Goal: Task Accomplishment & Management: Manage account settings

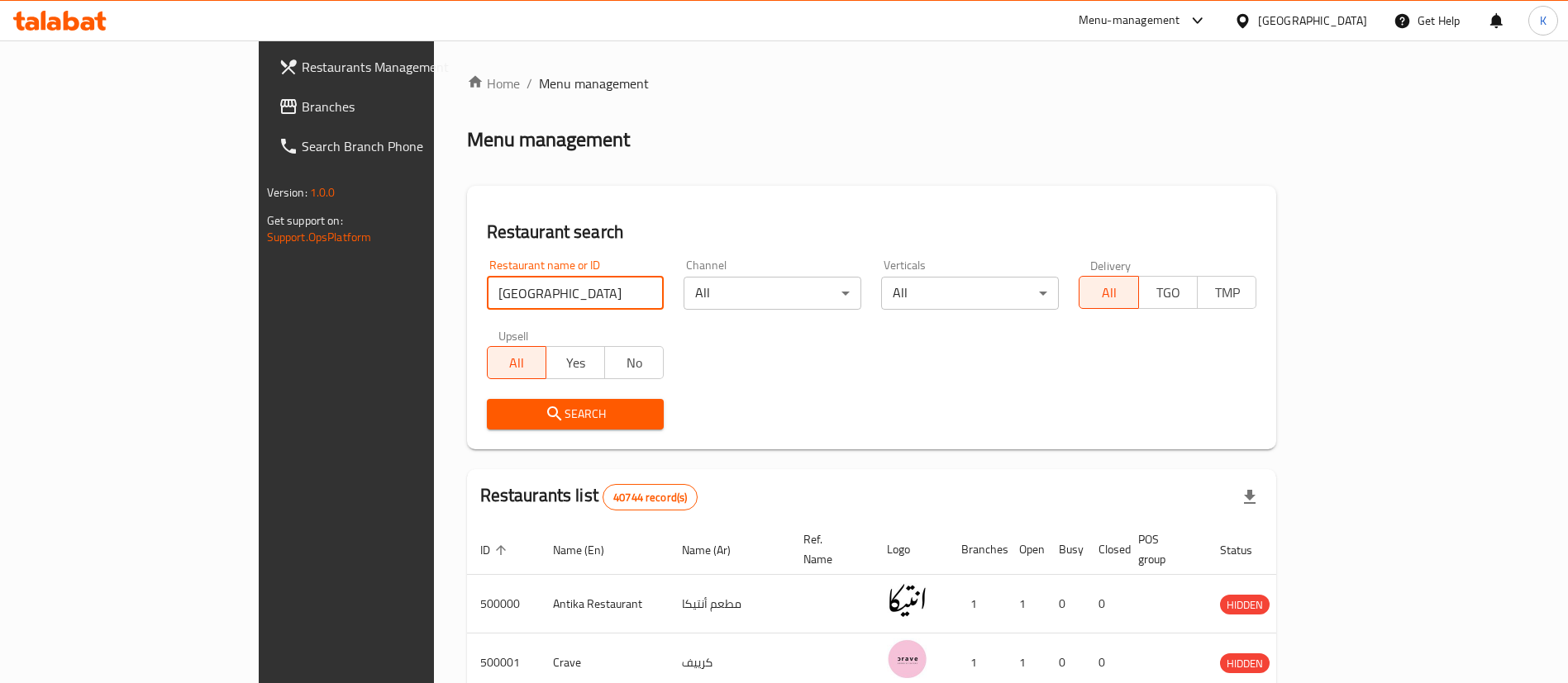
type input "roma pizza to go"
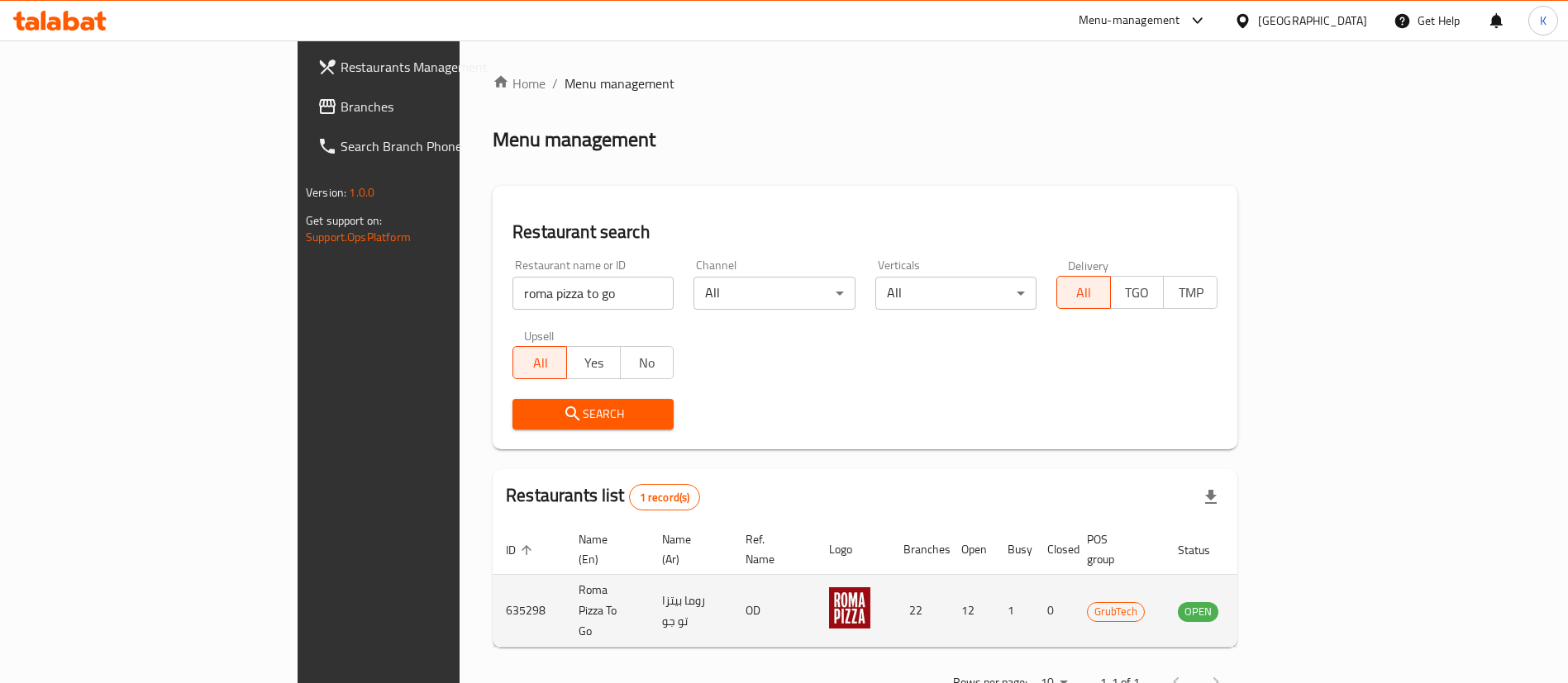
click at [1308, 575] on td "enhanced table" at bounding box center [1279, 611] width 57 height 73
click at [1284, 601] on icon "enhanced table" at bounding box center [1274, 611] width 20 height 20
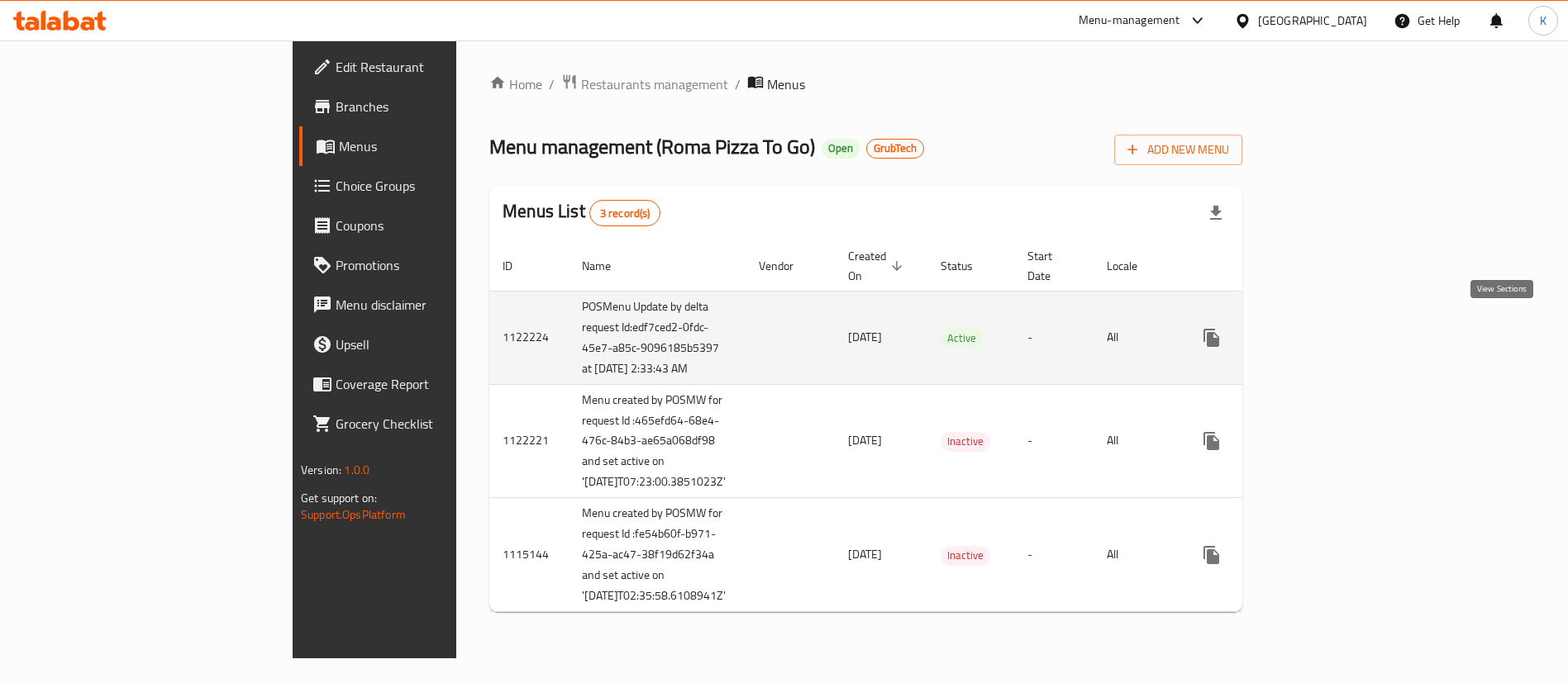
click at [1350, 323] on link "enhanced table" at bounding box center [1330, 338] width 40 height 40
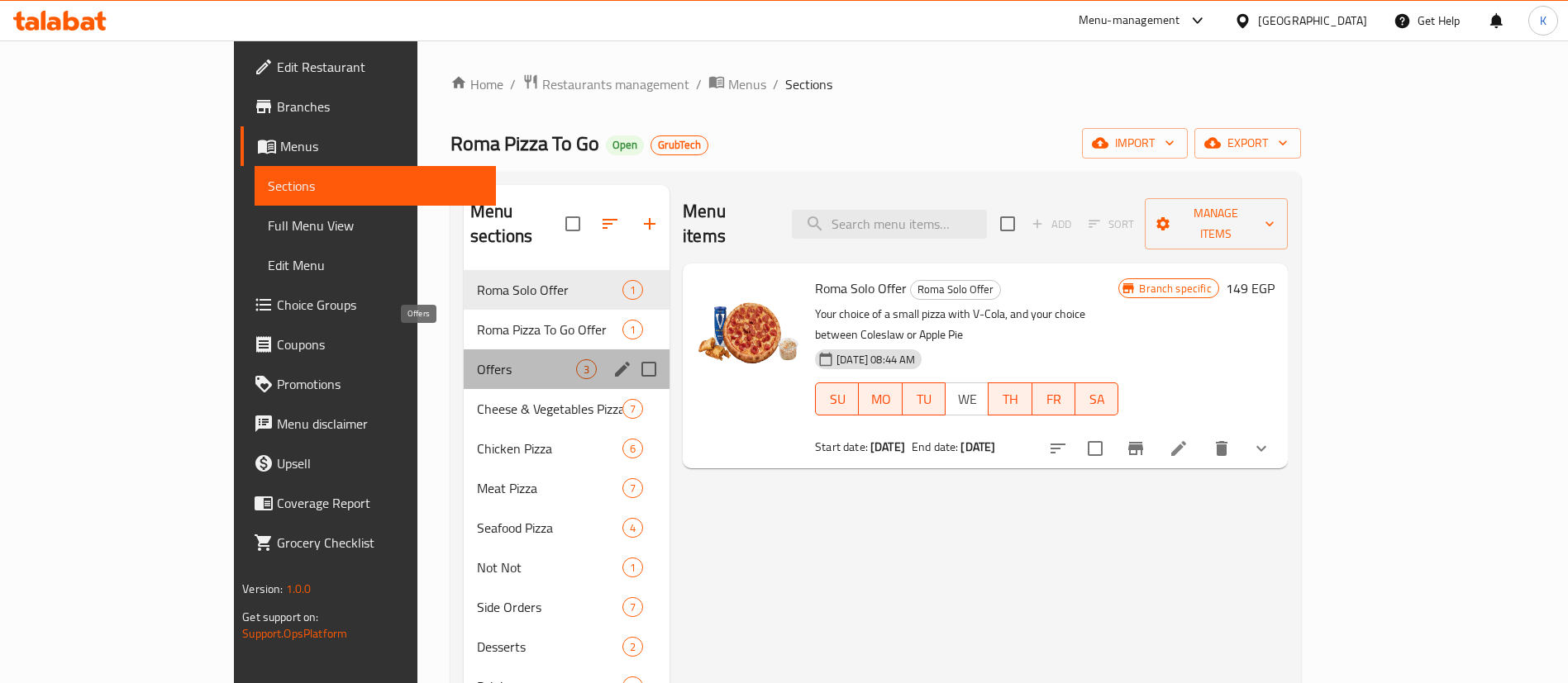
click at [477, 359] on span "Offers" at bounding box center [526, 369] width 99 height 20
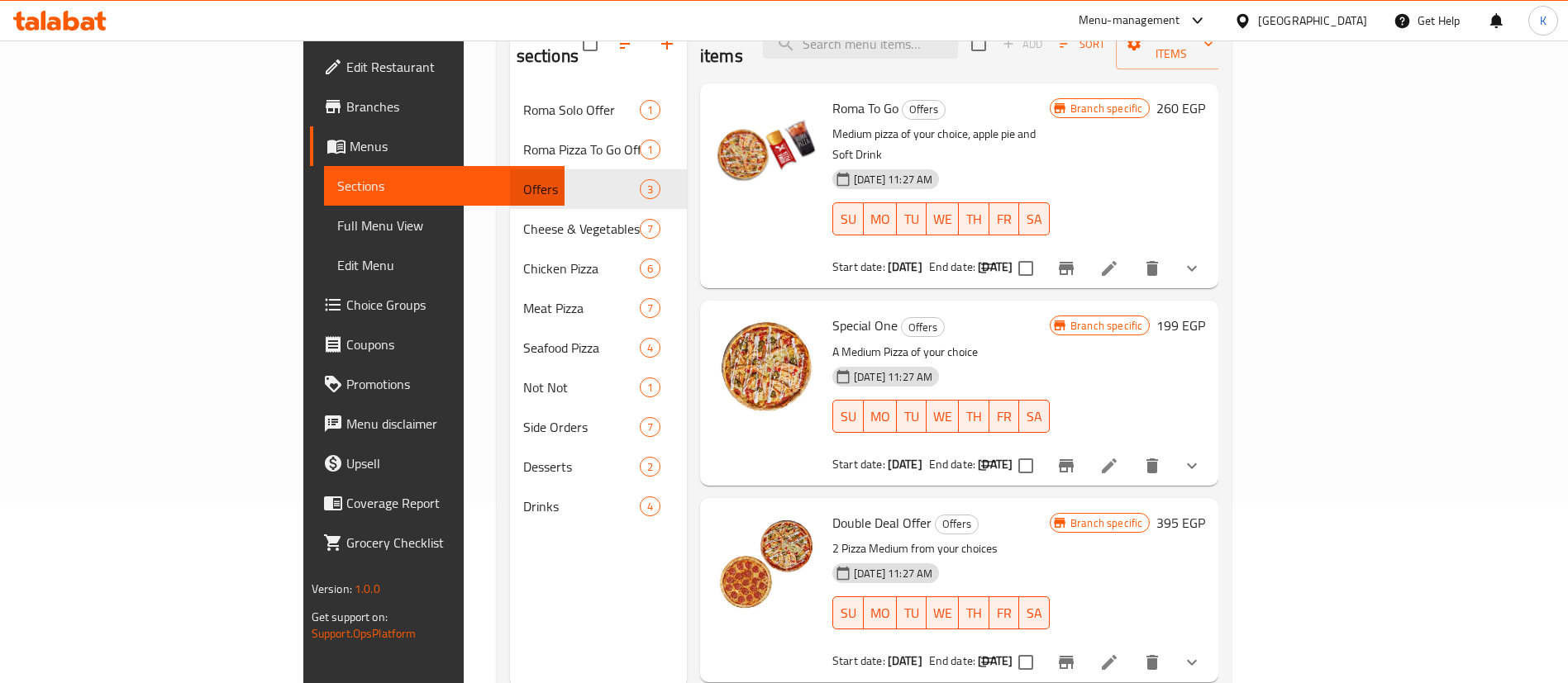
scroll to position [231, 0]
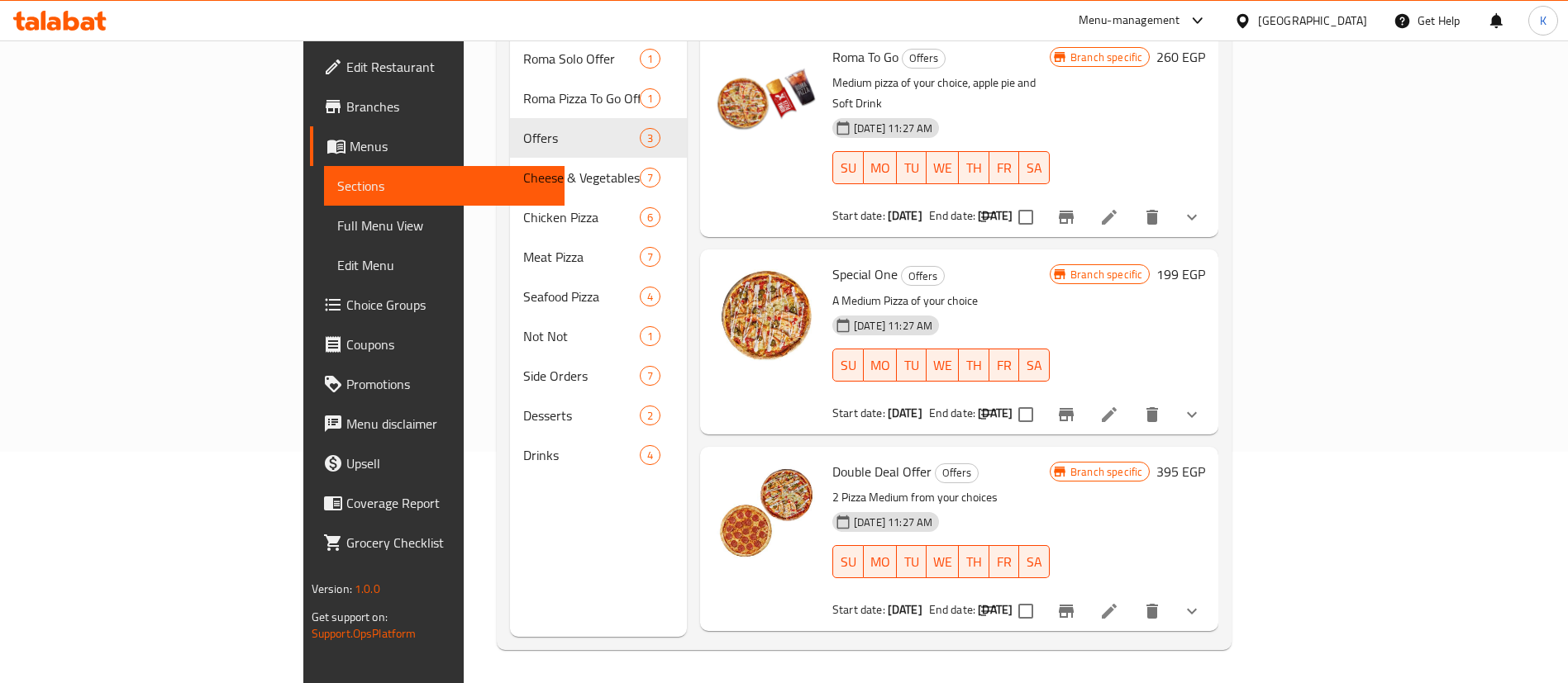
click at [1132, 597] on li at bounding box center [1109, 611] width 46 height 30
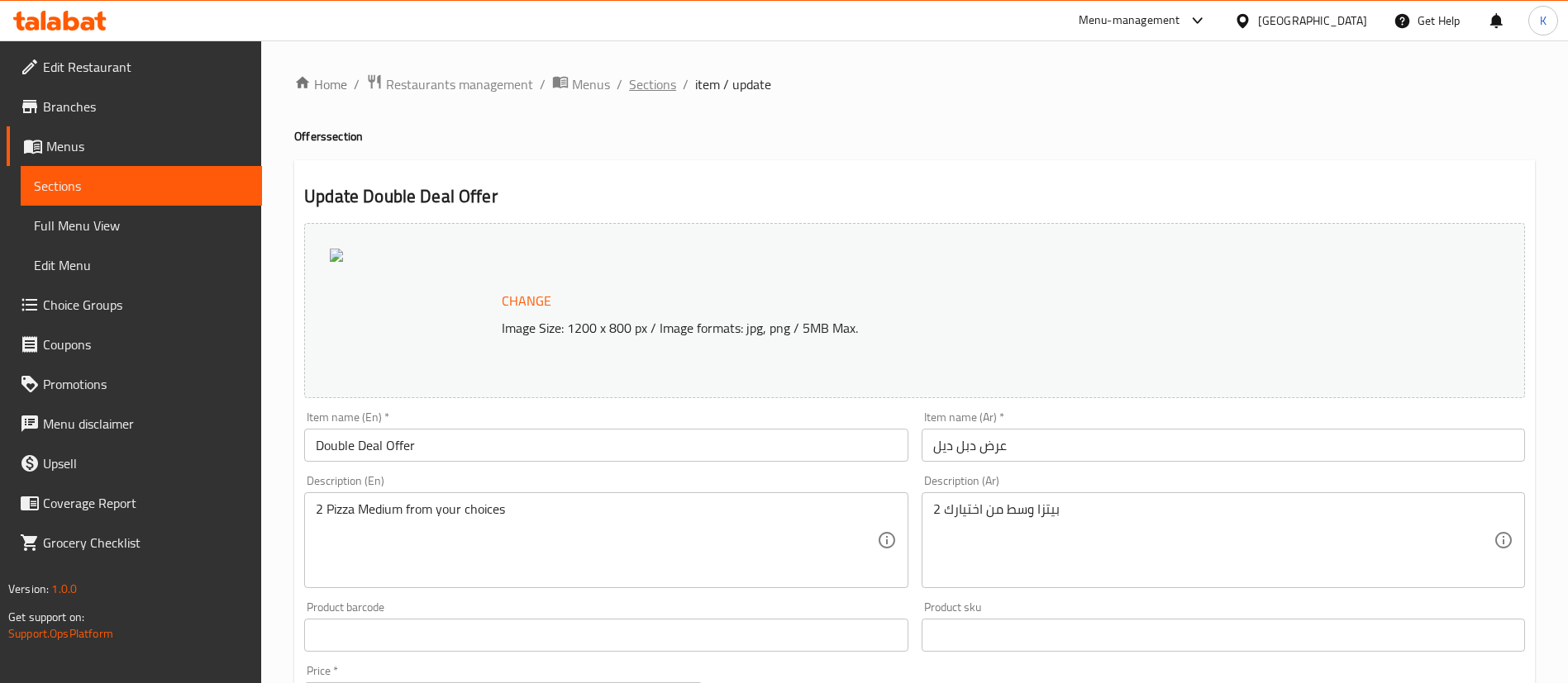
click at [648, 84] on span "Sections" at bounding box center [652, 84] width 47 height 20
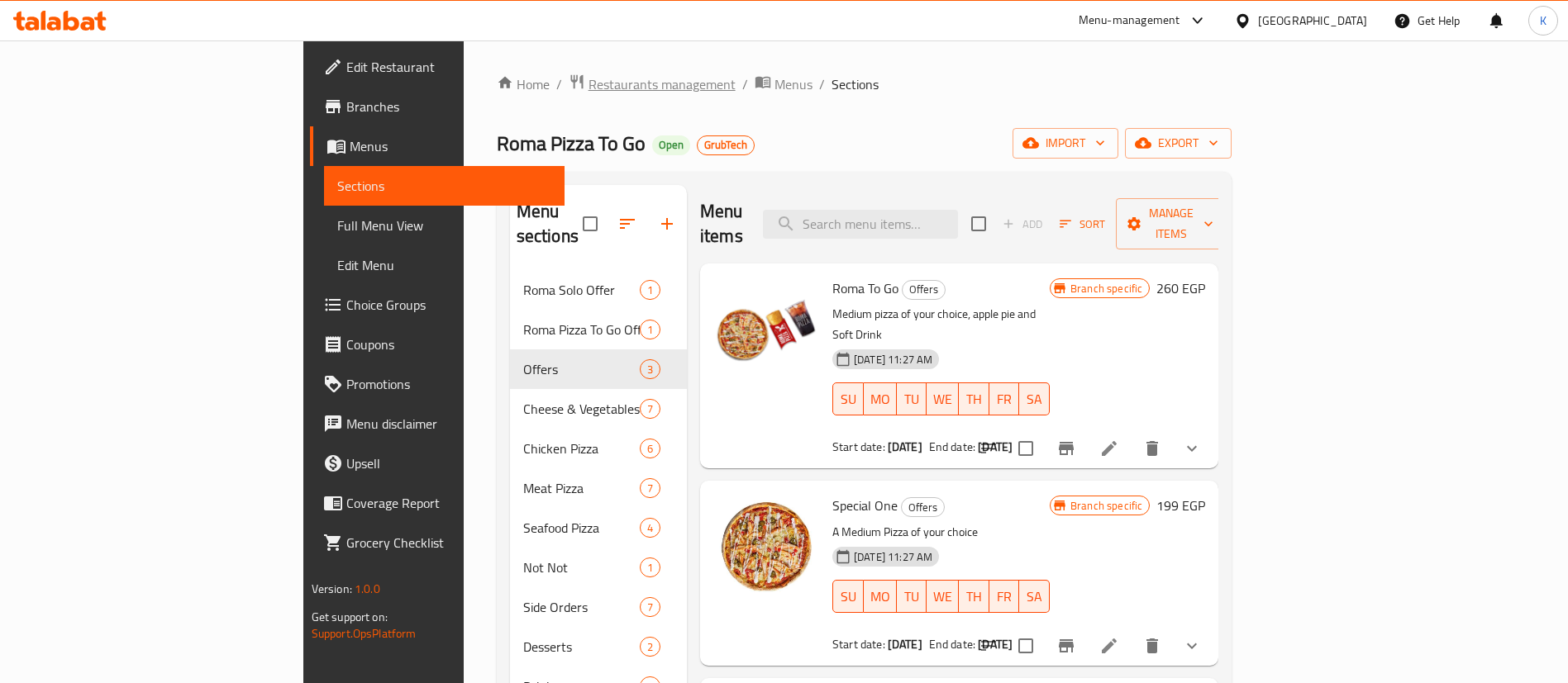
click at [588, 83] on span "Restaurants management" at bounding box center [662, 84] width 147 height 20
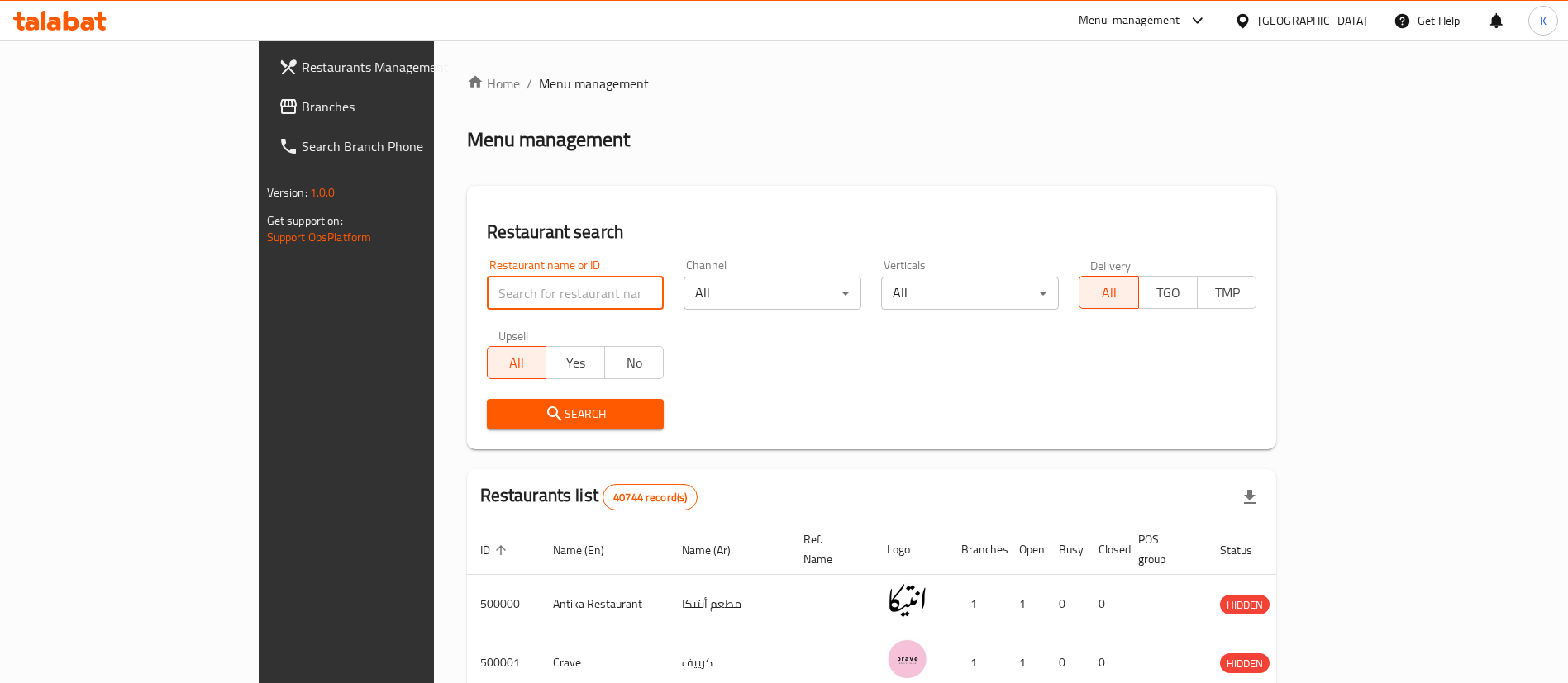
click at [486, 295] on input "search" at bounding box center [575, 293] width 178 height 33
type input "Strella Coffee"
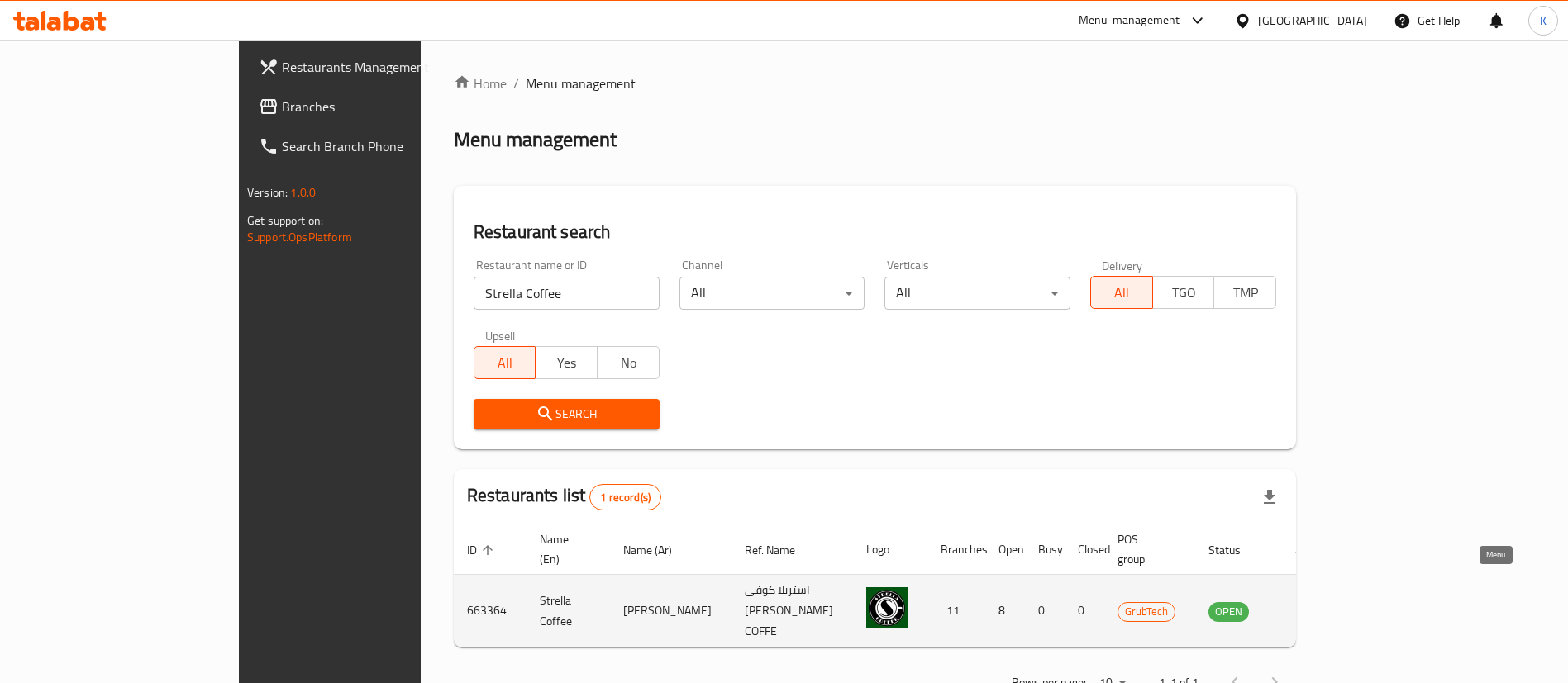
click at [1314, 605] on icon "enhanced table" at bounding box center [1305, 611] width 18 height 14
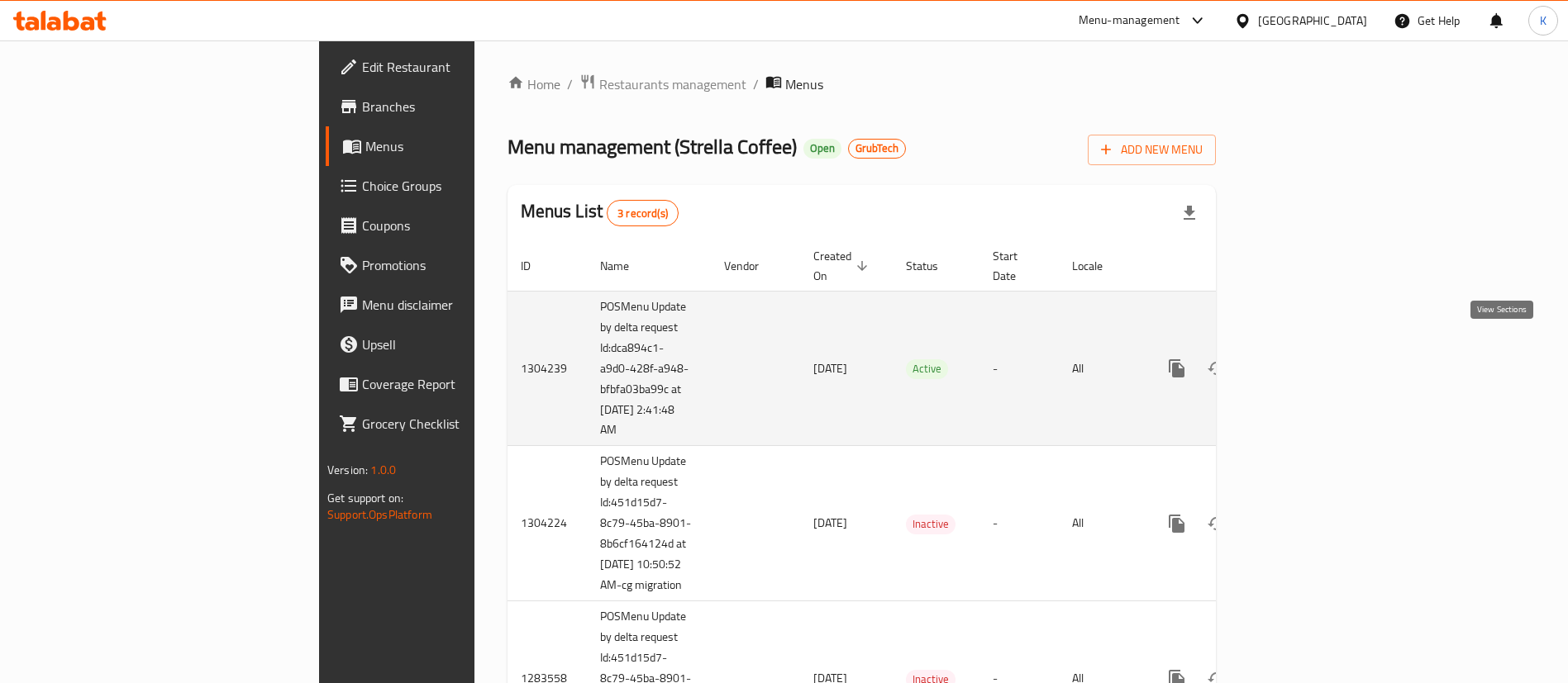
click at [1306, 358] on icon "enhanced table" at bounding box center [1296, 368] width 20 height 20
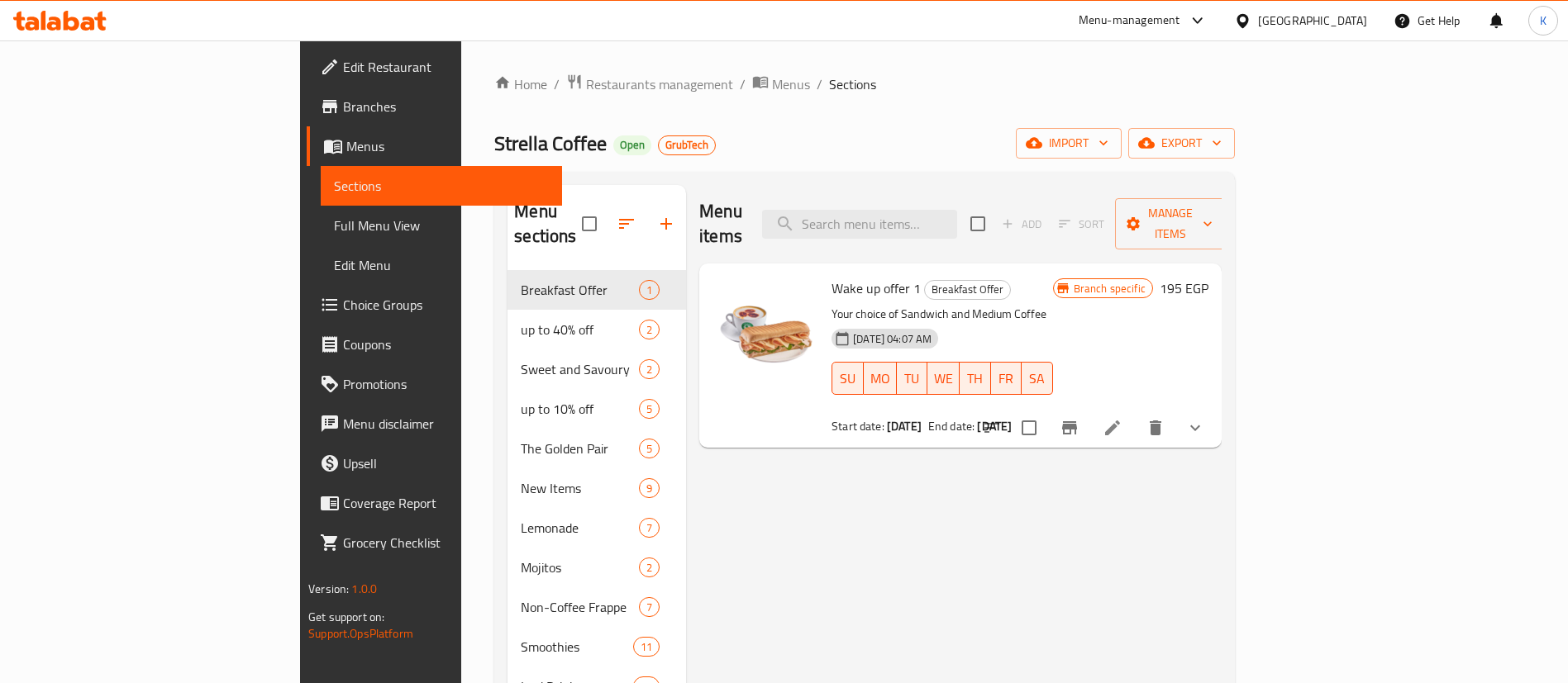
click at [831, 276] on span "Wake up offer 1" at bounding box center [876, 288] width 89 height 24
click at [842, 276] on span "Wake up offer 1" at bounding box center [876, 288] width 89 height 24
copy h6 "Wake up offer 1"
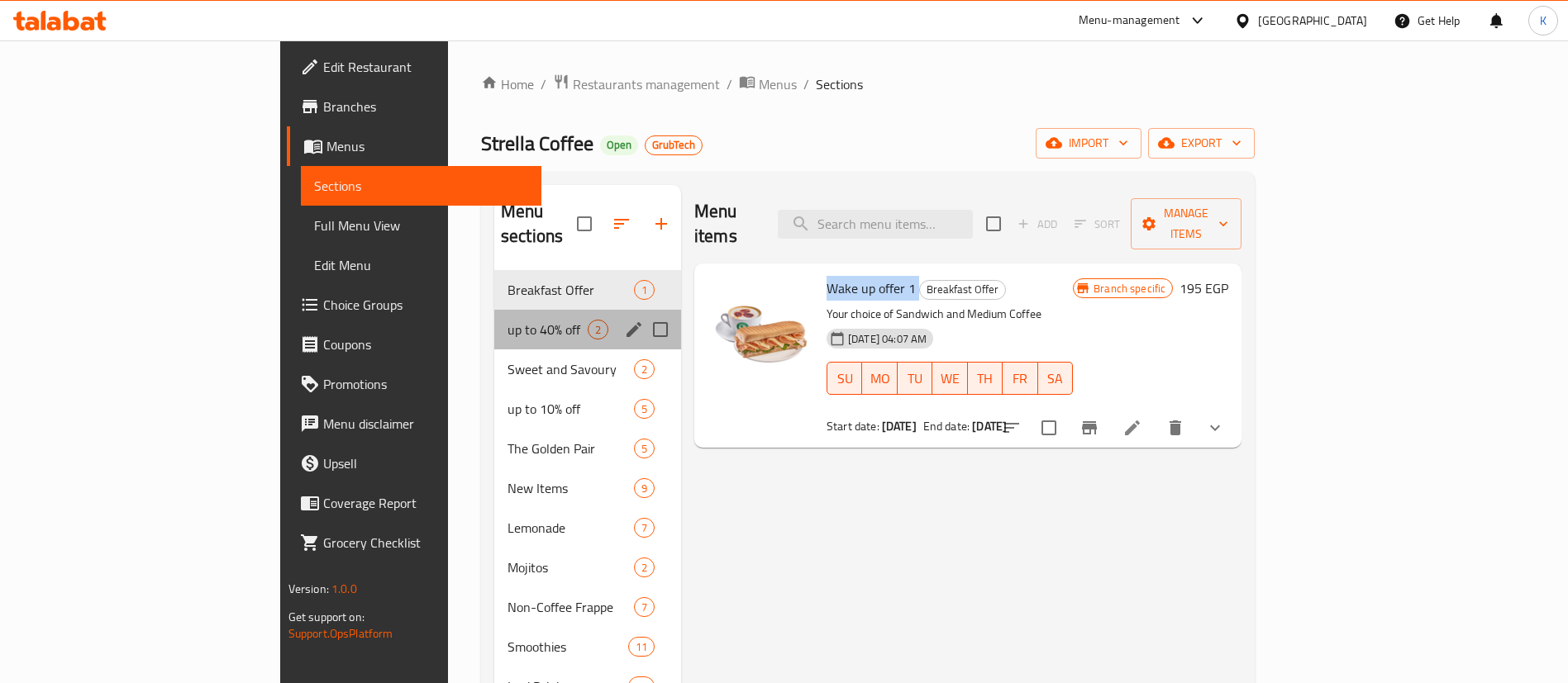
click at [495, 318] on div "up to 40% off 2" at bounding box center [588, 330] width 187 height 40
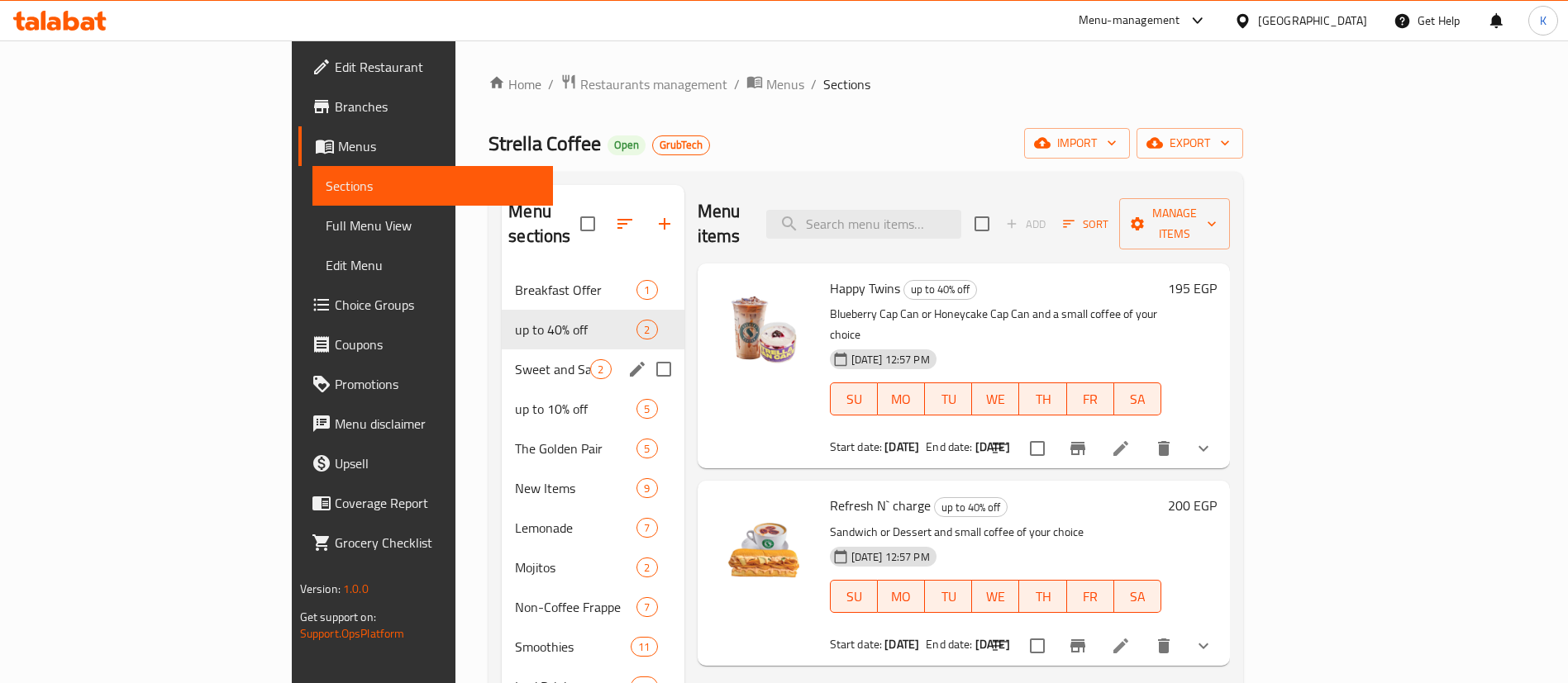
click at [514, 359] on span "Sweet and Savoury" at bounding box center [552, 369] width 75 height 20
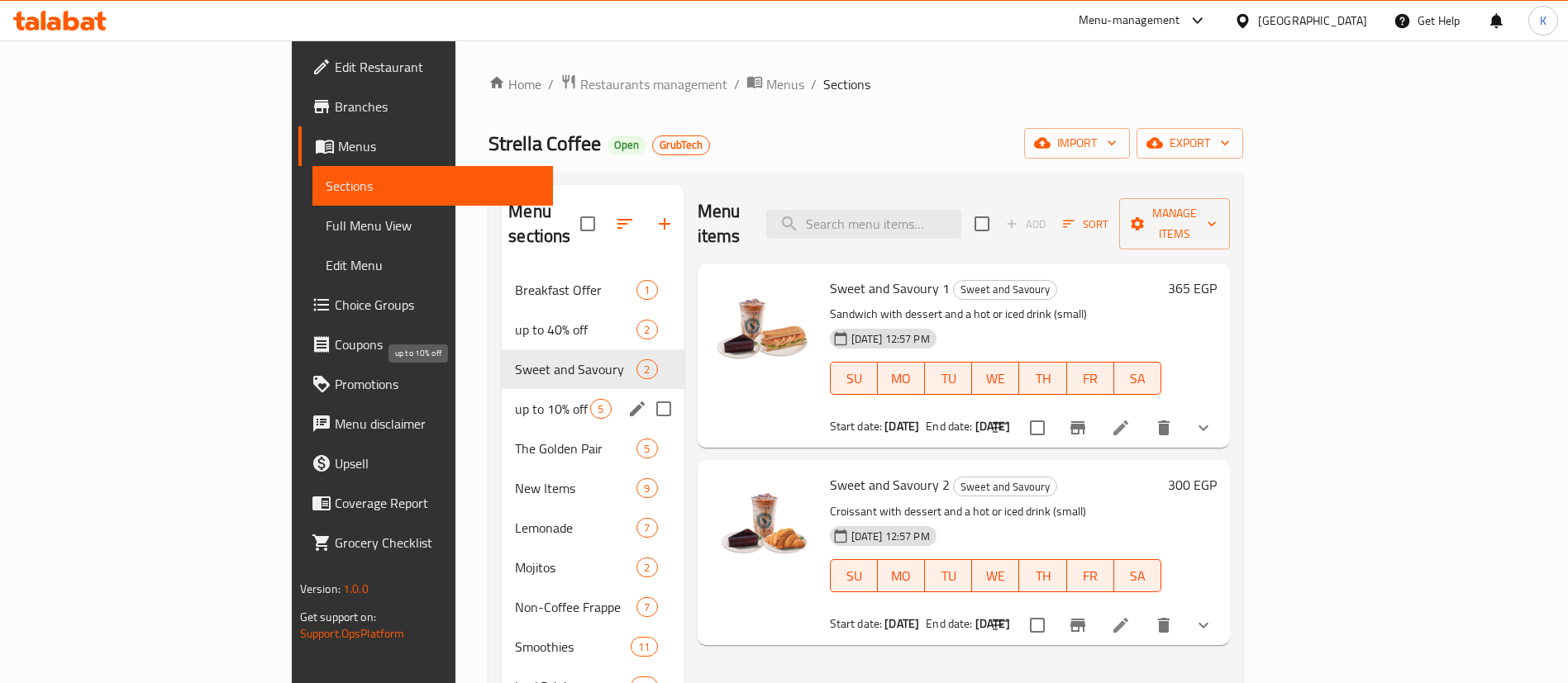
click at [514, 399] on span "up to 10% off" at bounding box center [552, 409] width 75 height 20
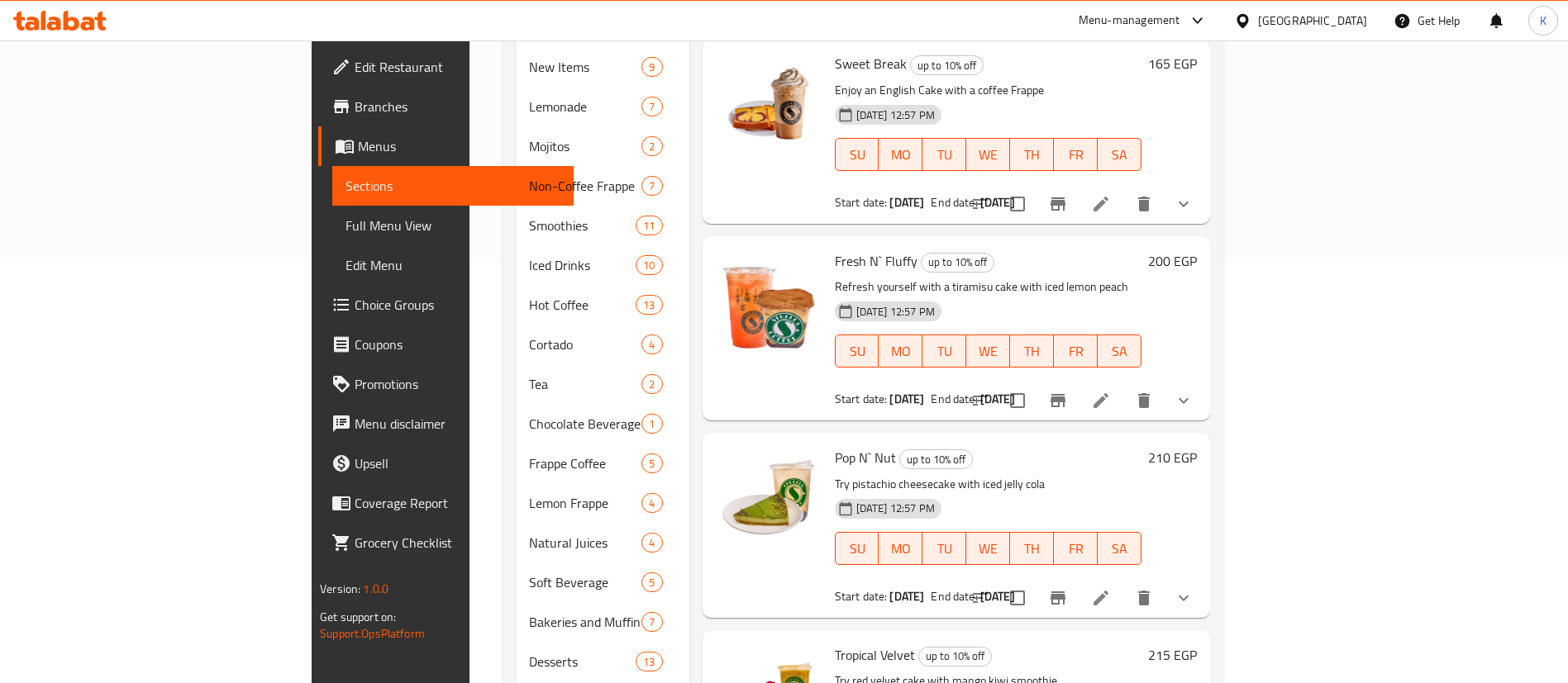
scroll to position [190, 0]
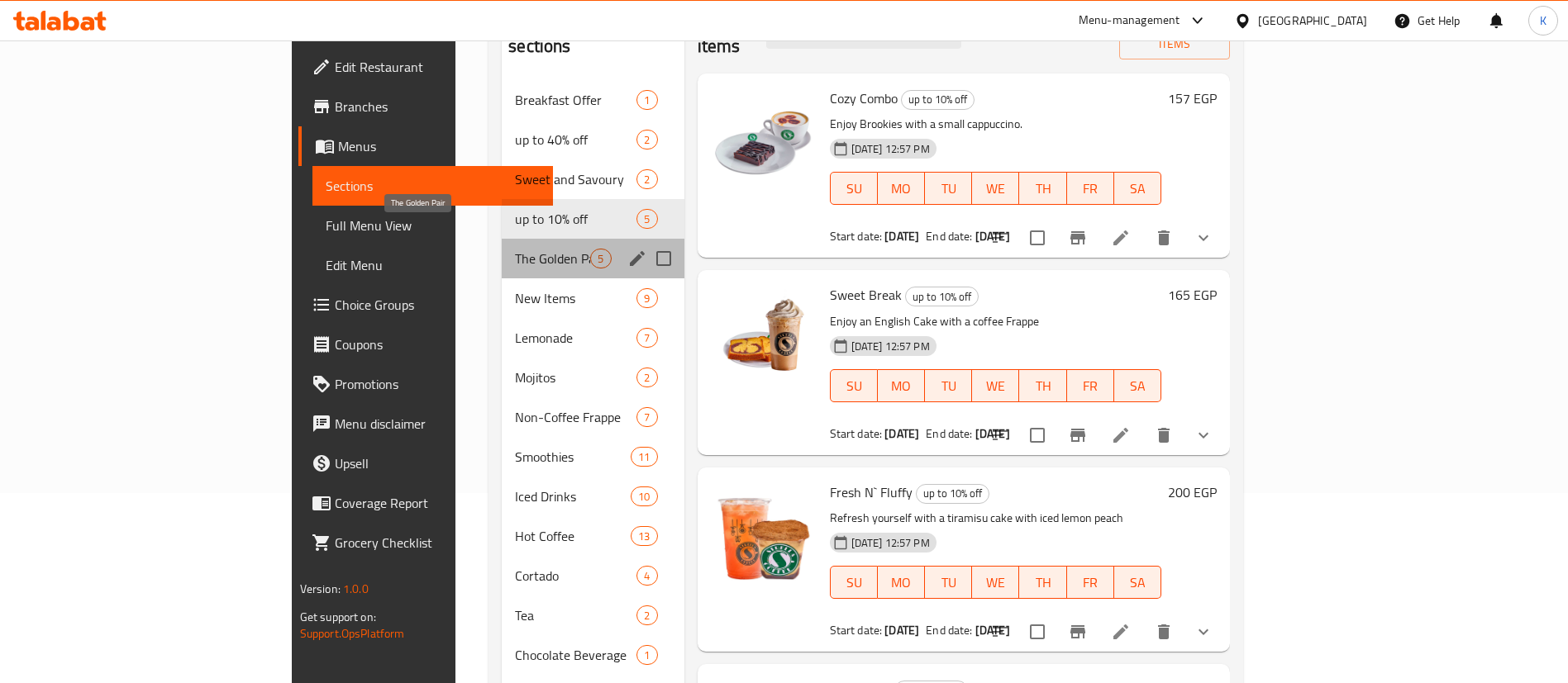
click at [514, 249] on span "The Golden Pair" at bounding box center [552, 259] width 75 height 20
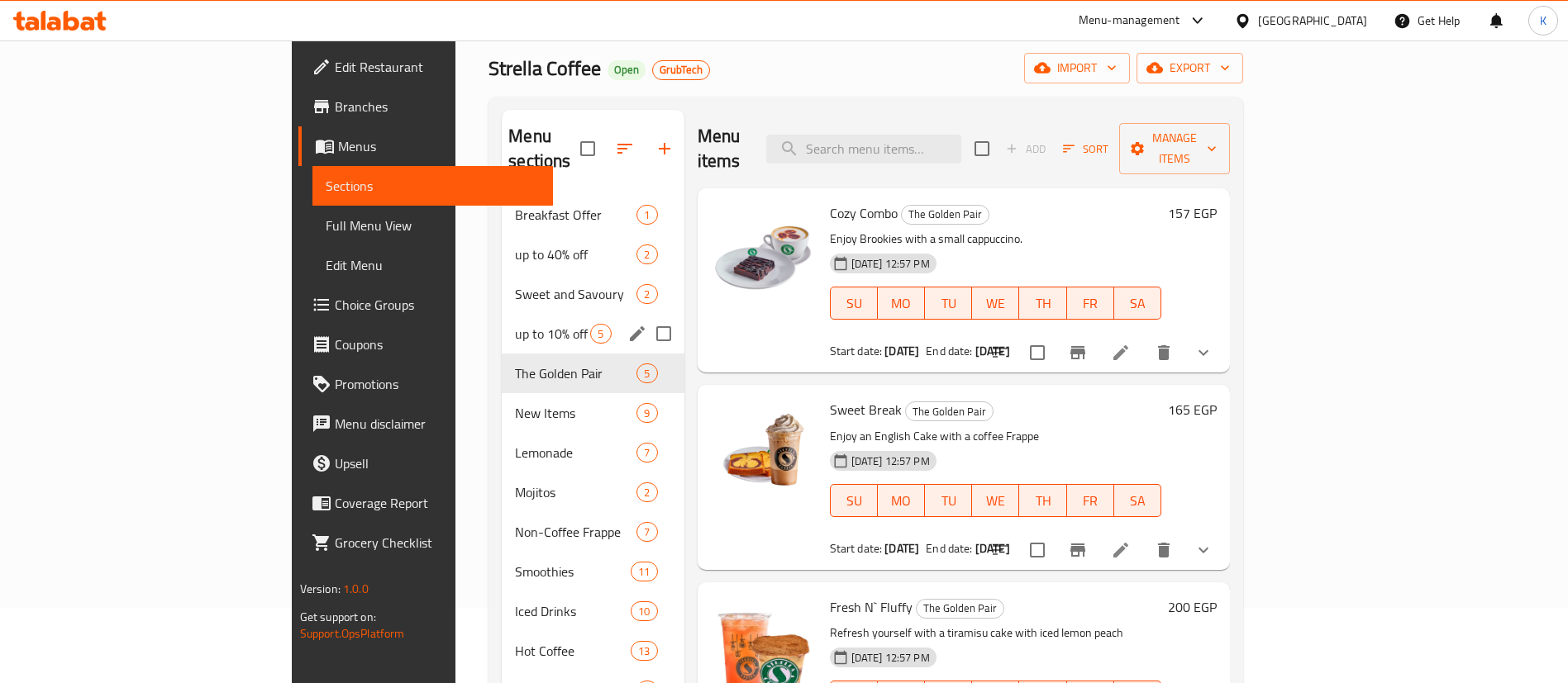
scroll to position [66, 0]
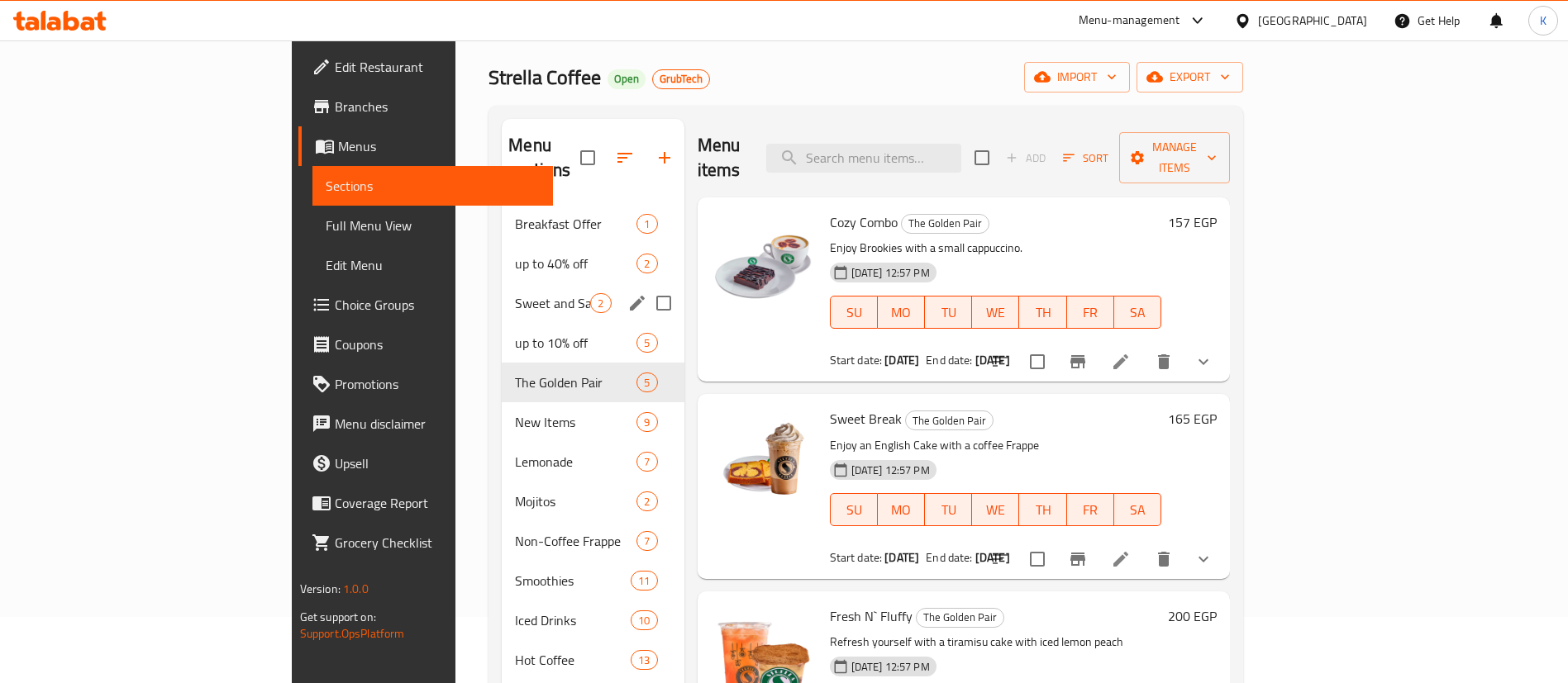
click at [502, 296] on div "Sweet and Savoury 2" at bounding box center [593, 303] width 181 height 40
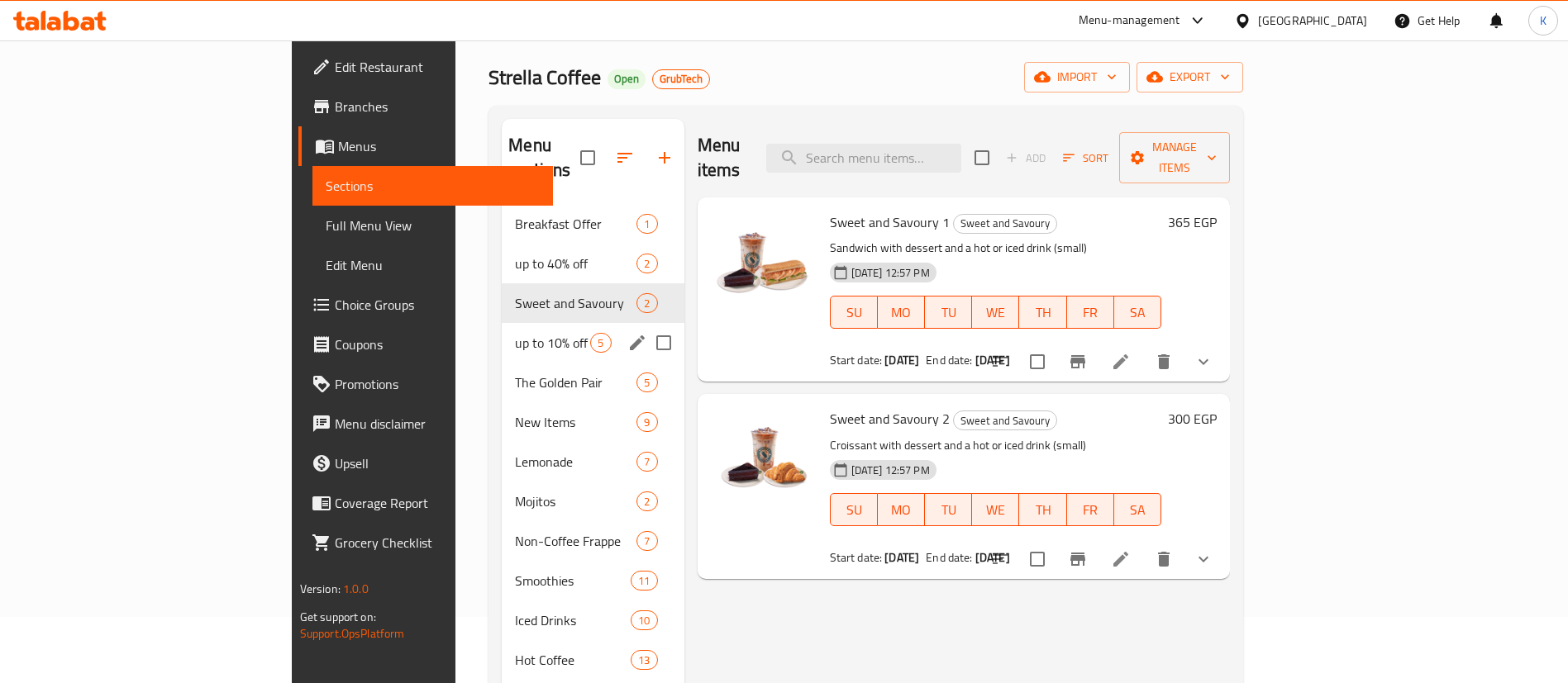
click at [514, 333] on span "up to 10% off" at bounding box center [552, 343] width 75 height 20
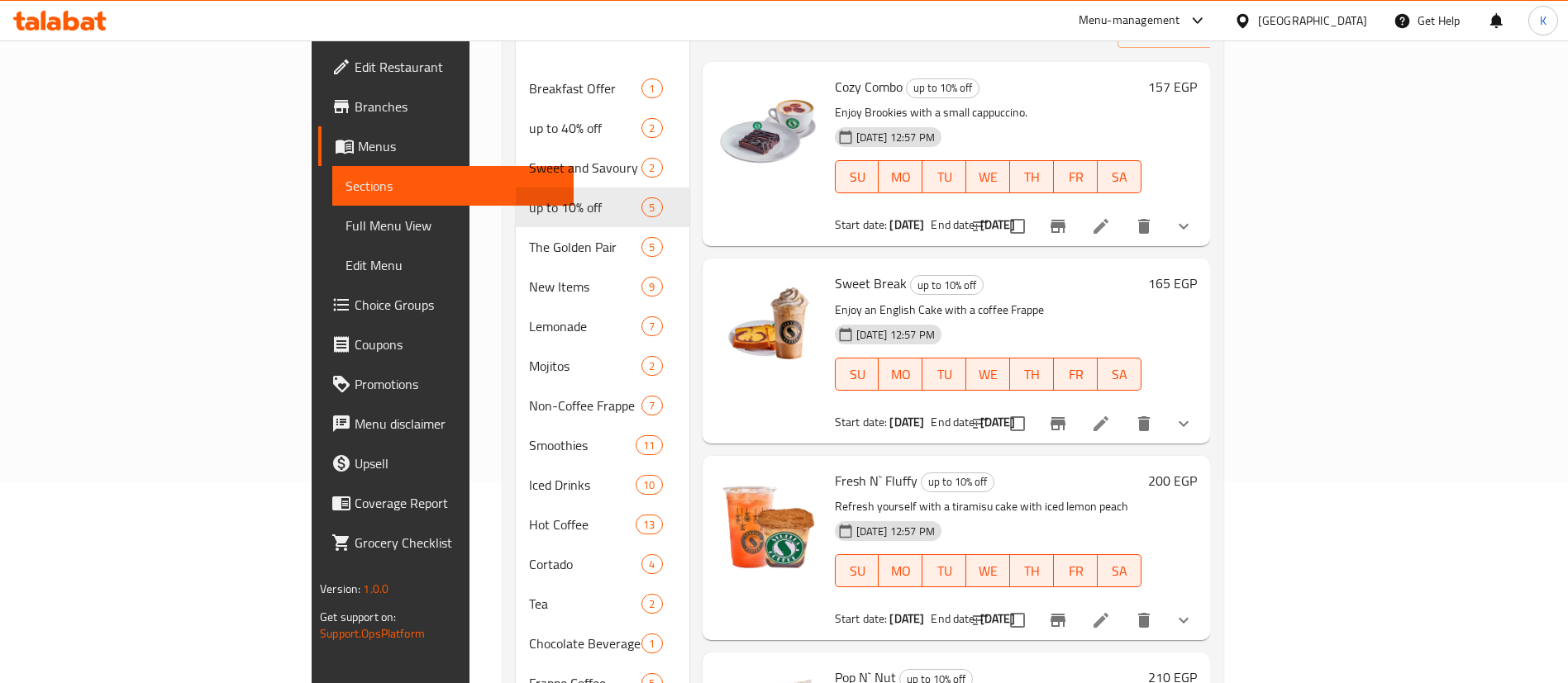
scroll to position [66, 0]
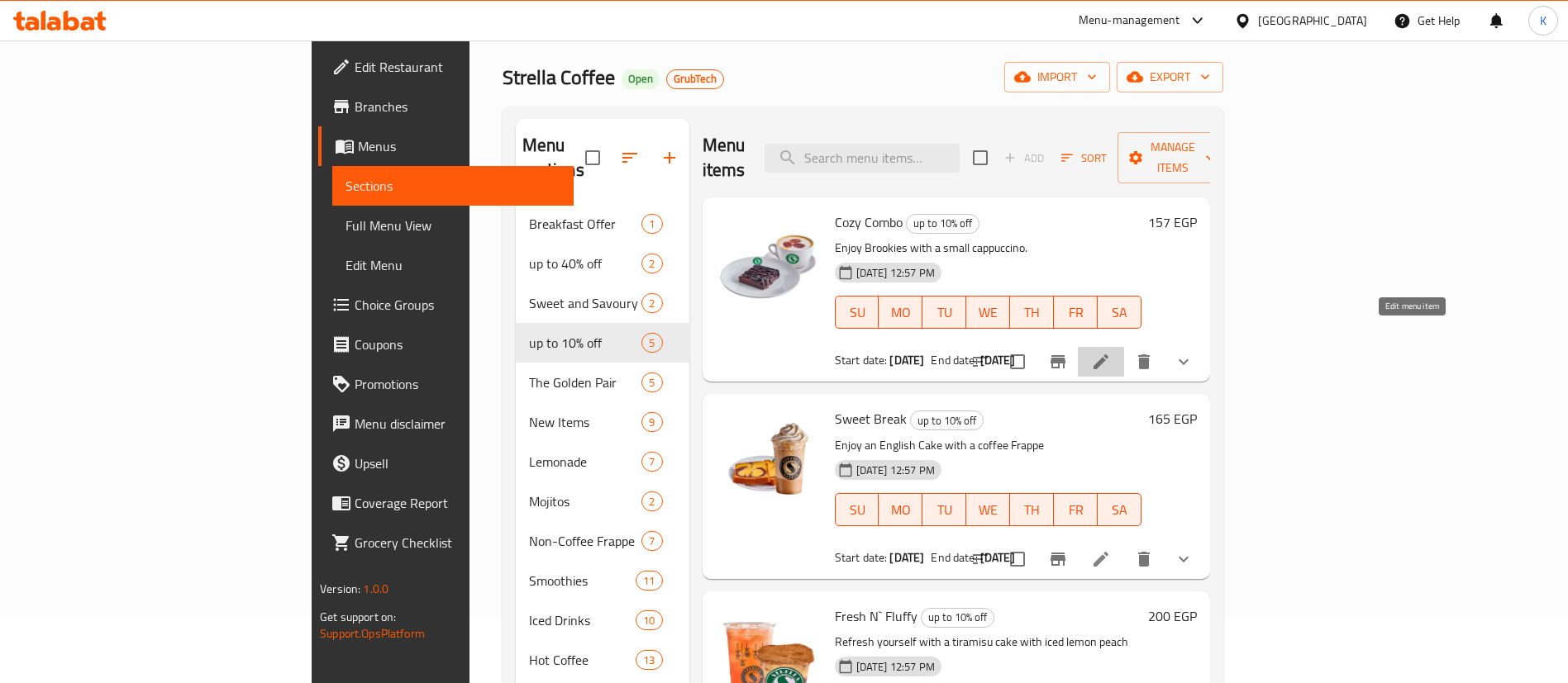
click at [1111, 352] on icon at bounding box center [1101, 362] width 20 height 20
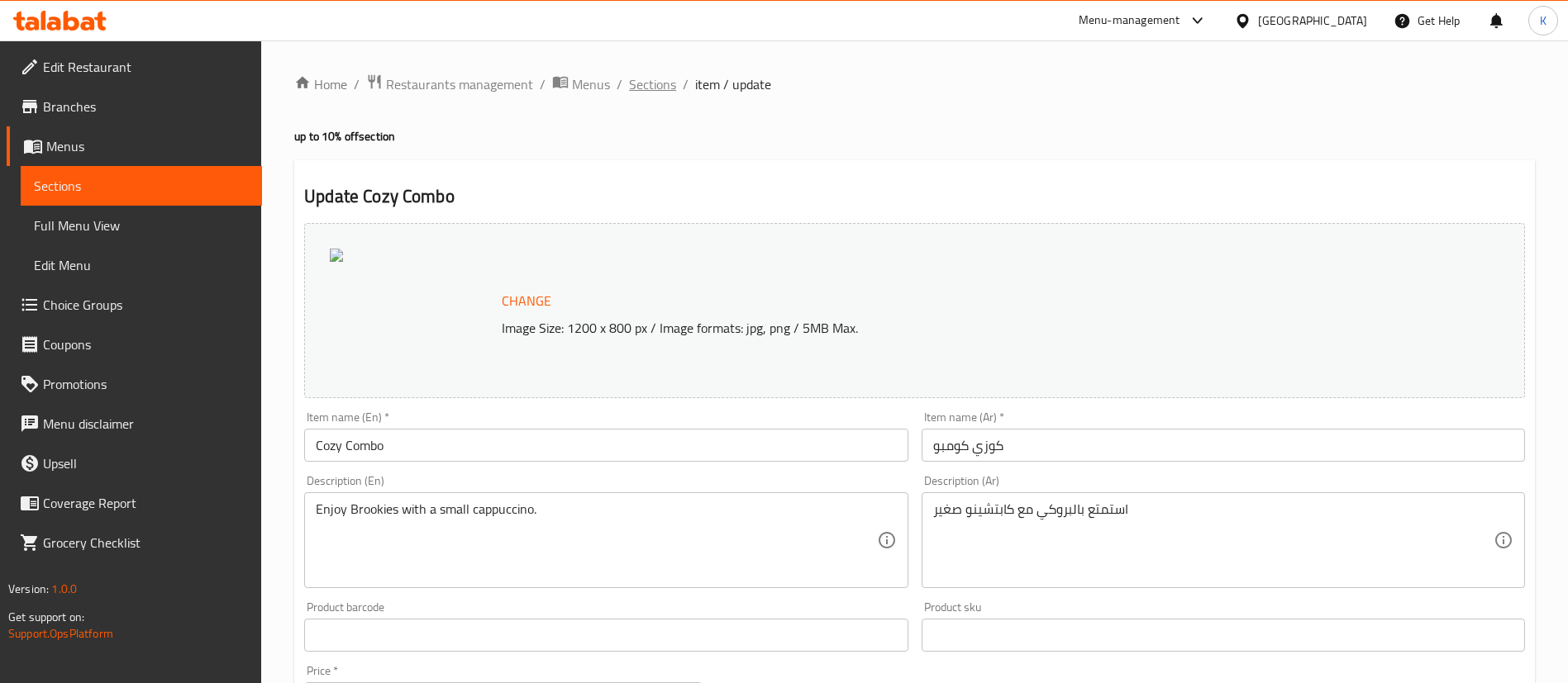
click at [652, 82] on span "Sections" at bounding box center [652, 84] width 47 height 20
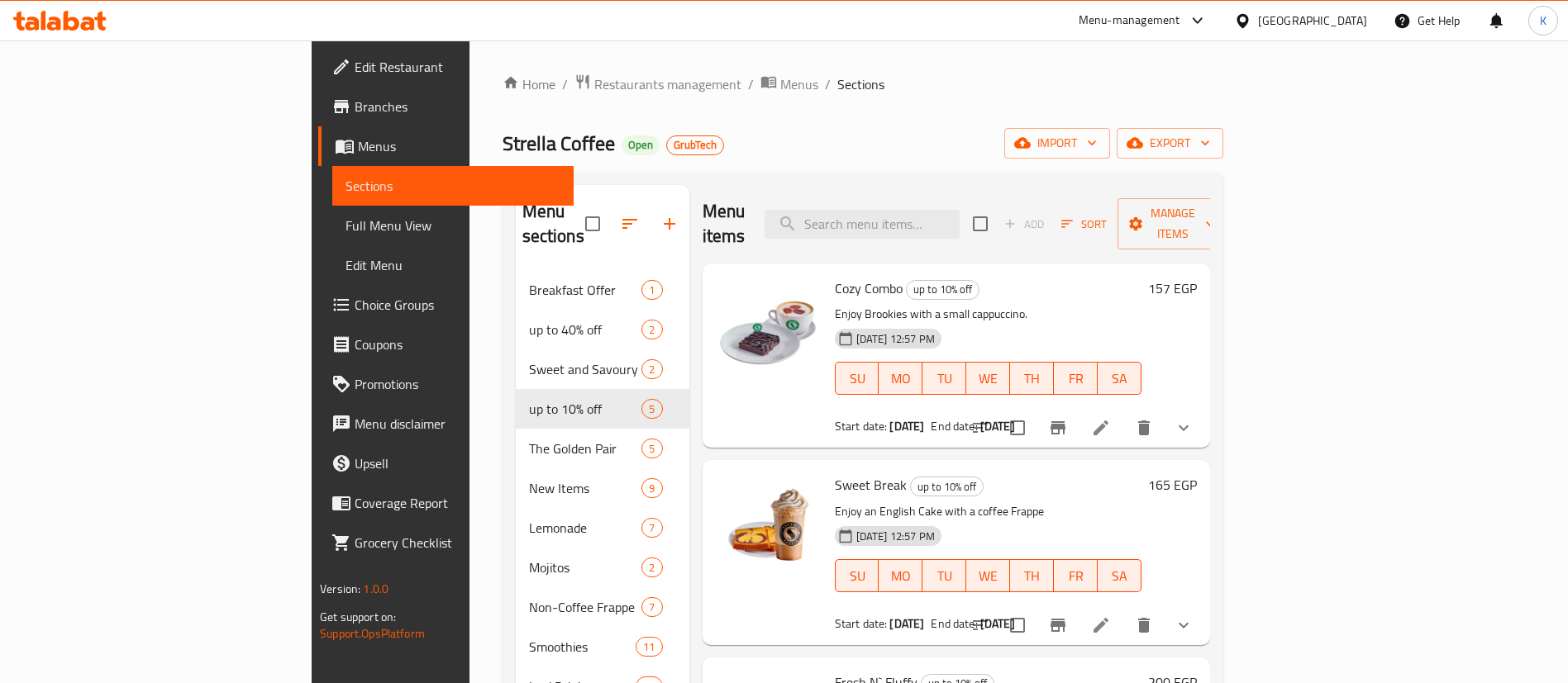
click at [835, 276] on span "Cozy Combo" at bounding box center [868, 288] width 68 height 24
copy span "Cozy Combo"
click at [835, 473] on span "Sweet Break" at bounding box center [870, 484] width 72 height 24
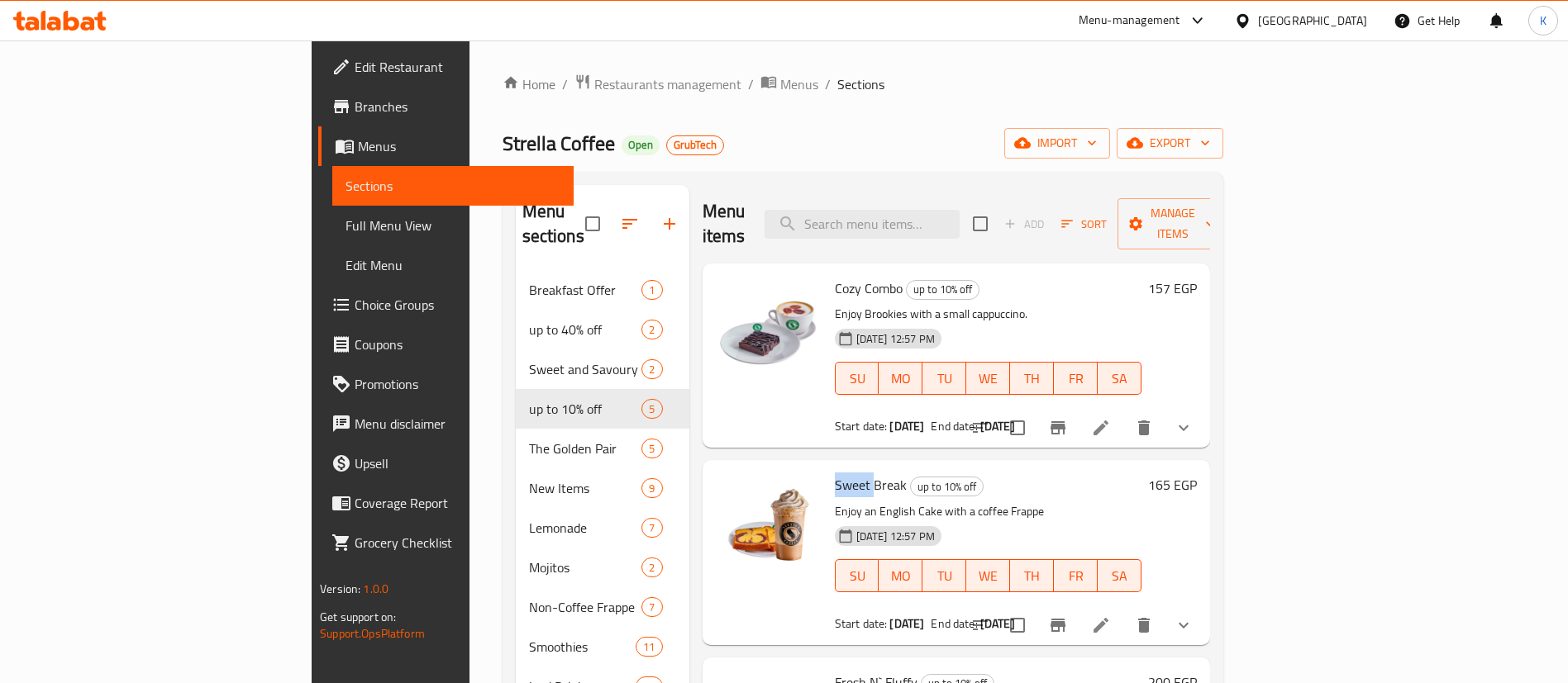
click at [835, 473] on span "Sweet Break" at bounding box center [870, 484] width 72 height 24
copy span "Sweet Break"
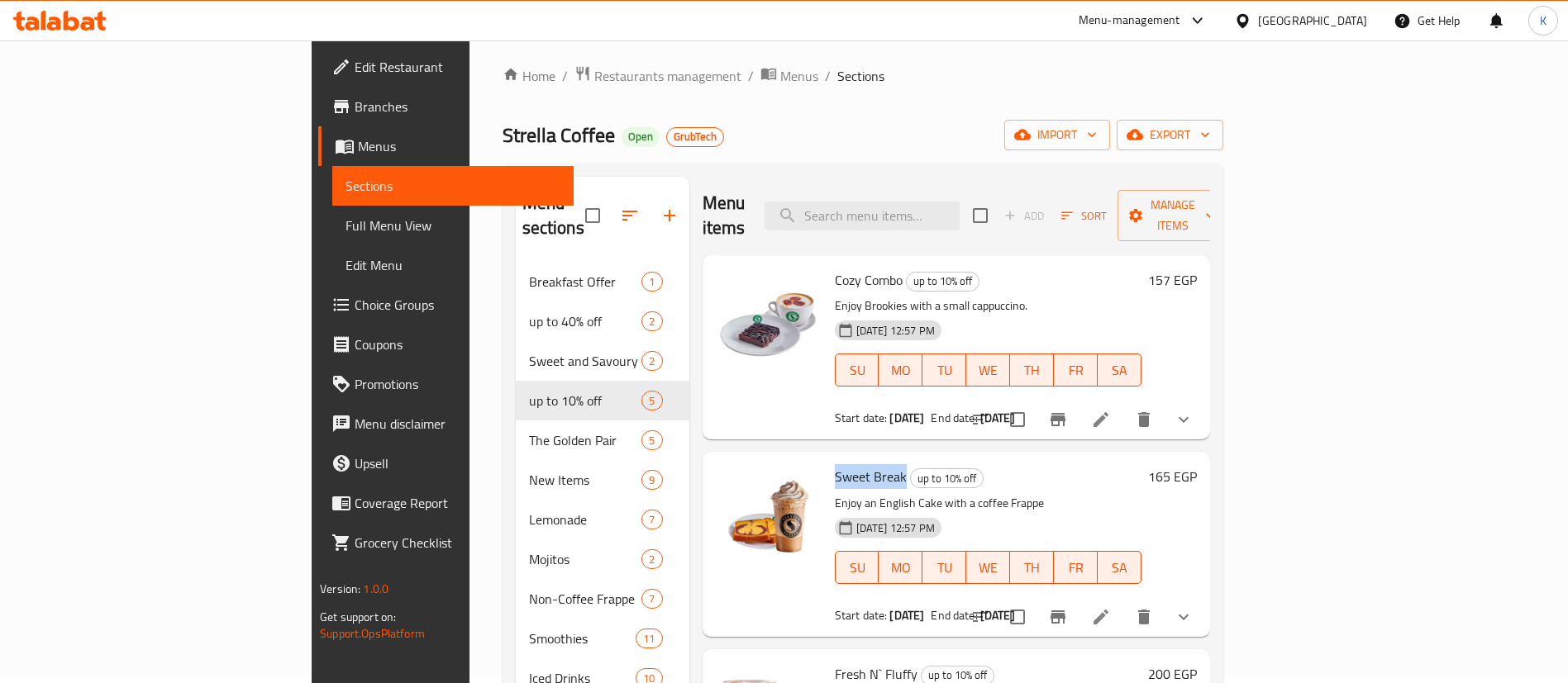
scroll to position [248, 0]
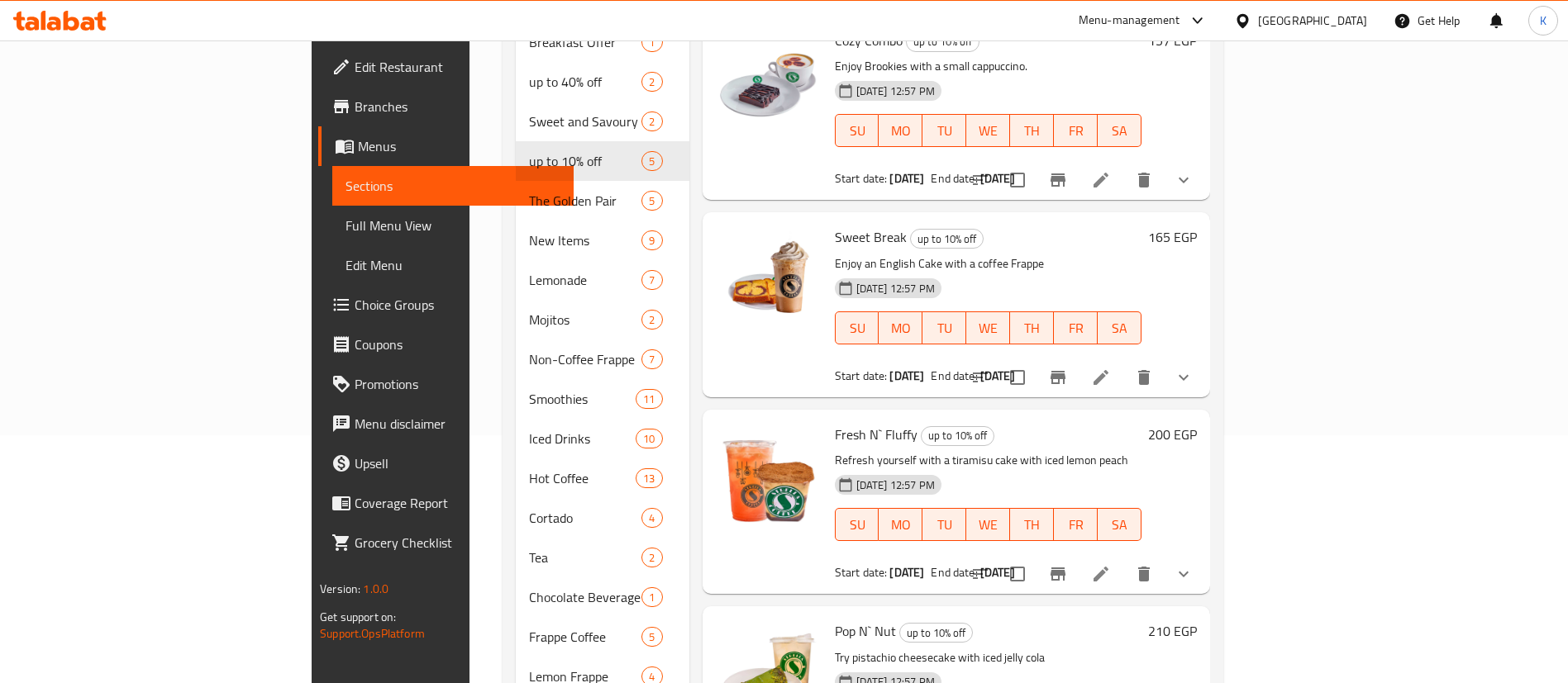
click at [835, 422] on span "Fresh N` Fluffy" at bounding box center [876, 434] width 83 height 24
copy span "Fresh N` Fluffy"
click at [835, 619] on span "⁠Pop N` Nut" at bounding box center [865, 630] width 61 height 24
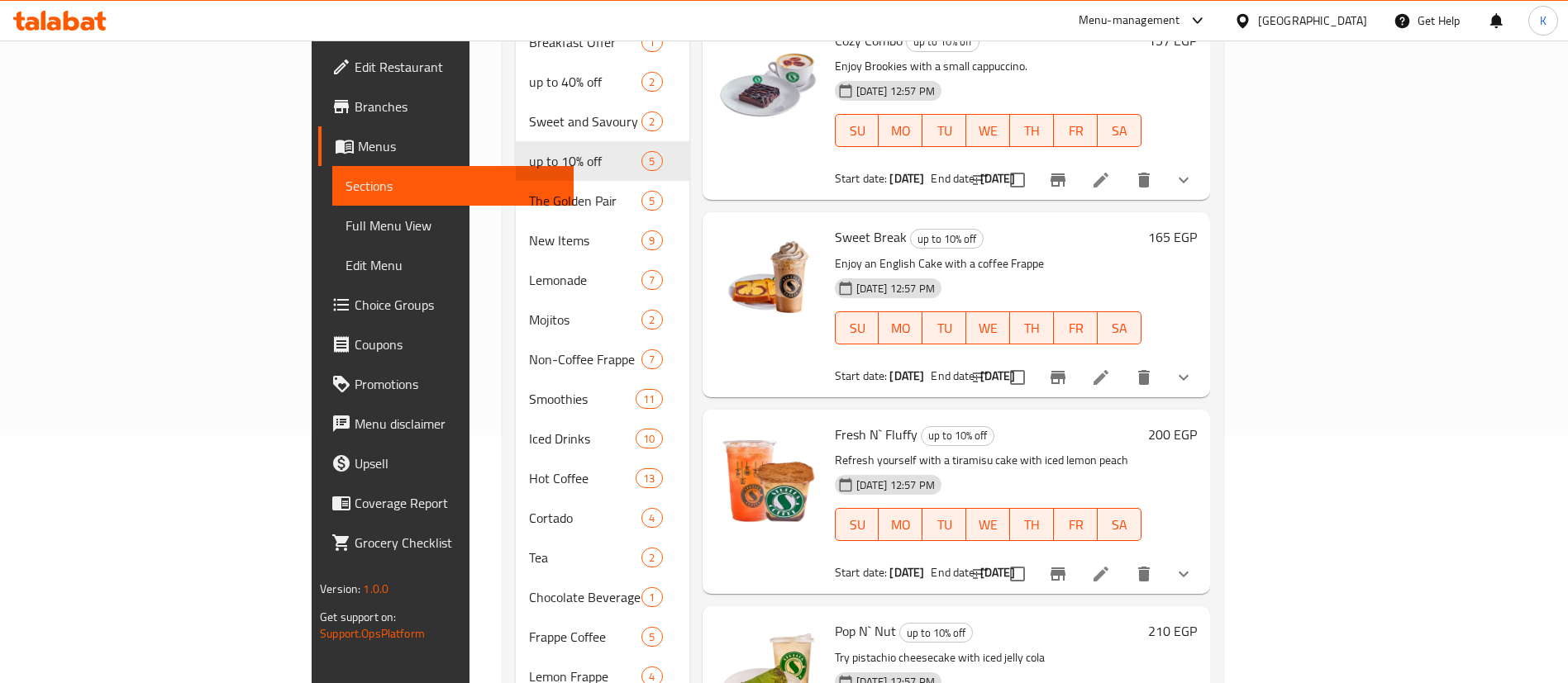
click at [835, 619] on span "⁠Pop N` Nut" at bounding box center [865, 630] width 61 height 24
copy span "Pop N` Nut"
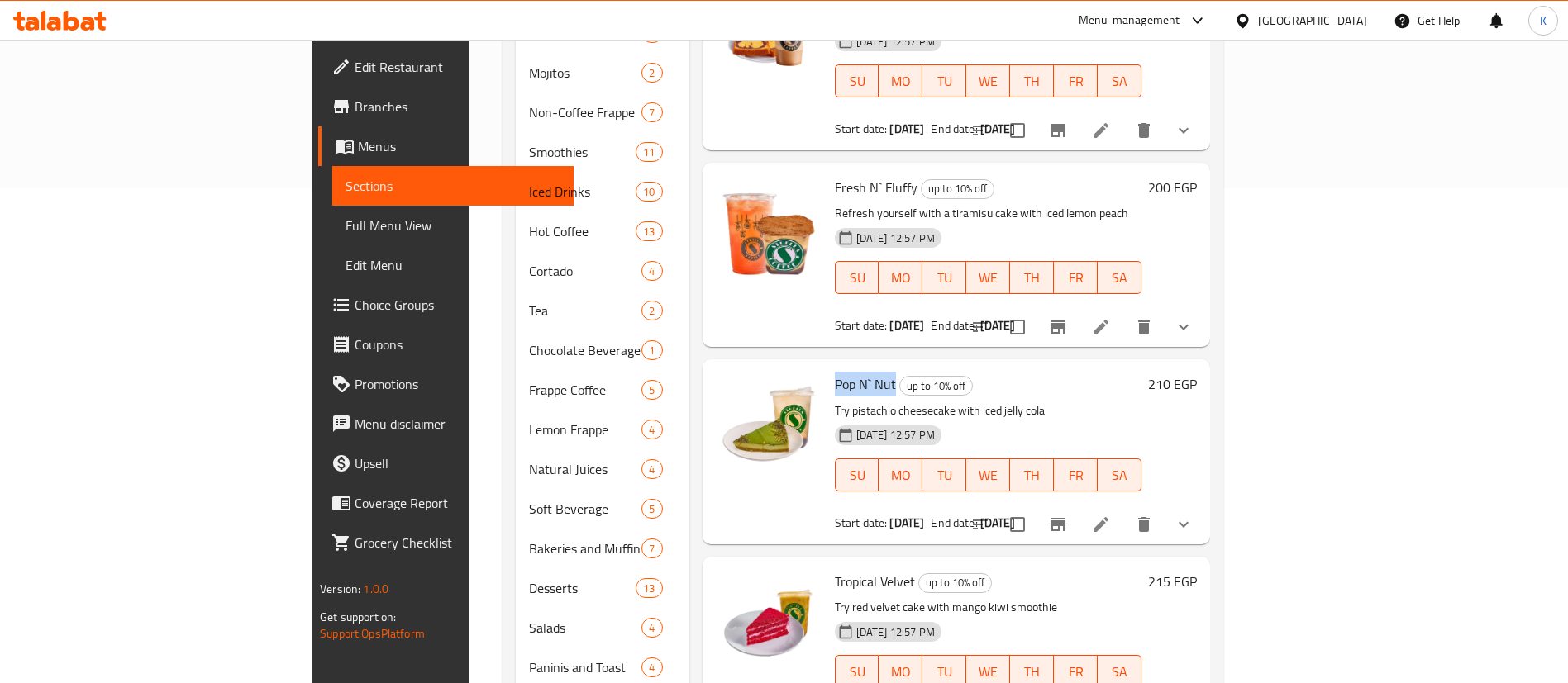
scroll to position [495, 0]
click at [835, 569] on span "Tropical Velvet" at bounding box center [875, 581] width 80 height 24
copy span "Tropical Velvet"
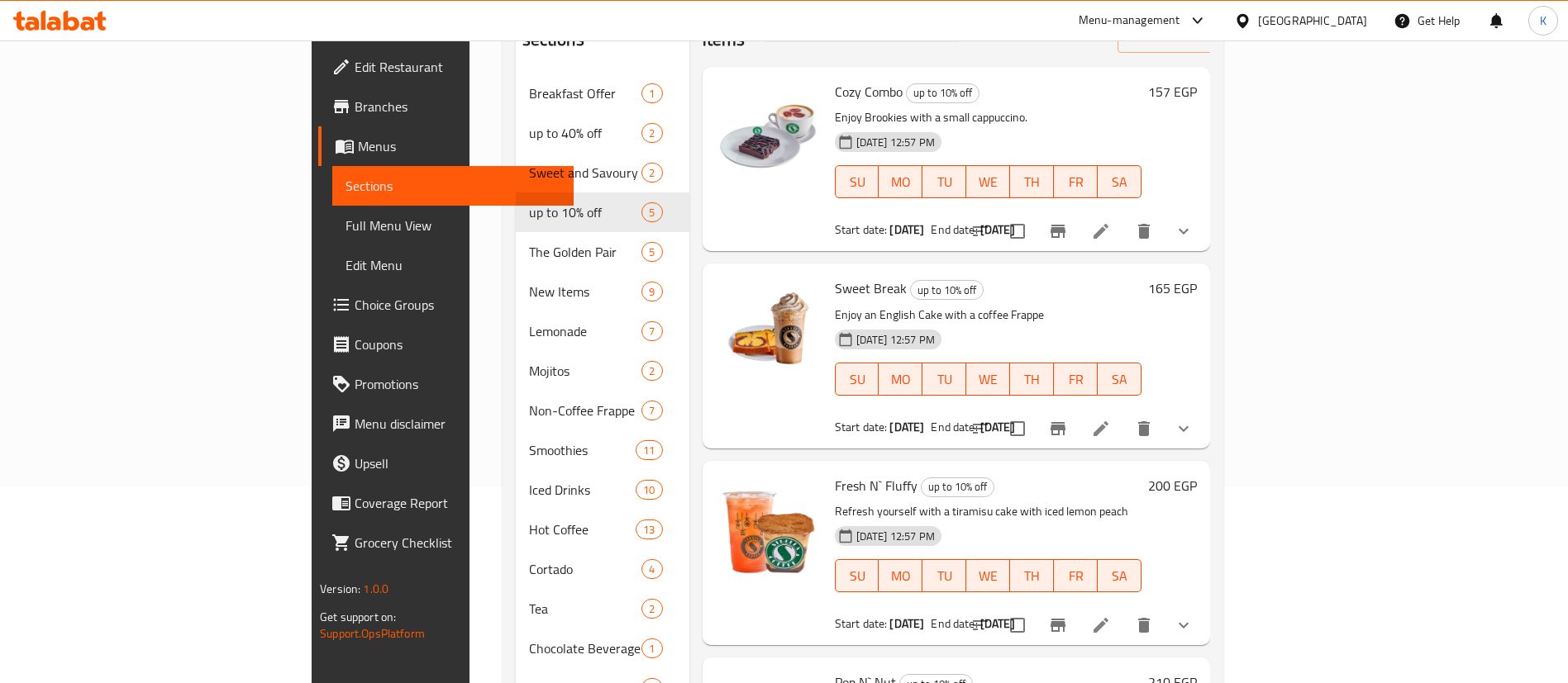
scroll to position [124, 0]
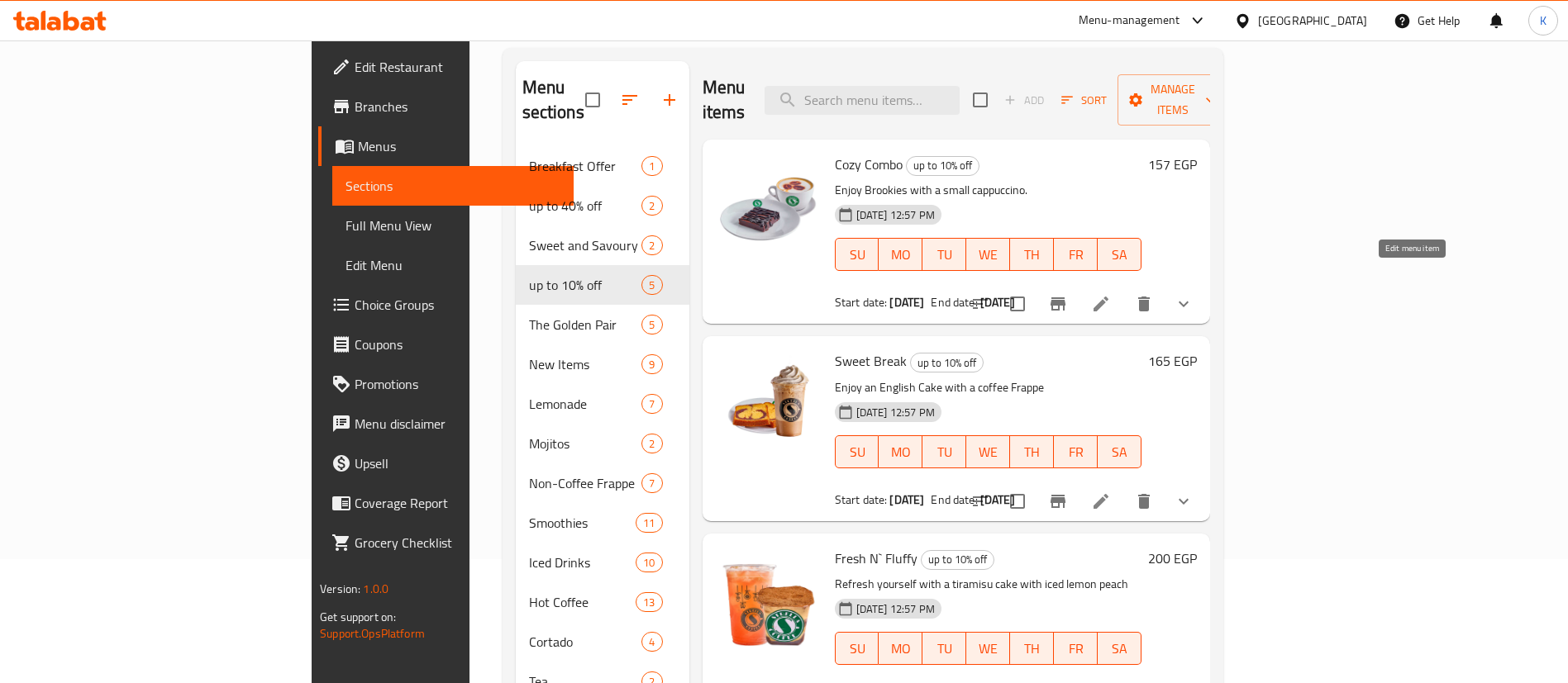
click at [1124, 289] on li at bounding box center [1101, 304] width 46 height 30
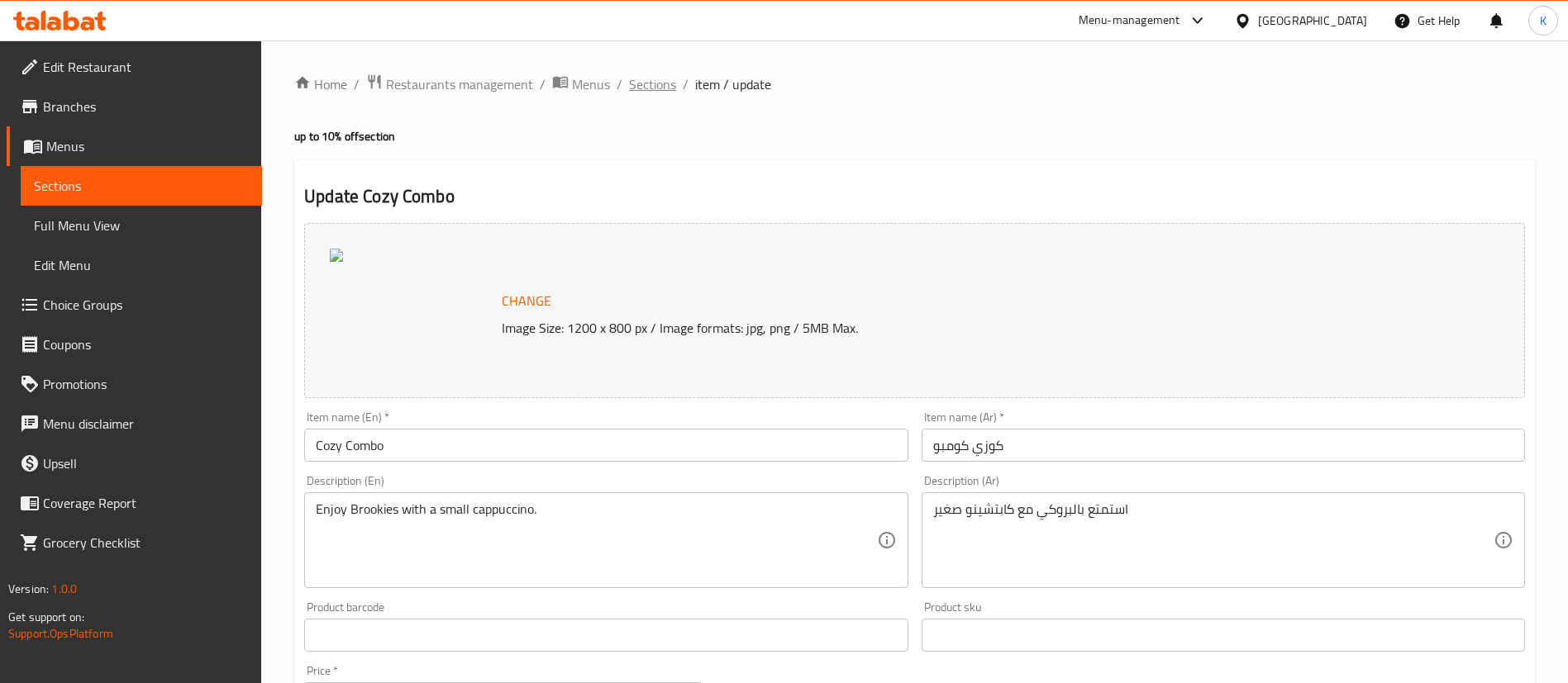
click at [670, 75] on span "Sections" at bounding box center [652, 84] width 47 height 20
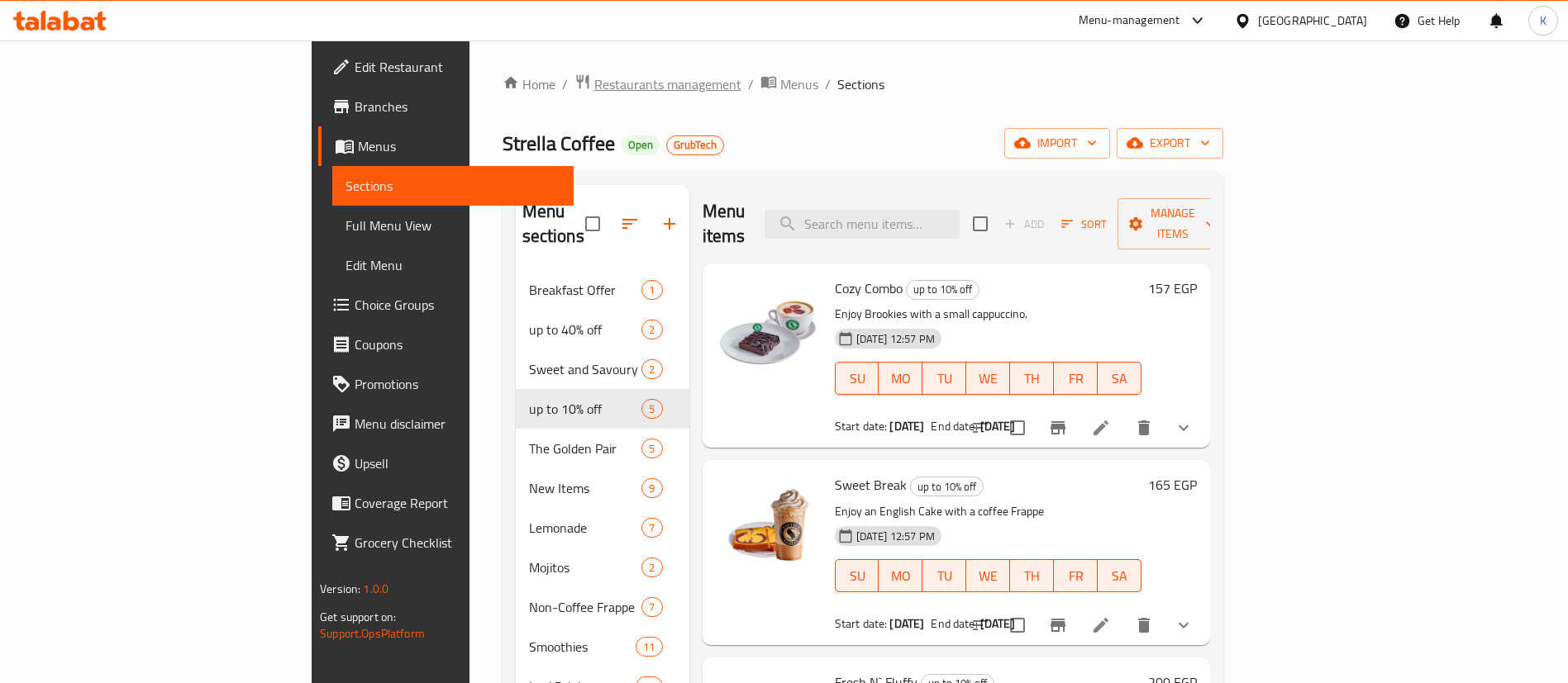
click at [594, 83] on span "Restaurants management" at bounding box center [668, 84] width 147 height 20
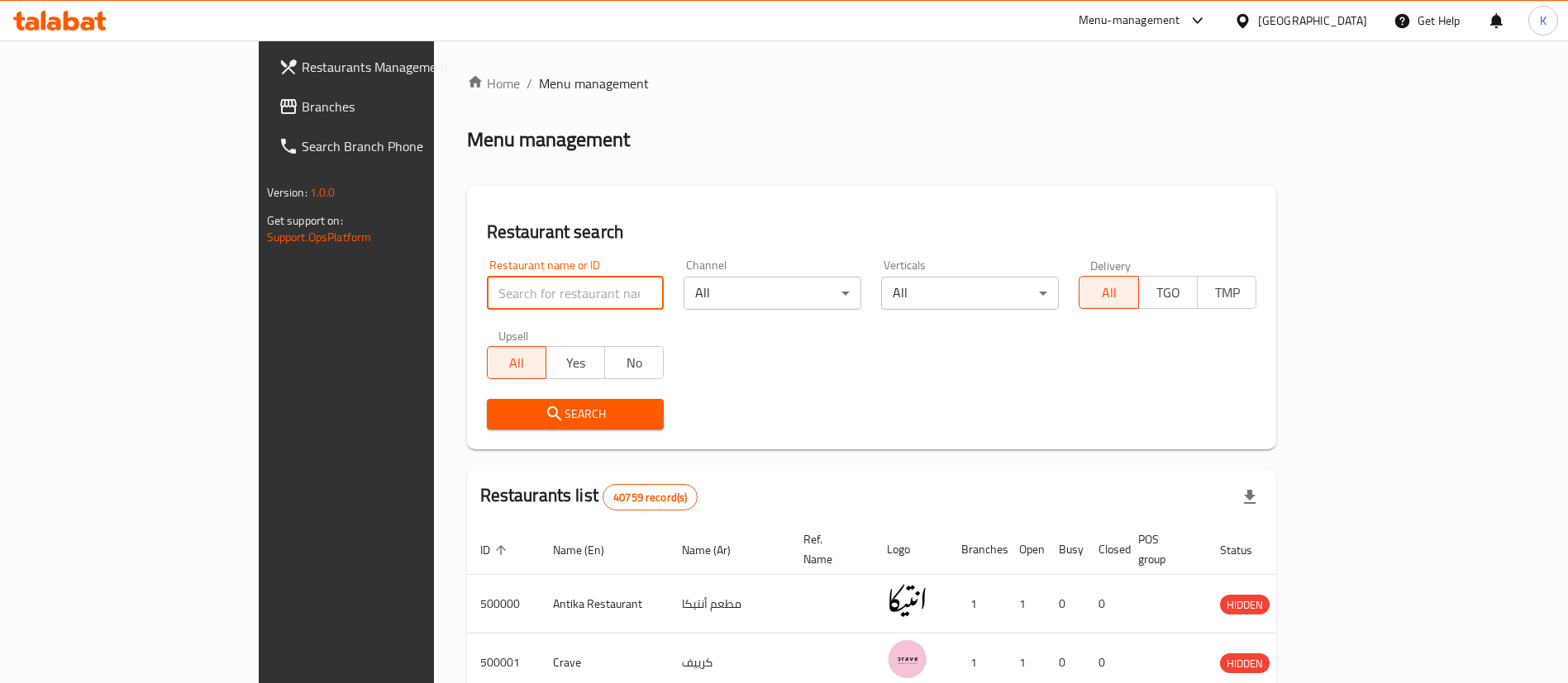
click at [486, 307] on input "search" at bounding box center [575, 293] width 178 height 33
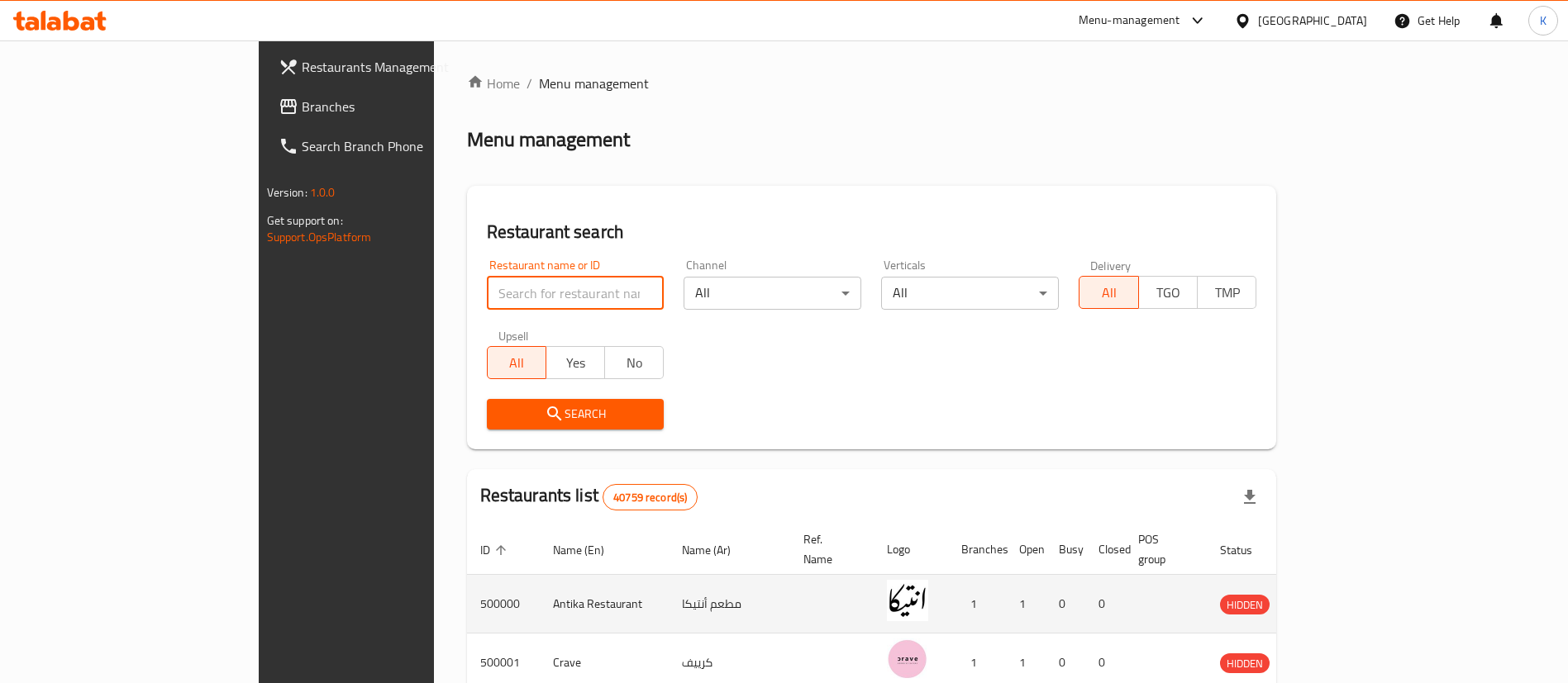
type input "burger king"
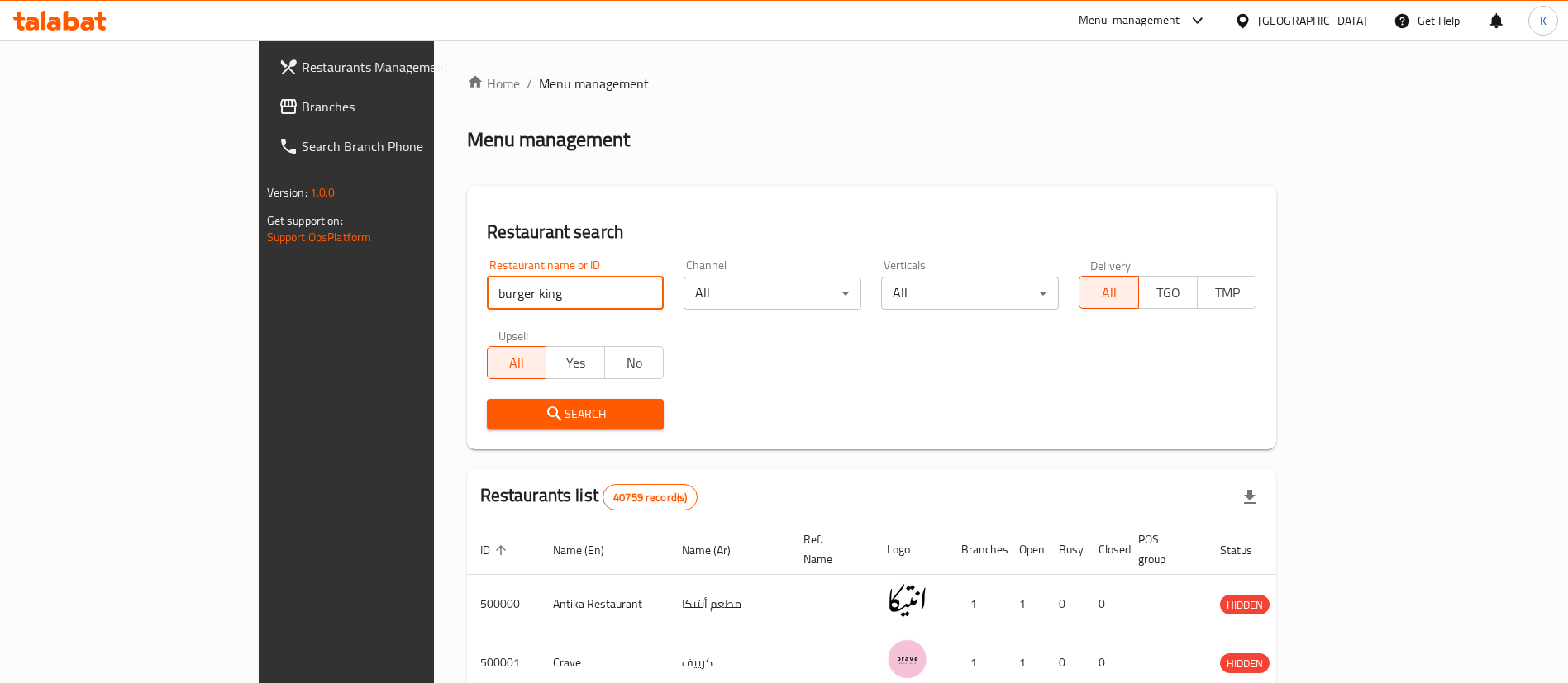
click button "Search" at bounding box center [575, 415] width 178 height 31
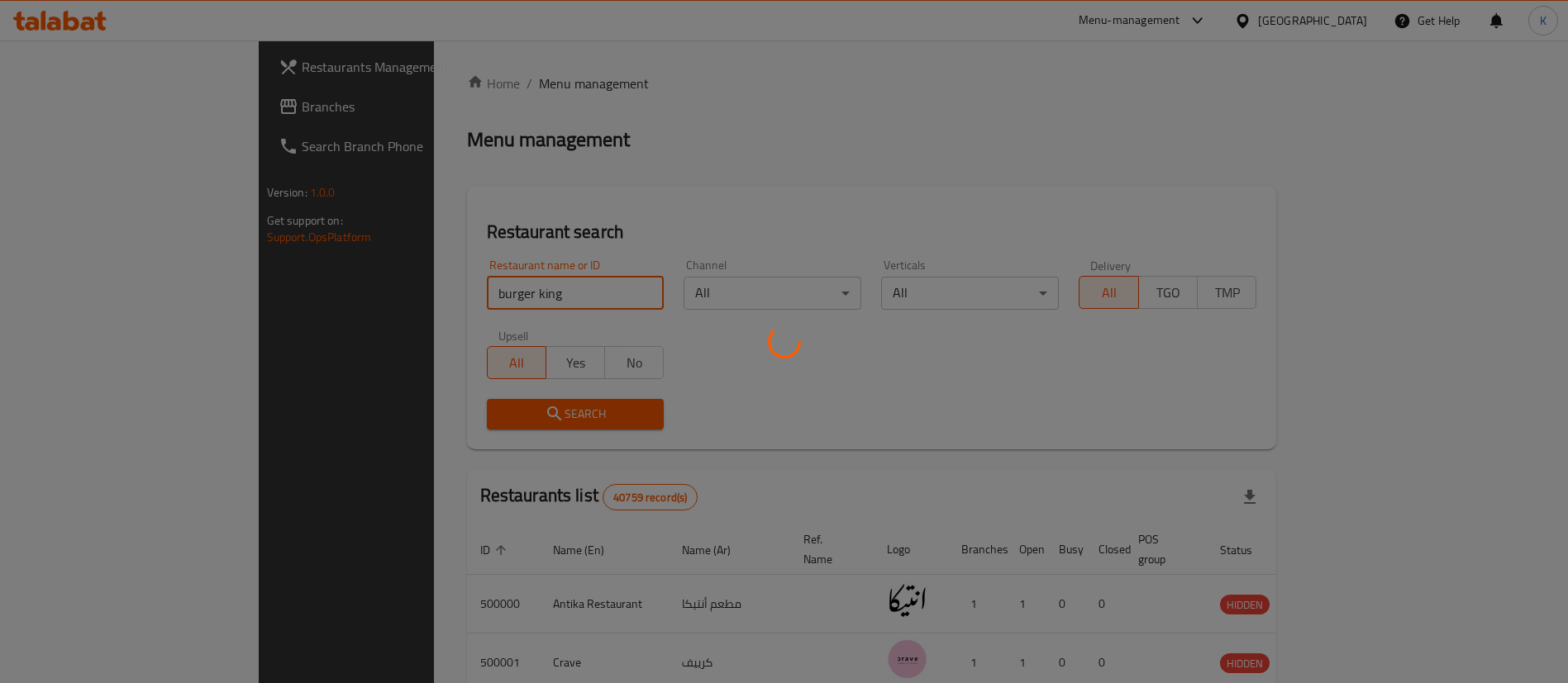
click button "Search" at bounding box center [575, 415] width 178 height 31
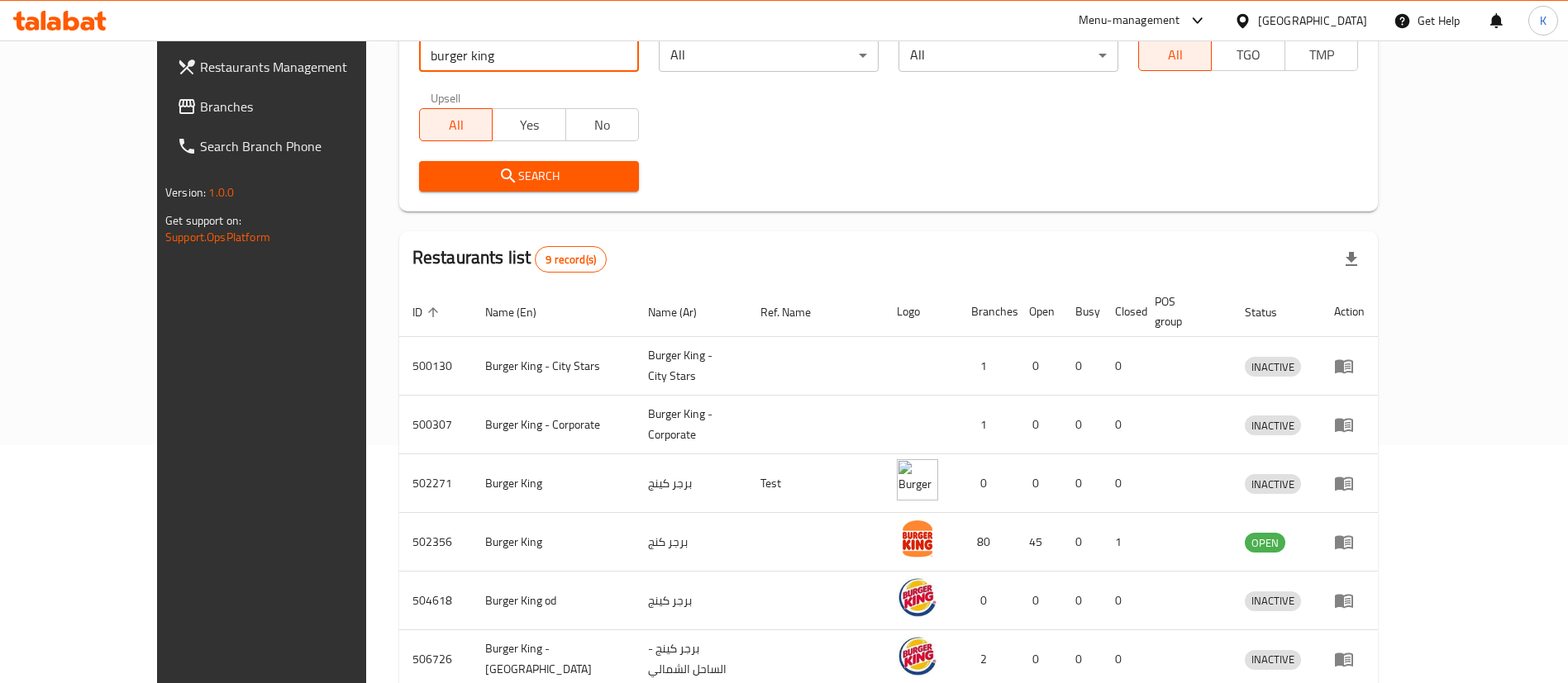
scroll to position [410, 0]
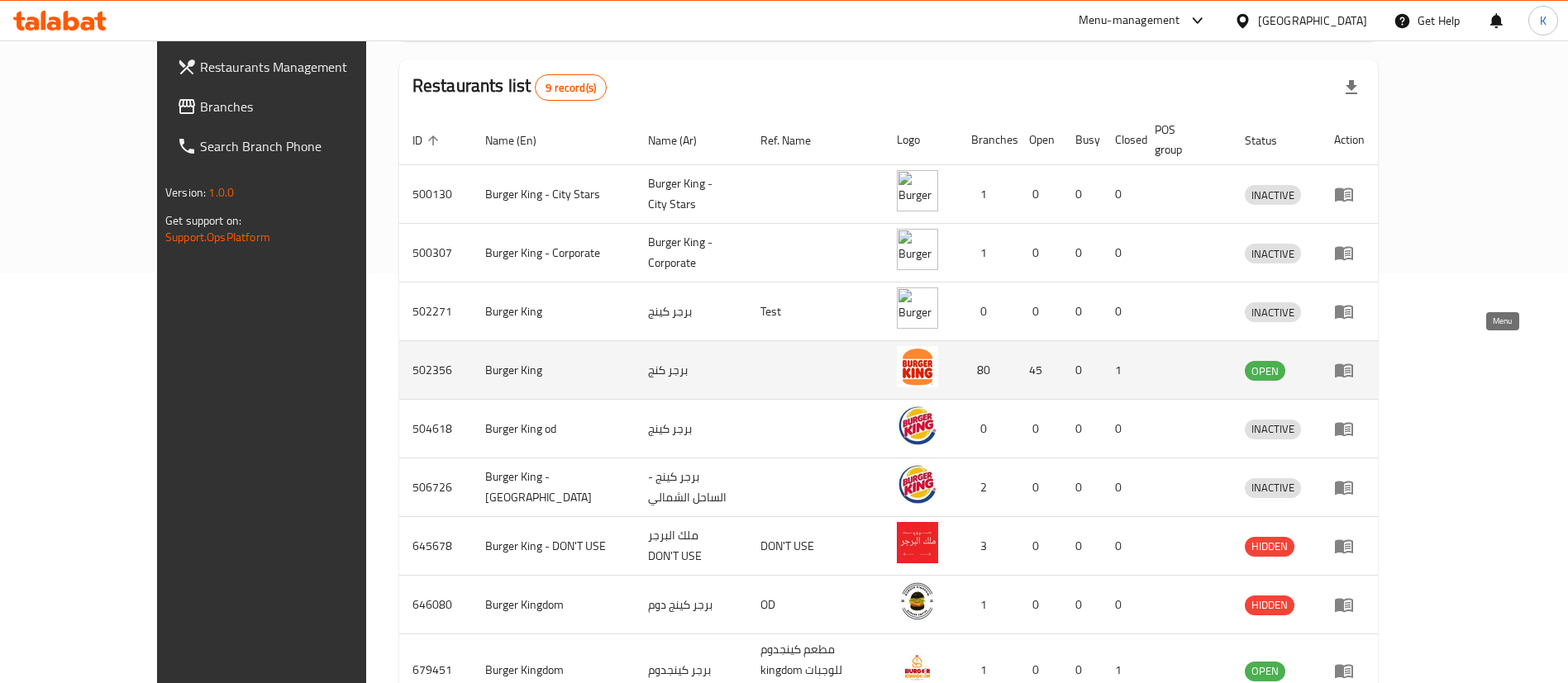
click at [1353, 365] on icon "enhanced table" at bounding box center [1344, 371] width 18 height 14
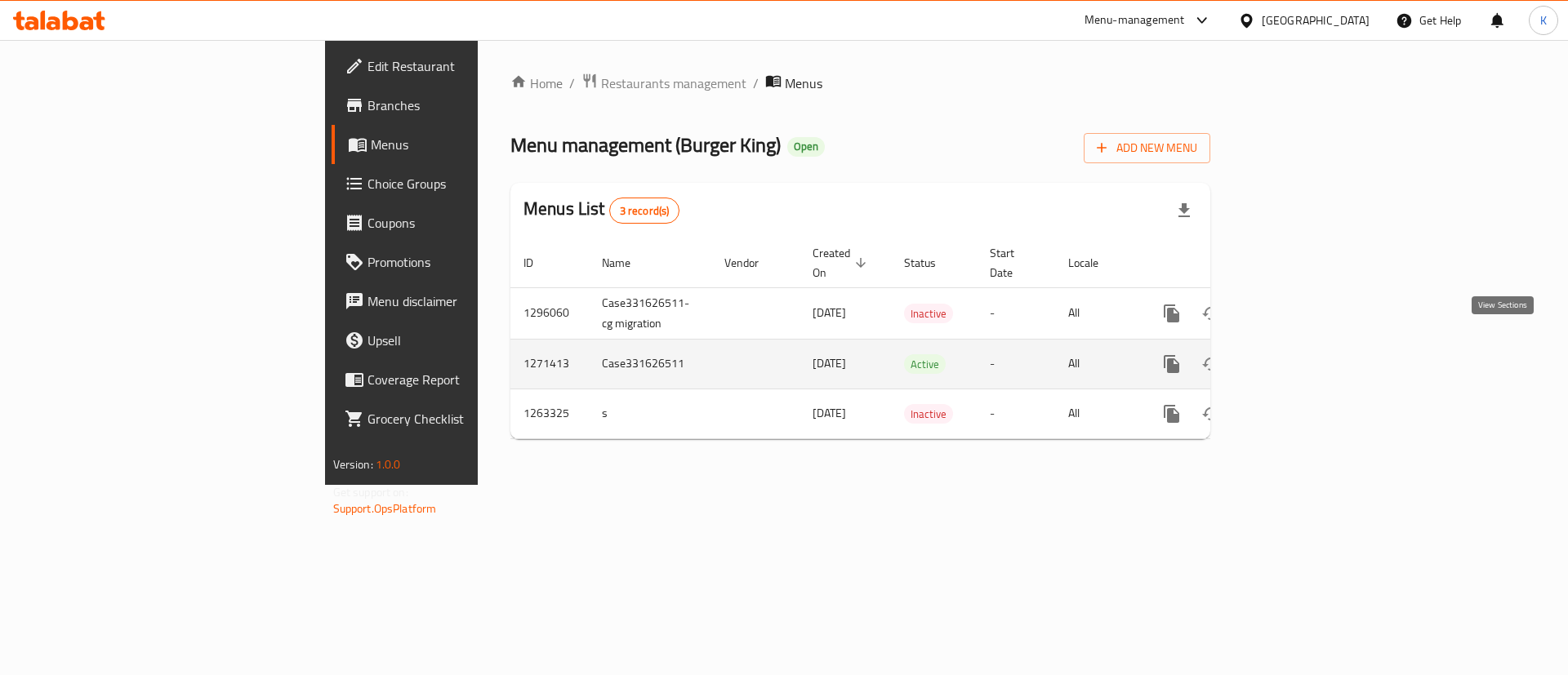
click at [1296, 357] on icon "enhanced table" at bounding box center [1289, 364] width 14 height 14
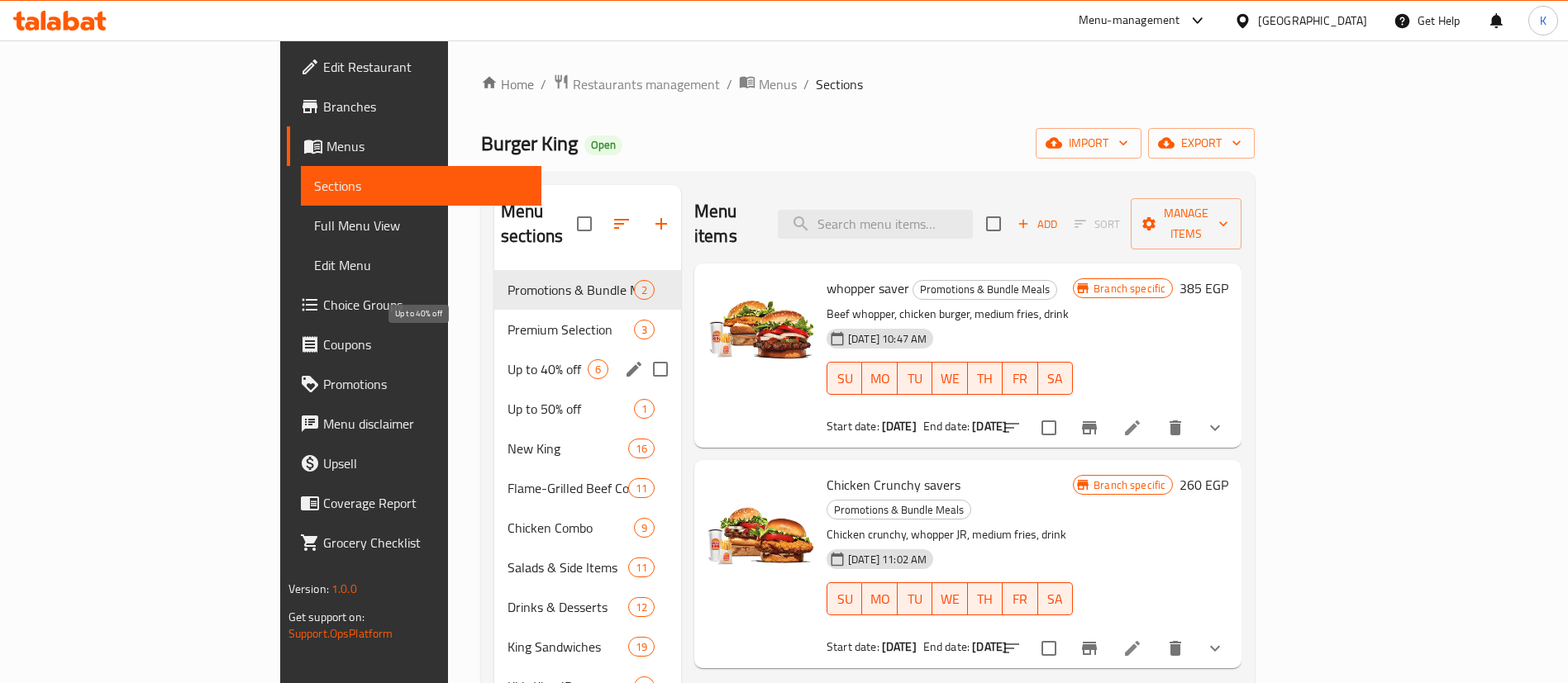
click at [507, 359] on span "Up to 40% off" at bounding box center [547, 369] width 80 height 20
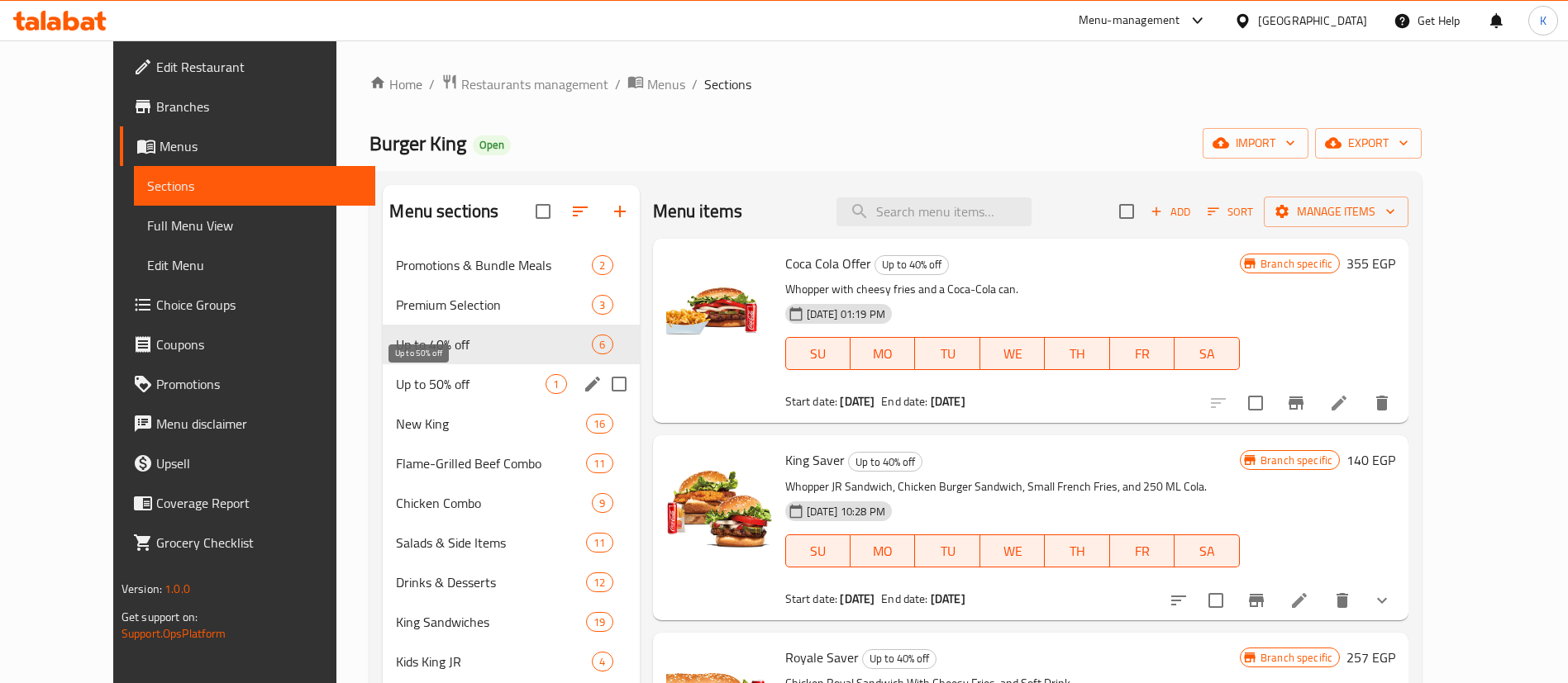
click at [396, 375] on span "Up to 50% off" at bounding box center [470, 385] width 150 height 20
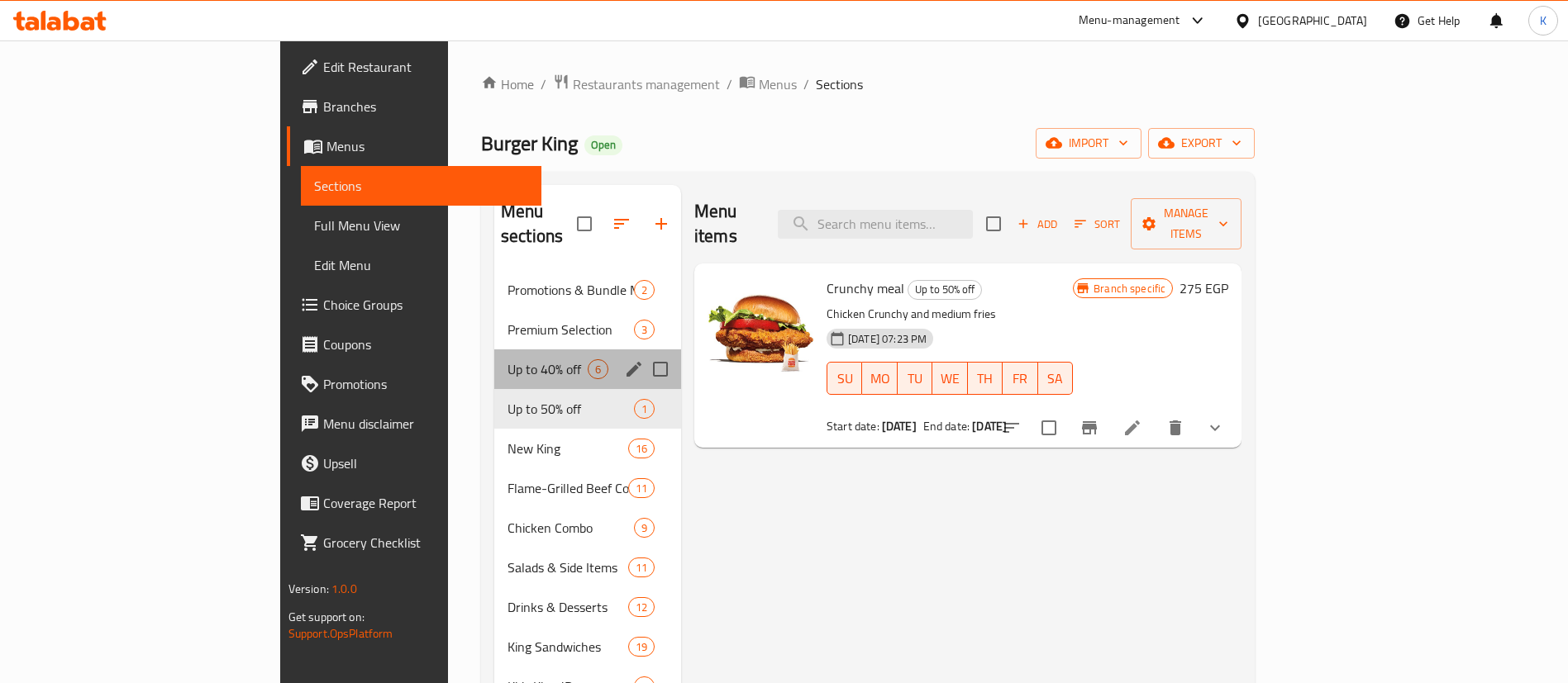
click at [495, 349] on div "Up to 40% off 6" at bounding box center [588, 369] width 187 height 40
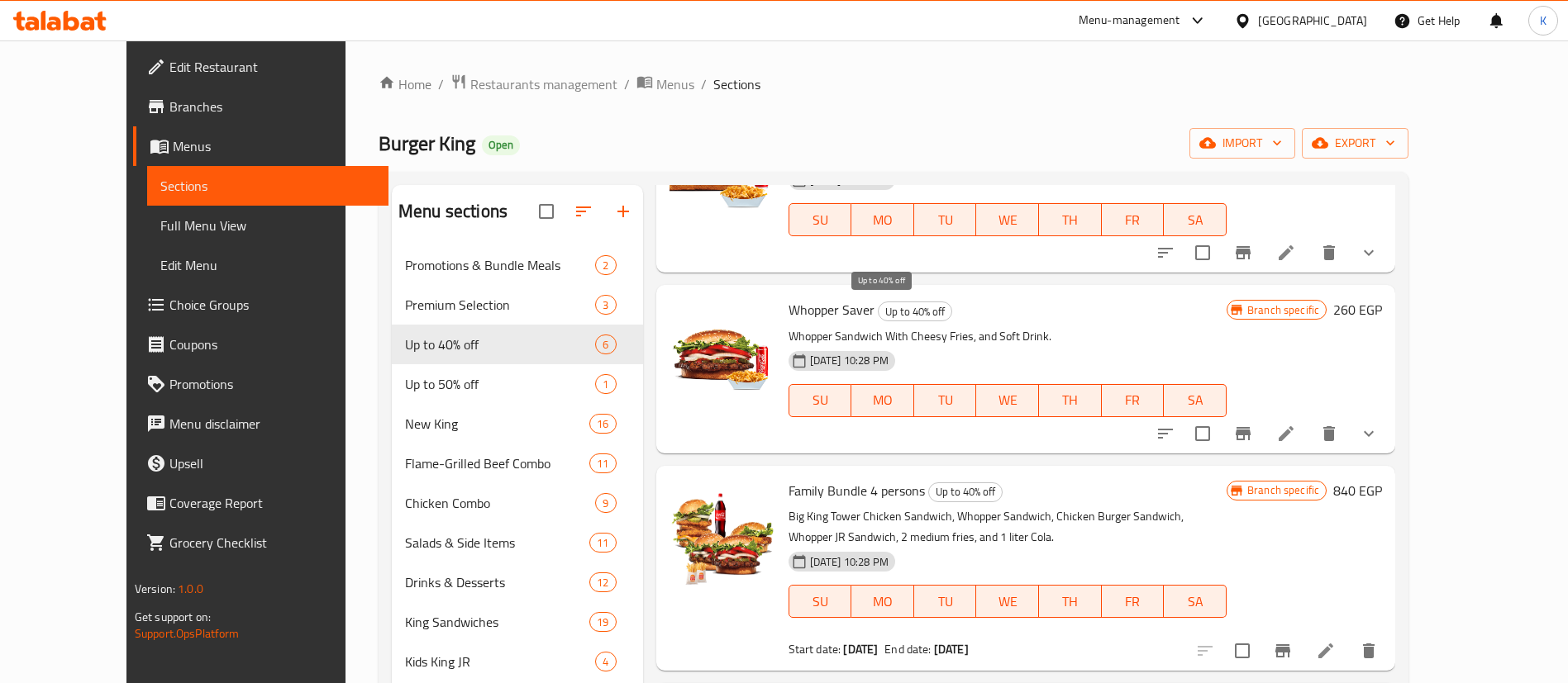
click at [878, 313] on span "Up to 40% off" at bounding box center [915, 311] width 73 height 19
copy span "Up to 40% off"
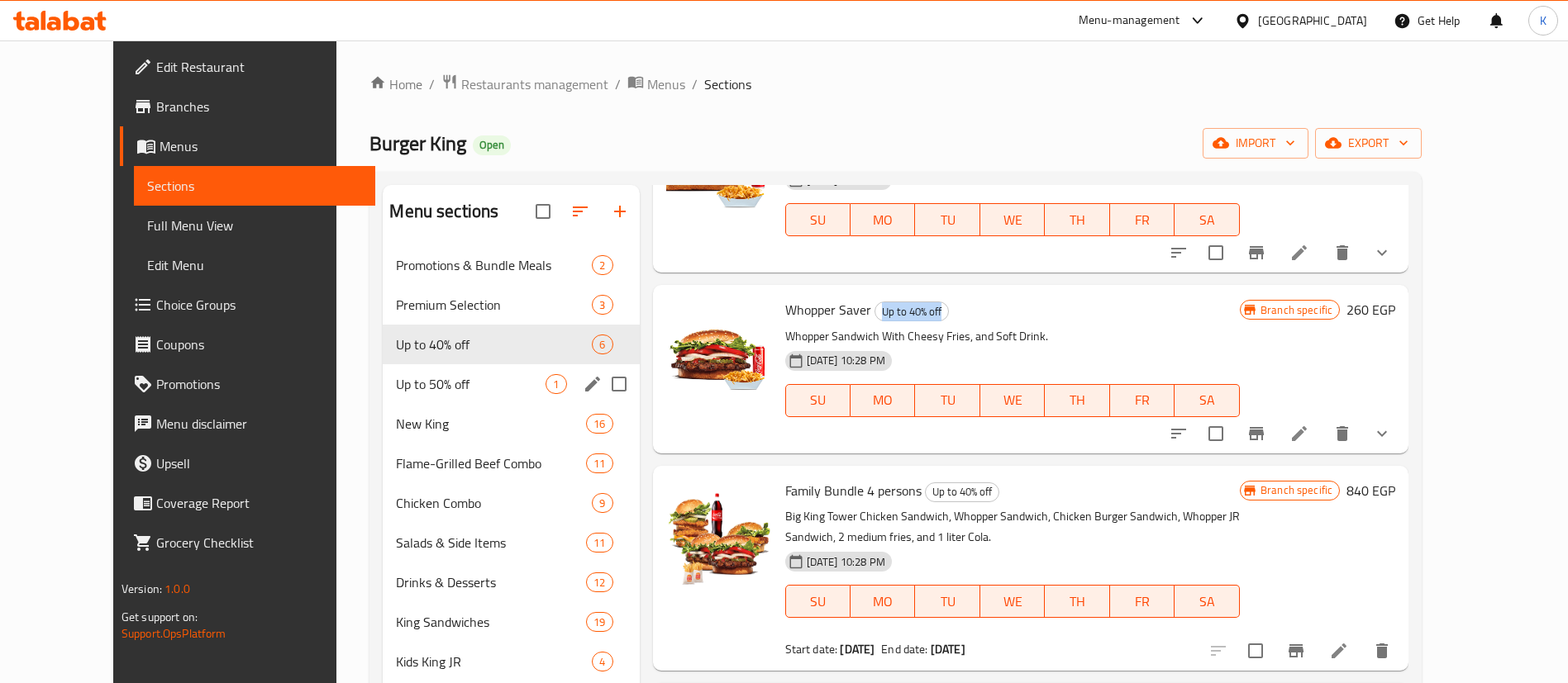
click at [438, 372] on div "Up to 50% off 1" at bounding box center [511, 385] width 256 height 40
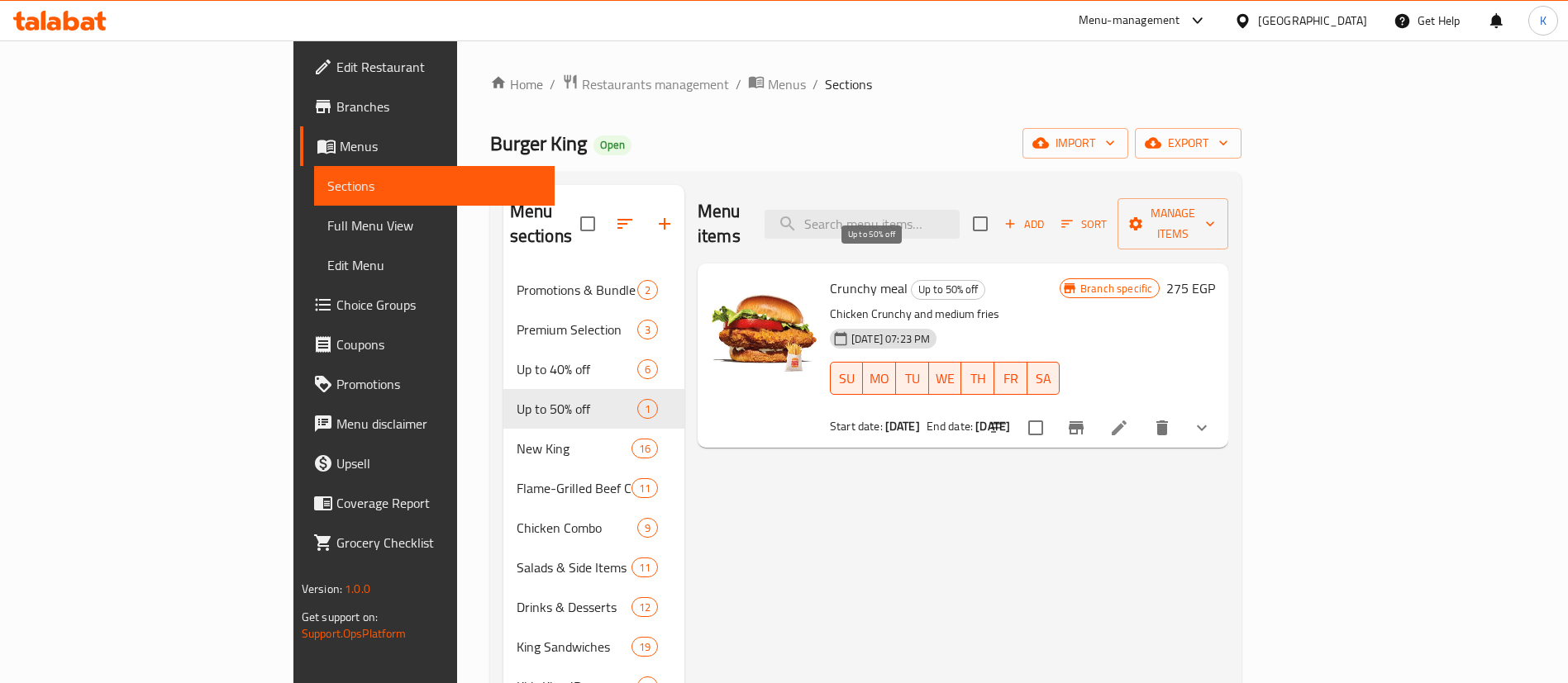
click at [912, 280] on span "Up to 50% off" at bounding box center [948, 289] width 73 height 19
copy span "Up to 50% off"
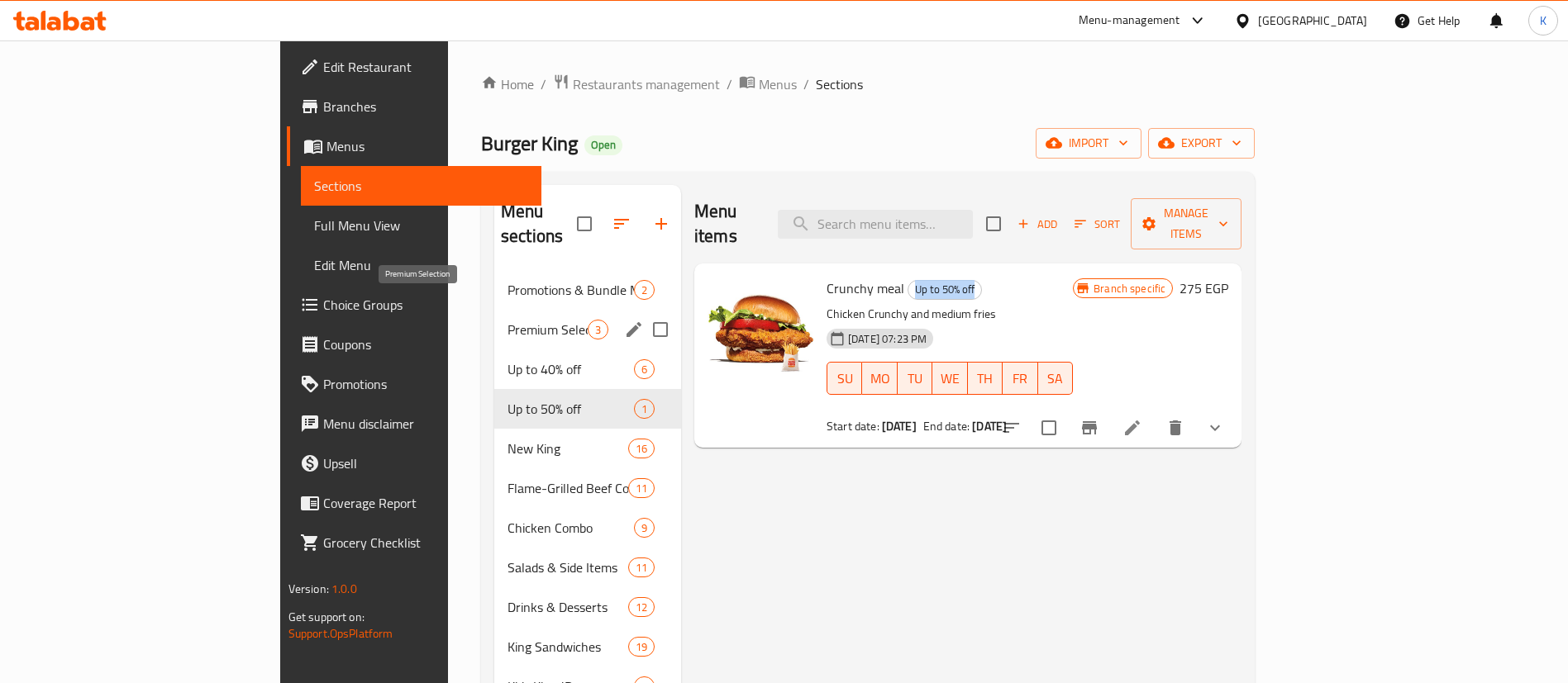
click at [507, 319] on span "Premium Selection" at bounding box center [547, 329] width 80 height 20
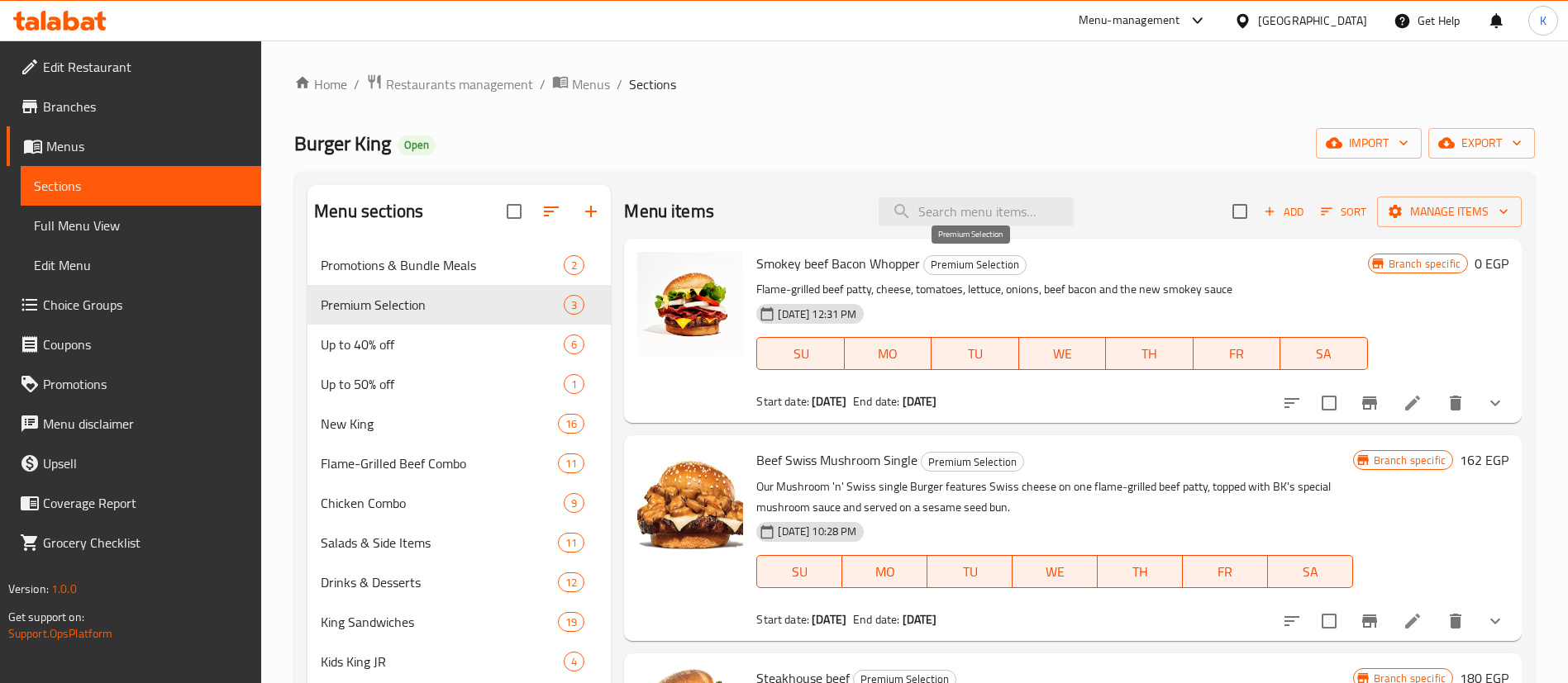
click at [977, 266] on span "Premium Selection" at bounding box center [975, 264] width 102 height 19
copy span "Premium Selection"
drag, startPoint x: 352, startPoint y: 268, endPoint x: 374, endPoint y: 269, distance: 22.0
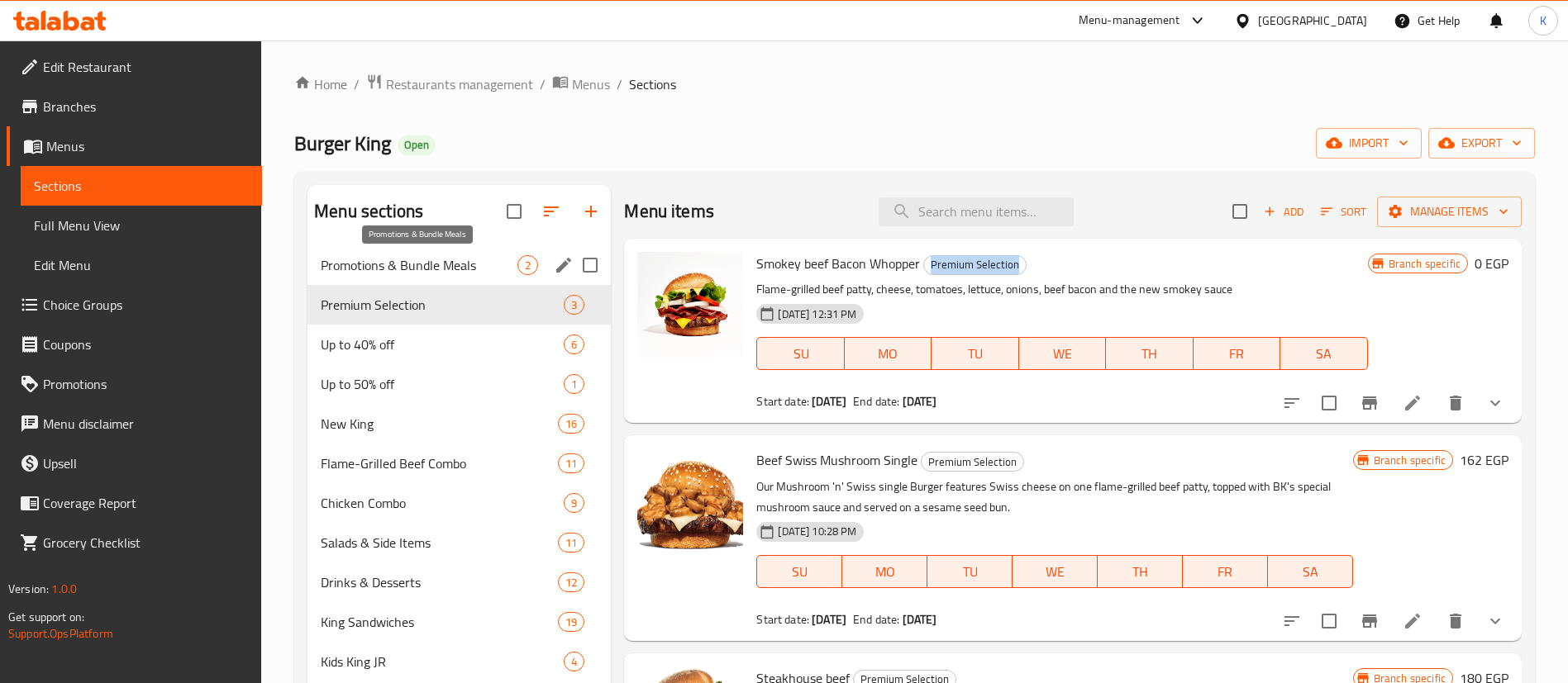
click at [353, 268] on span "Promotions & Bundle Meals" at bounding box center [418, 265] width 197 height 20
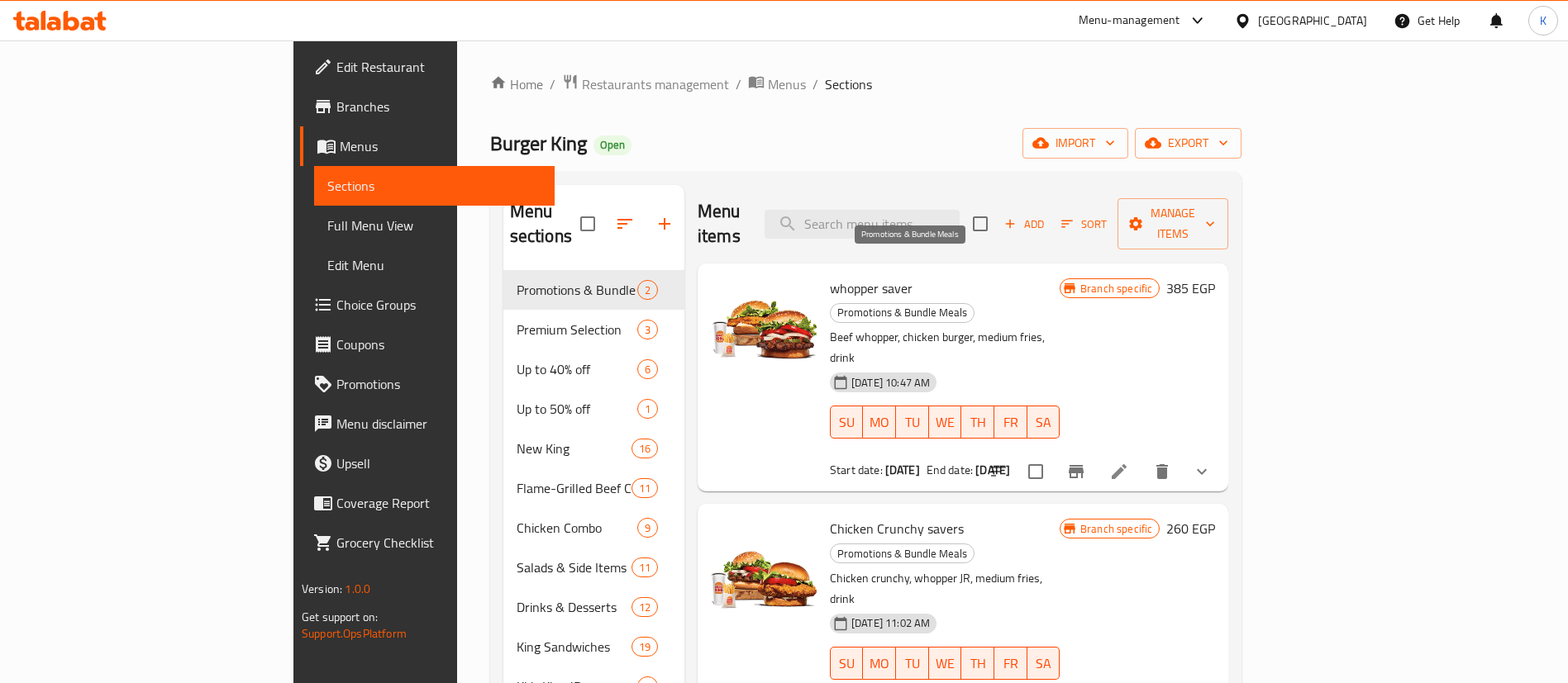
click at [904, 303] on span "Promotions & Bundle Meals" at bounding box center [902, 312] width 143 height 19
copy span "Promotions & Bundle Meals"
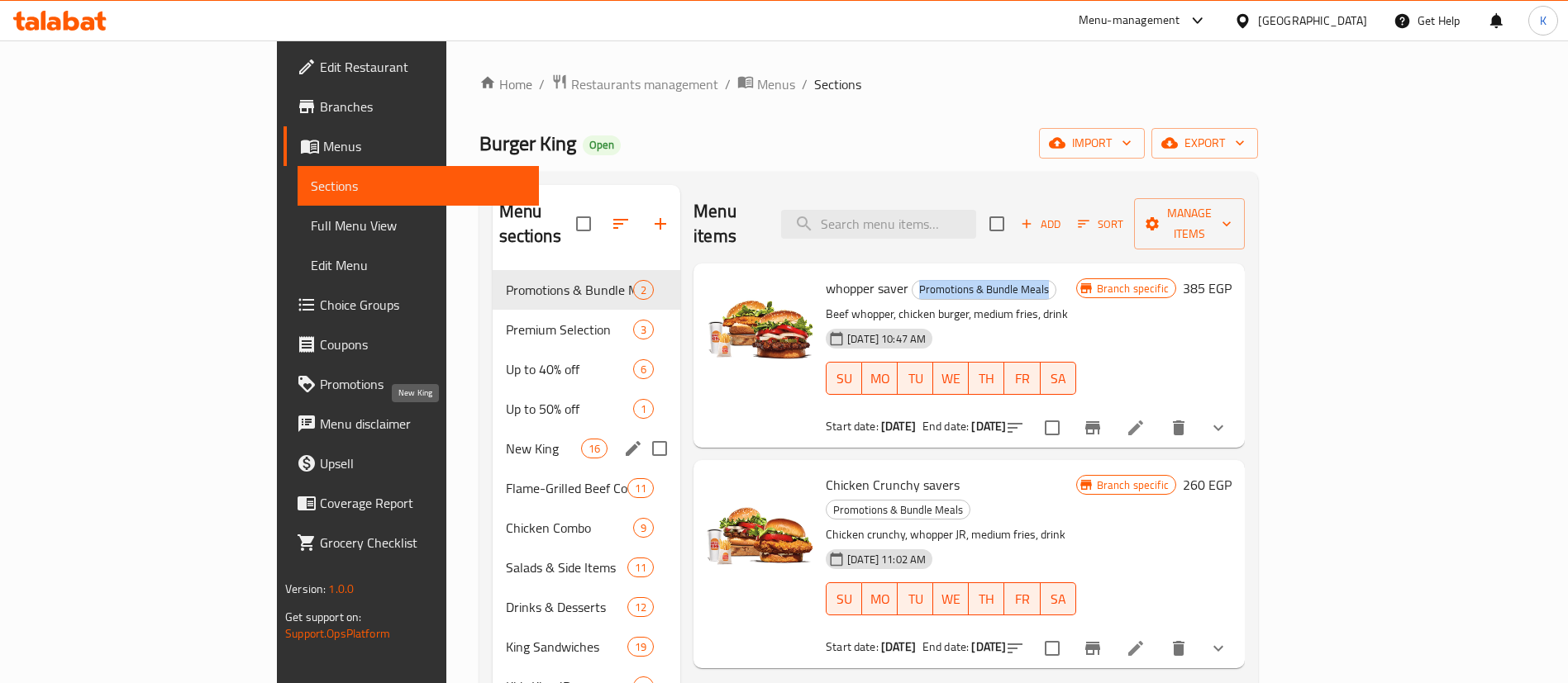
click at [505, 439] on span "New King" at bounding box center [543, 449] width 75 height 20
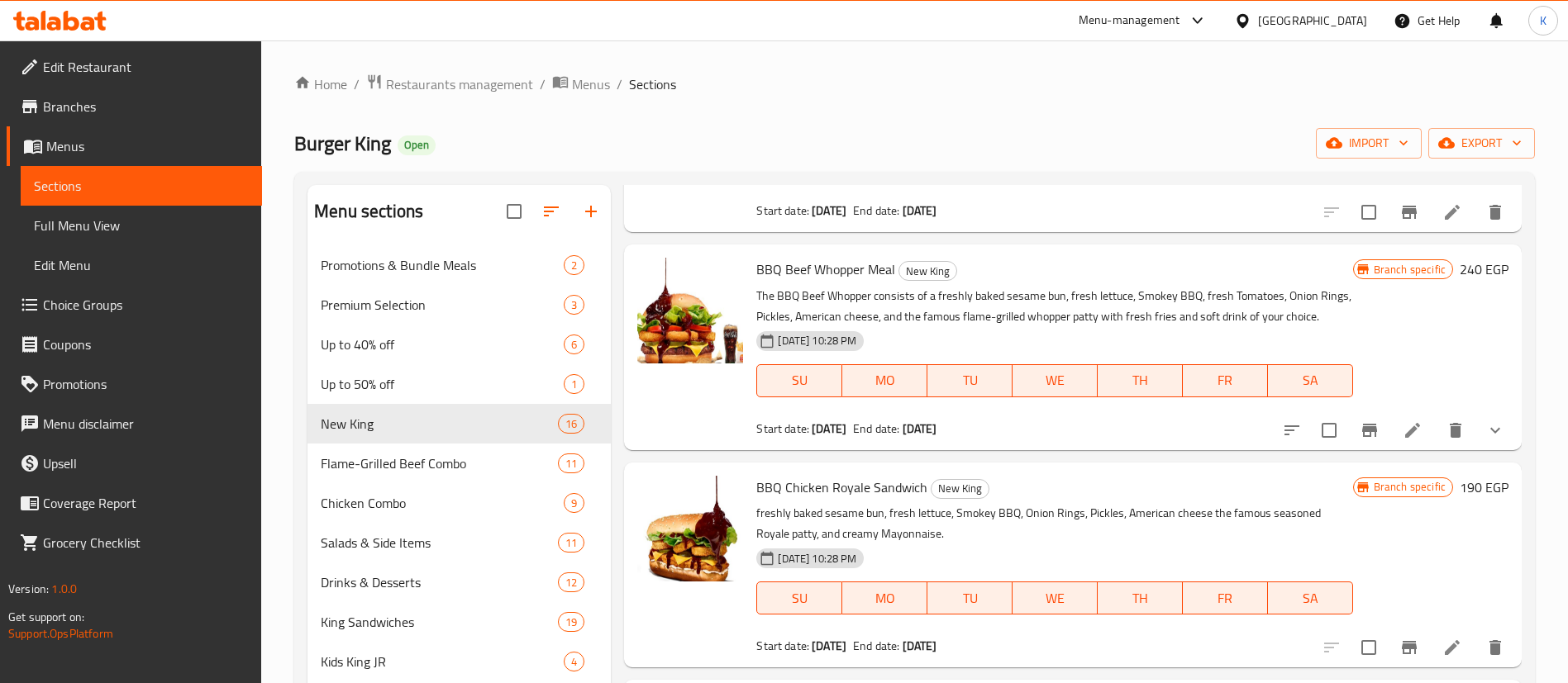
scroll to position [248, 0]
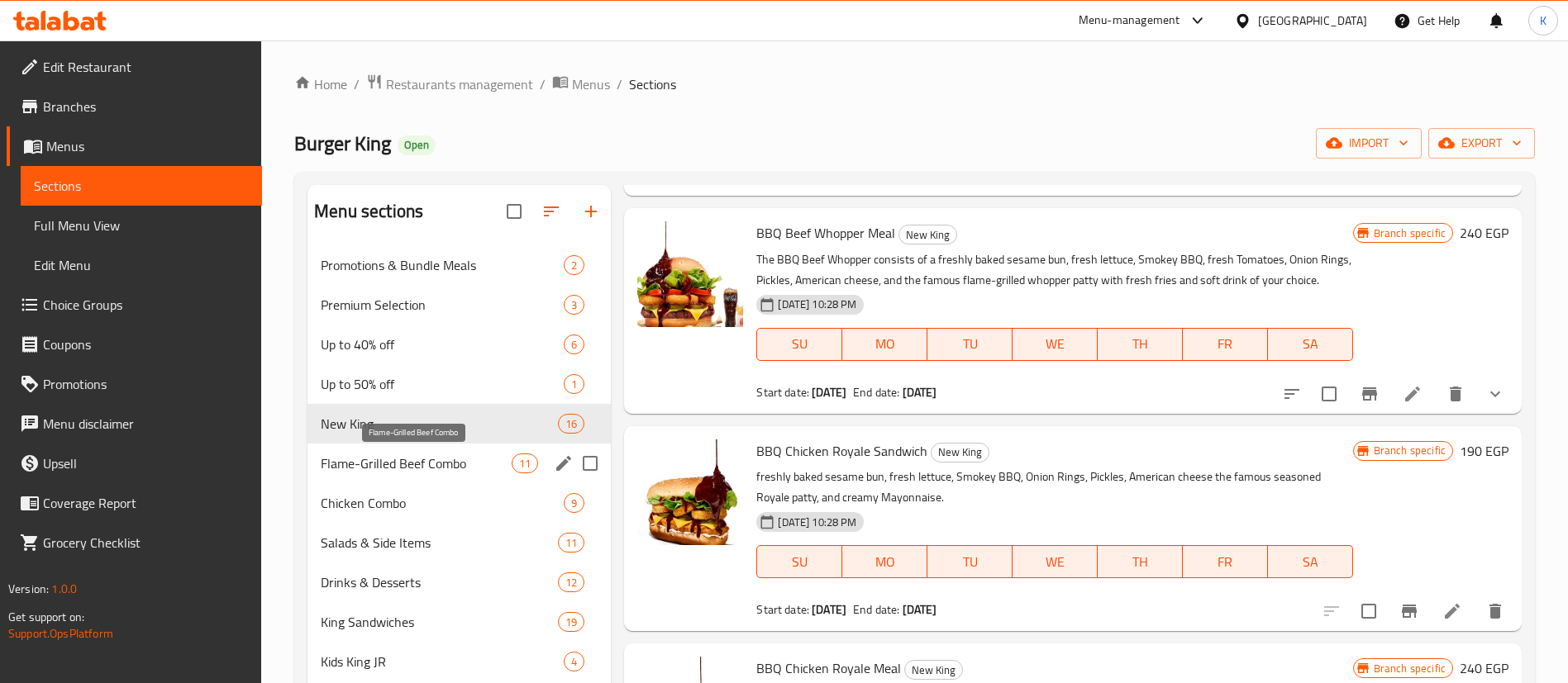
click at [428, 467] on span "Flame-Grilled Beef Combo" at bounding box center [416, 463] width 191 height 20
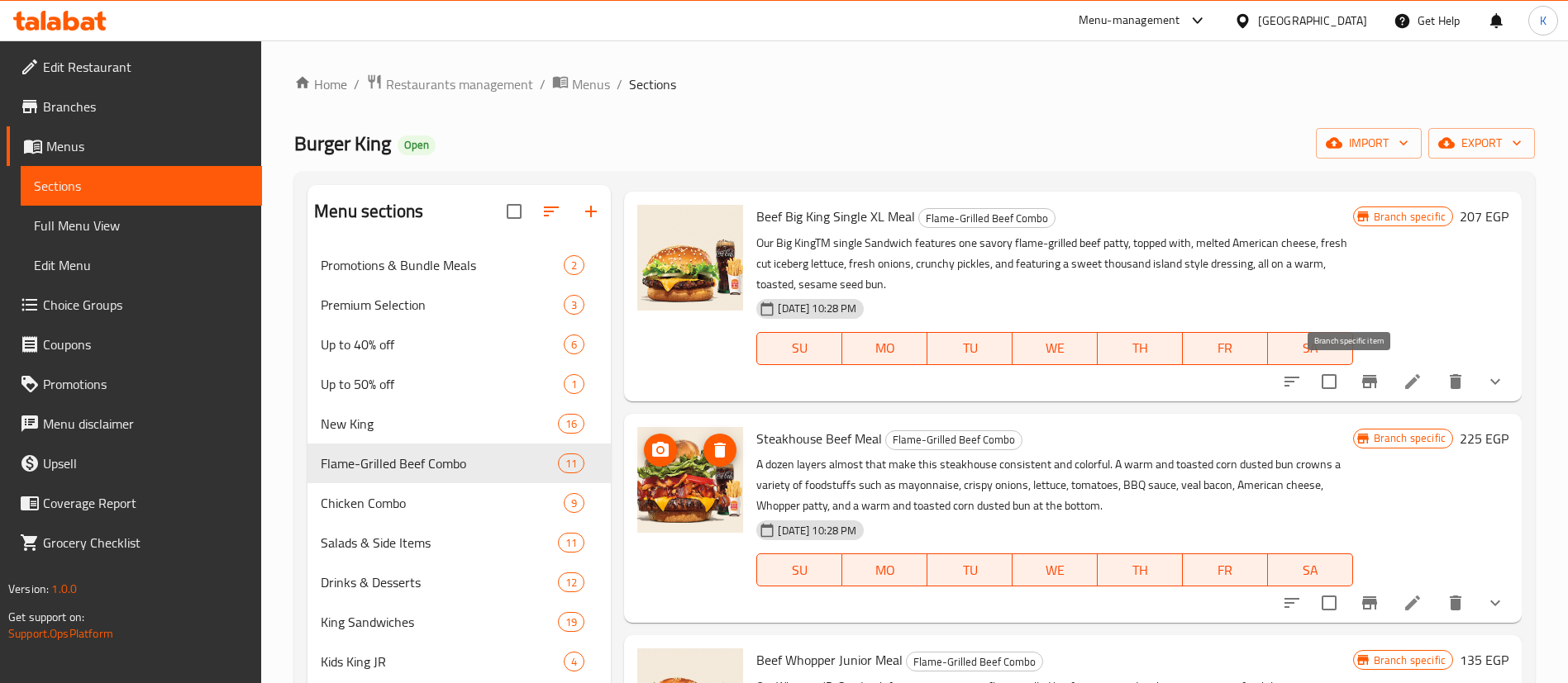
click at [1359, 388] on icon "Branch-specific-item" at bounding box center [1369, 382] width 20 height 20
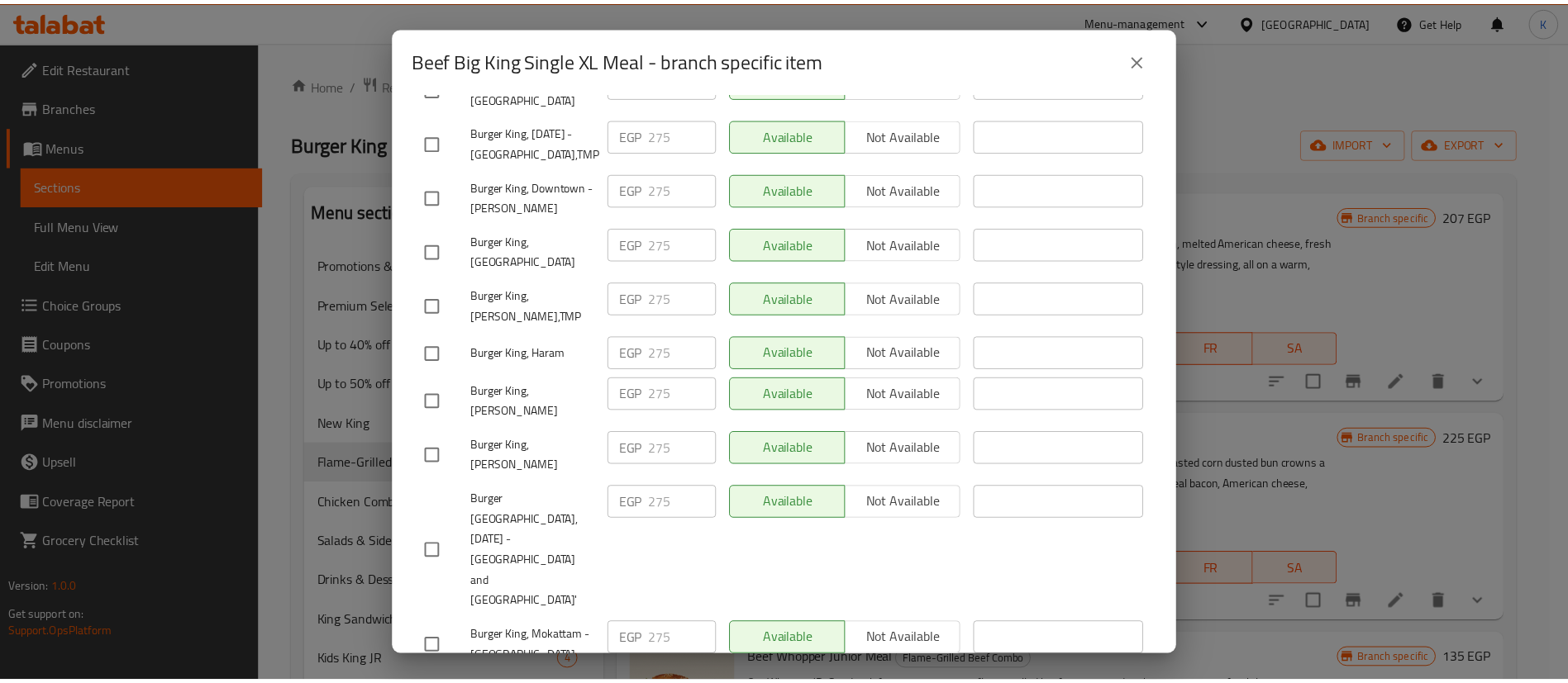
scroll to position [3717, 0]
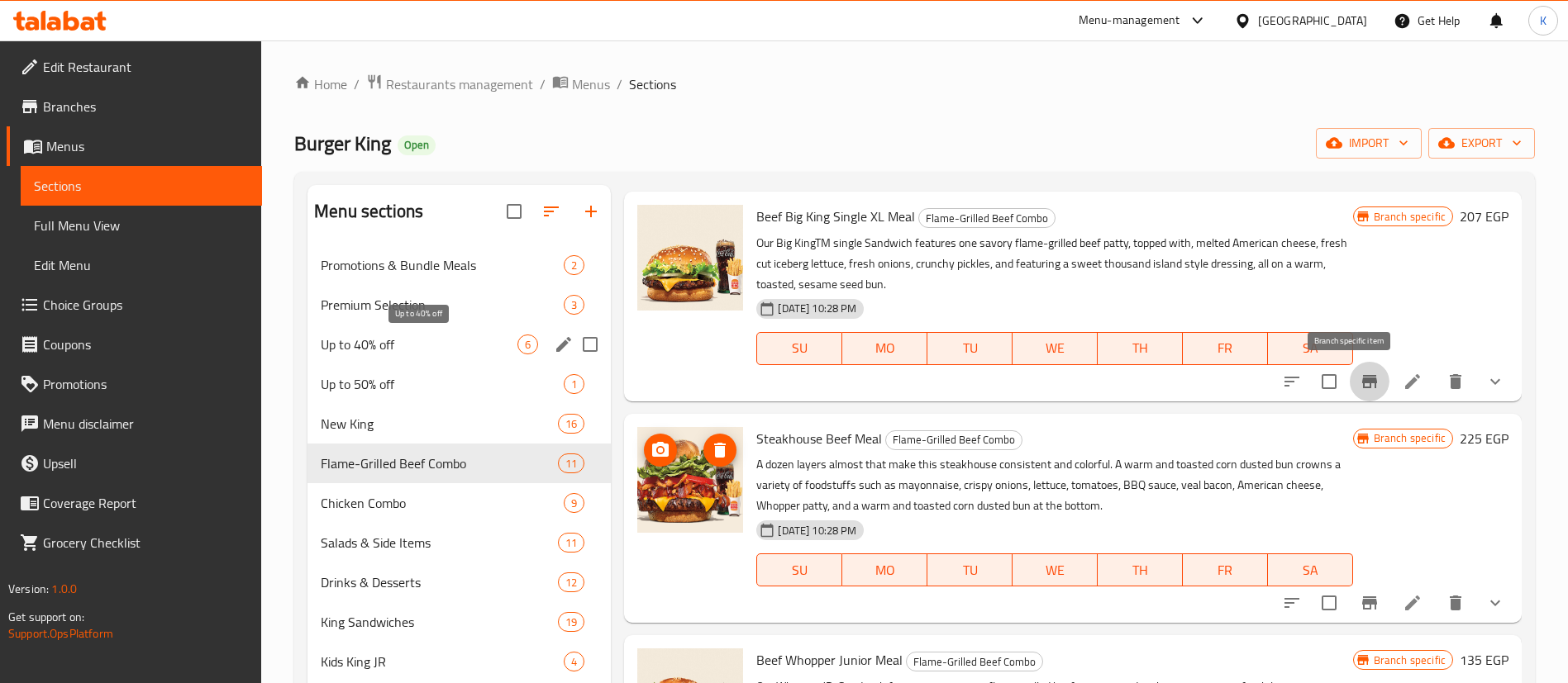
click at [371, 340] on span "Up to 40% off" at bounding box center [418, 345] width 197 height 20
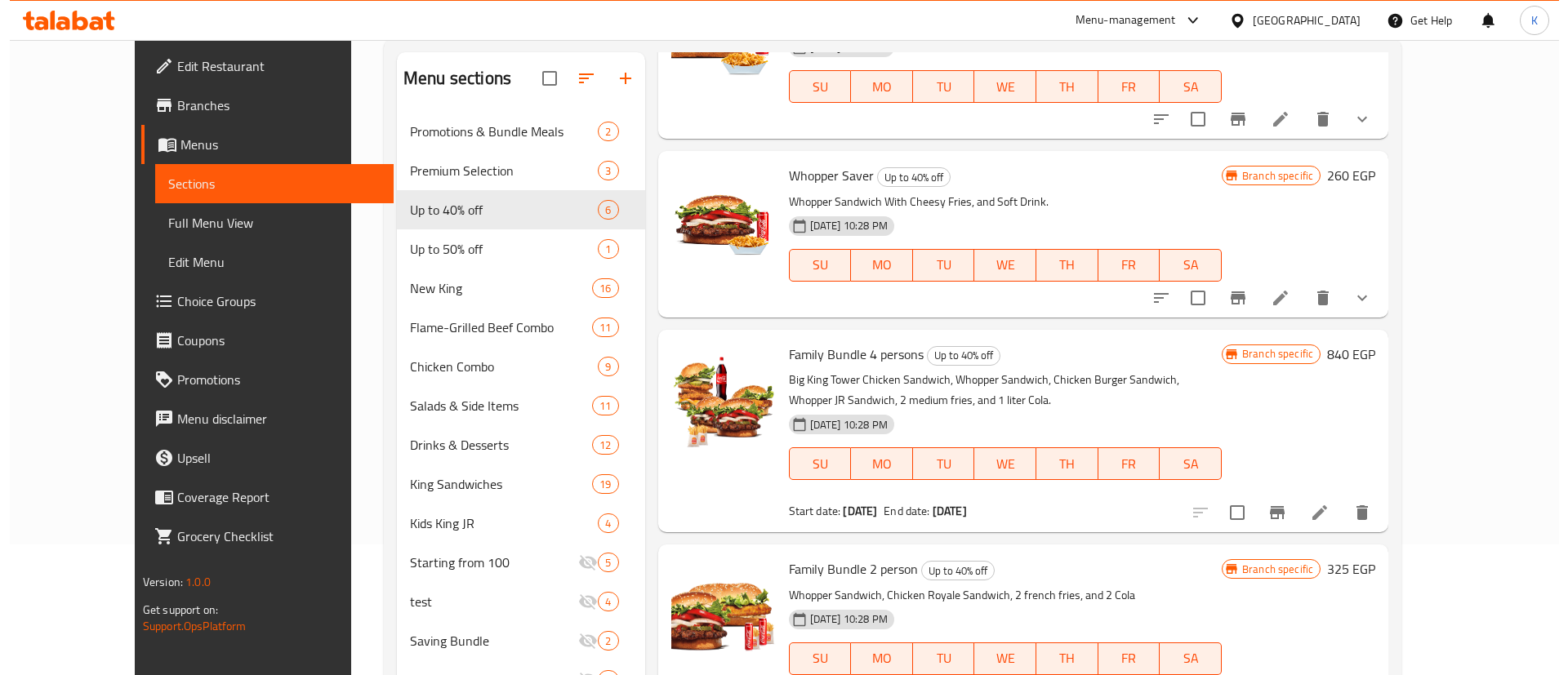
scroll to position [229, 0]
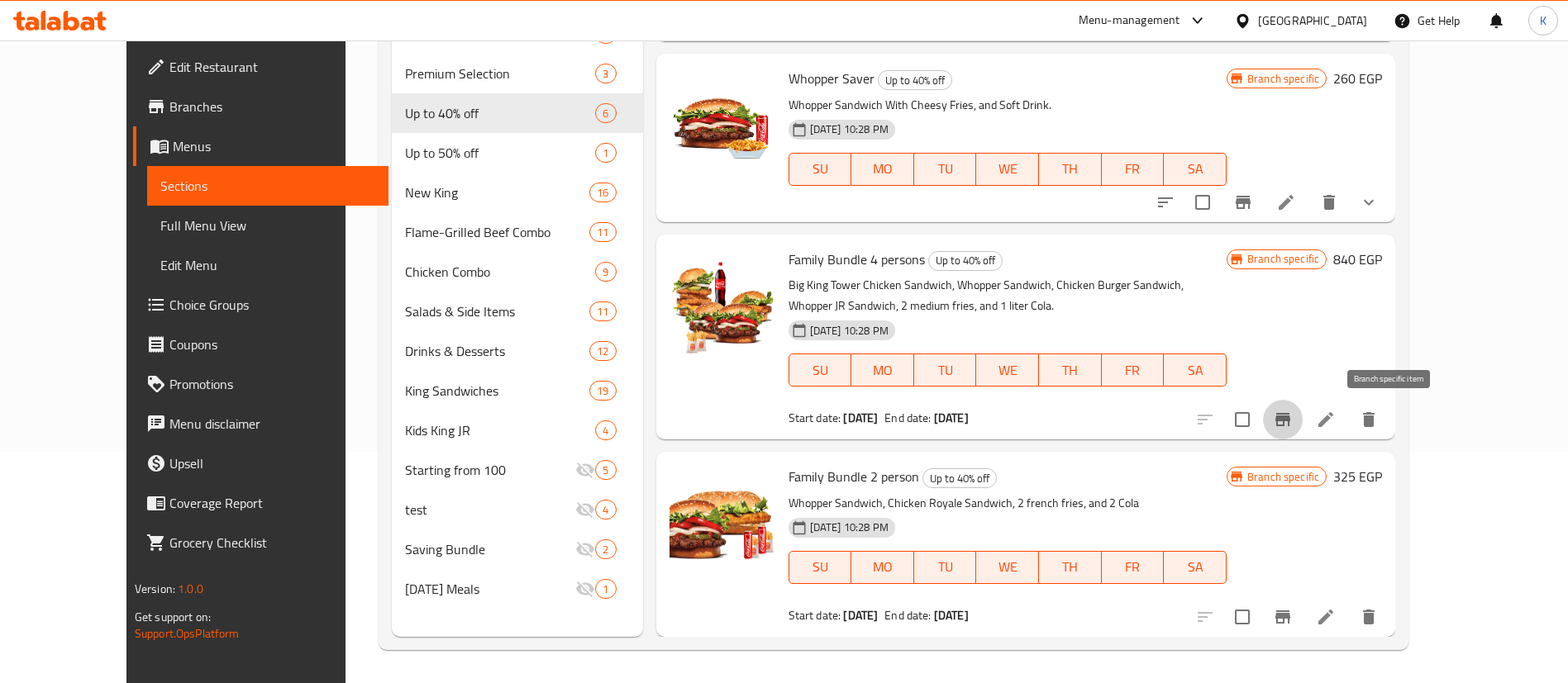
click at [1292, 422] on icon "Branch-specific-item" at bounding box center [1283, 420] width 20 height 20
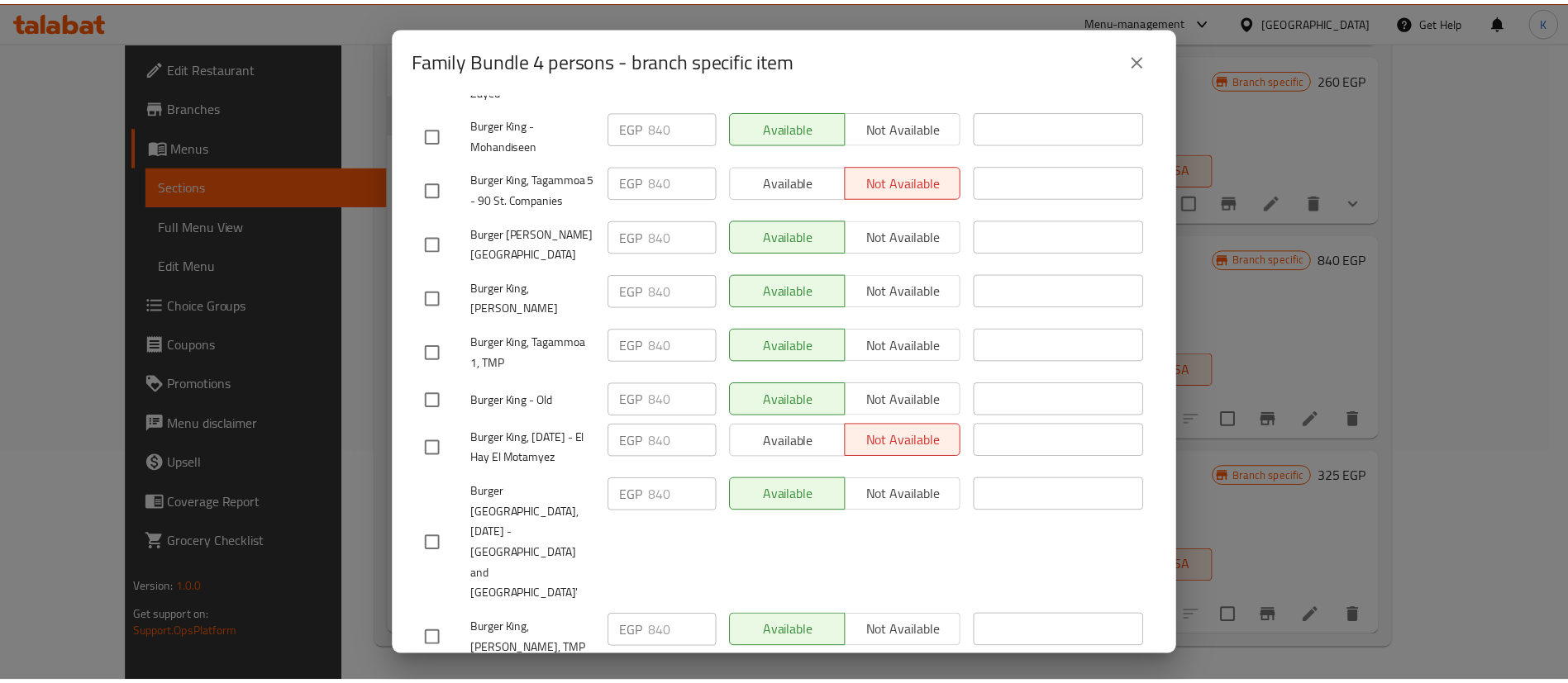
scroll to position [4033, 0]
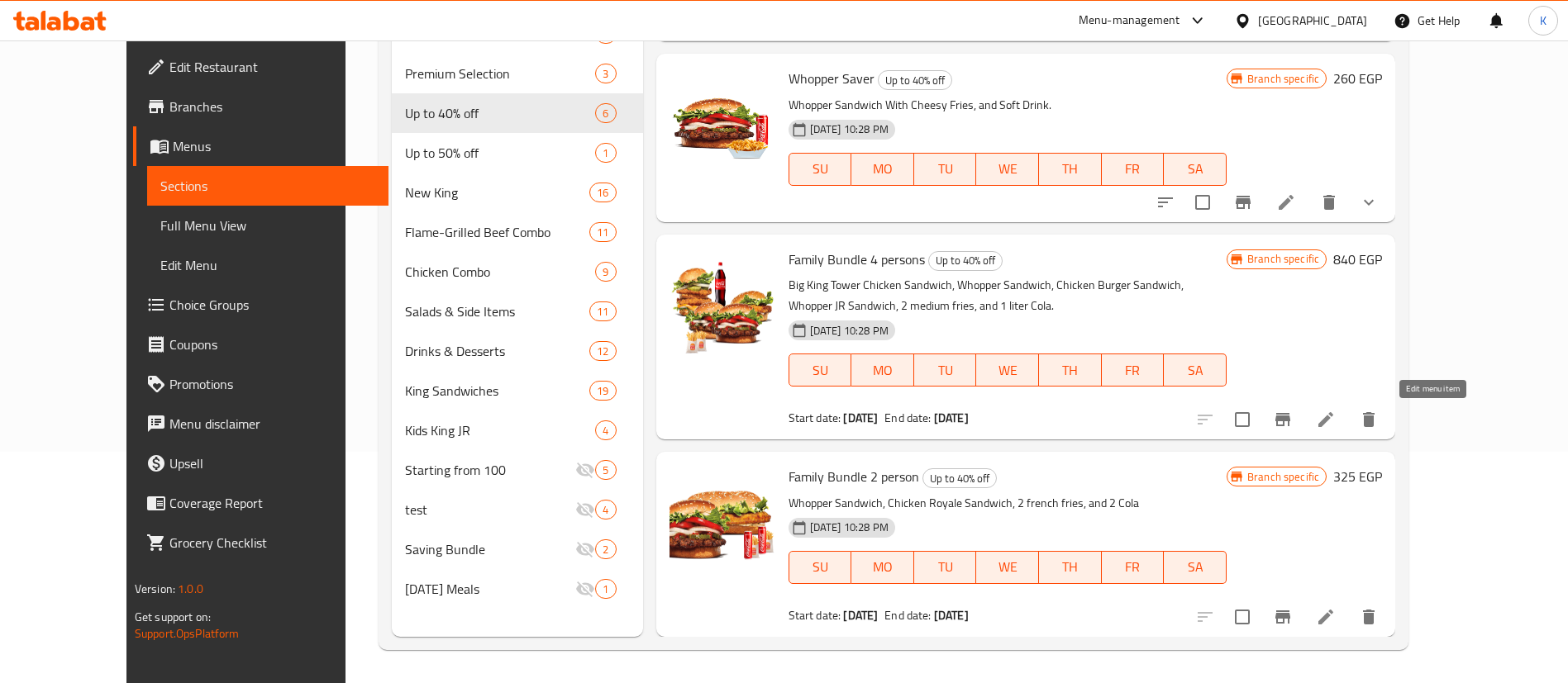
click at [1336, 425] on icon at bounding box center [1326, 420] width 20 height 20
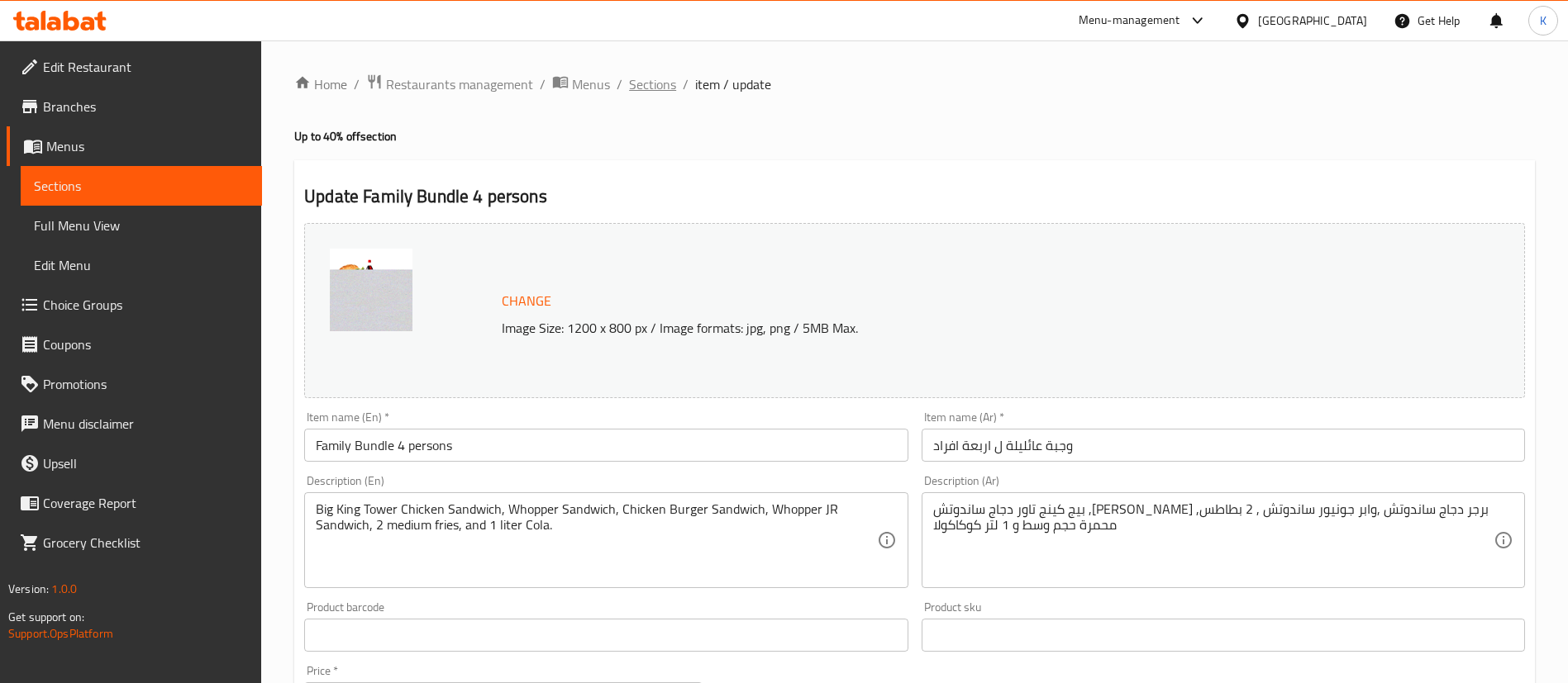
click at [661, 83] on span "Sections" at bounding box center [652, 84] width 47 height 20
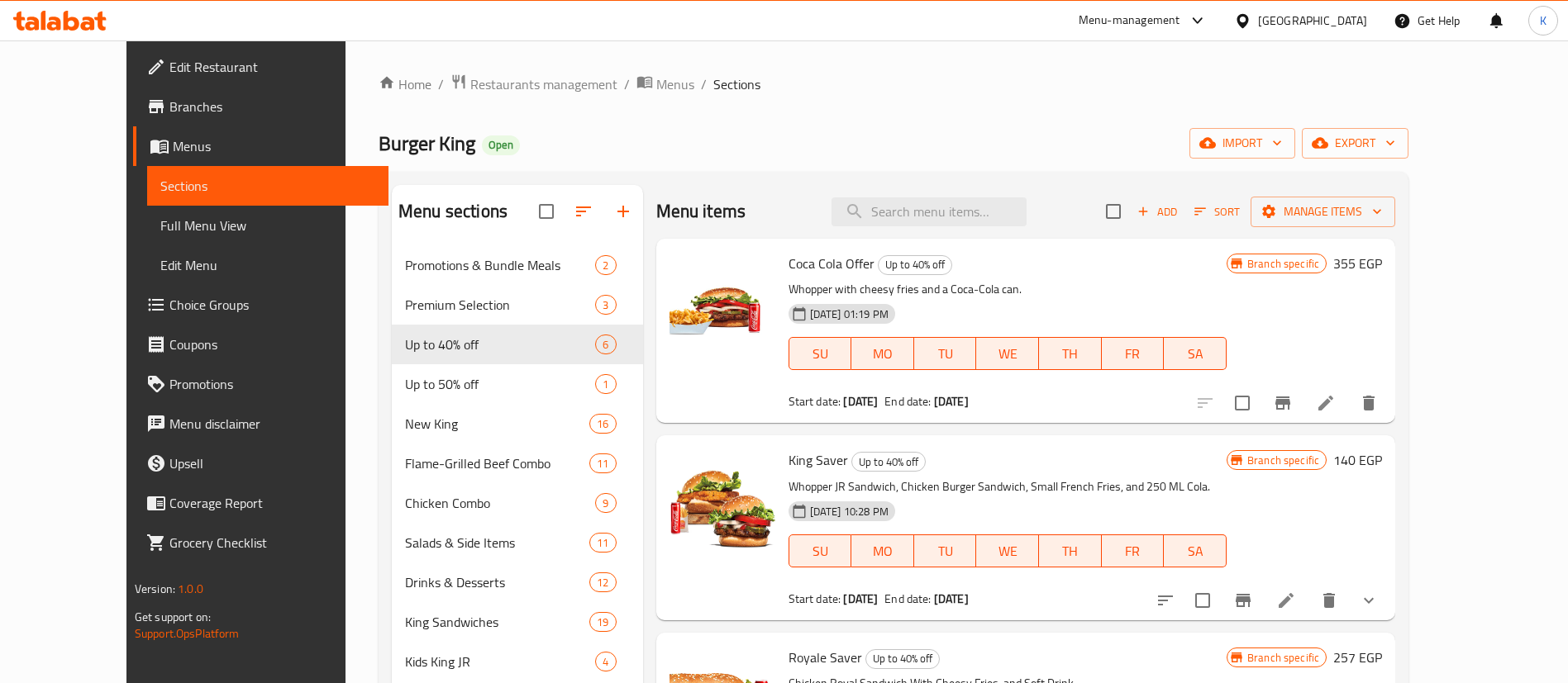
click at [789, 268] on span "Coca Cola Offer" at bounding box center [831, 263] width 86 height 24
click at [820, 260] on span "Coca Cola Offer" at bounding box center [831, 263] width 86 height 24
click at [747, 457] on div at bounding box center [721, 527] width 119 height 171
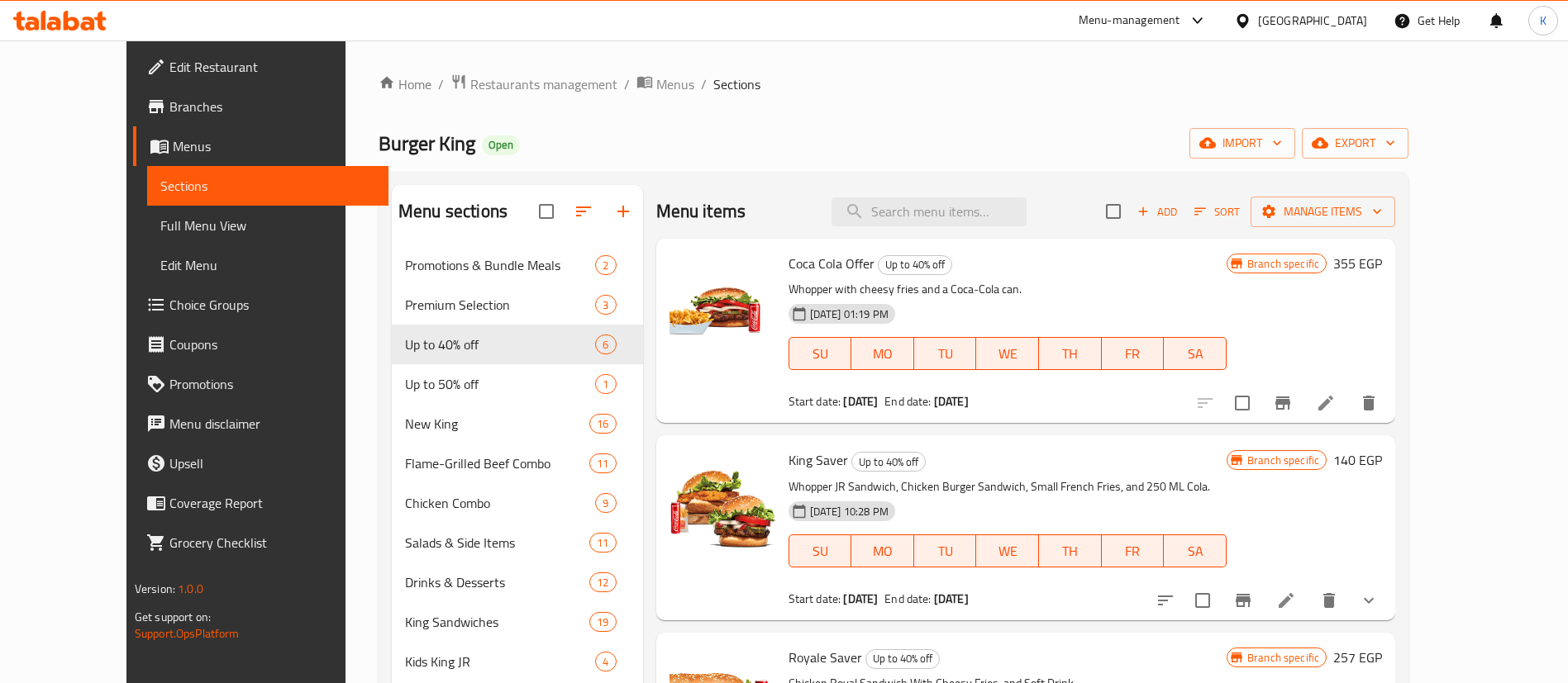
click at [789, 463] on span "King Saver" at bounding box center [818, 460] width 60 height 24
click at [789, 459] on span "King Saver" at bounding box center [818, 460] width 60 height 24
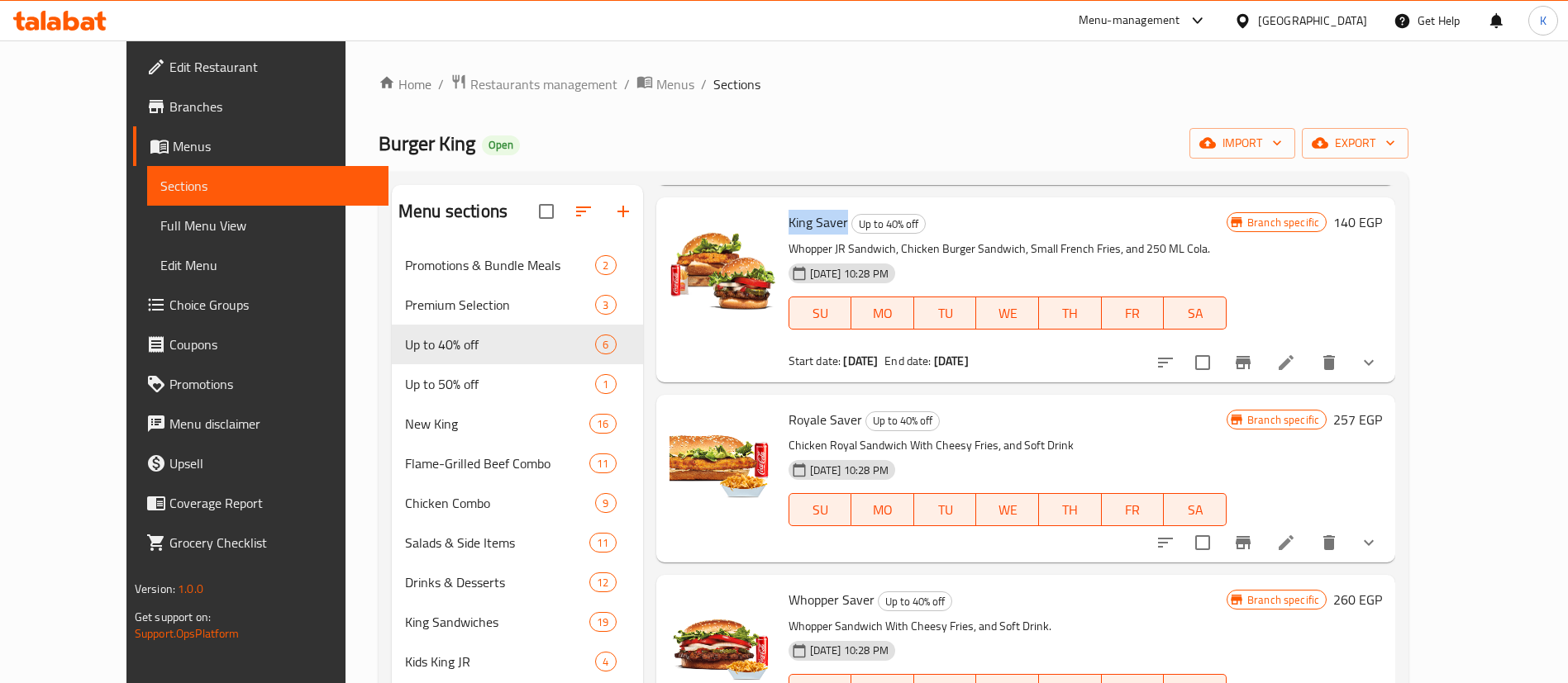
scroll to position [248, 0]
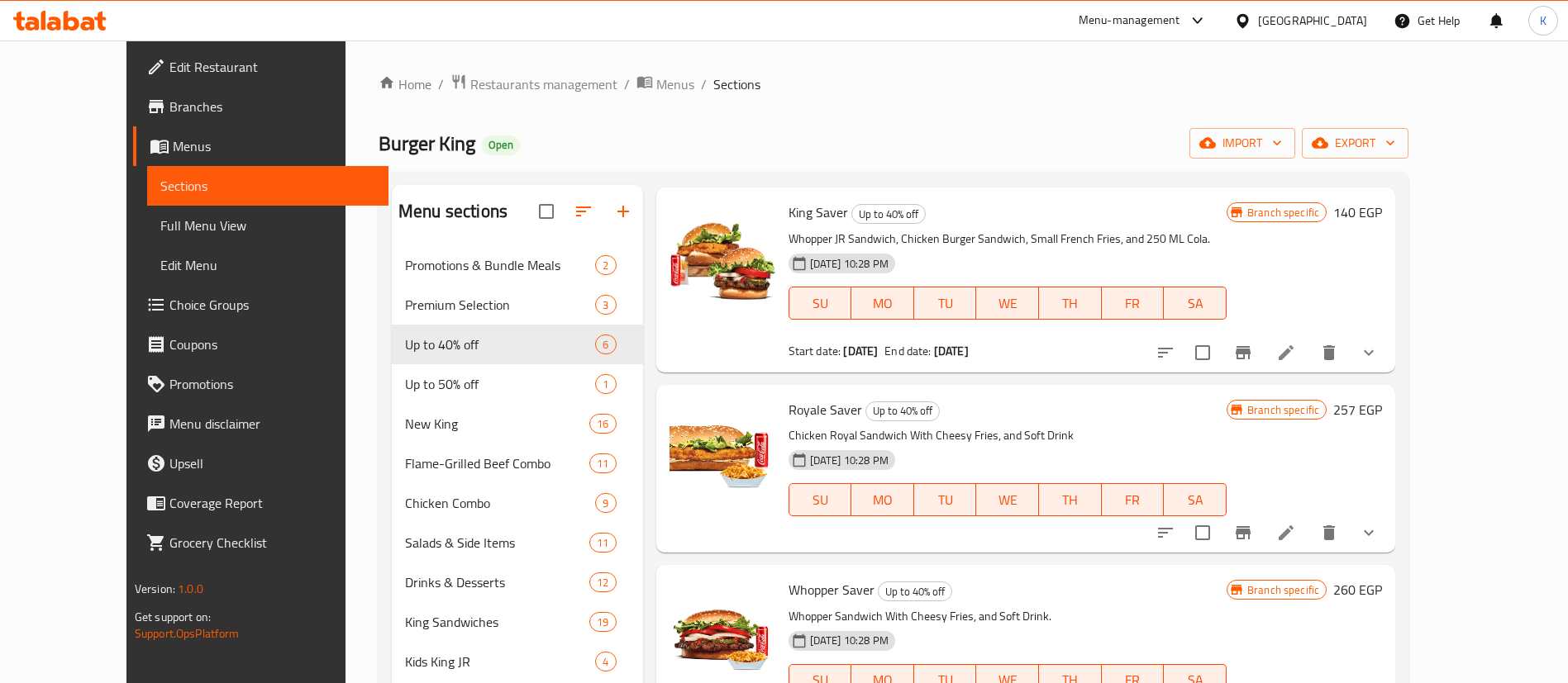
click at [789, 414] on span "Royale Saver" at bounding box center [825, 409] width 74 height 24
click at [816, 411] on span "Royale Saver" at bounding box center [825, 409] width 74 height 24
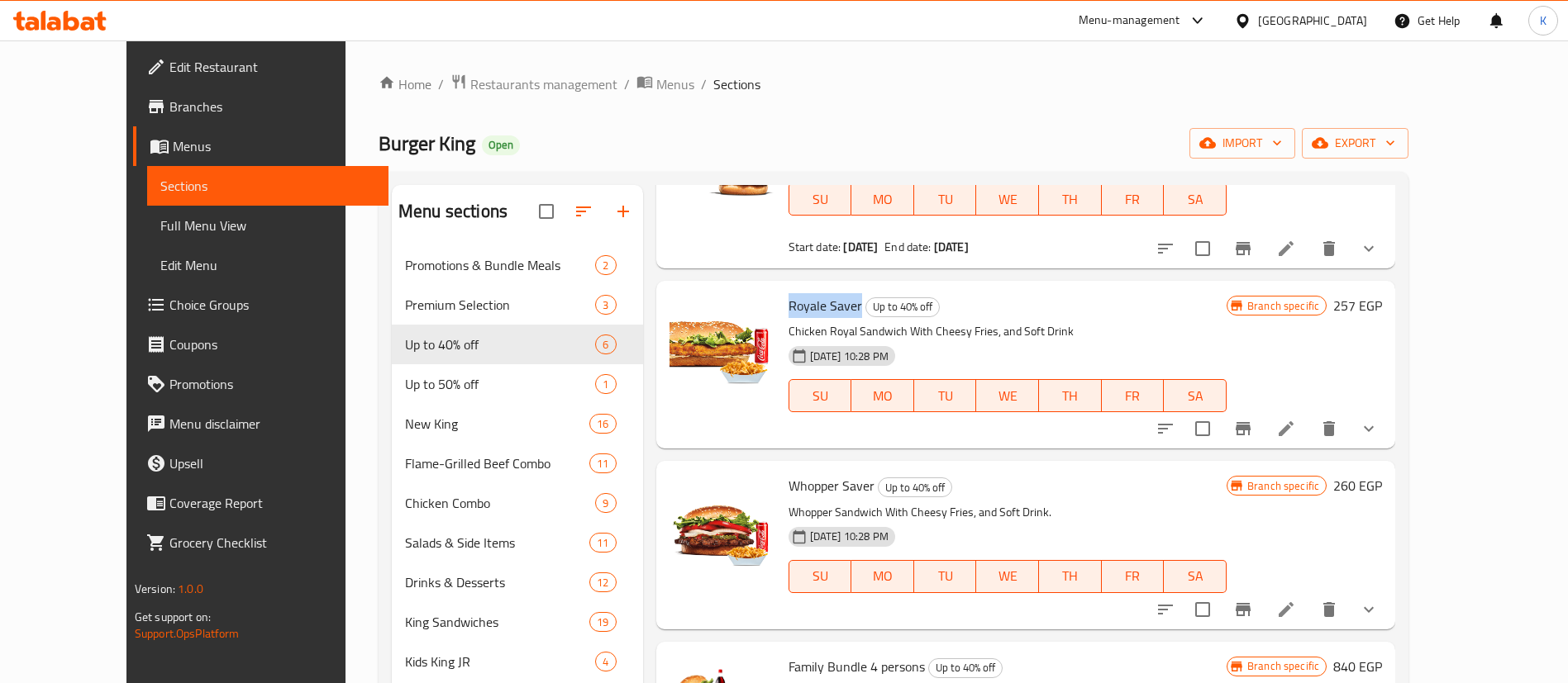
scroll to position [495, 0]
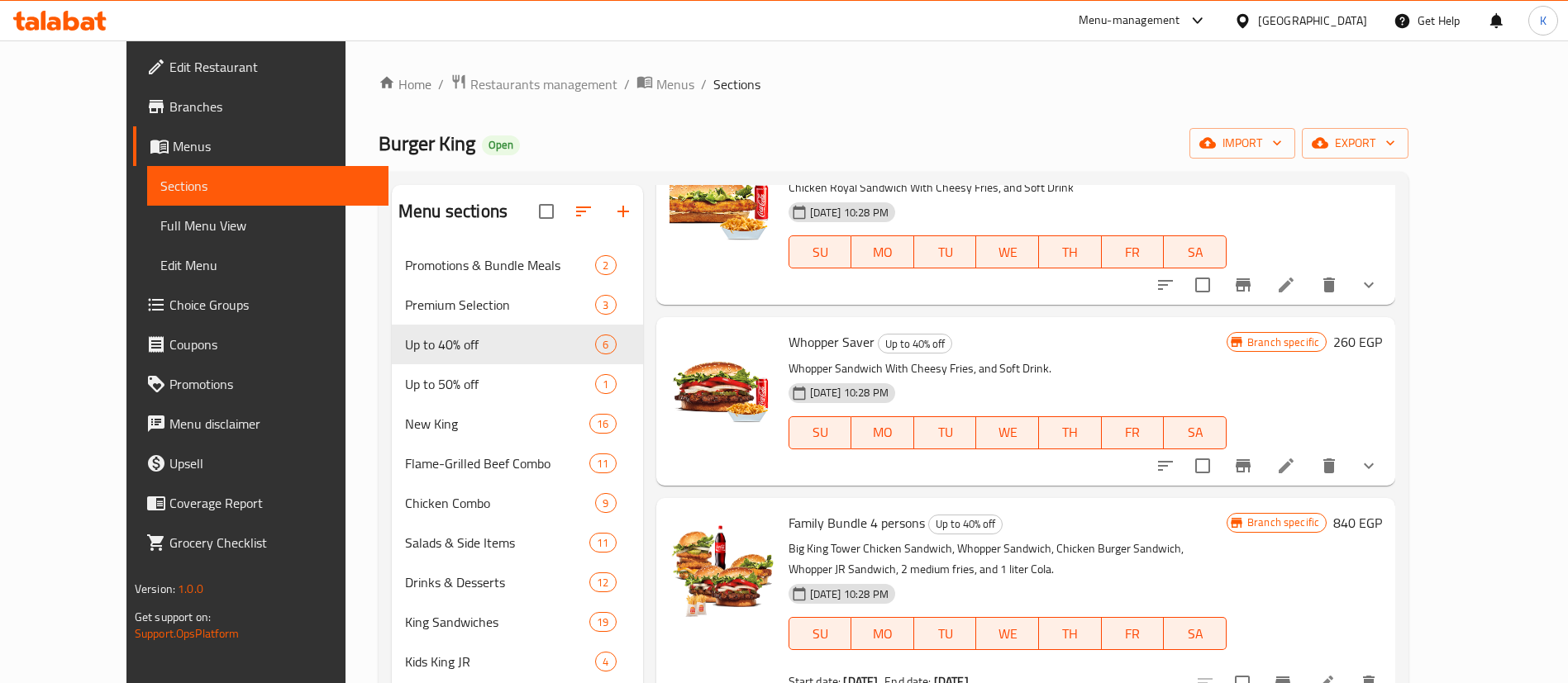
click at [789, 338] on span "Whopper Saver" at bounding box center [831, 341] width 86 height 24
click at [824, 346] on span "Whopper Saver" at bounding box center [831, 341] width 86 height 24
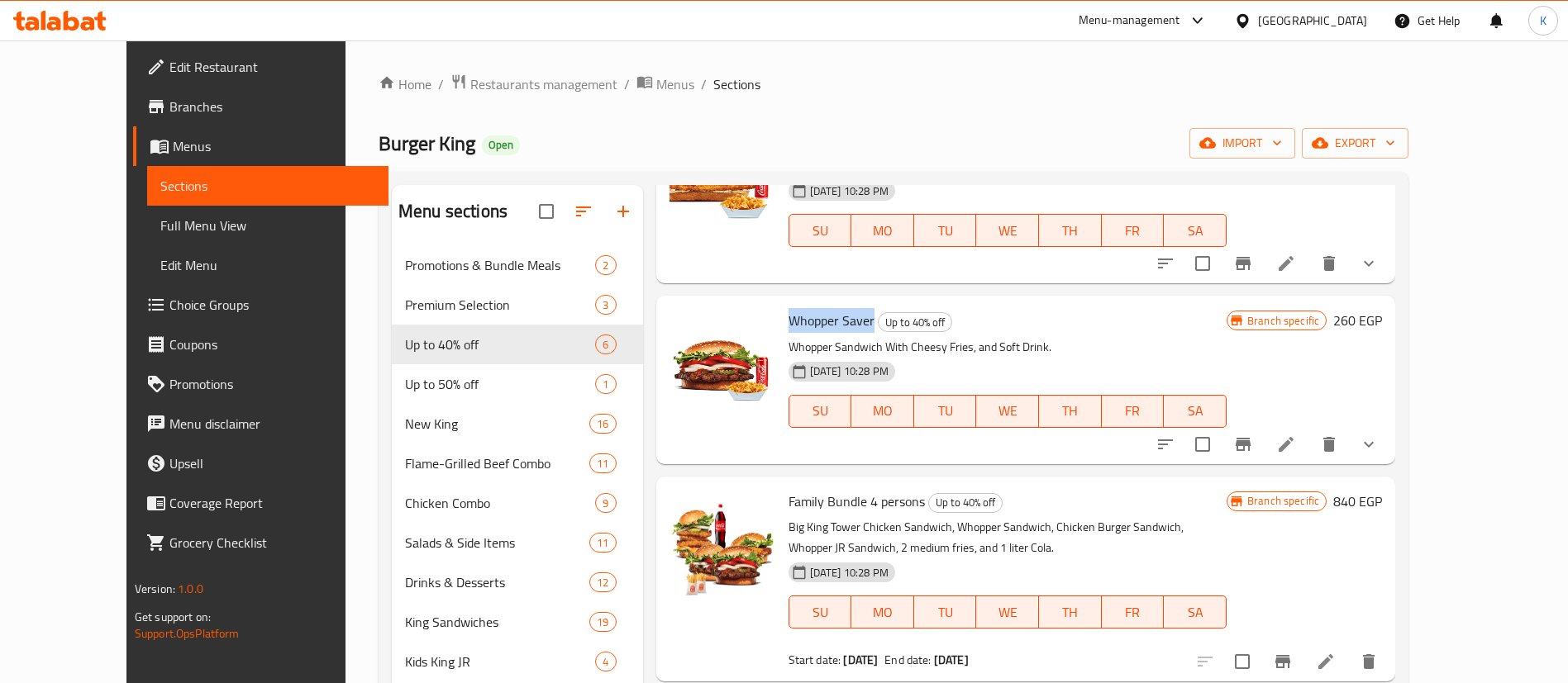
scroll to position [528, 0]
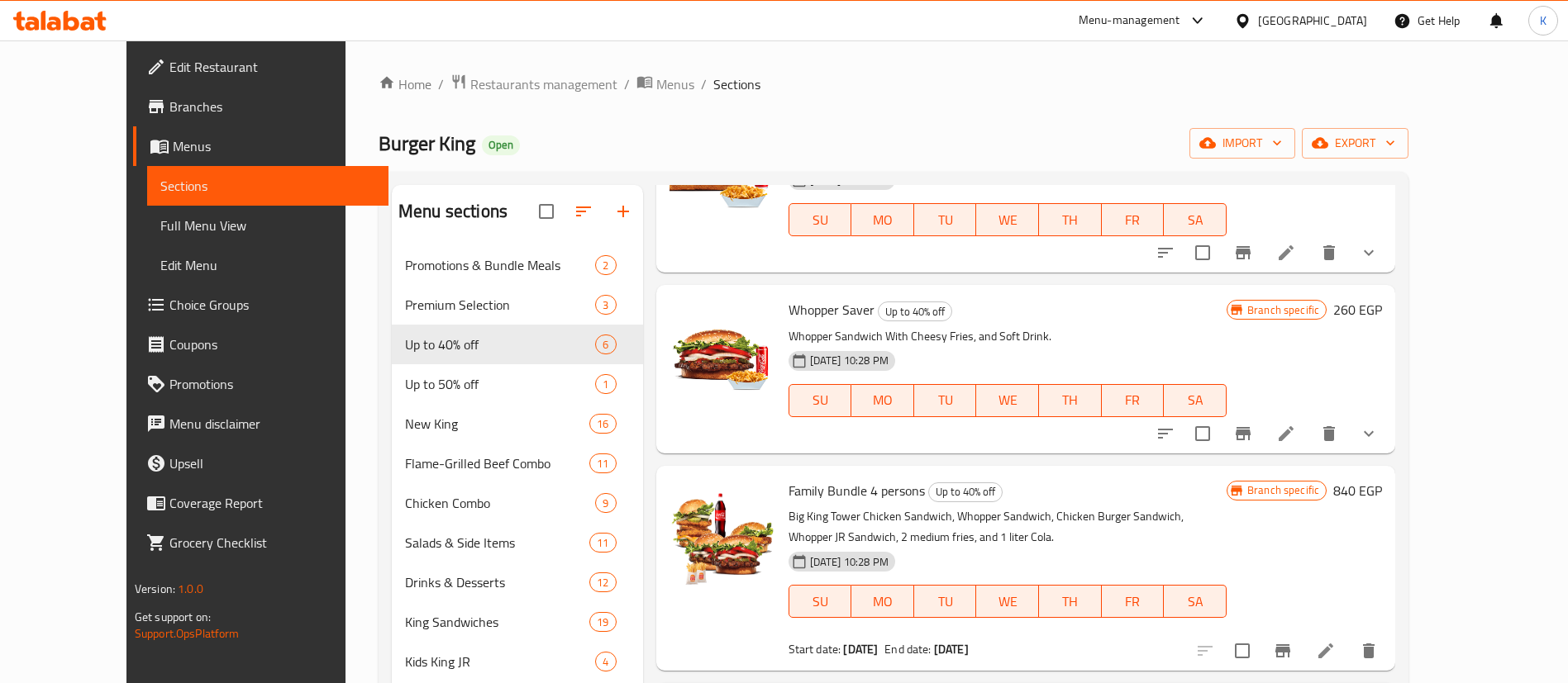
click at [789, 486] on span "Family Bundle 4 persons" at bounding box center [857, 490] width 136 height 24
click at [874, 492] on span "Family Bundle 4 persons" at bounding box center [857, 490] width 136 height 24
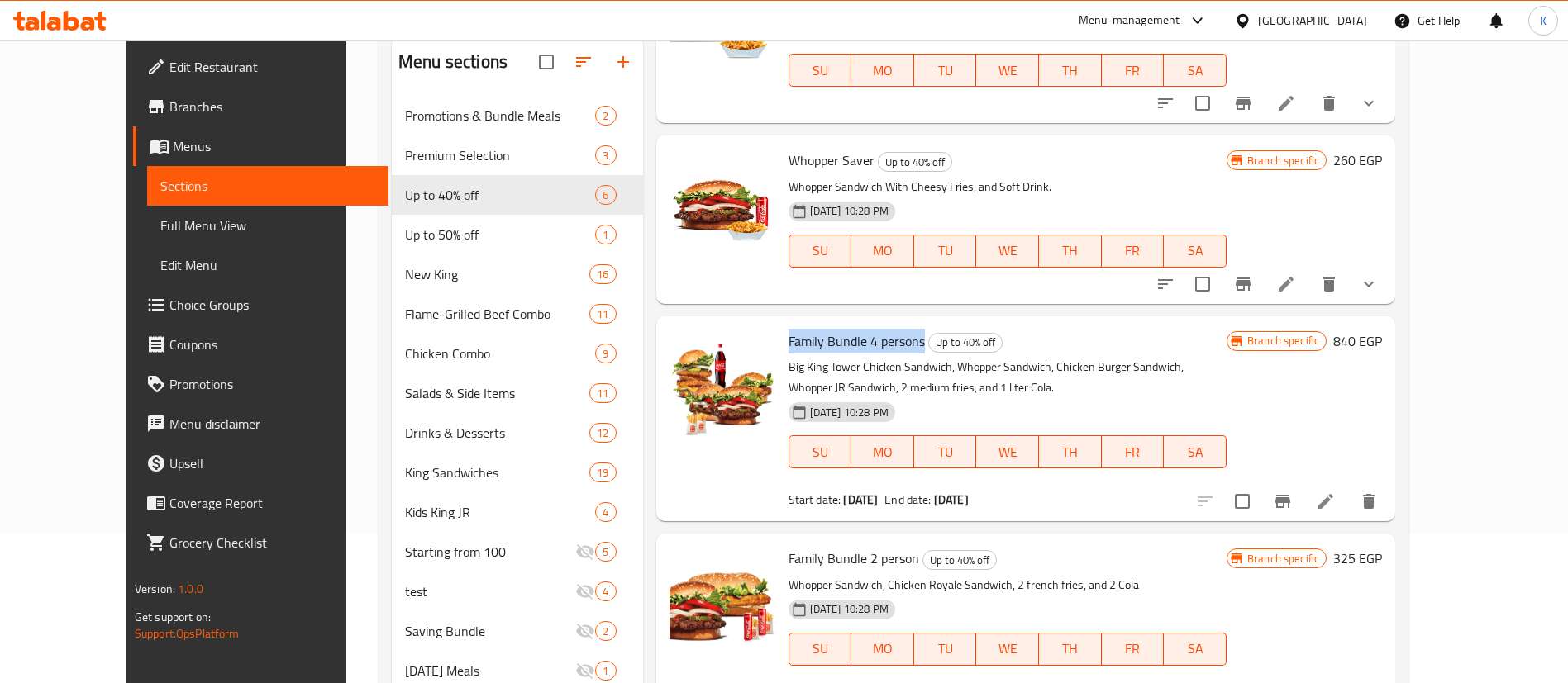
scroll to position [231, 0]
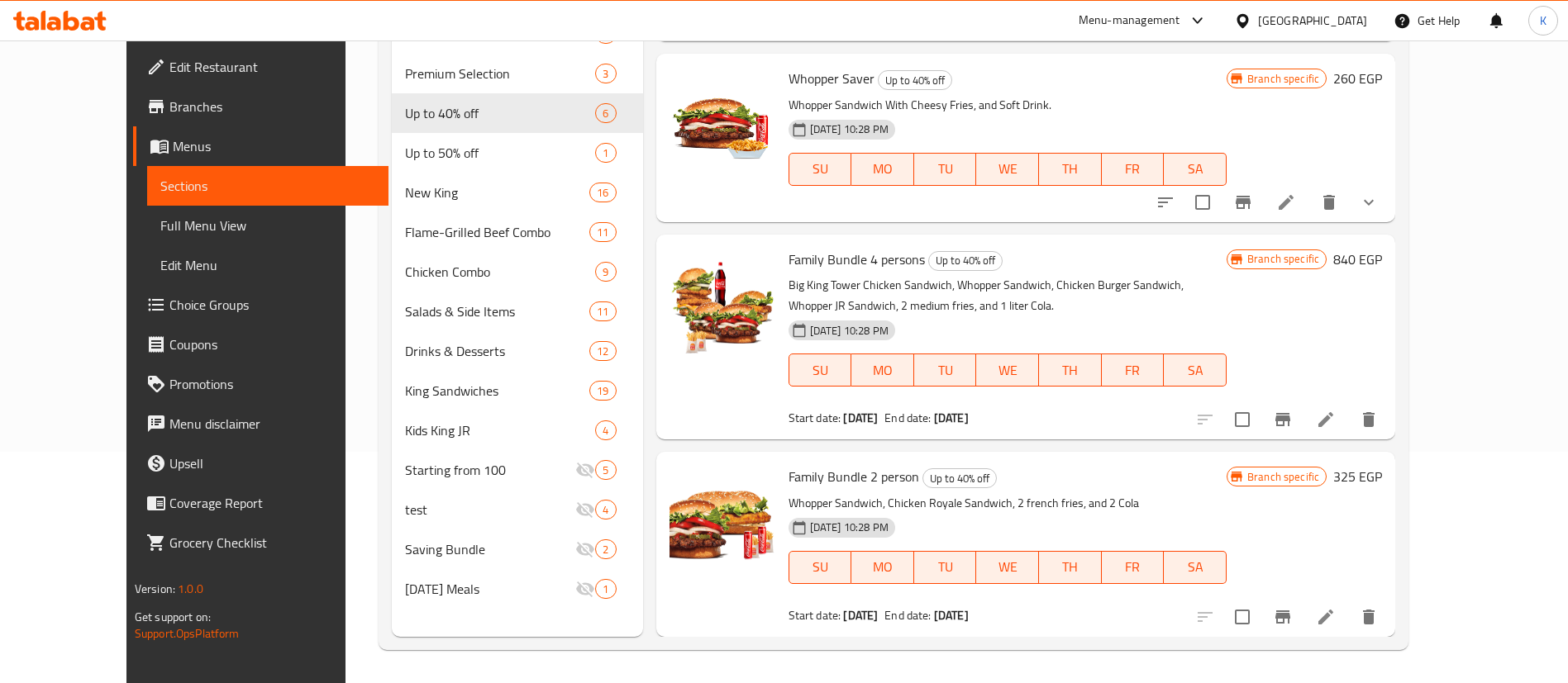
click at [789, 486] on span "Family Bundle 2 person" at bounding box center [854, 476] width 131 height 24
click at [877, 470] on span "Family Bundle 2 person" at bounding box center [854, 476] width 131 height 24
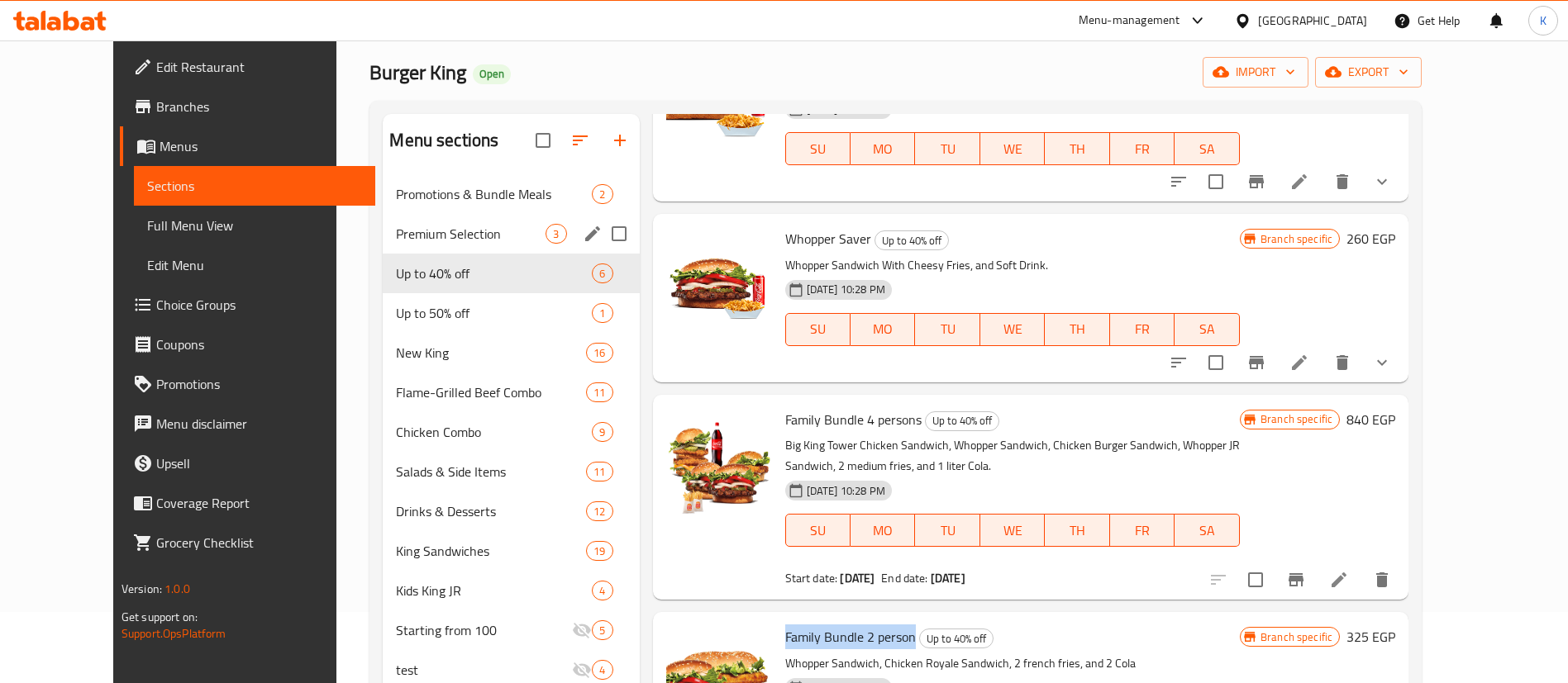
scroll to position [0, 0]
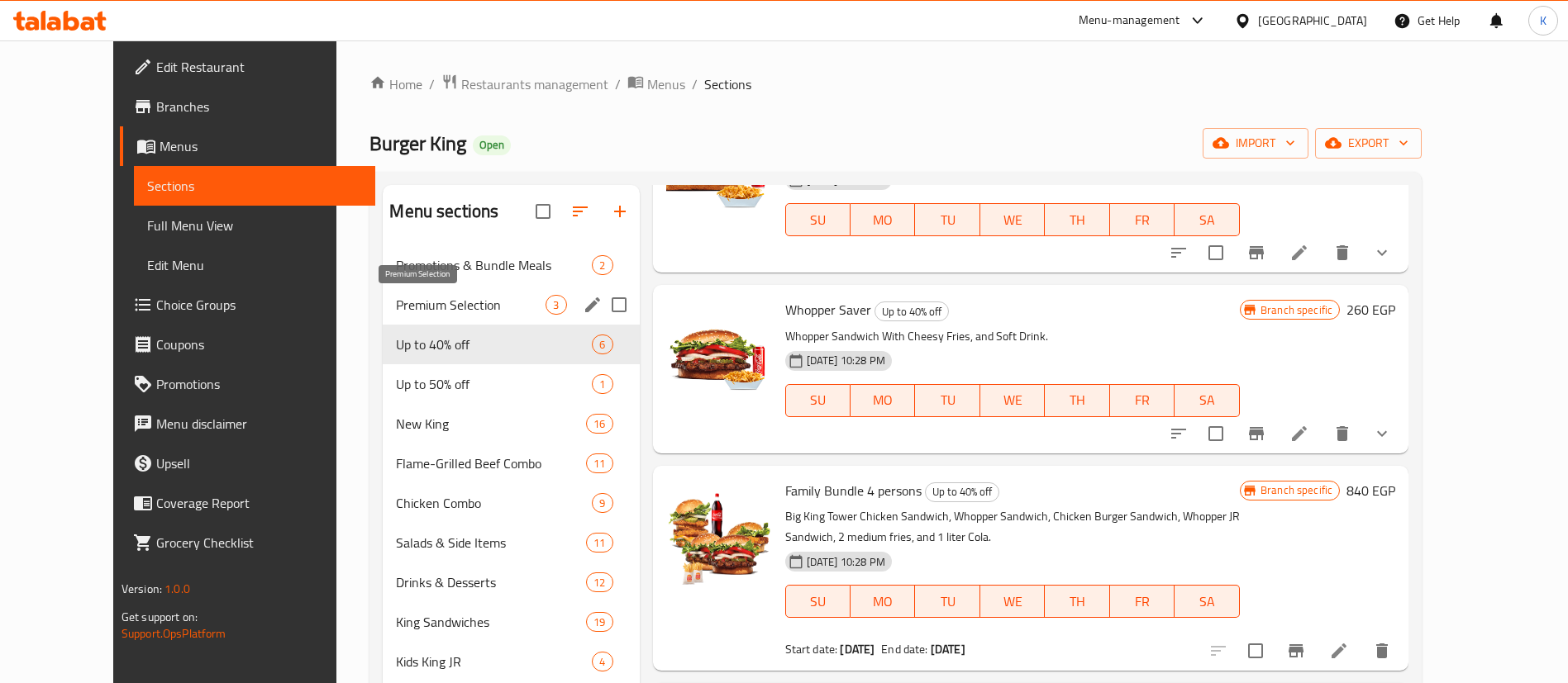
click at [396, 307] on span "Premium Selection" at bounding box center [470, 305] width 150 height 20
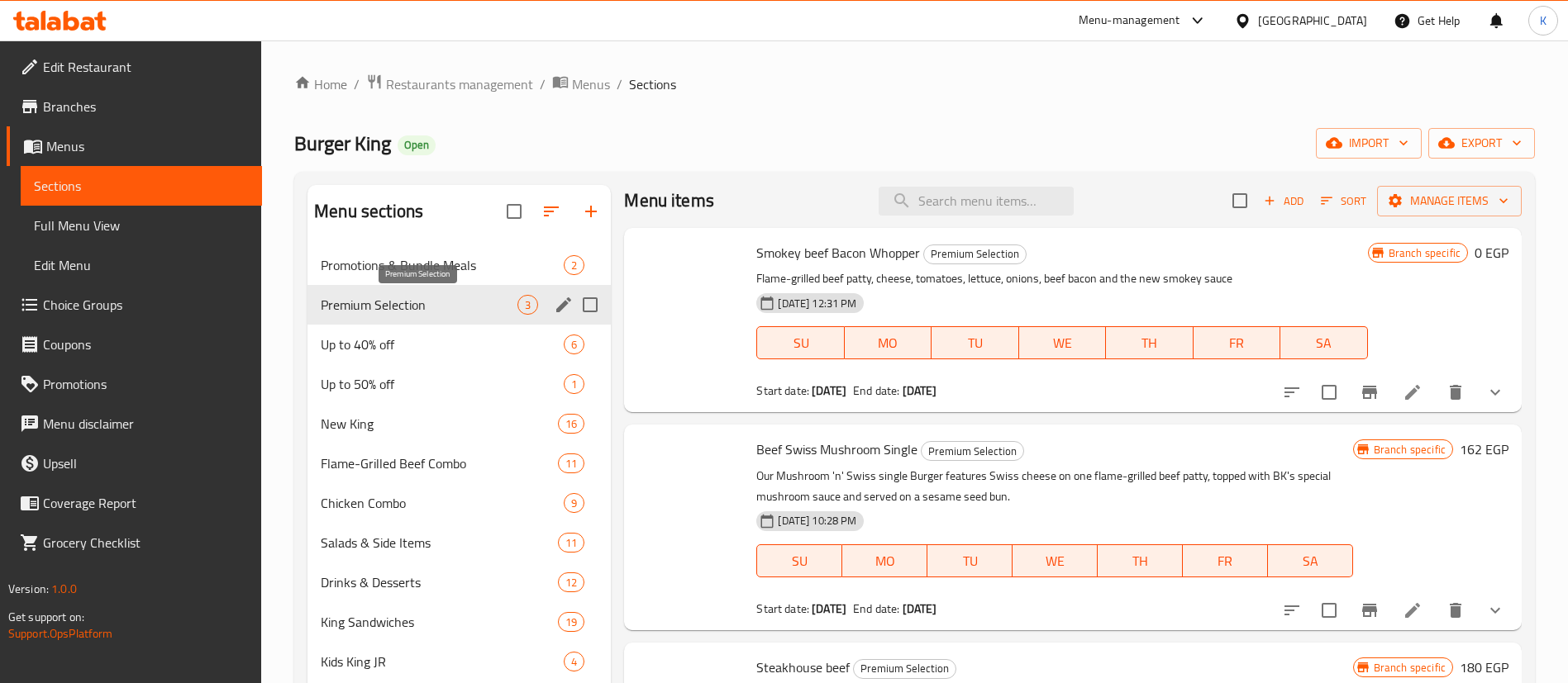
scroll to position [11, 0]
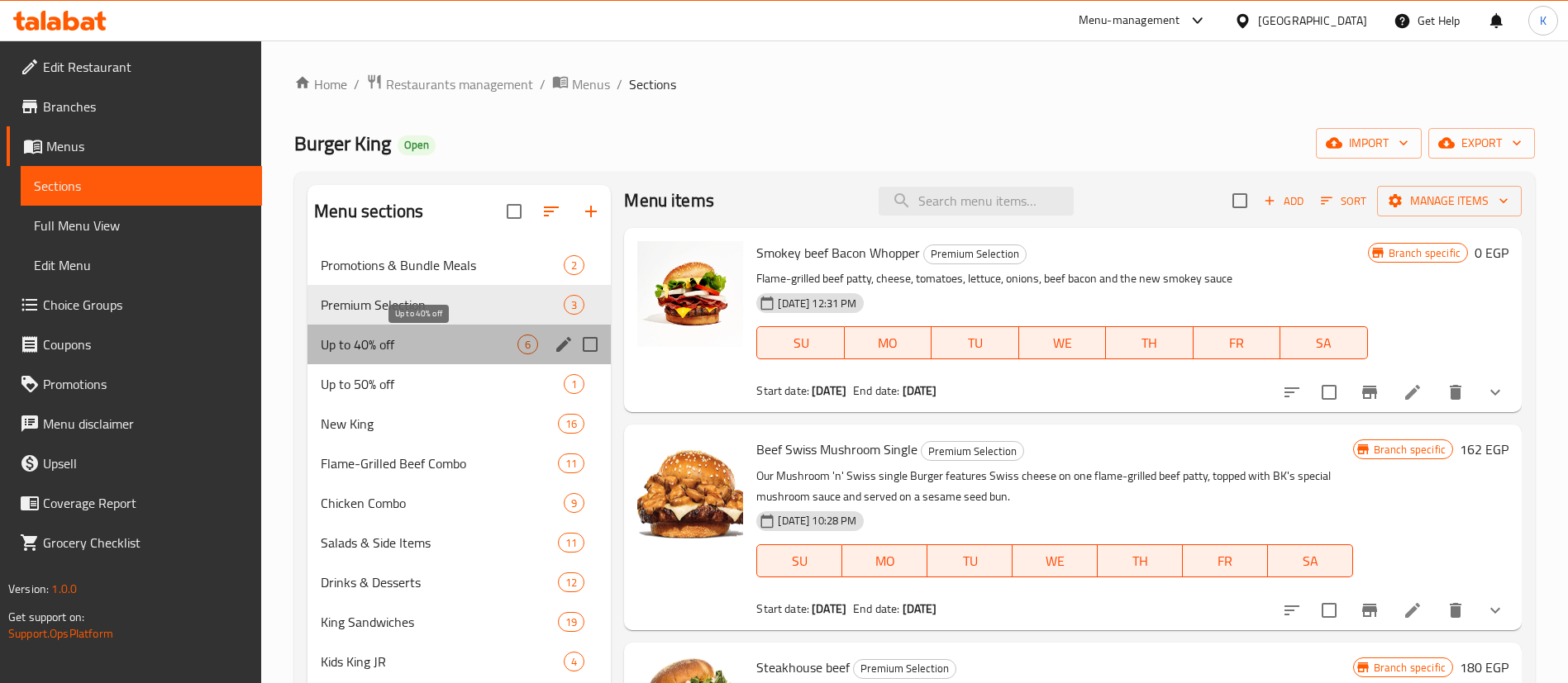
click at [367, 347] on span "Up to 40% off" at bounding box center [418, 345] width 197 height 20
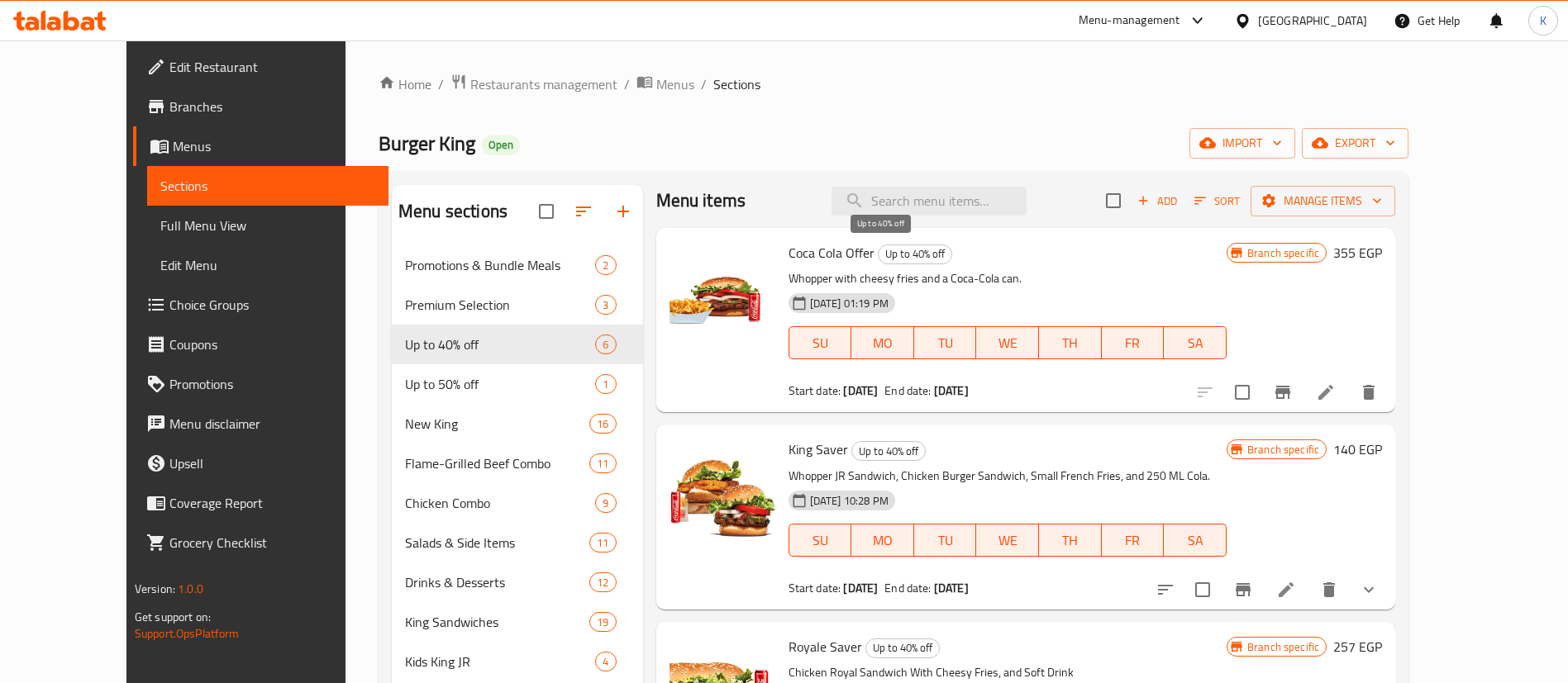
click at [867, 264] on div "Coca Cola Offer Up to 40% off Whopper with cheesy fries and a Coca-Cola can. [D…" at bounding box center [1007, 320] width 451 height 171
click at [878, 255] on span "Up to 40% off" at bounding box center [915, 254] width 73 height 19
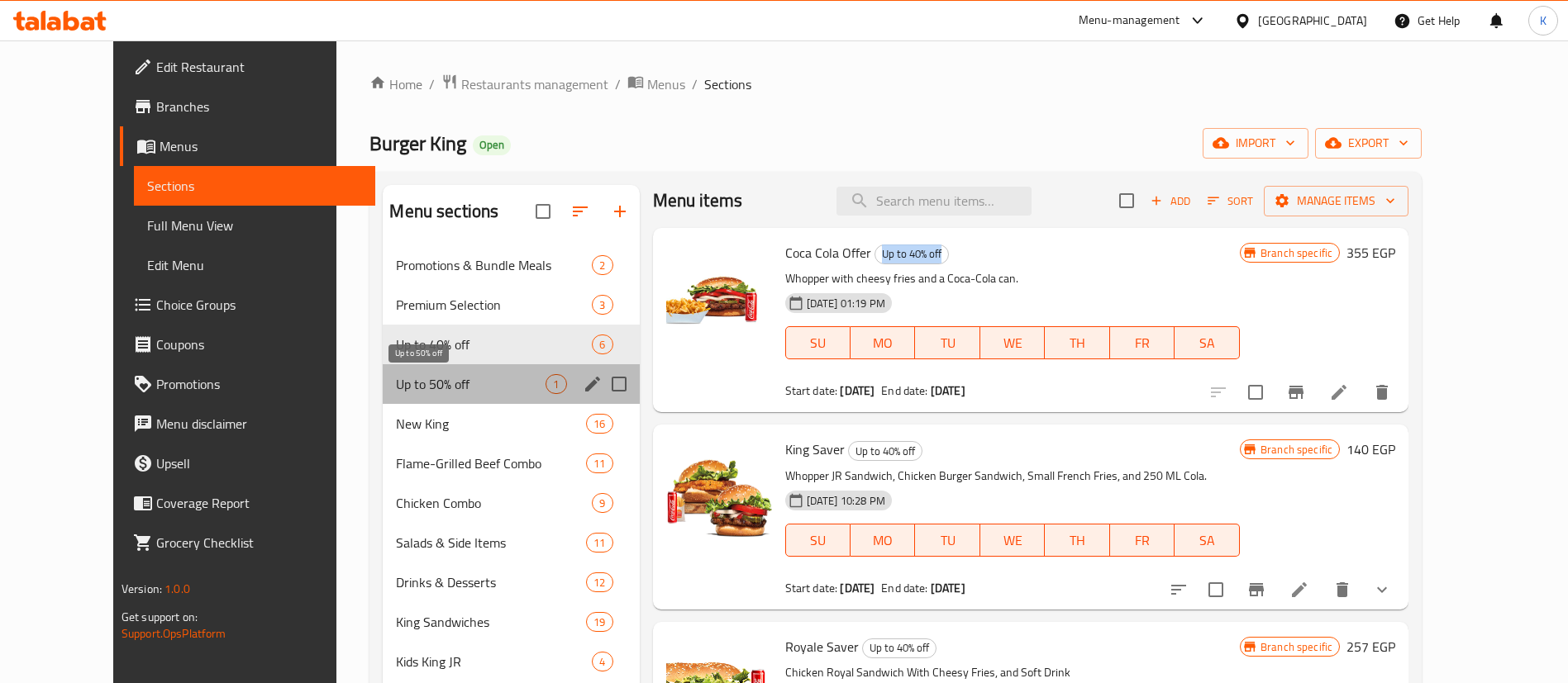
click at [433, 384] on span "Up to 50% off" at bounding box center [470, 385] width 150 height 20
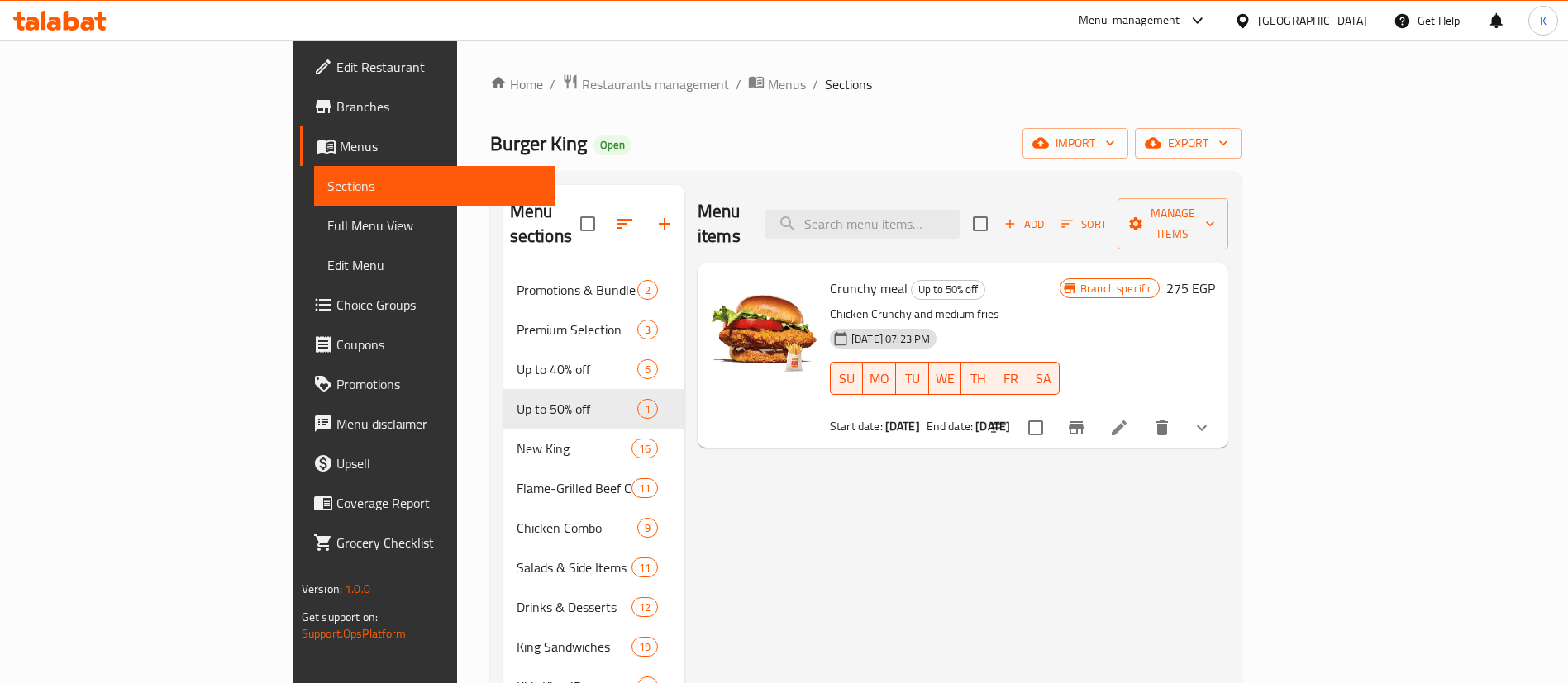
click at [829, 276] on span "Crunchy meal" at bounding box center [868, 288] width 78 height 24
click at [912, 280] on span "Up to 50% off" at bounding box center [948, 289] width 73 height 19
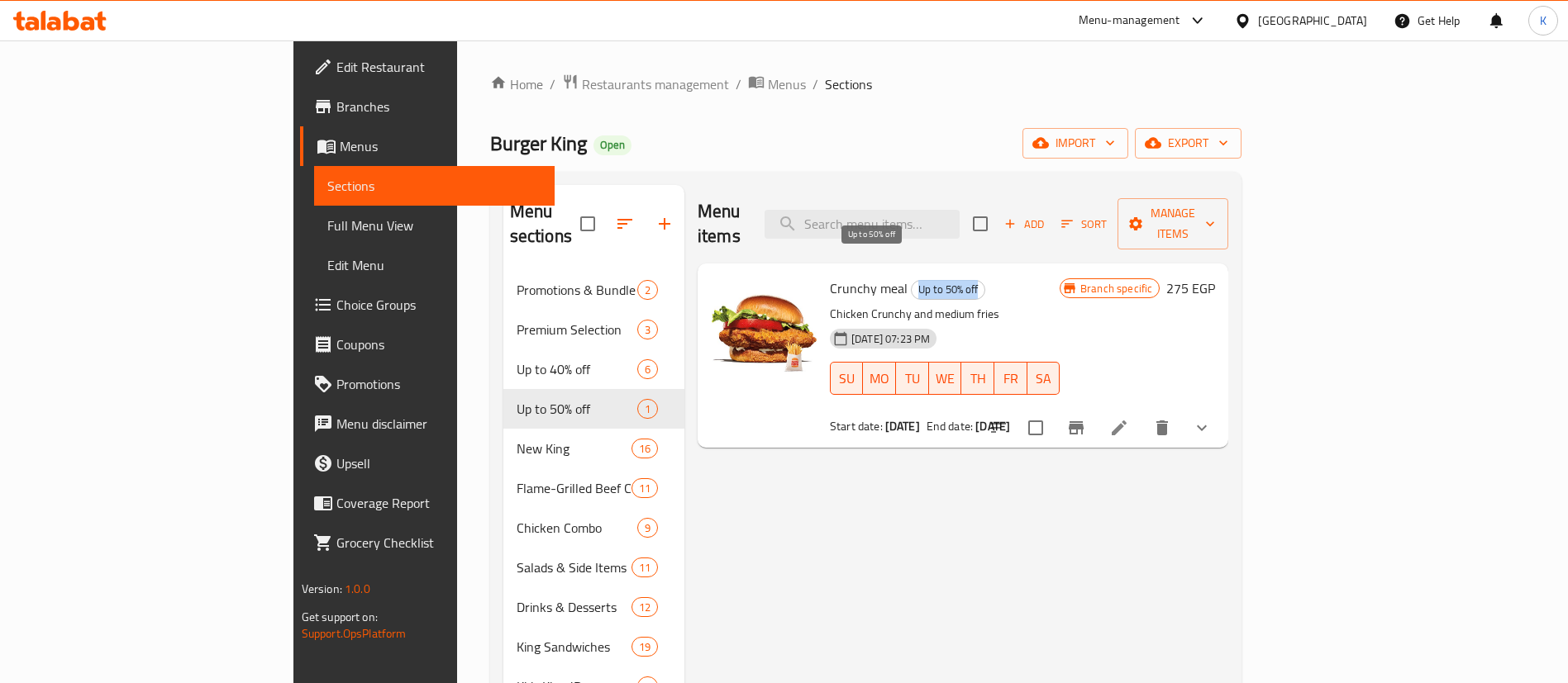
click at [912, 280] on span "Up to 50% off" at bounding box center [948, 289] width 73 height 19
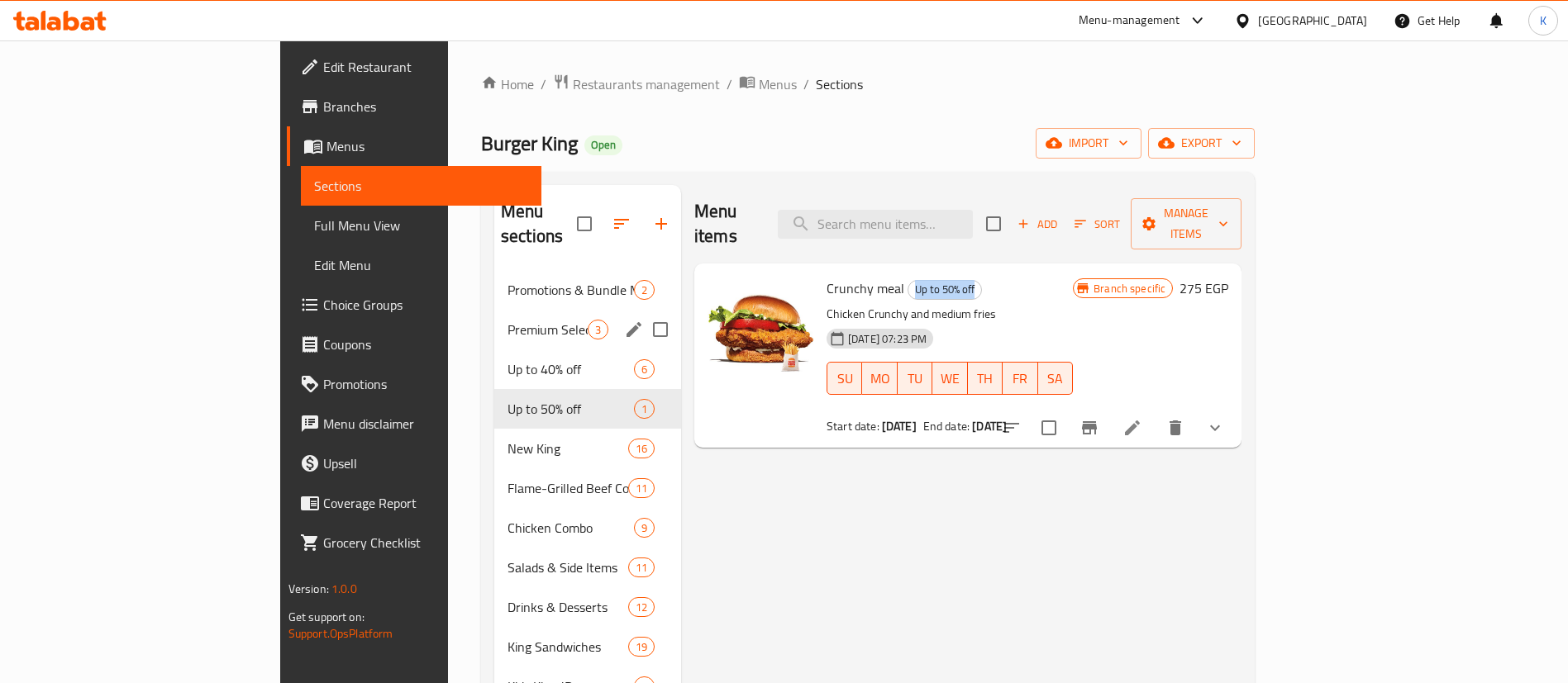
click at [507, 319] on span "Premium Selection" at bounding box center [547, 329] width 80 height 20
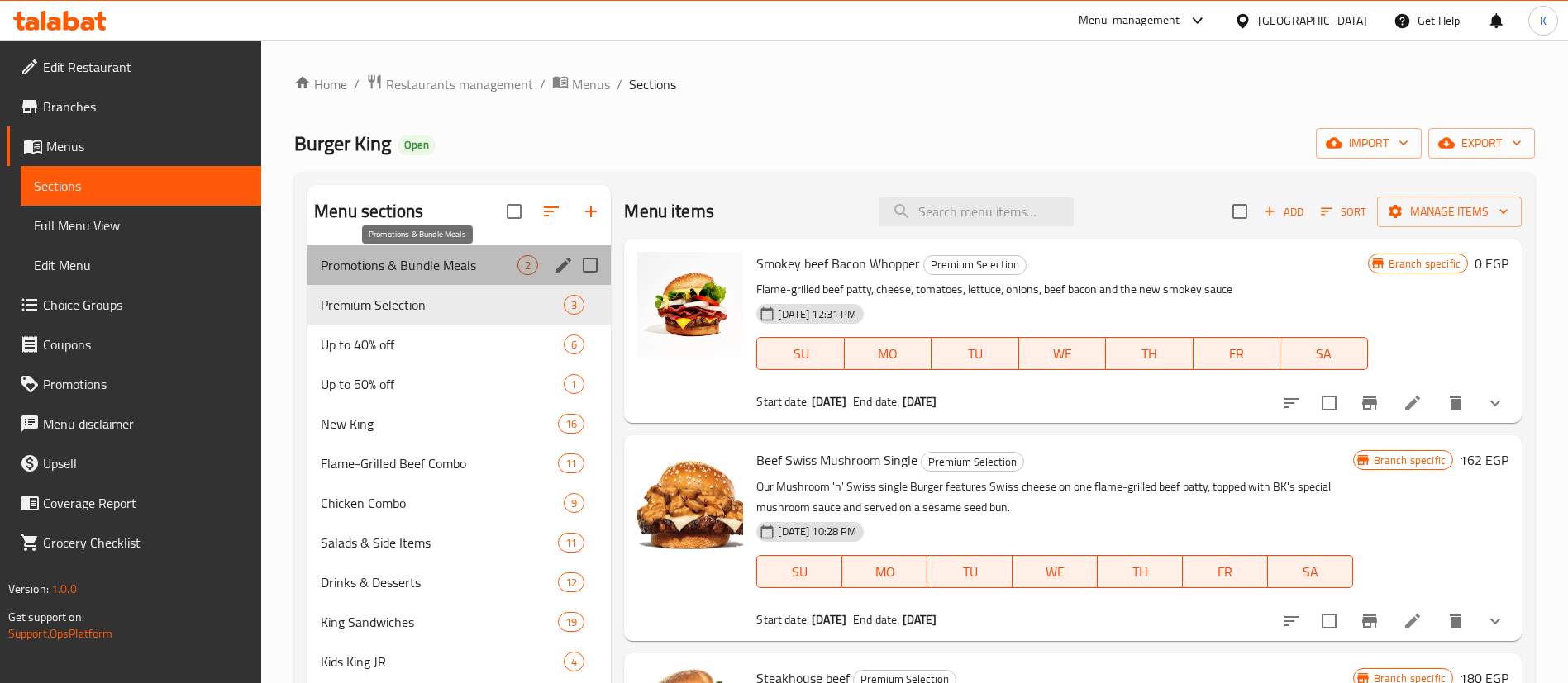
click at [425, 269] on span "Promotions & Bundle Meals" at bounding box center [418, 265] width 197 height 20
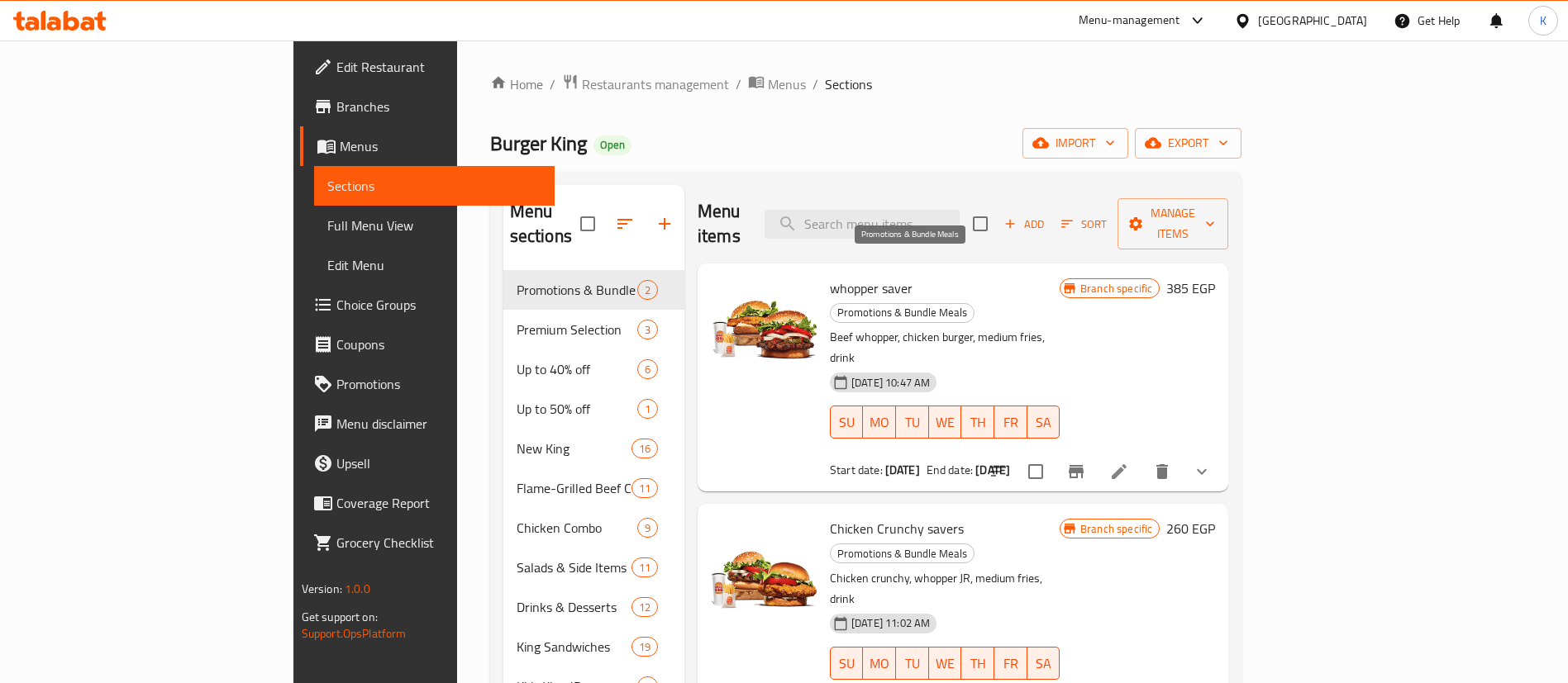
click at [879, 303] on span "Promotions & Bundle Meals" at bounding box center [902, 312] width 143 height 19
click at [829, 276] on span "whopper saver" at bounding box center [870, 288] width 83 height 24
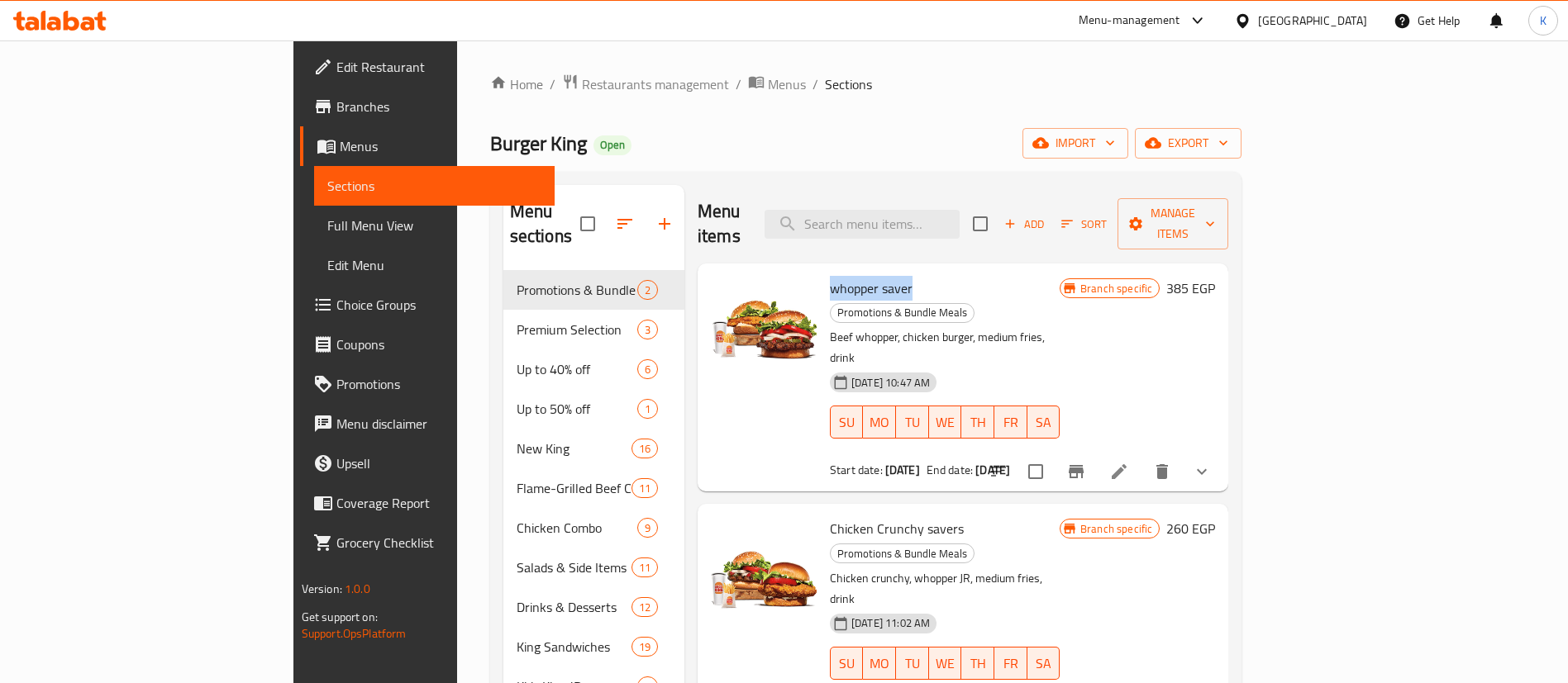
click at [829, 276] on span "whopper saver" at bounding box center [870, 288] width 83 height 24
click at [829, 516] on span "Chicken Crunchy savers" at bounding box center [897, 528] width 134 height 24
click at [865, 516] on span "Chicken Crunchy savers" at bounding box center [897, 528] width 134 height 24
click at [813, 113] on div "Home / Restaurants management / Menus / Sections Burger King Open import export…" at bounding box center [866, 479] width 752 height 811
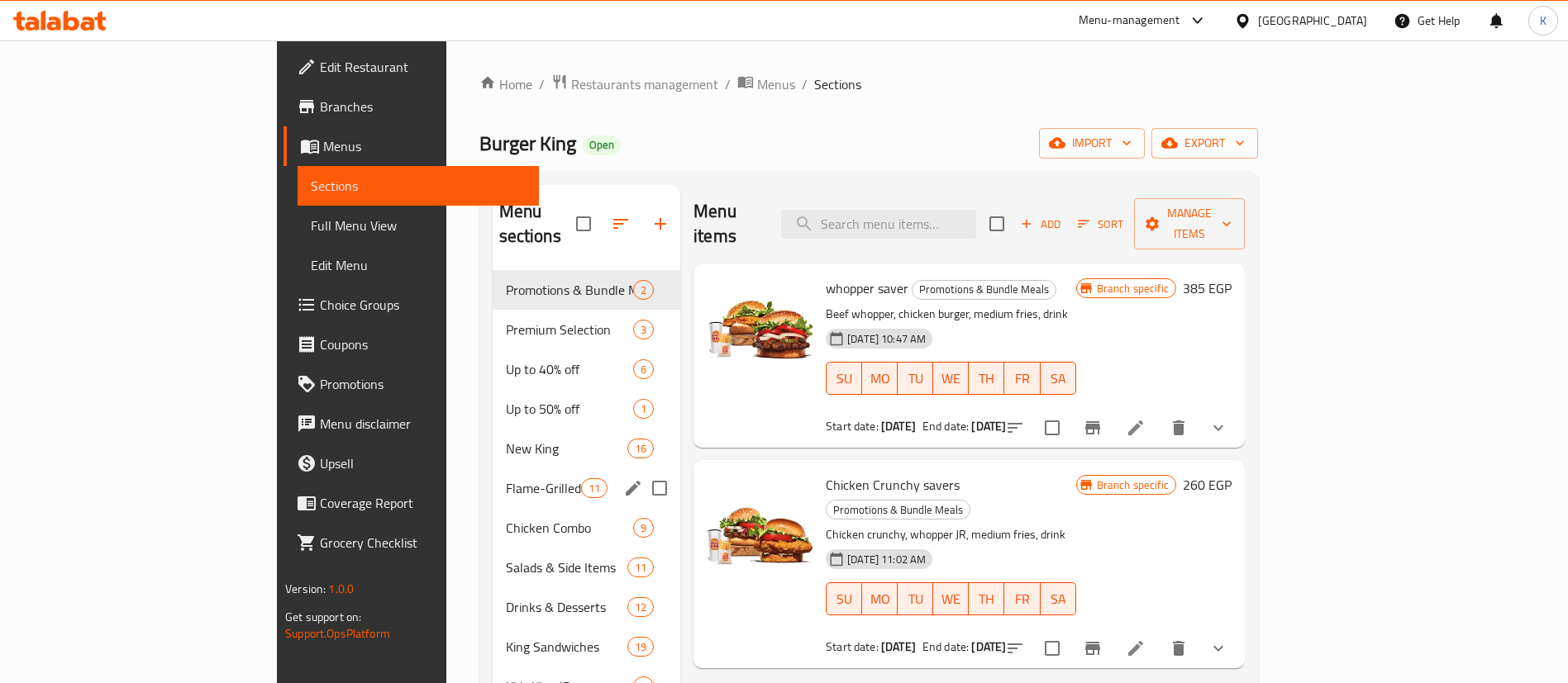
click at [493, 468] on div "Flame-Grilled Beef Combo 11" at bounding box center [587, 488] width 189 height 40
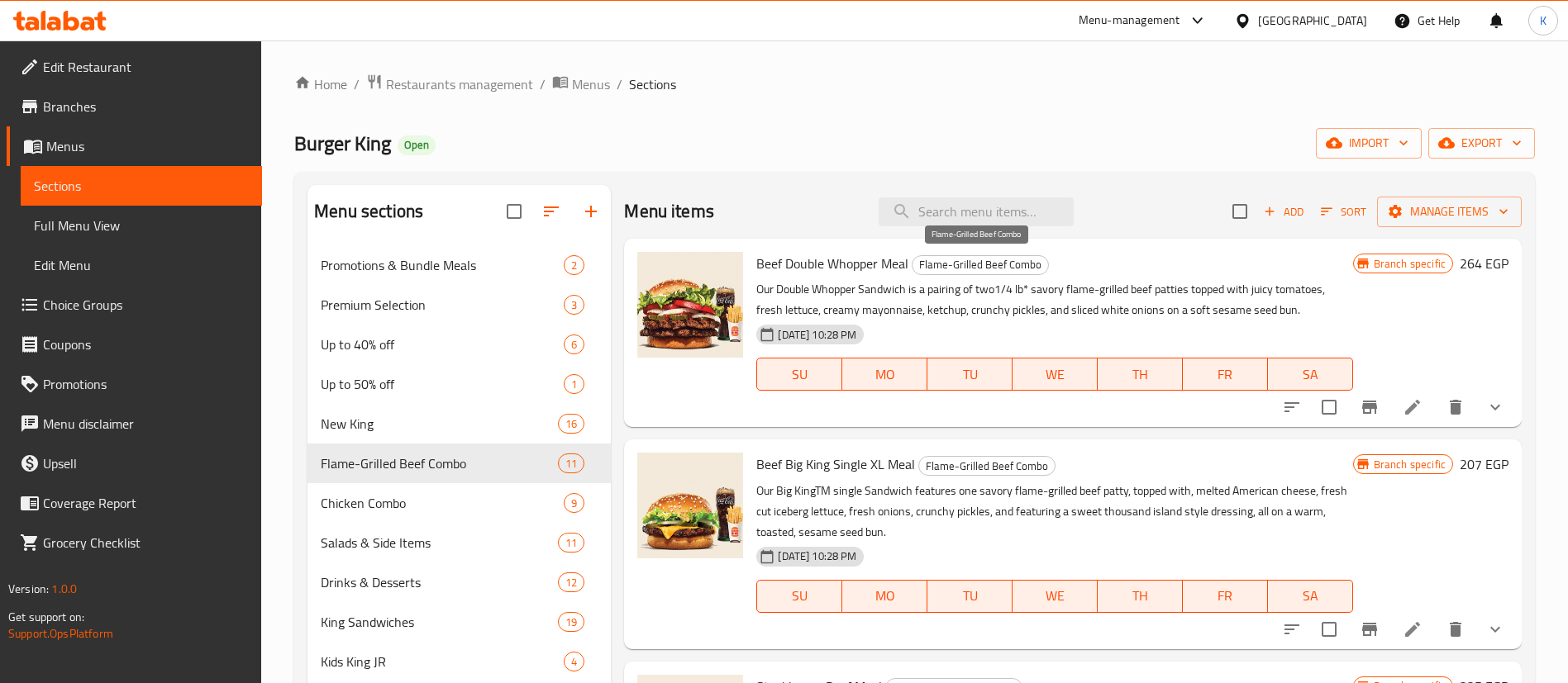
click at [959, 264] on span "Flame-Grilled Beef Combo" at bounding box center [979, 264] width 135 height 19
click at [363, 417] on span "New King" at bounding box center [416, 424] width 191 height 20
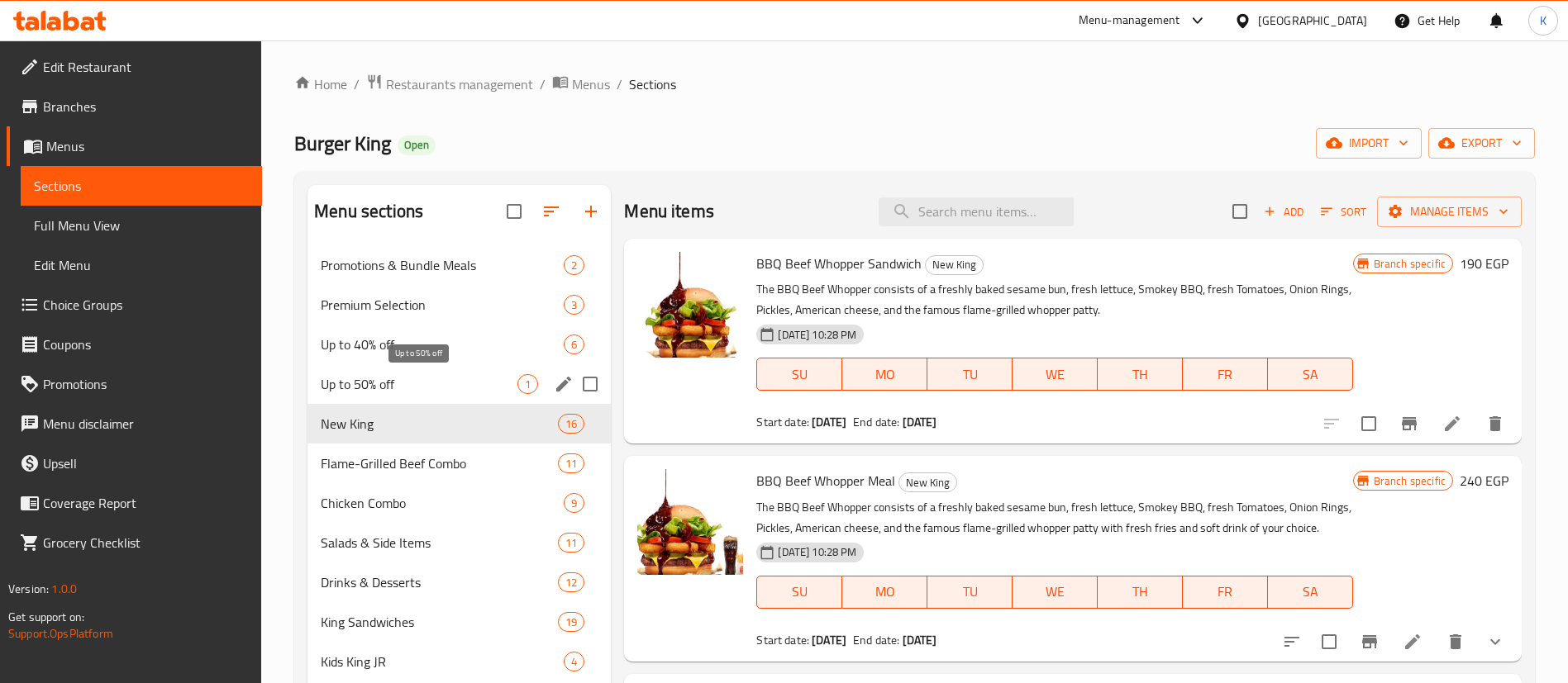
click at [370, 382] on span "Up to 50% off" at bounding box center [418, 385] width 197 height 20
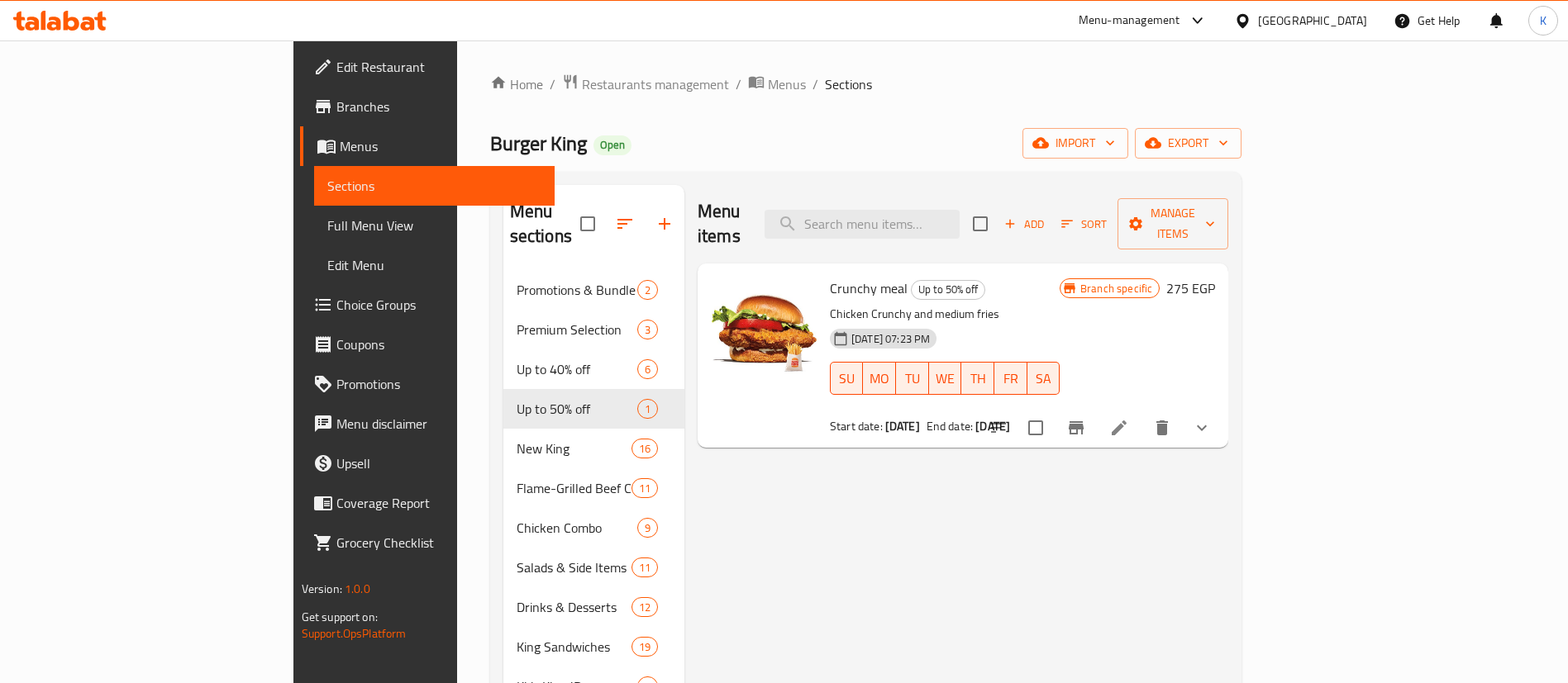
click at [942, 88] on ol "Home / Restaurants management / Menus / Sections" at bounding box center [866, 84] width 752 height 22
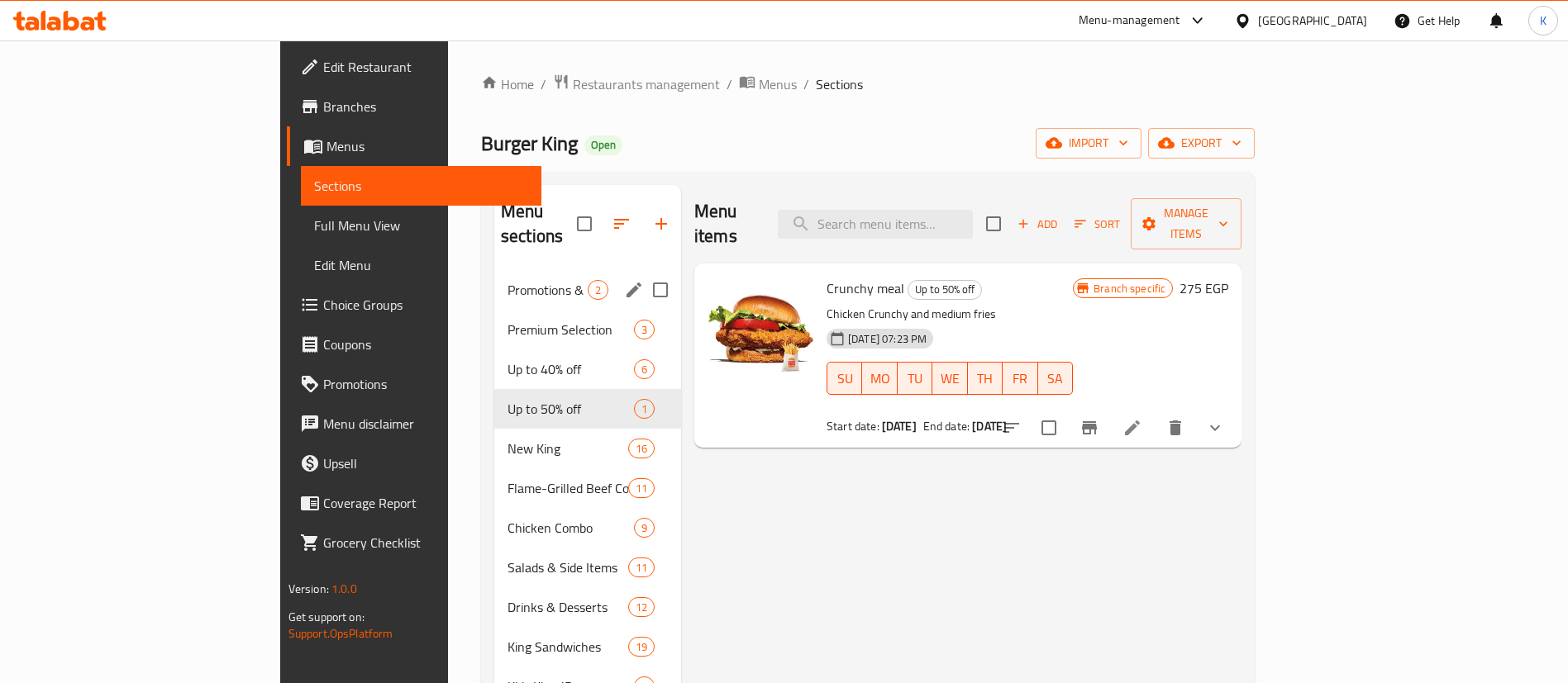
click at [495, 280] on div "Promotions & Bundle Meals 2" at bounding box center [588, 290] width 187 height 40
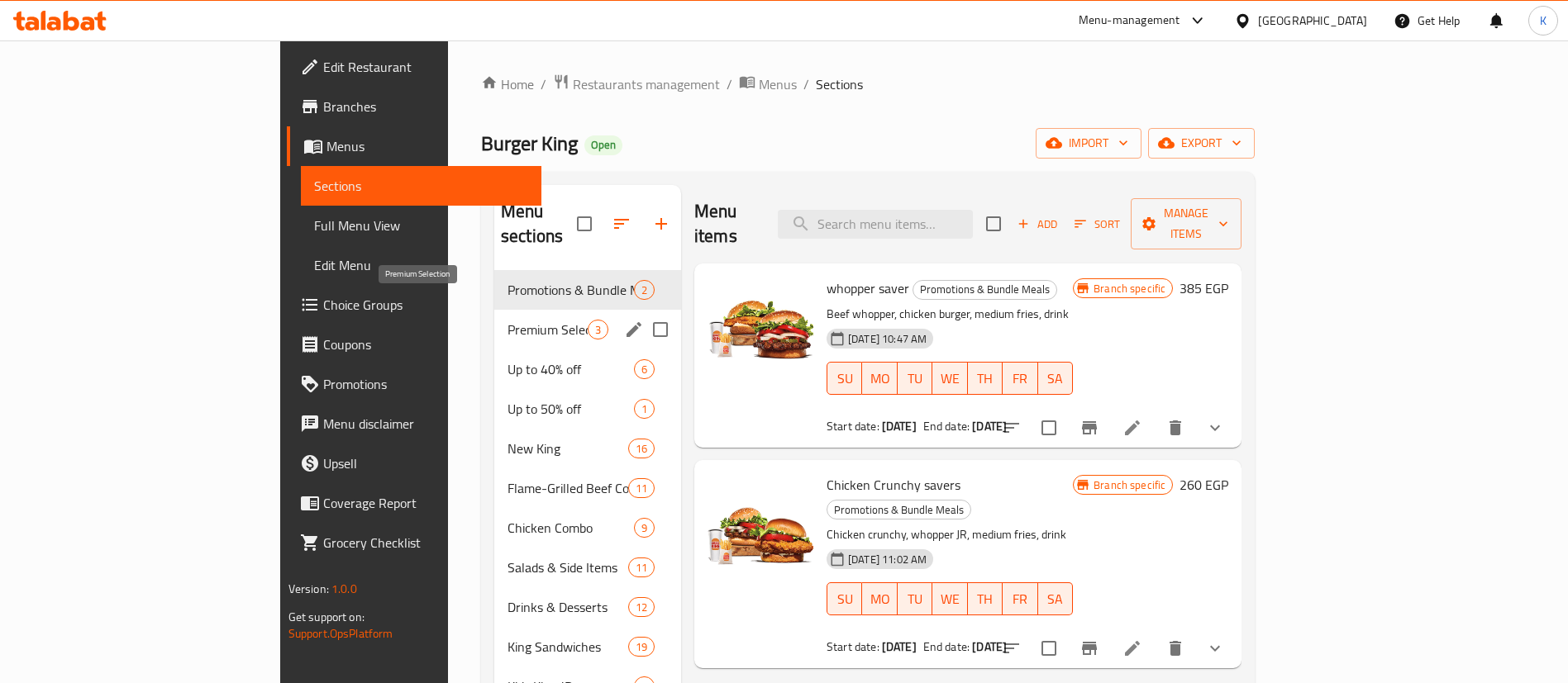
click at [507, 319] on span "Premium Selection" at bounding box center [547, 329] width 80 height 20
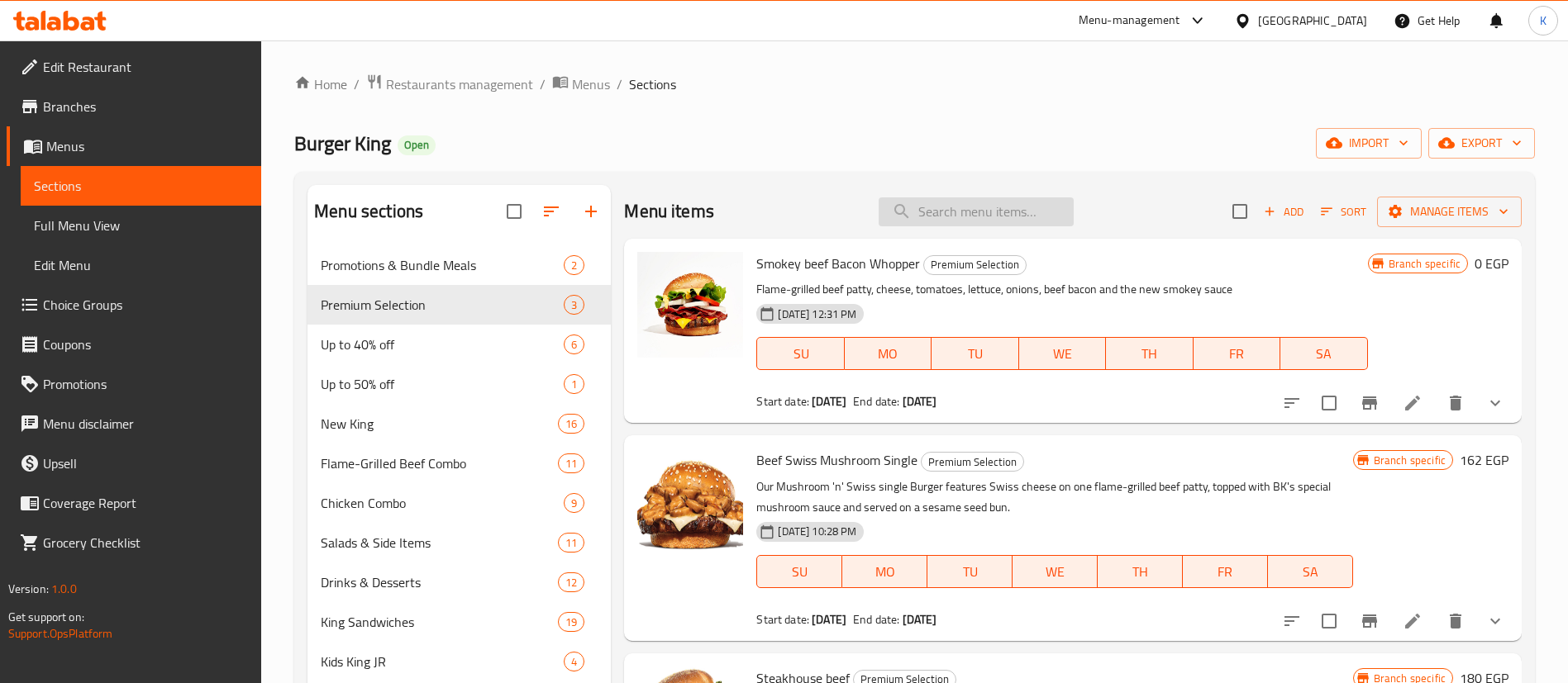
click at [948, 209] on input "search" at bounding box center [975, 212] width 195 height 29
click at [936, 214] on input "search" at bounding box center [975, 212] width 195 height 29
paste input "Whopper Value"
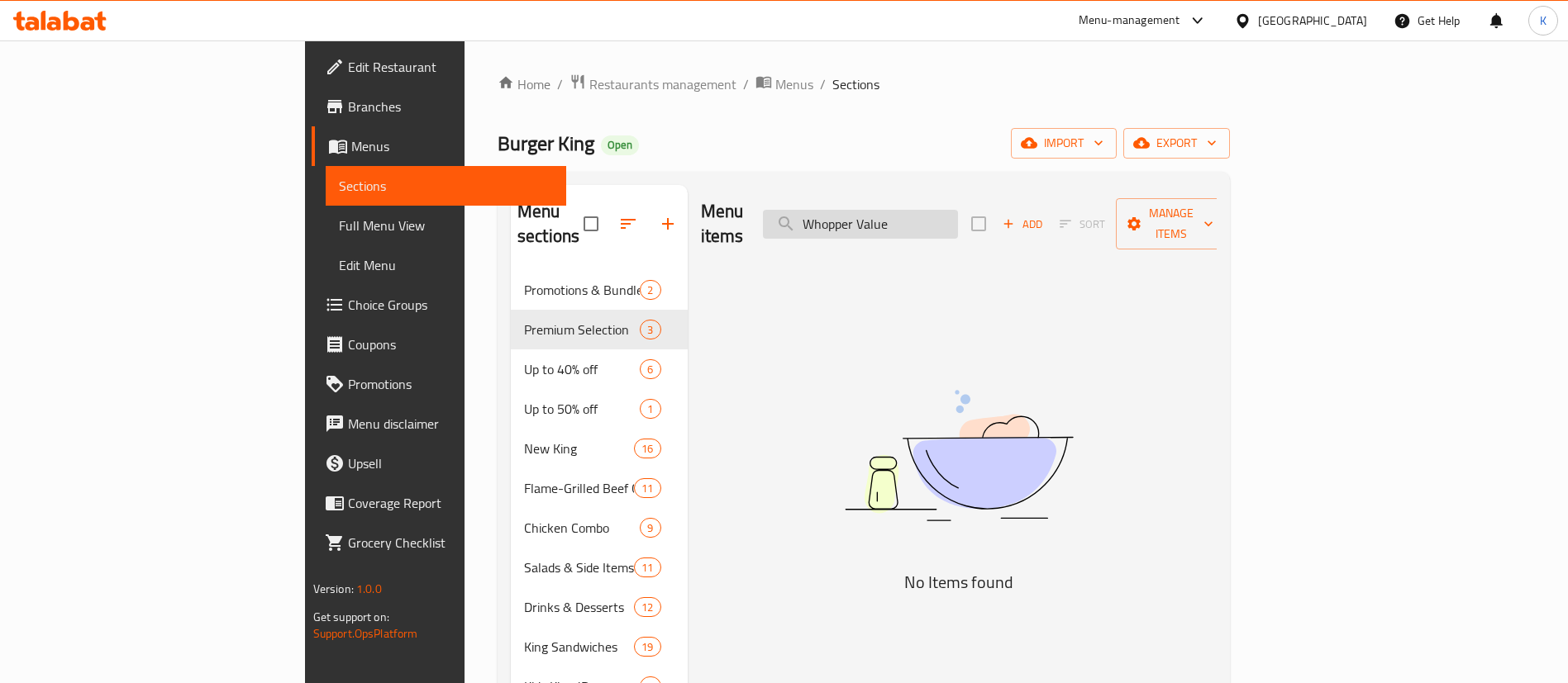
click at [958, 210] on input "Whopper Value" at bounding box center [860, 224] width 195 height 29
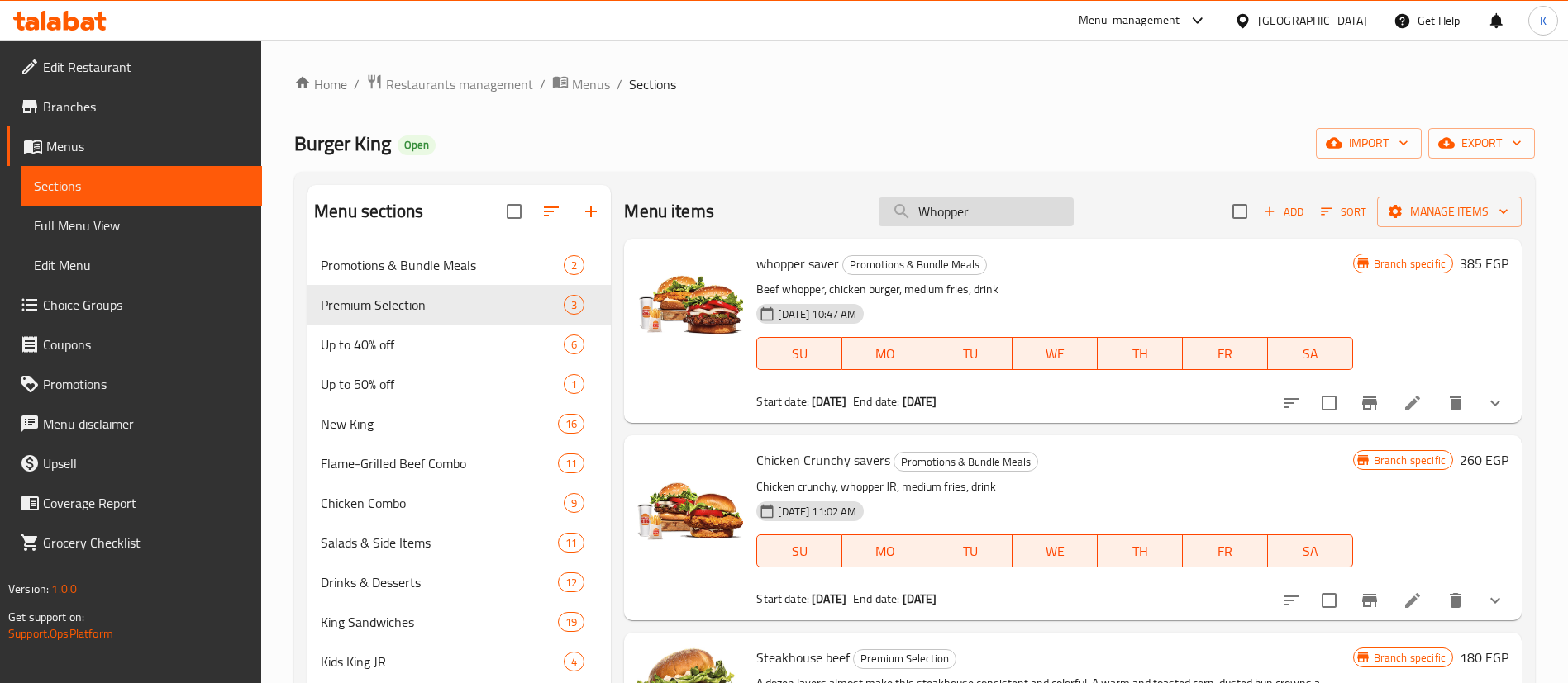
type input "Whopper"
click at [1362, 403] on icon "Branch-specific-item" at bounding box center [1369, 403] width 15 height 14
click at [937, 209] on input "Whopper" at bounding box center [975, 212] width 195 height 29
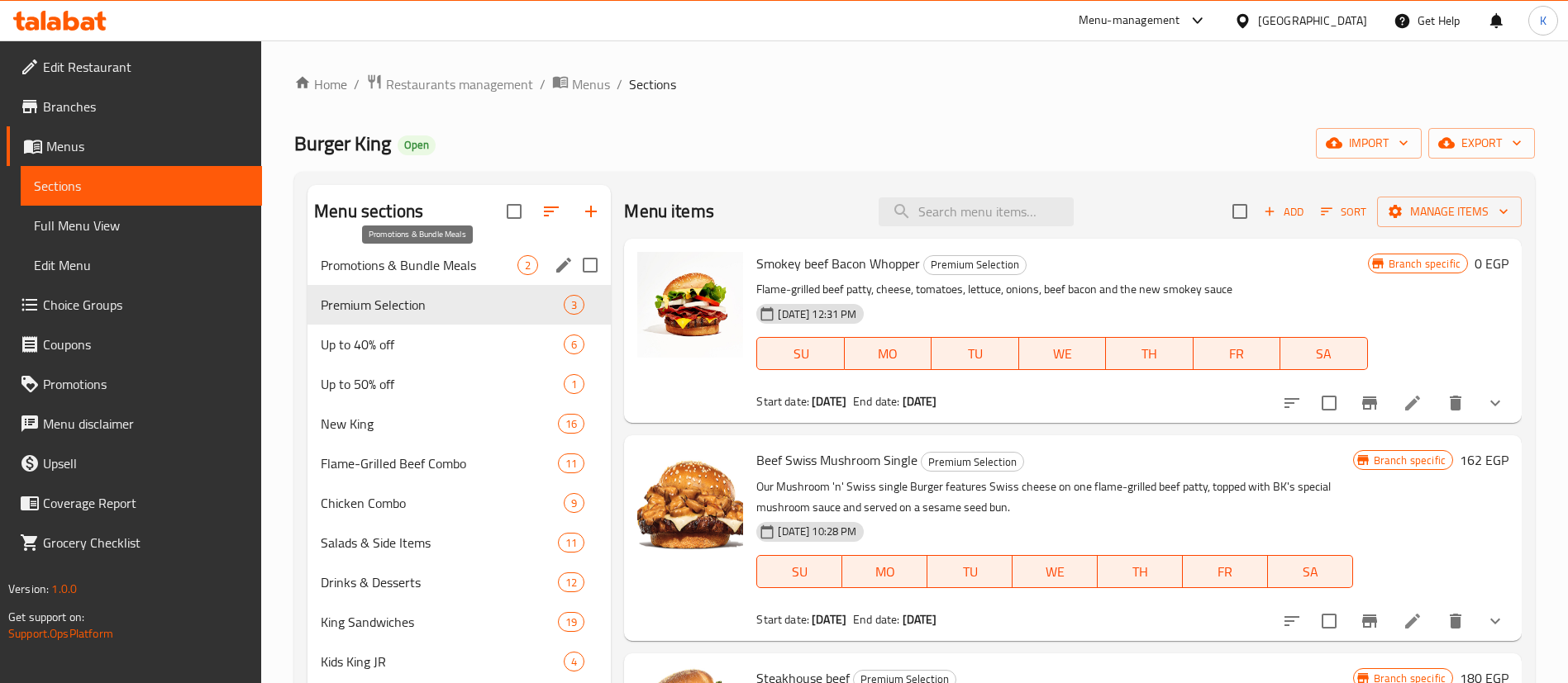
click at [481, 260] on span "Promotions & Bundle Meals" at bounding box center [418, 265] width 197 height 20
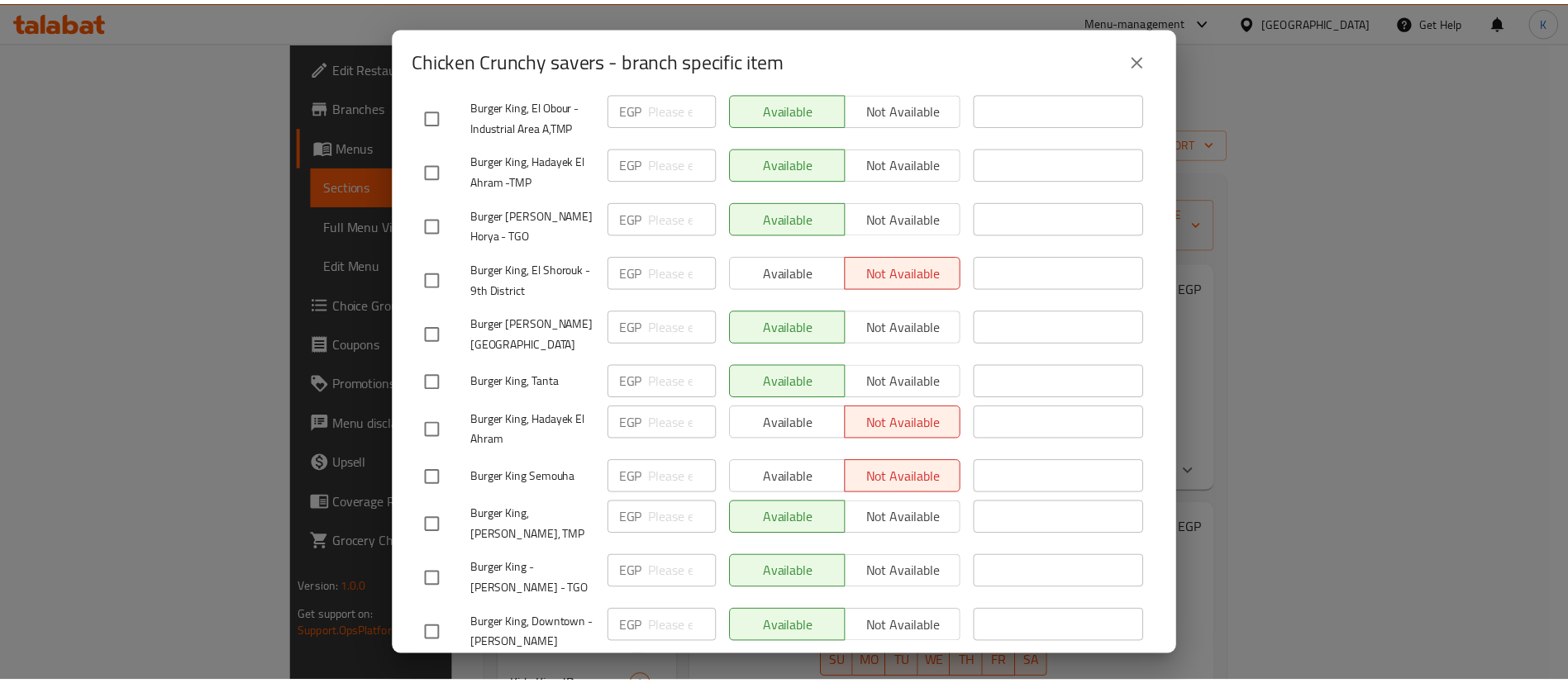
scroll to position [2602, 0]
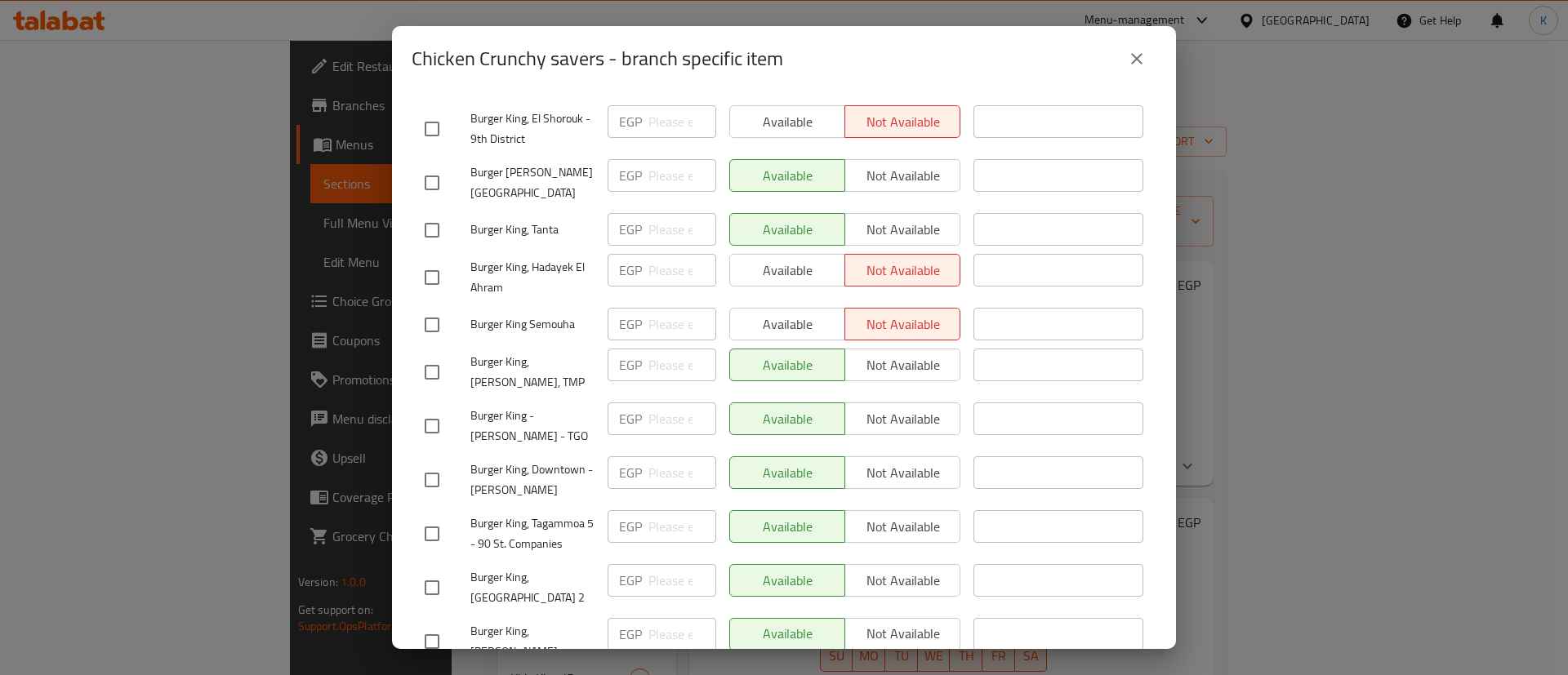
click at [1139, 62] on icon "close" at bounding box center [1137, 59] width 20 height 20
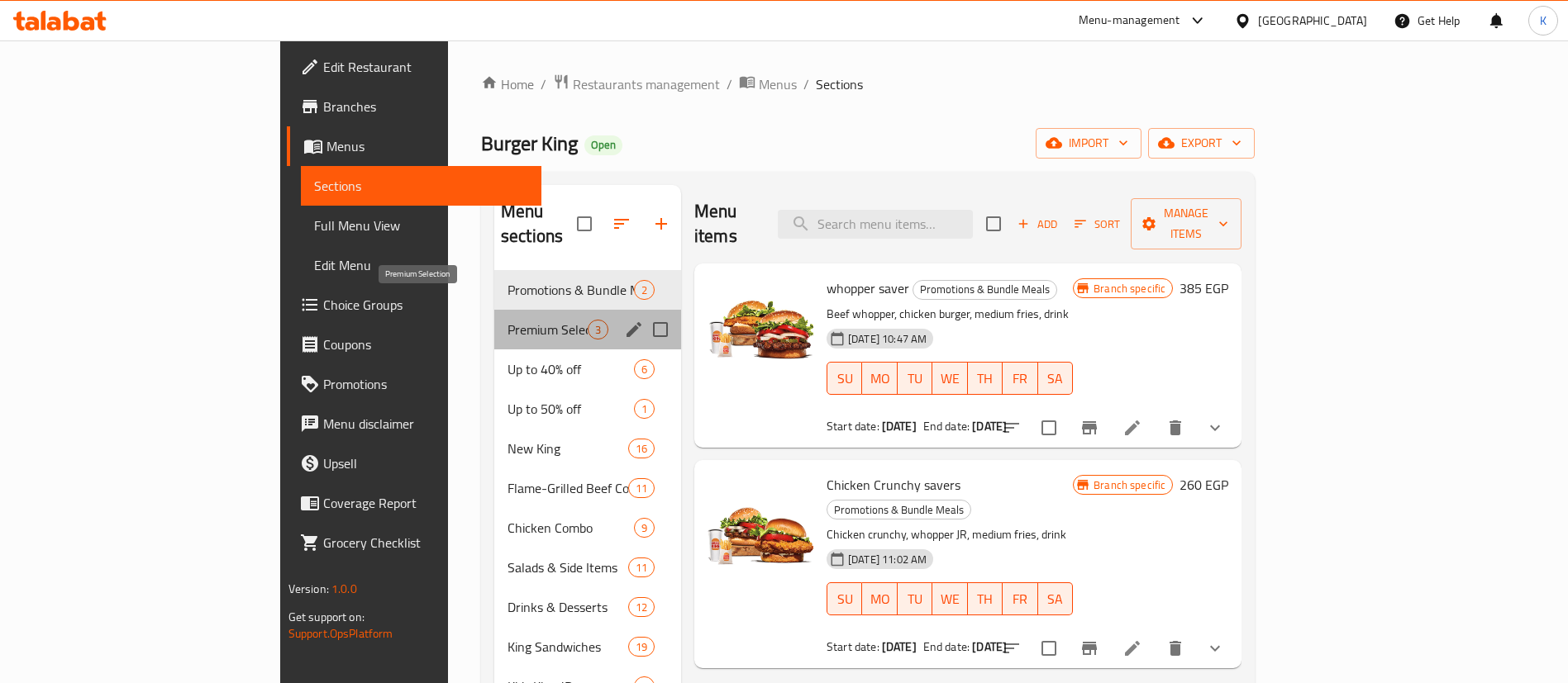
click at [507, 319] on span "Premium Selection" at bounding box center [547, 329] width 80 height 20
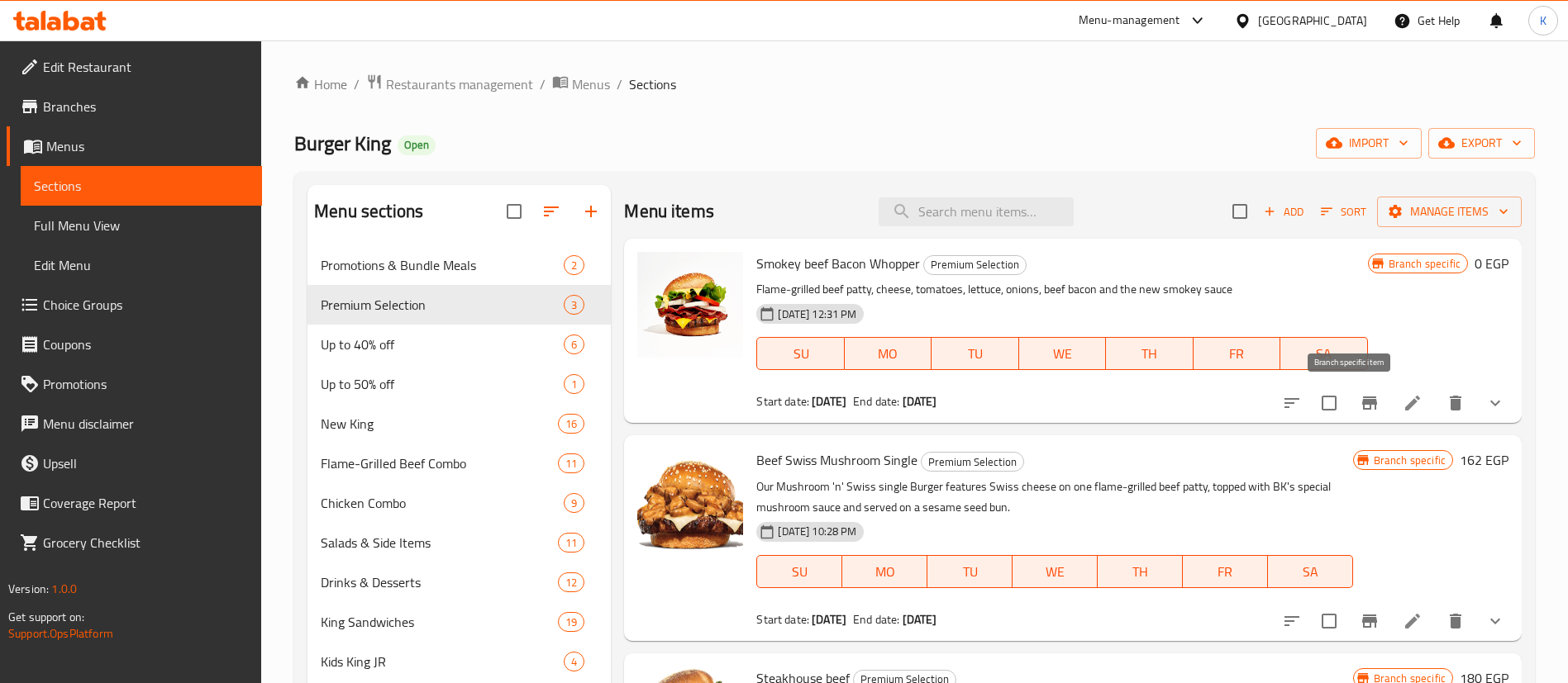
click at [1349, 411] on button "Branch-specific-item" at bounding box center [1369, 404] width 40 height 40
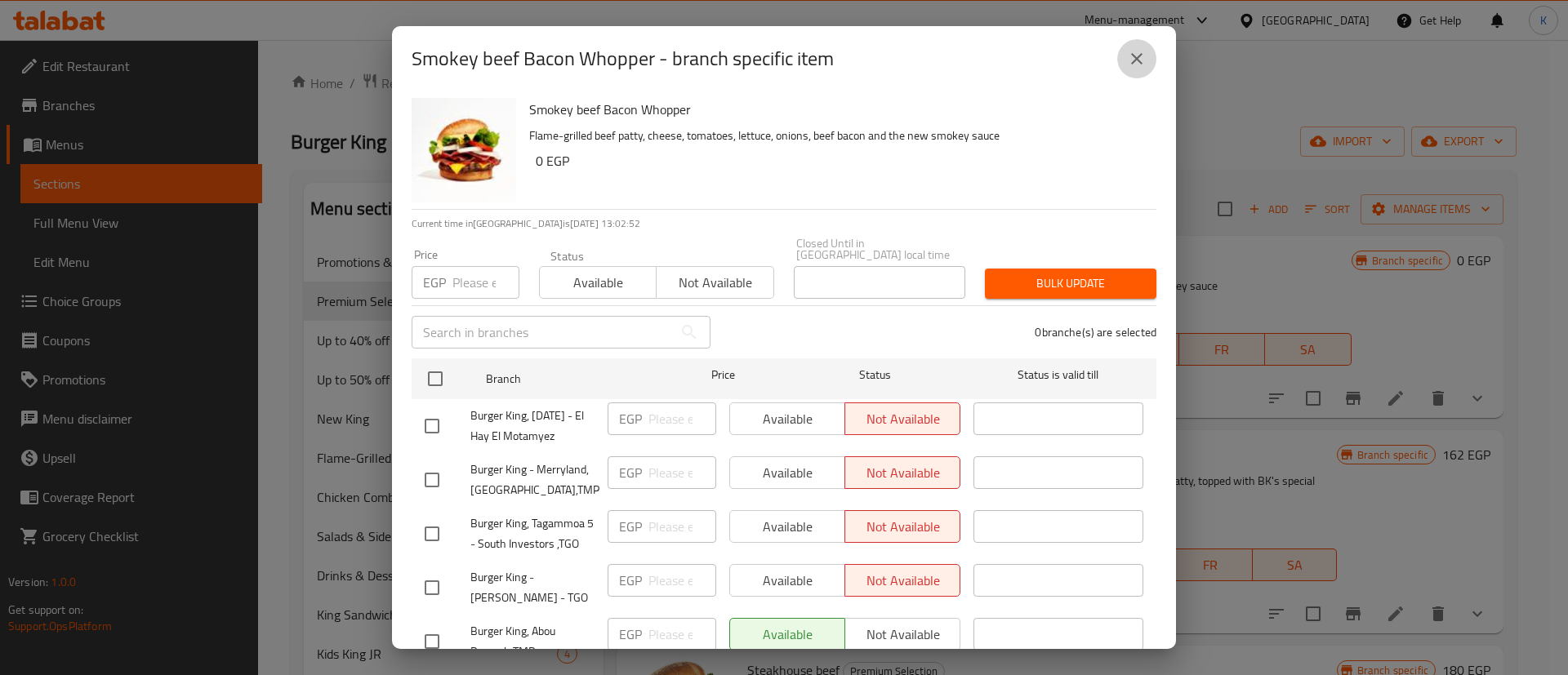
click at [1134, 64] on icon "close" at bounding box center [1137, 59] width 20 height 20
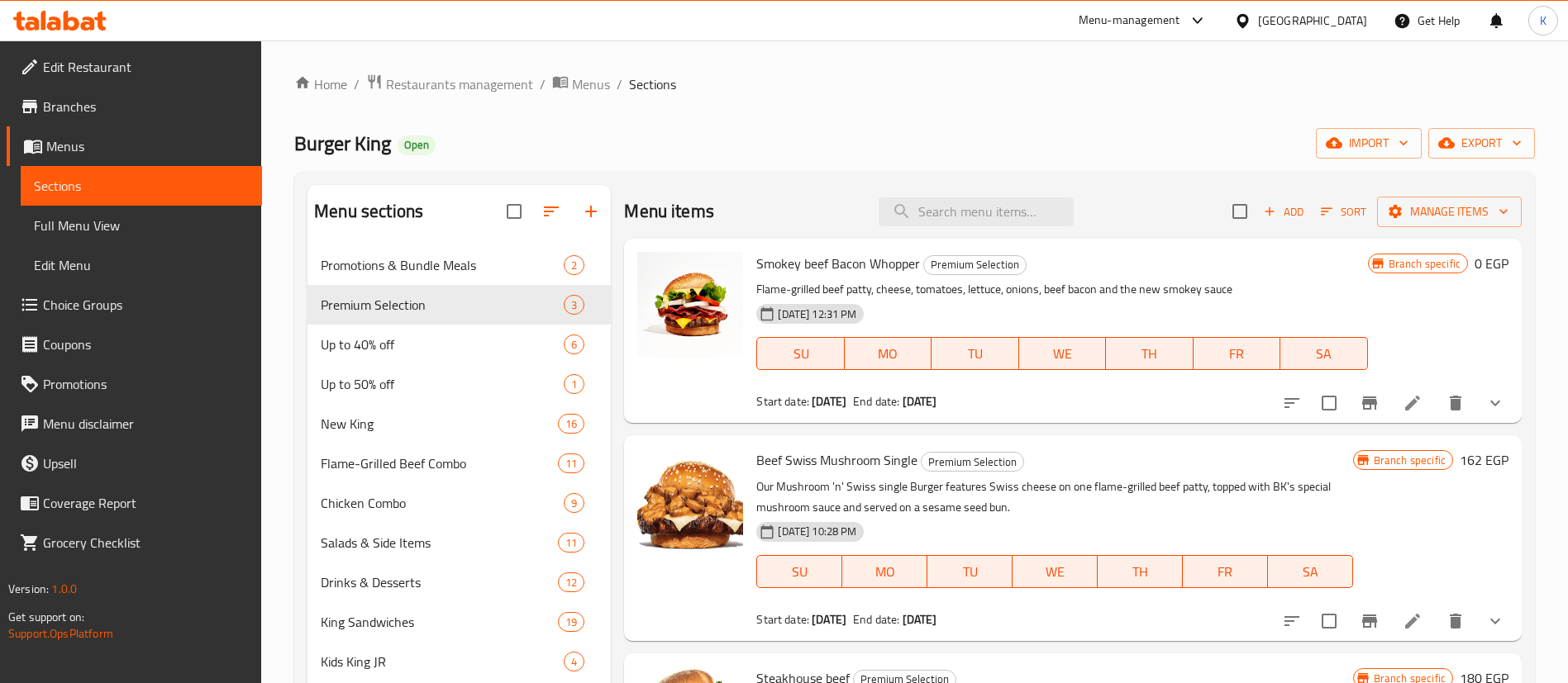
click at [1490, 402] on button "show more" at bounding box center [1495, 404] width 40 height 40
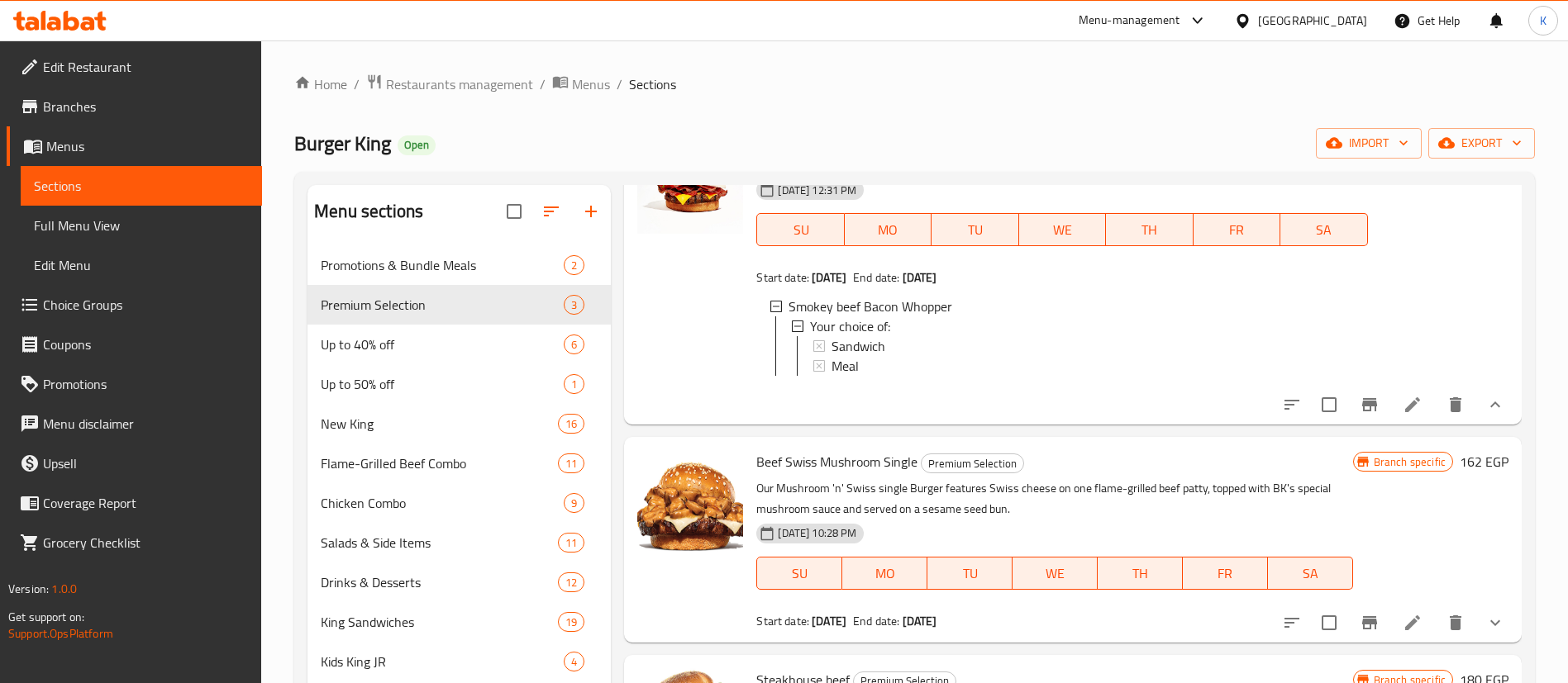
scroll to position [155, 0]
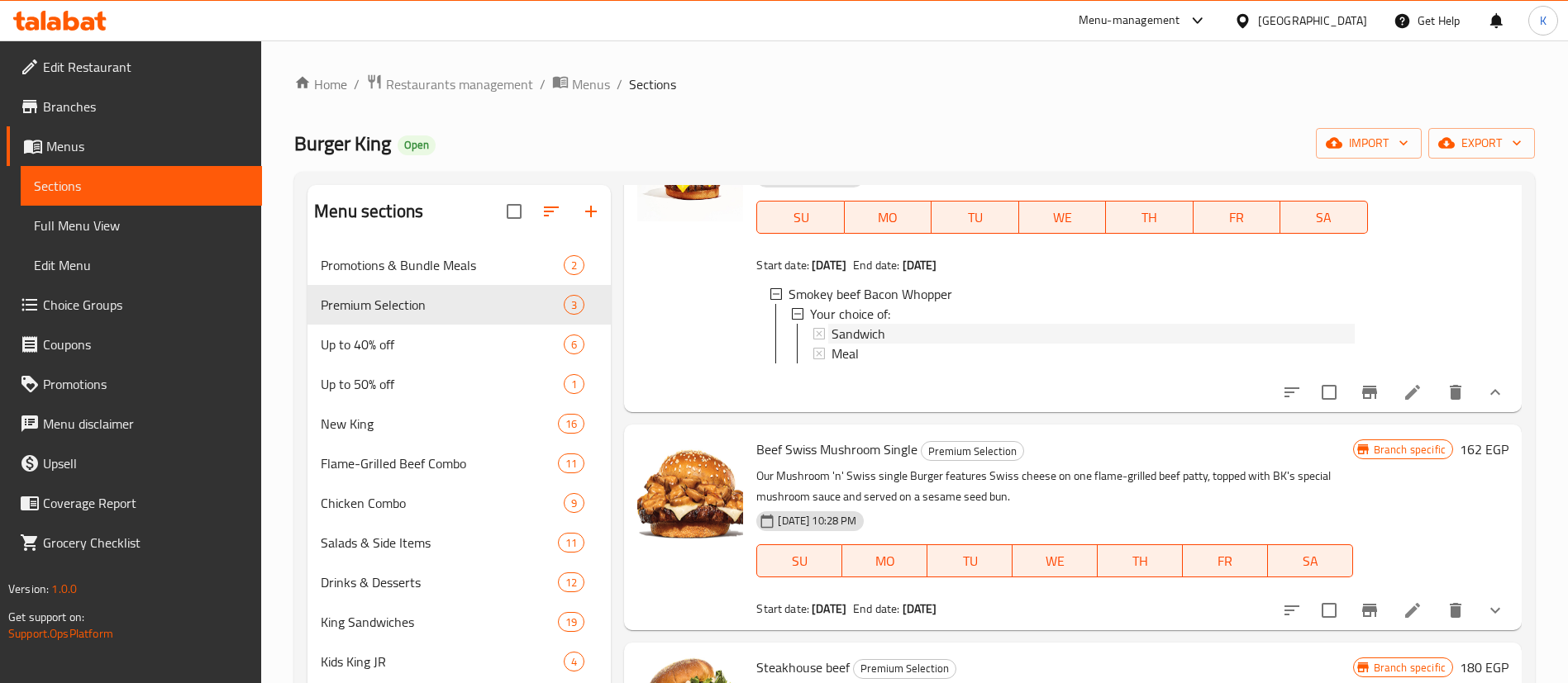
click at [895, 324] on div "Sandwich" at bounding box center [1093, 334] width 523 height 20
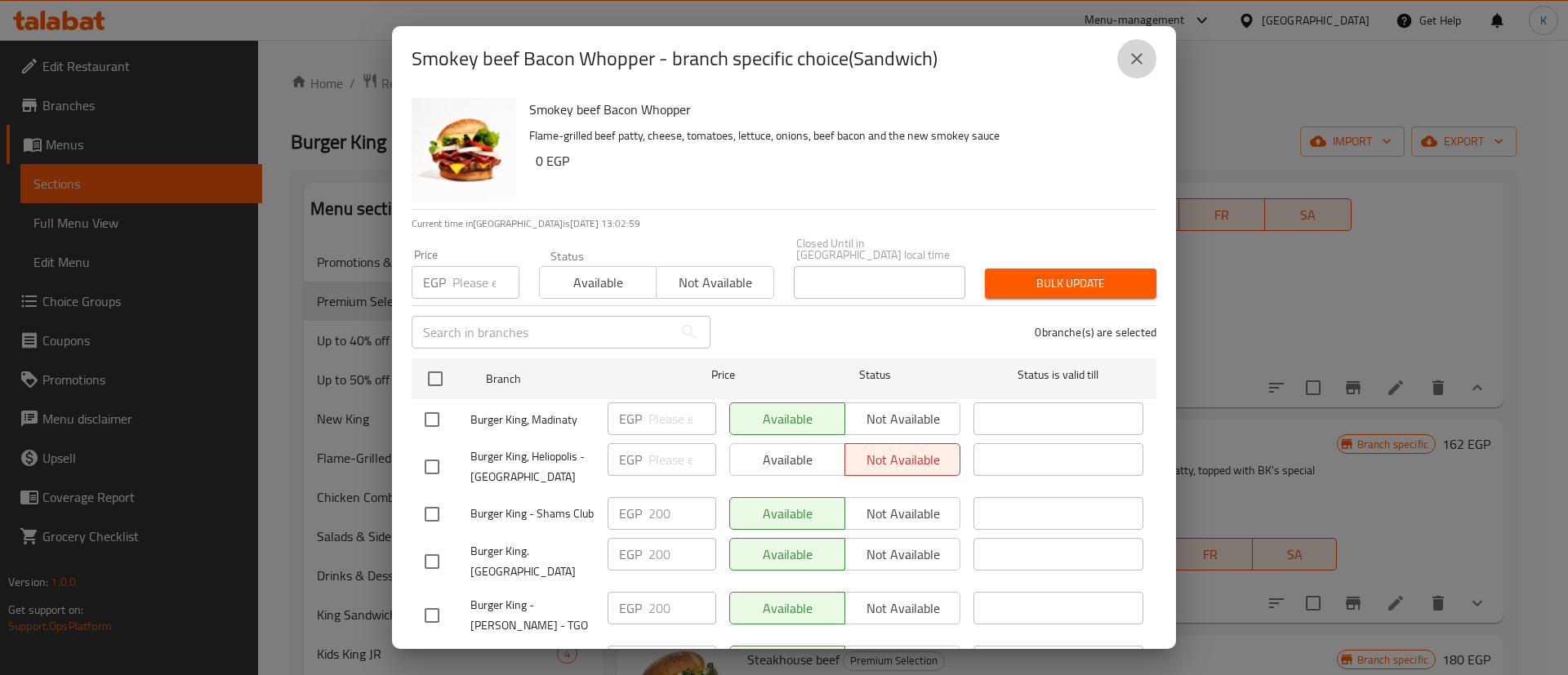
click at [1131, 58] on icon "close" at bounding box center [1137, 59] width 20 height 20
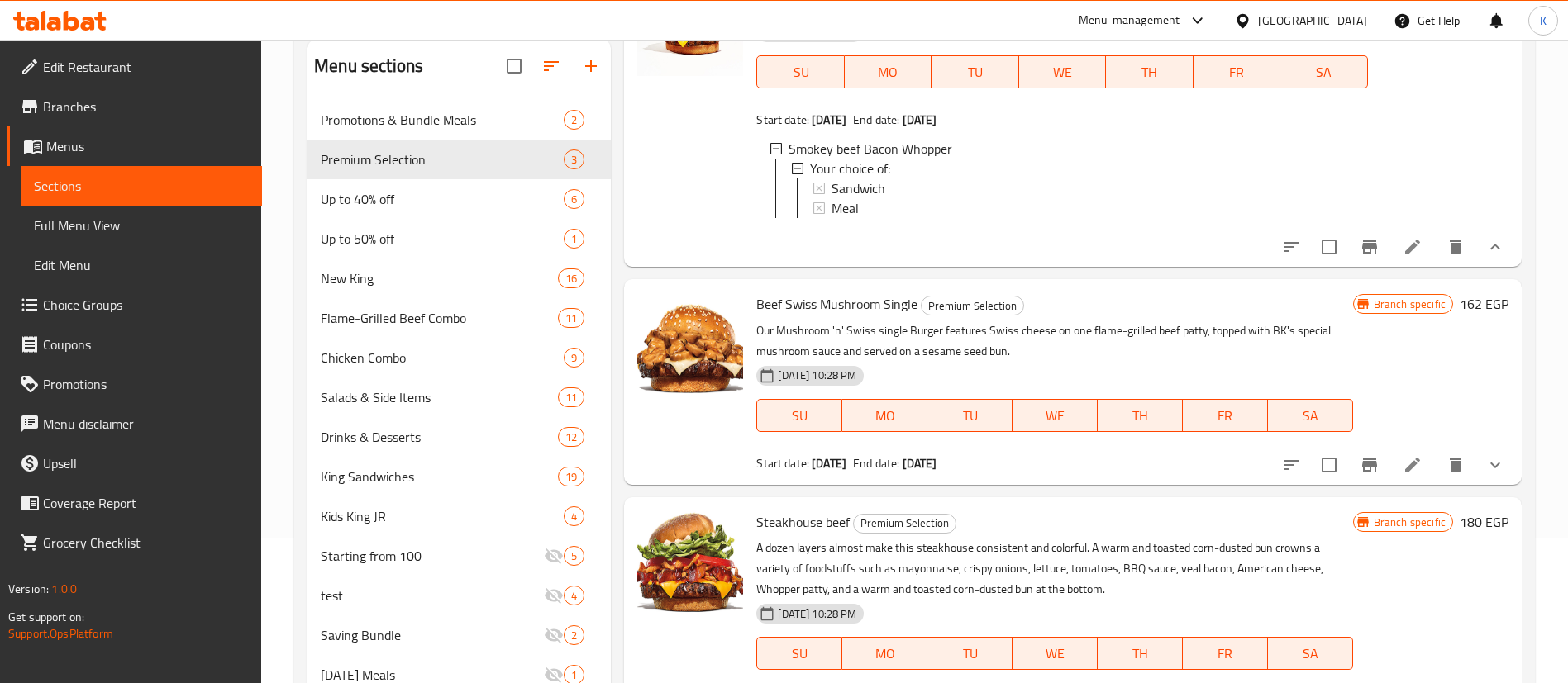
scroll to position [231, 0]
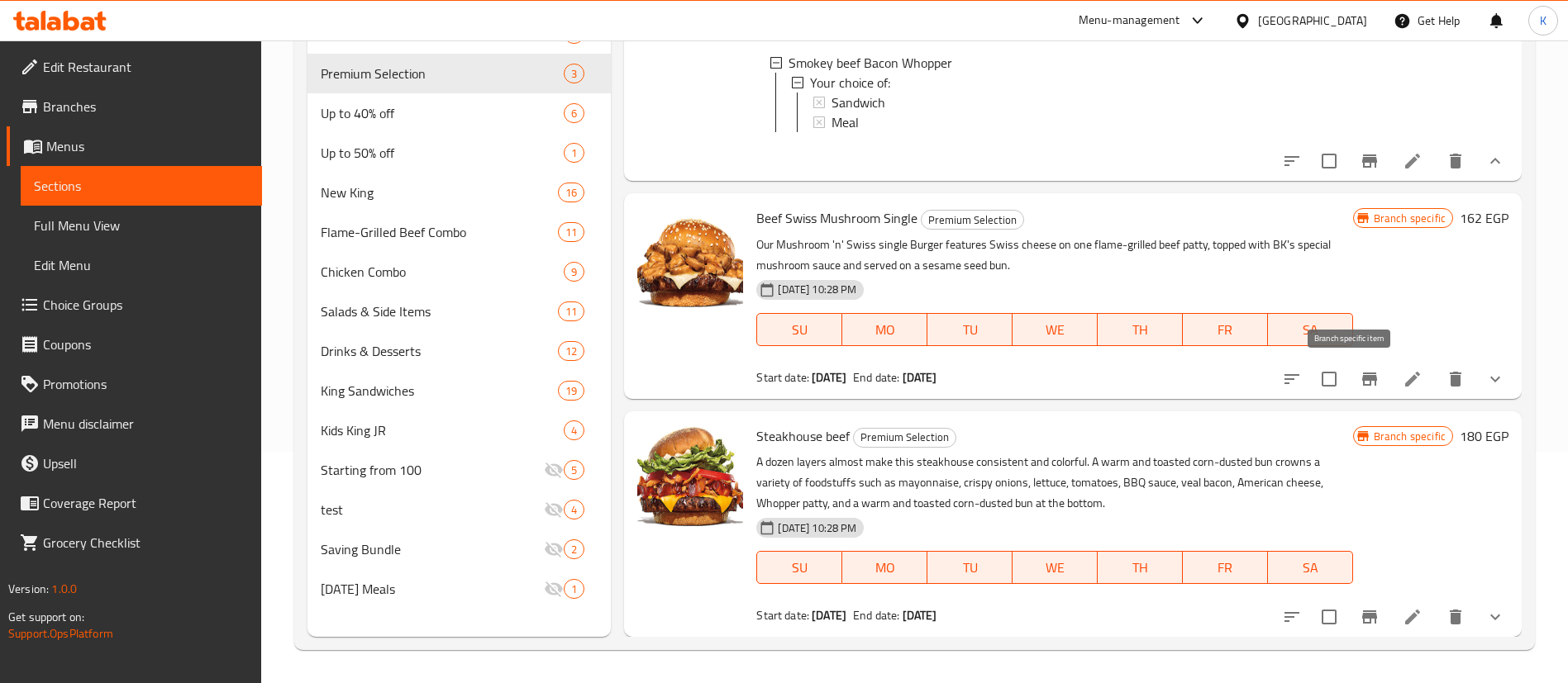
click at [1349, 395] on button "Branch-specific-item" at bounding box center [1369, 379] width 40 height 40
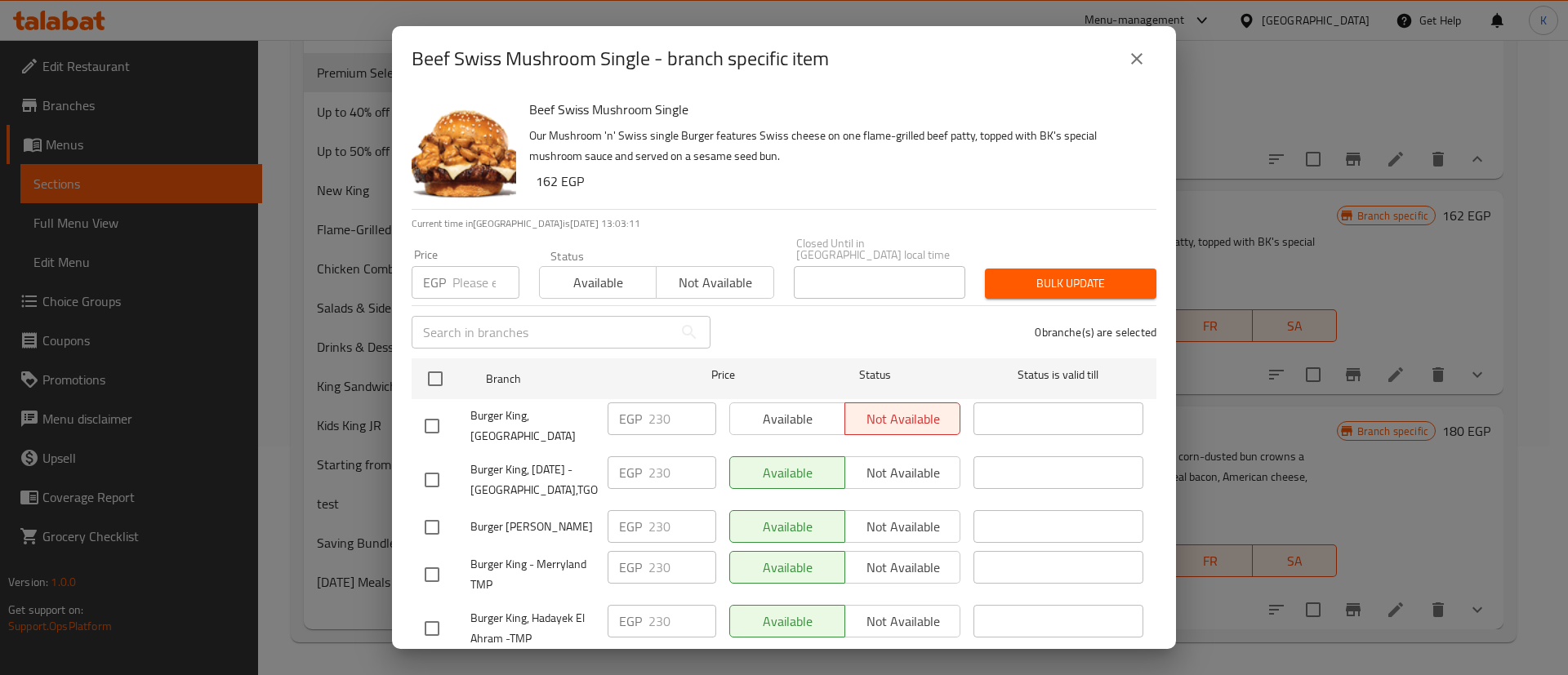
click at [1146, 50] on icon "close" at bounding box center [1137, 59] width 20 height 20
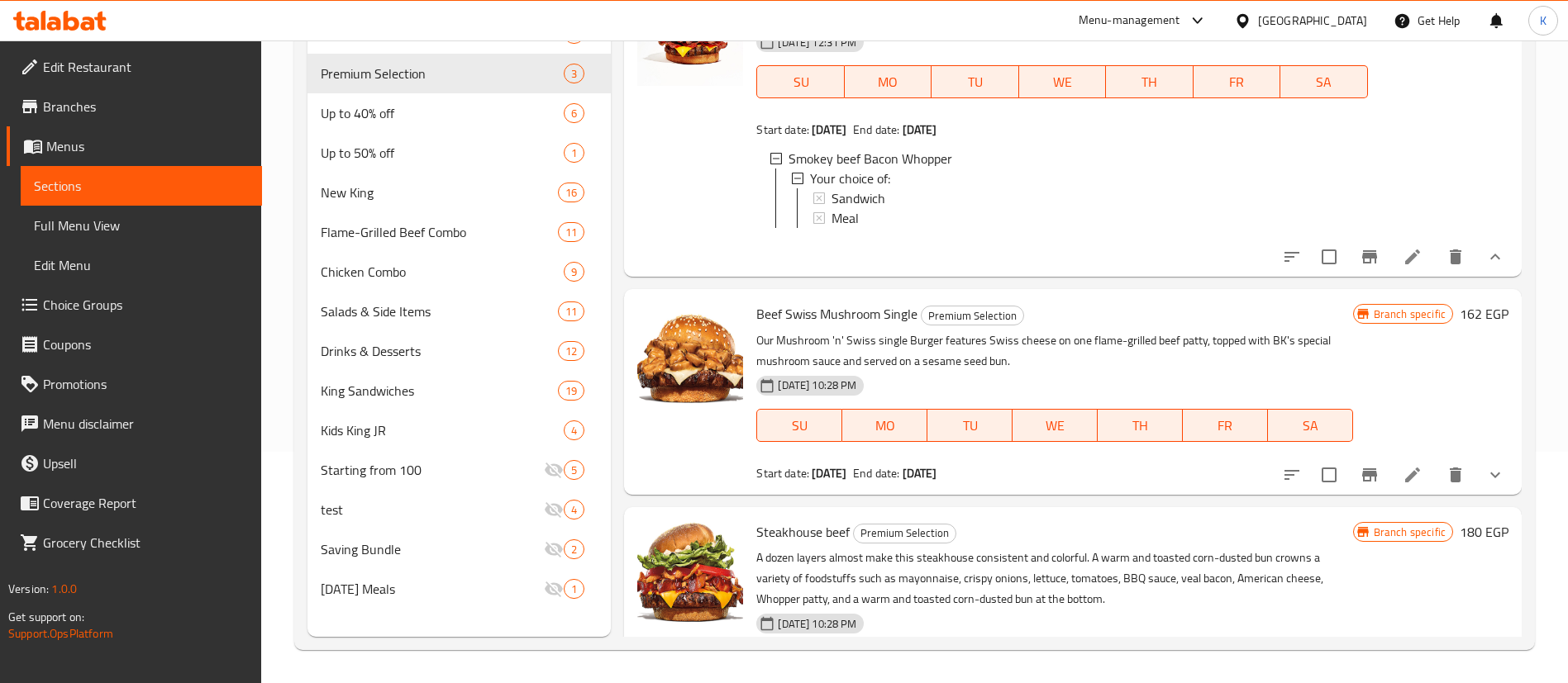
scroll to position [0, 0]
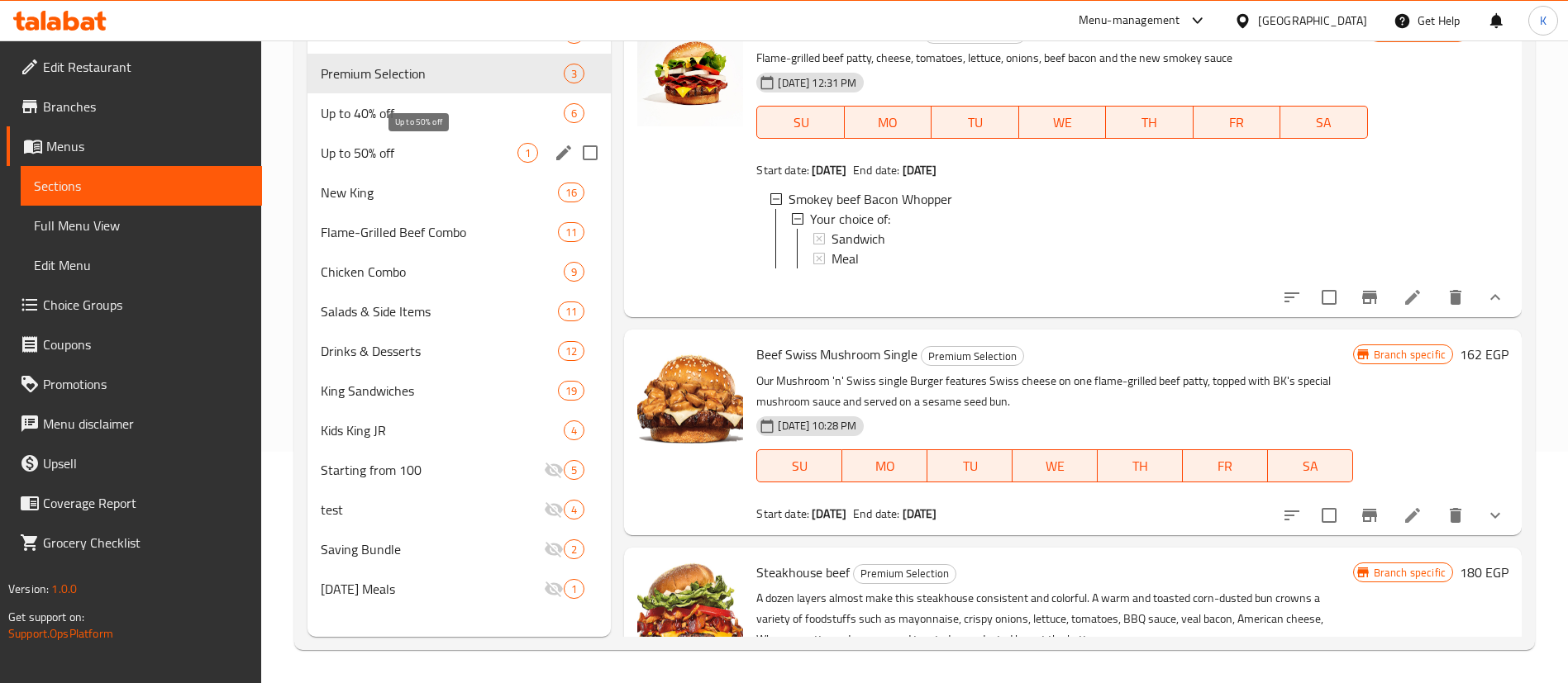
click at [440, 151] on span "Up to 50% off" at bounding box center [418, 153] width 197 height 20
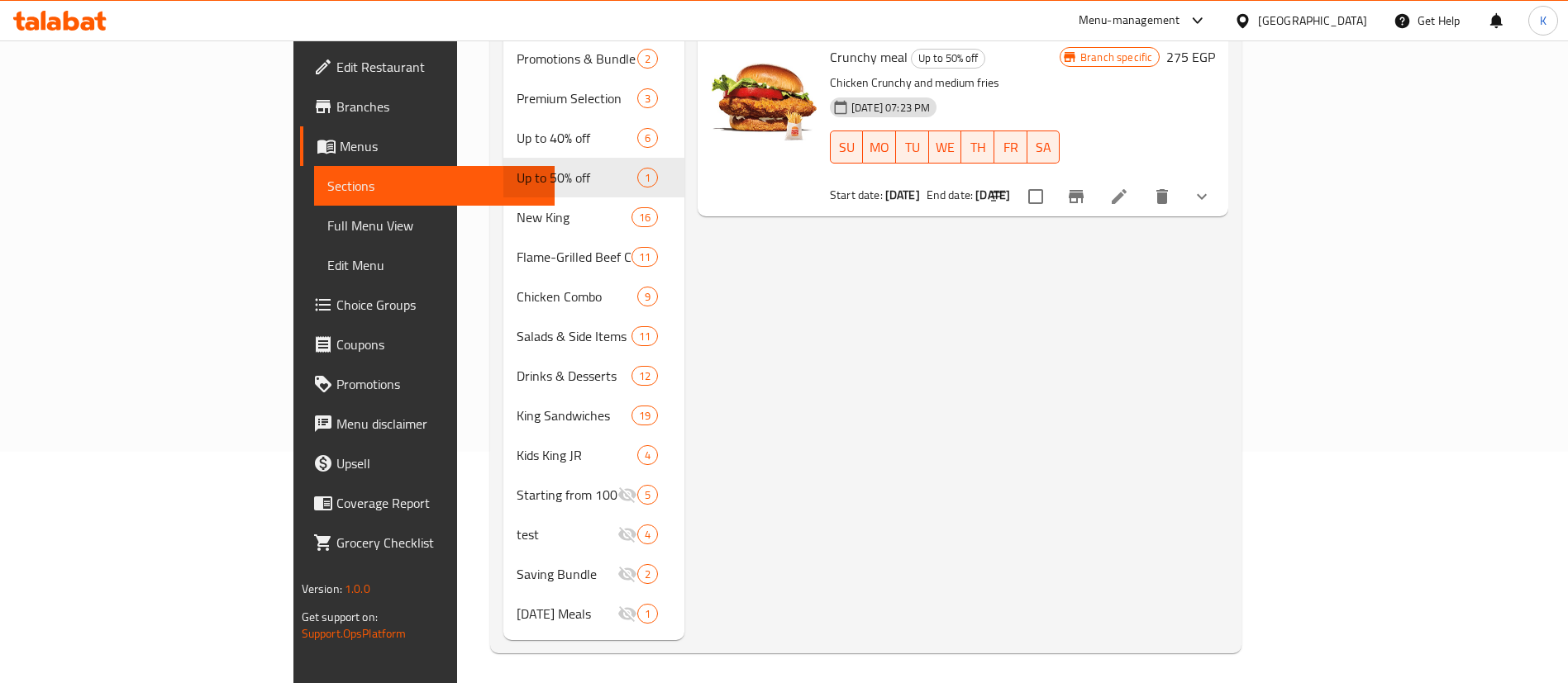
click at [1142, 181] on li at bounding box center [1119, 196] width 46 height 30
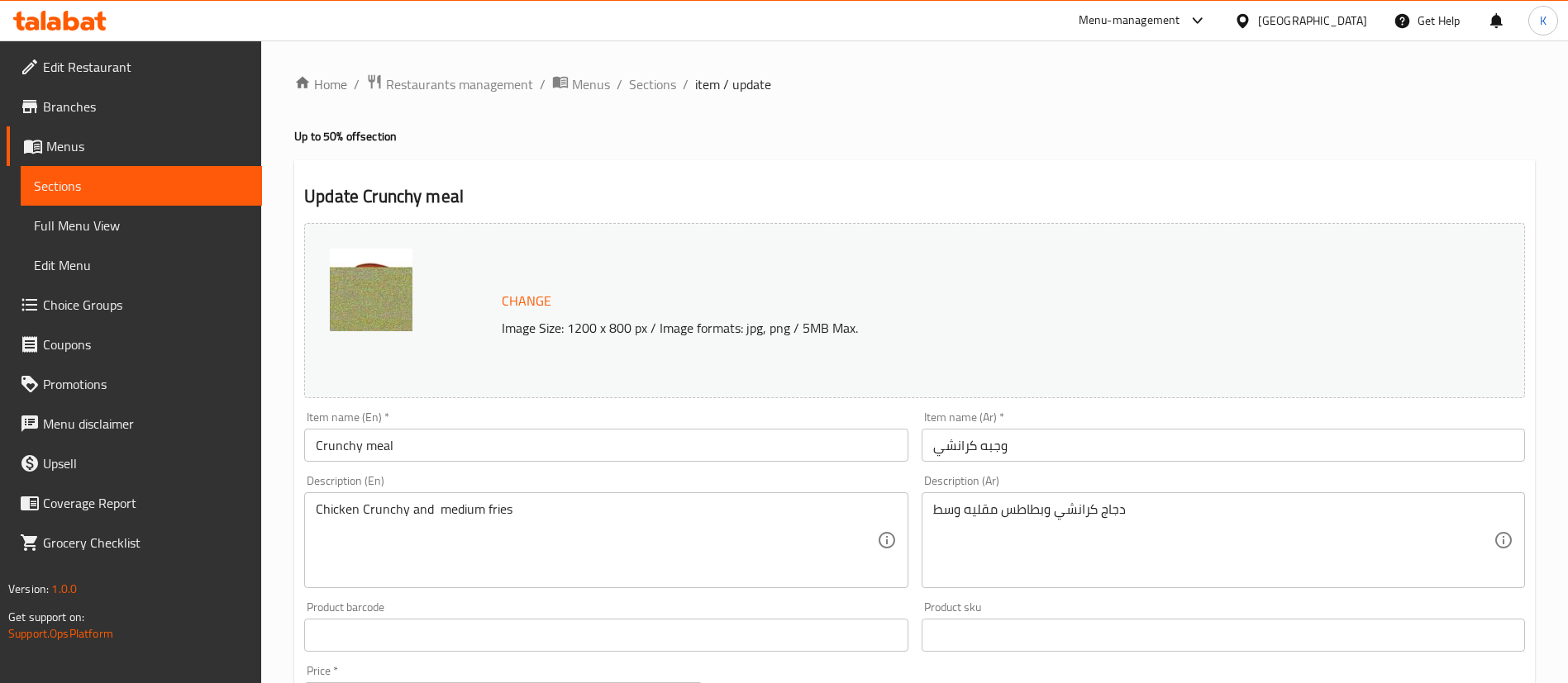
drag, startPoint x: 668, startPoint y: 86, endPoint x: 696, endPoint y: 110, distance: 36.9
click at [668, 86] on span "Sections" at bounding box center [652, 84] width 47 height 20
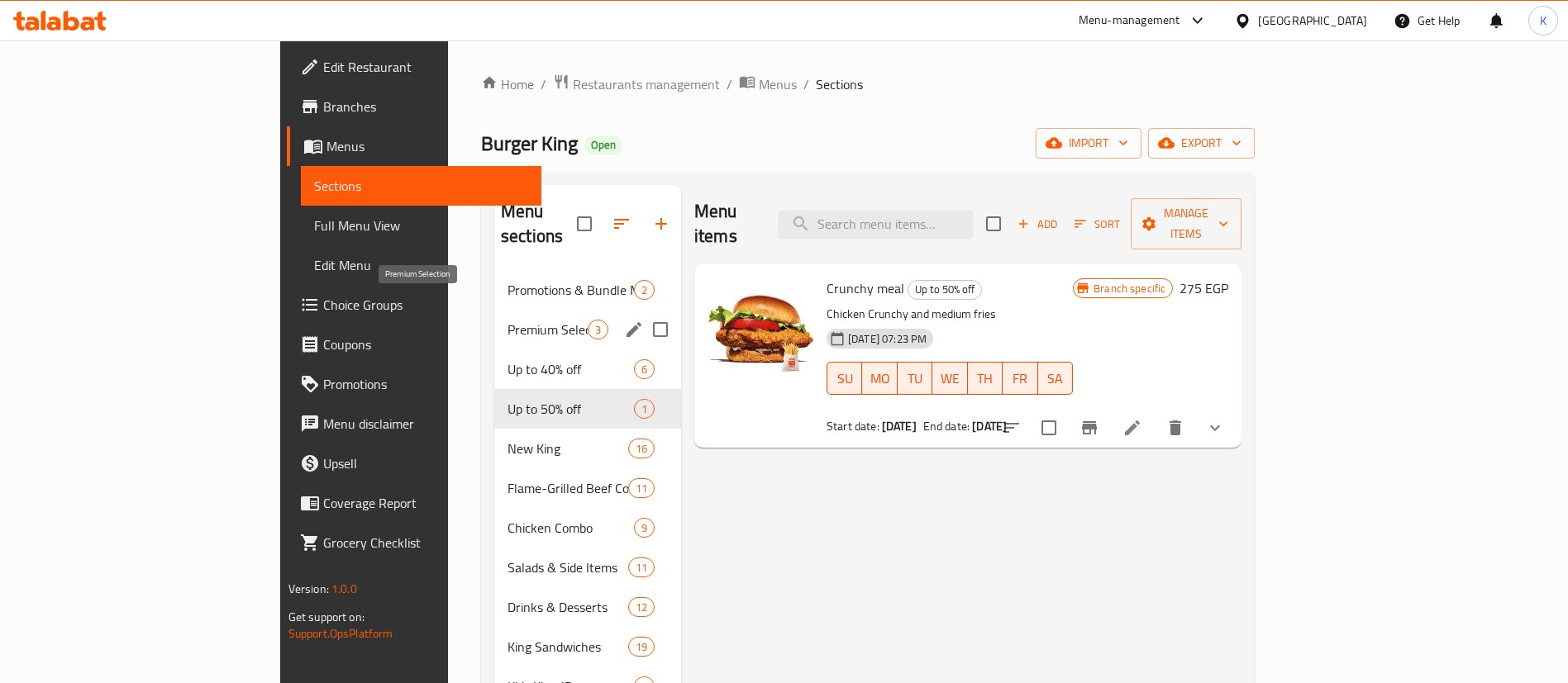
click at [507, 319] on span "Premium Selection" at bounding box center [547, 329] width 80 height 20
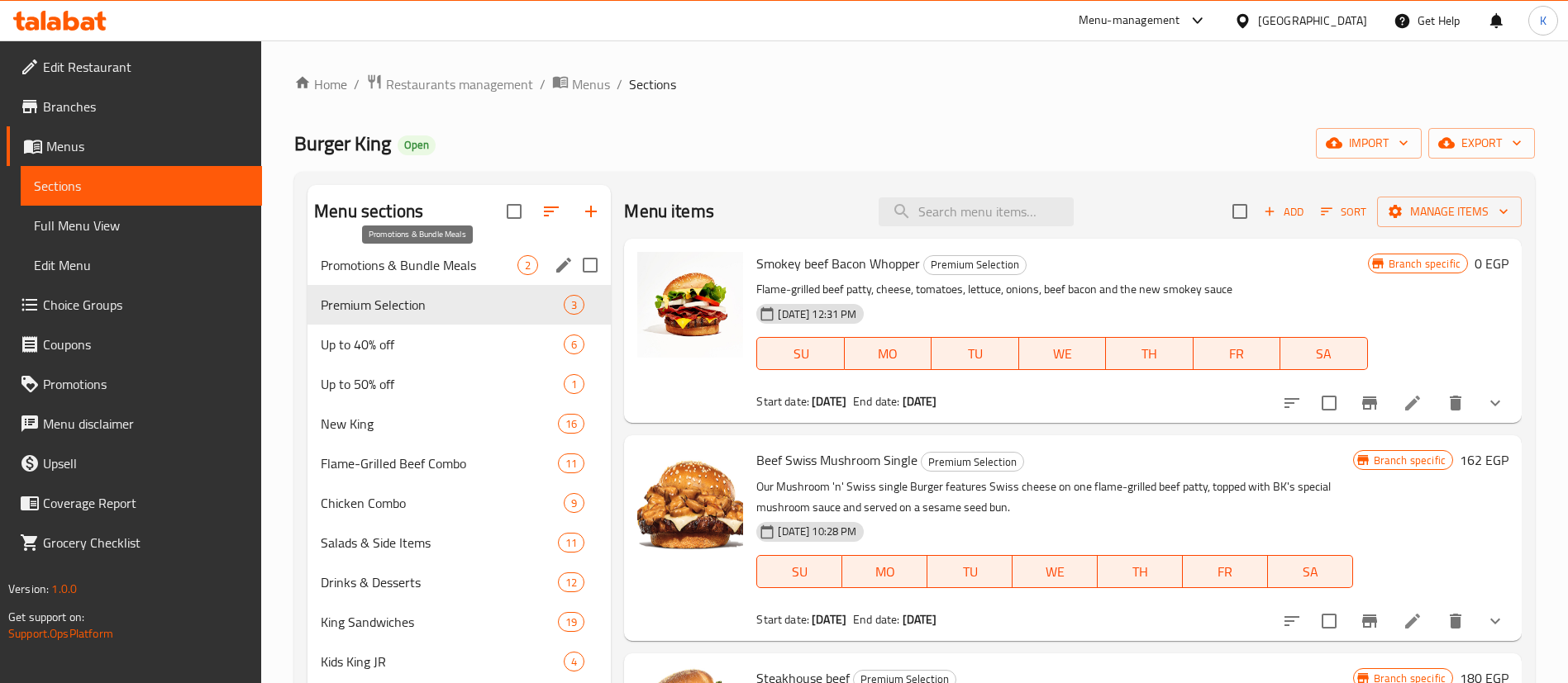
click at [416, 271] on span "Promotions & Bundle Meals" at bounding box center [418, 265] width 197 height 20
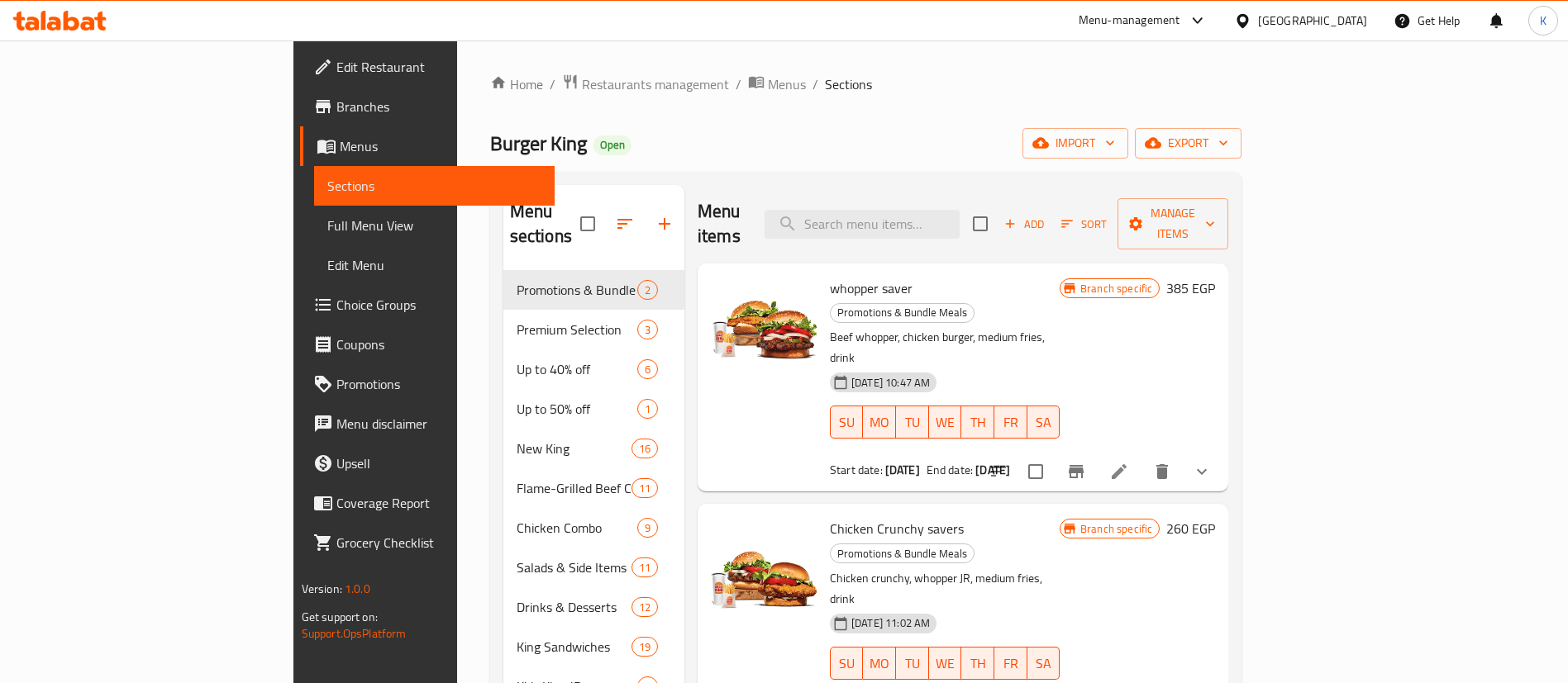
click at [1142, 457] on li at bounding box center [1119, 472] width 46 height 30
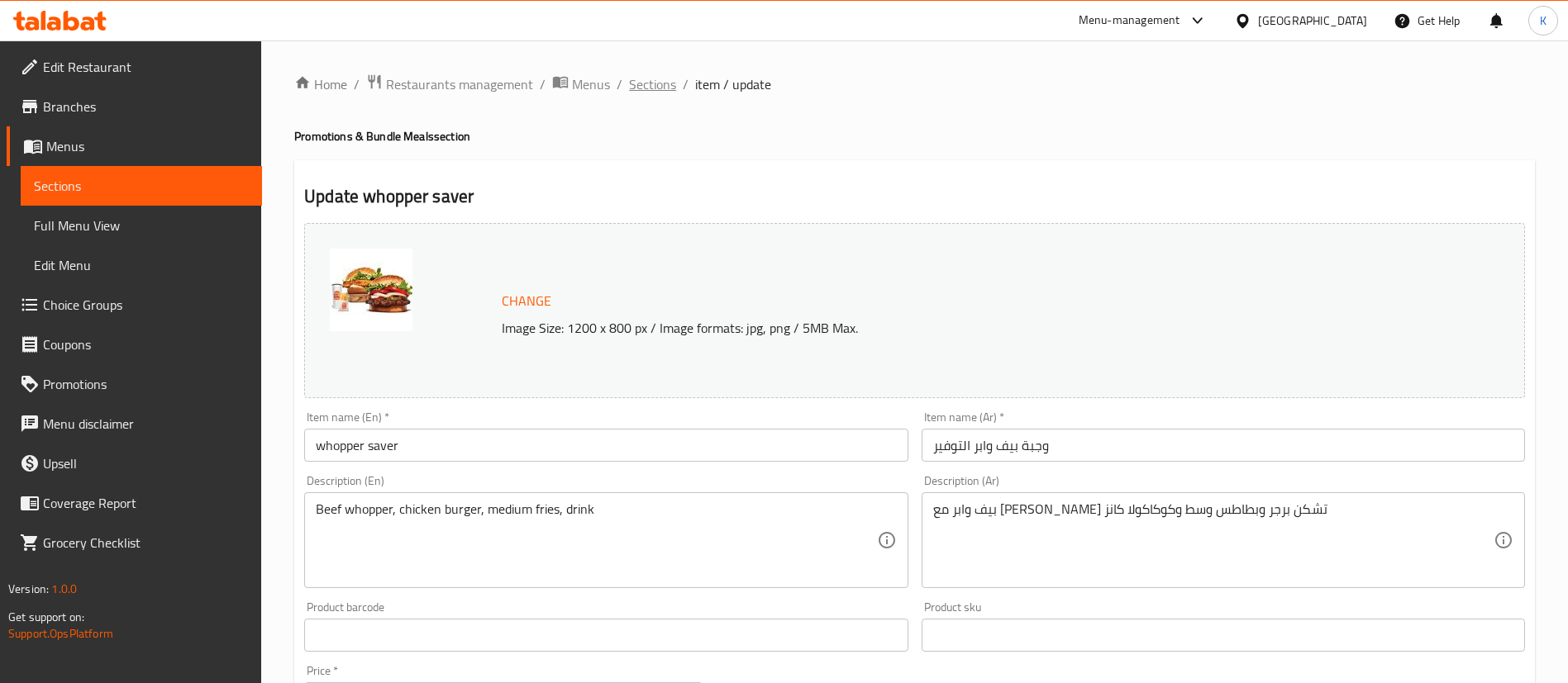
click at [649, 80] on span "Sections" at bounding box center [652, 84] width 47 height 20
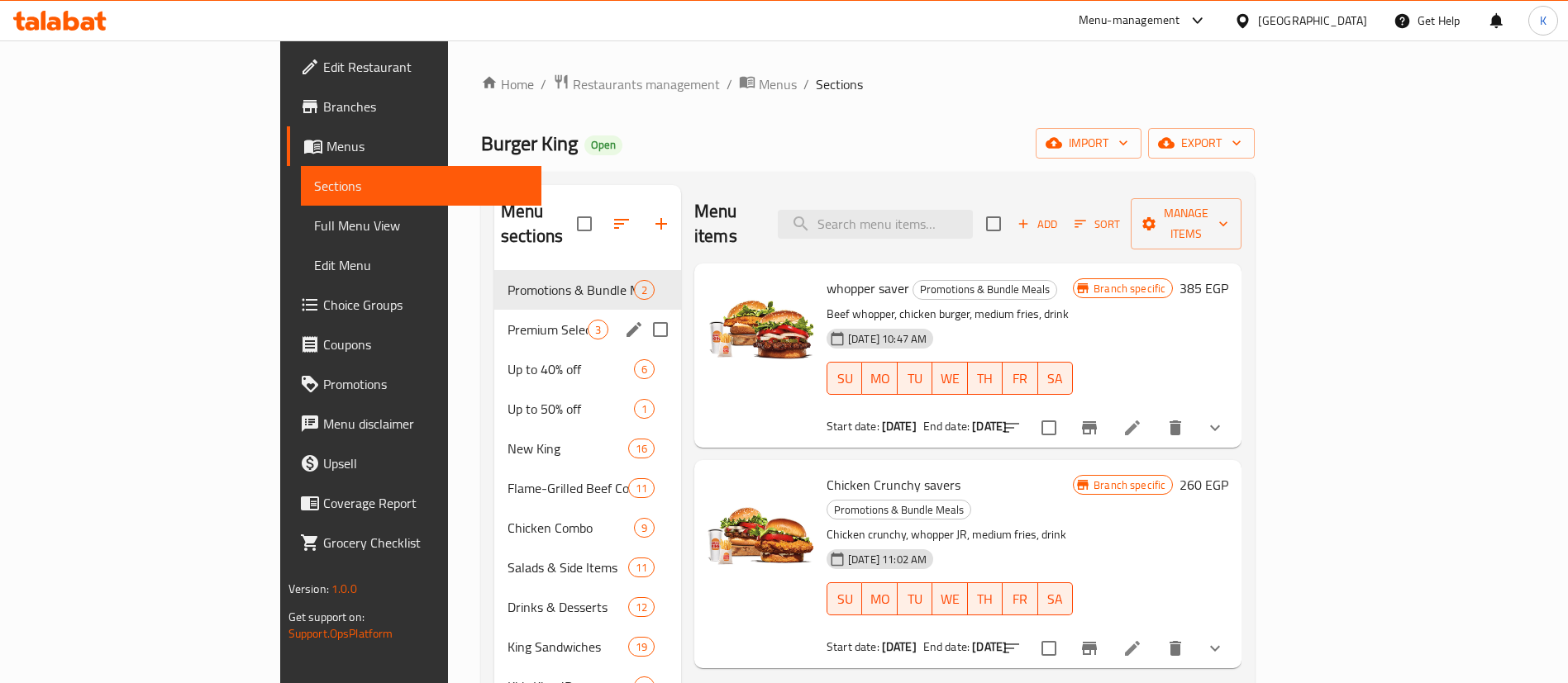
click at [507, 359] on span "Up to 40% off" at bounding box center [570, 369] width 126 height 20
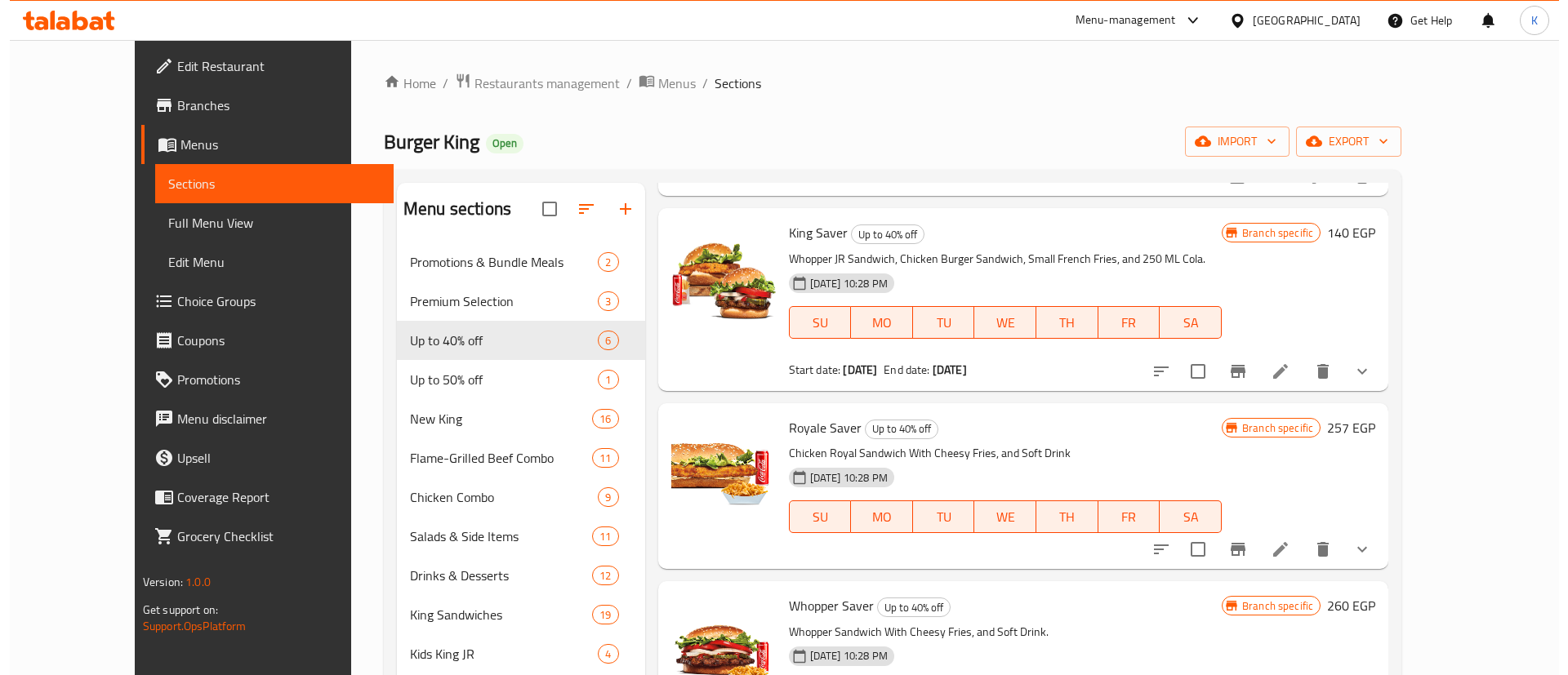
scroll to position [368, 0]
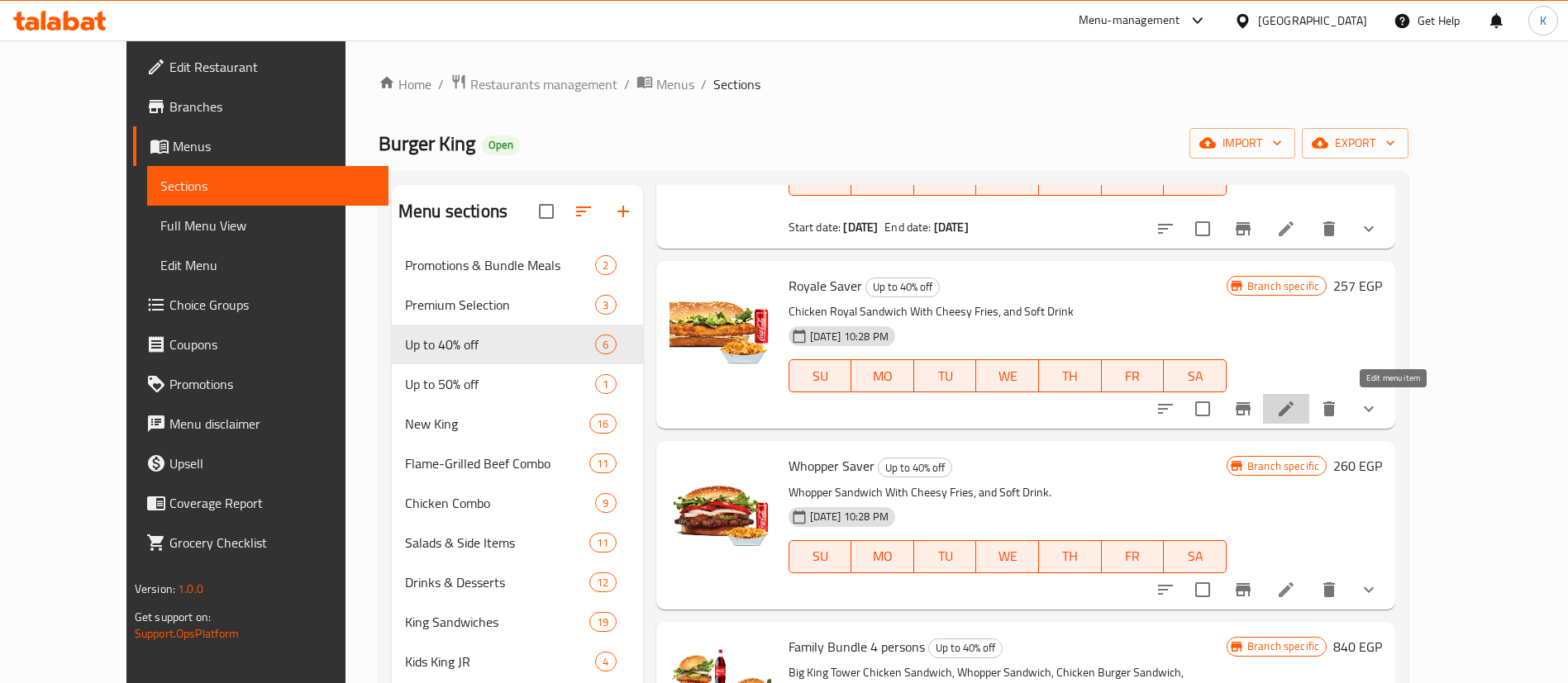
click at [1296, 415] on icon at bounding box center [1286, 409] width 20 height 20
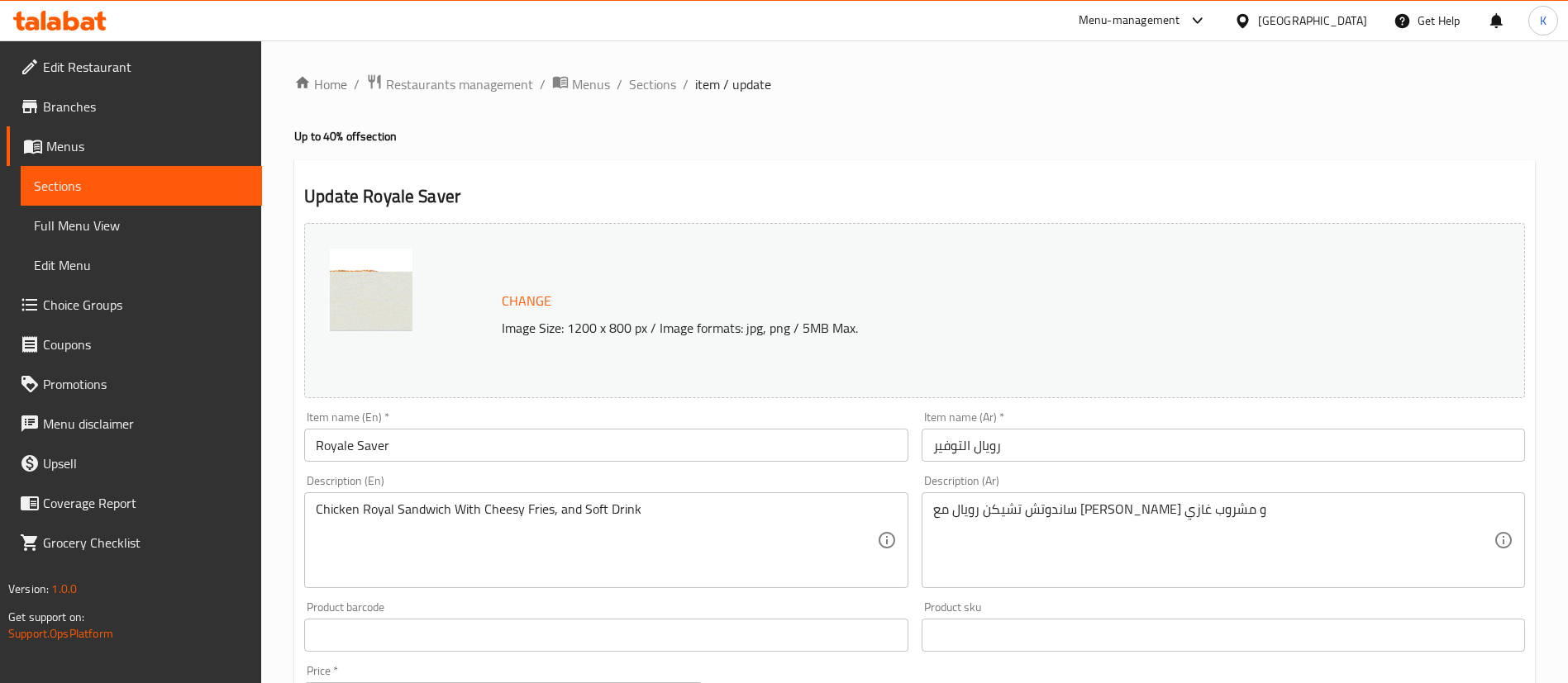
drag, startPoint x: 645, startPoint y: 72, endPoint x: 709, endPoint y: 118, distance: 78.8
click at [644, 74] on span "Sections" at bounding box center [652, 84] width 47 height 20
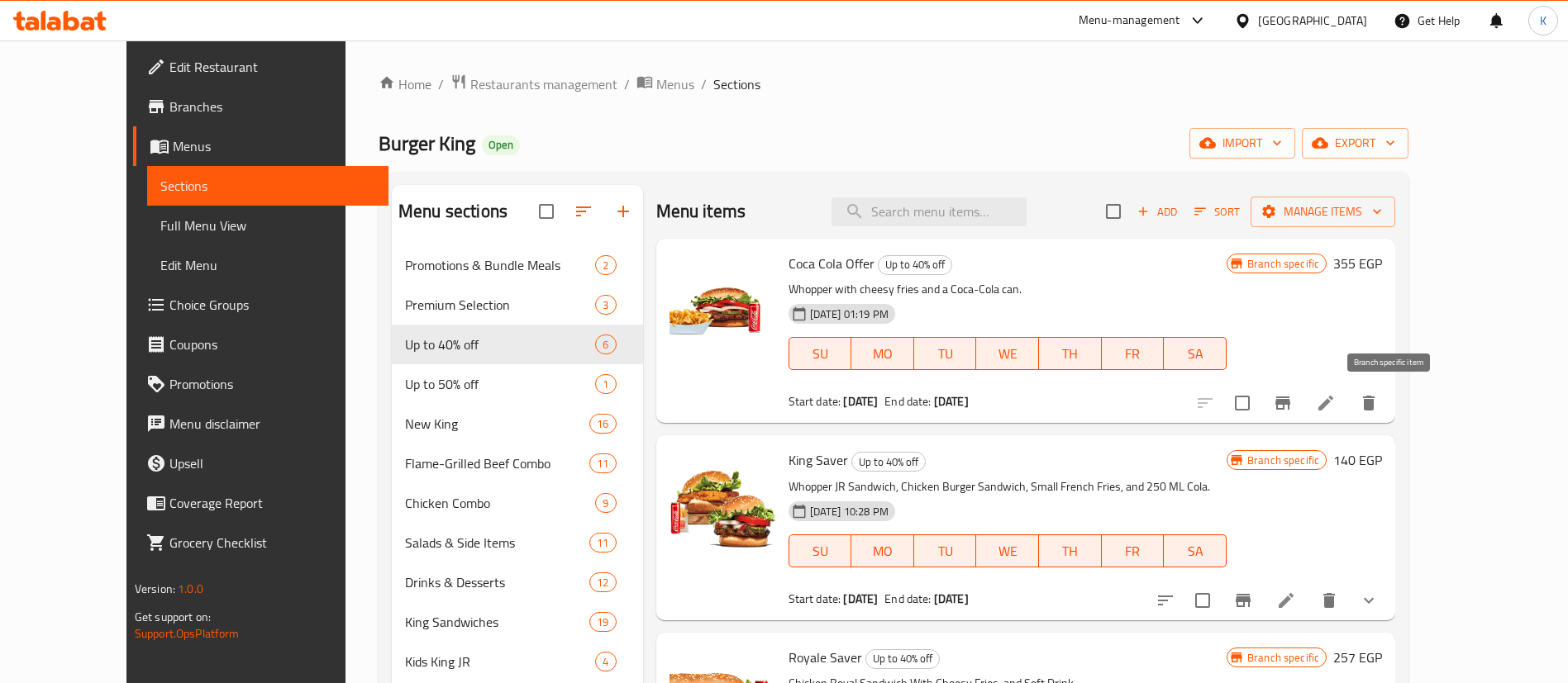
click at [1290, 400] on icon "Branch-specific-item" at bounding box center [1282, 403] width 15 height 14
click at [1250, 600] on icon "Branch-specific-item" at bounding box center [1243, 600] width 15 height 14
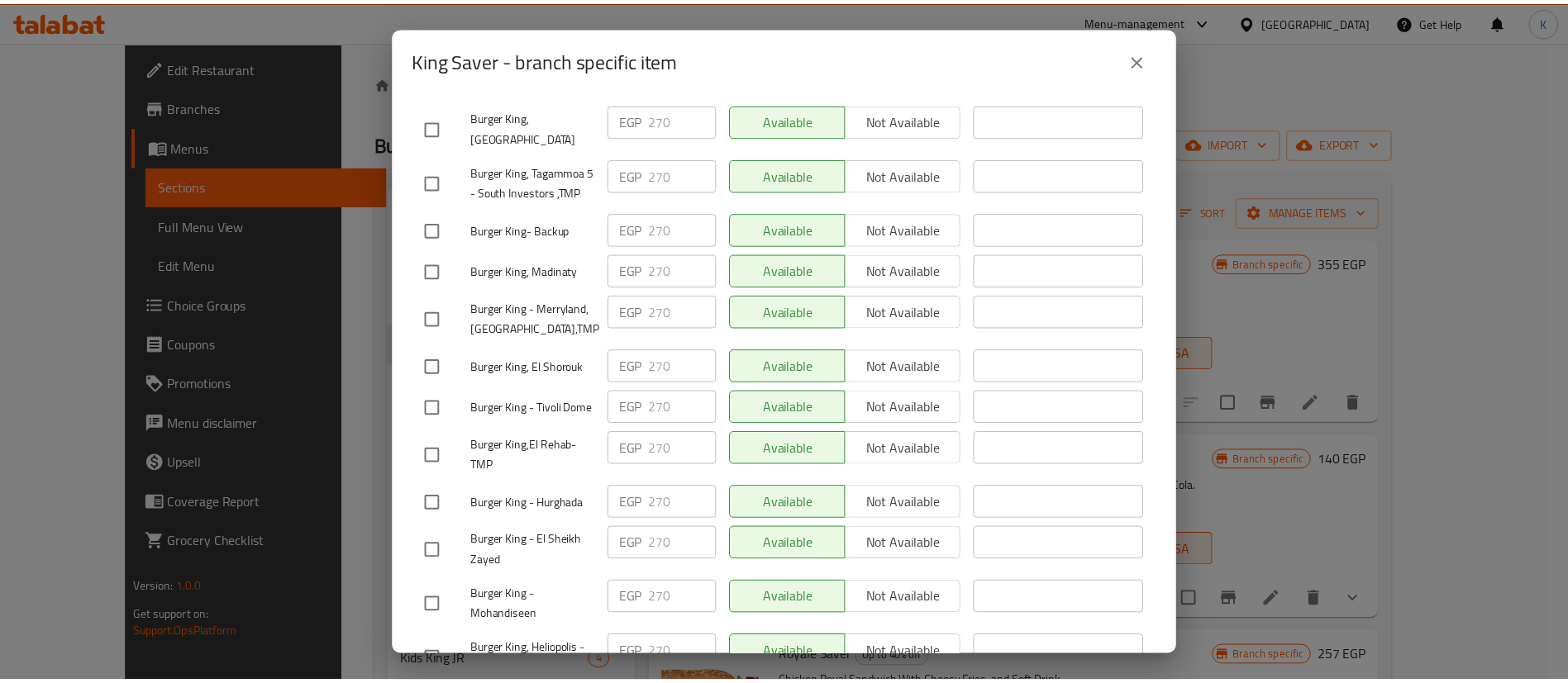
scroll to position [4033, 0]
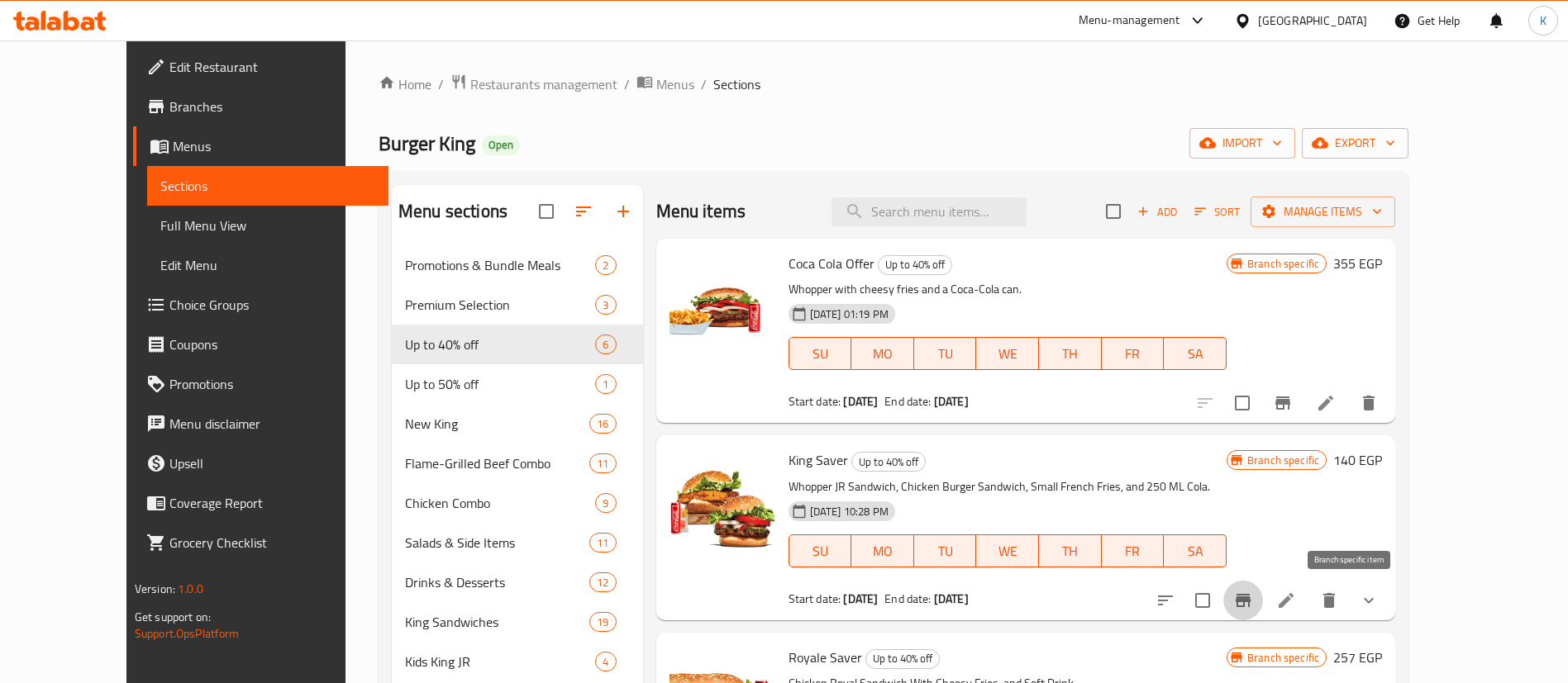
click at [1378, 607] on icon "show more" at bounding box center [1368, 600] width 20 height 20
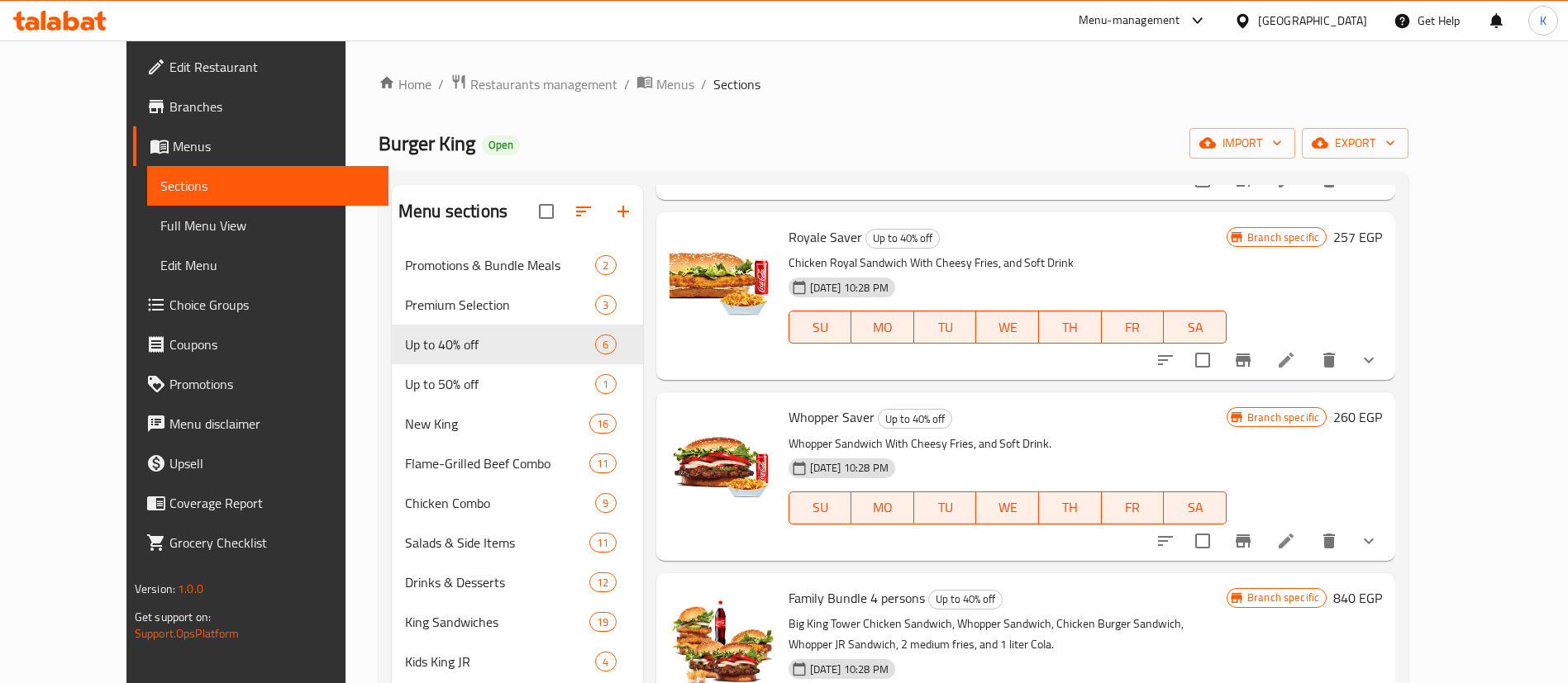
scroll to position [881, 0]
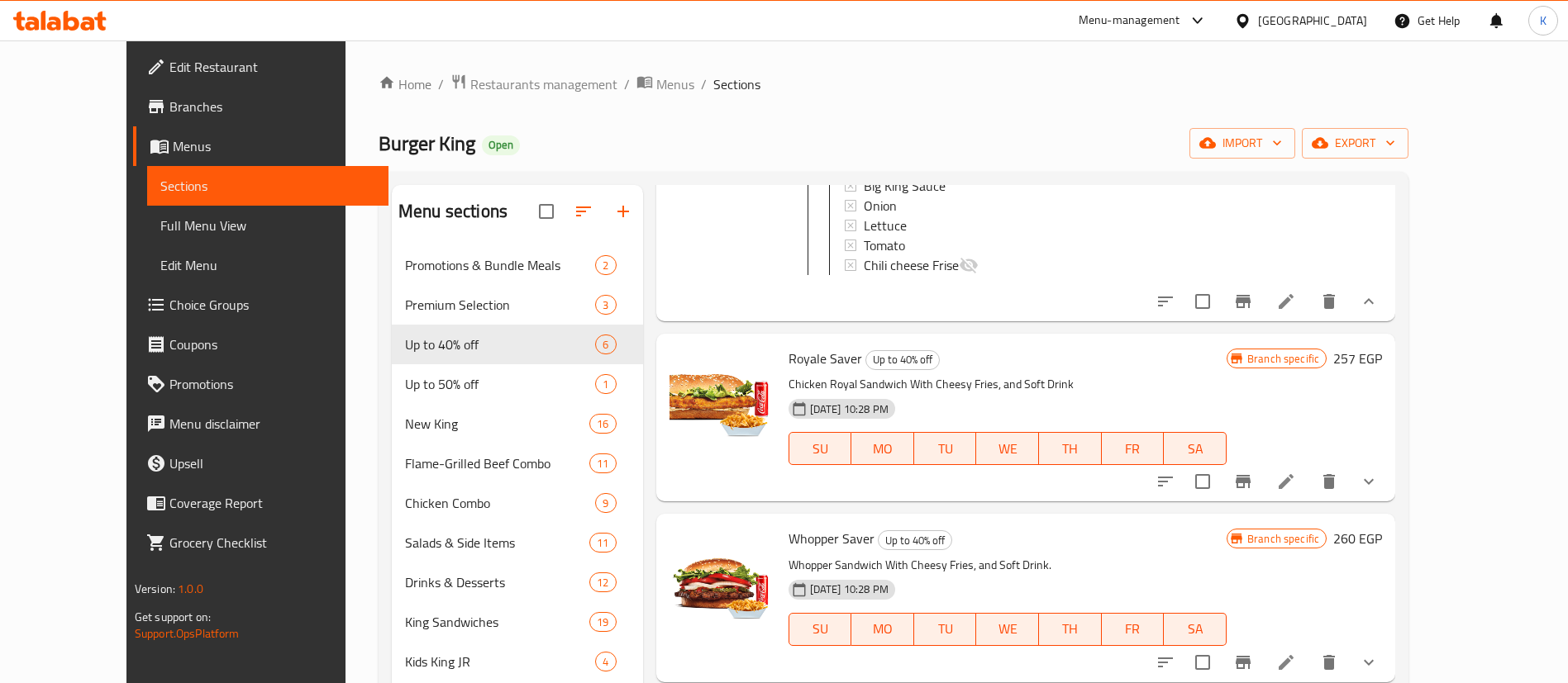
click at [1388, 495] on button "show more" at bounding box center [1368, 482] width 40 height 40
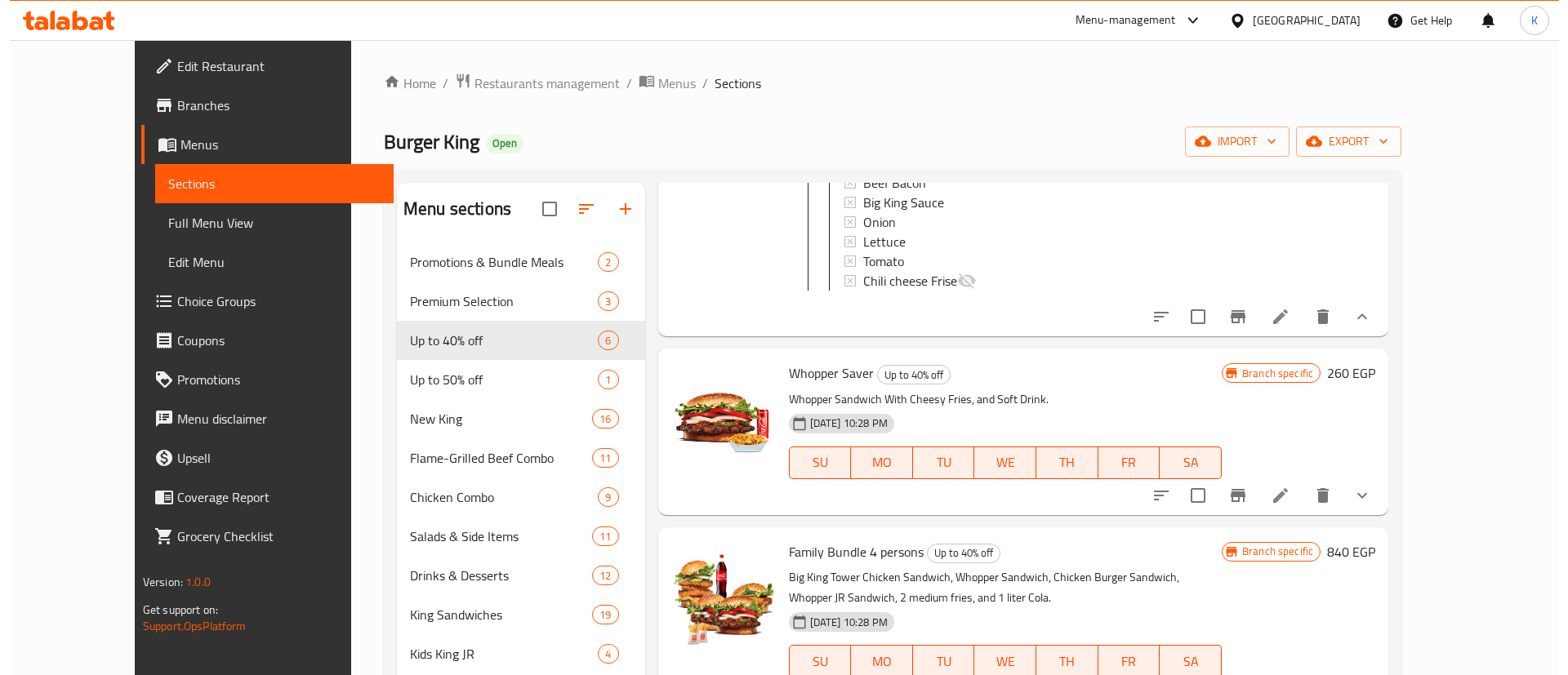
scroll to position [1605, 0]
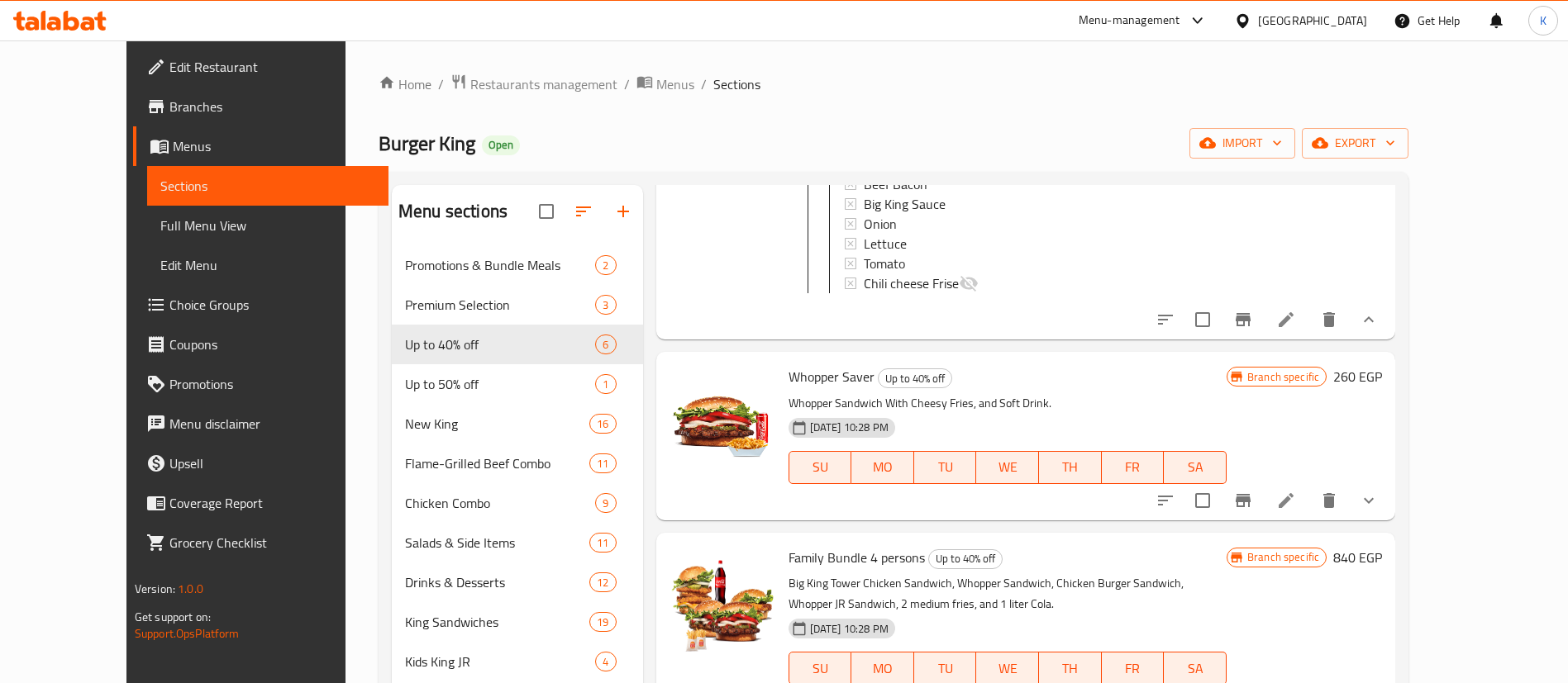
click at [1263, 339] on button "Branch-specific-item" at bounding box center [1243, 320] width 40 height 40
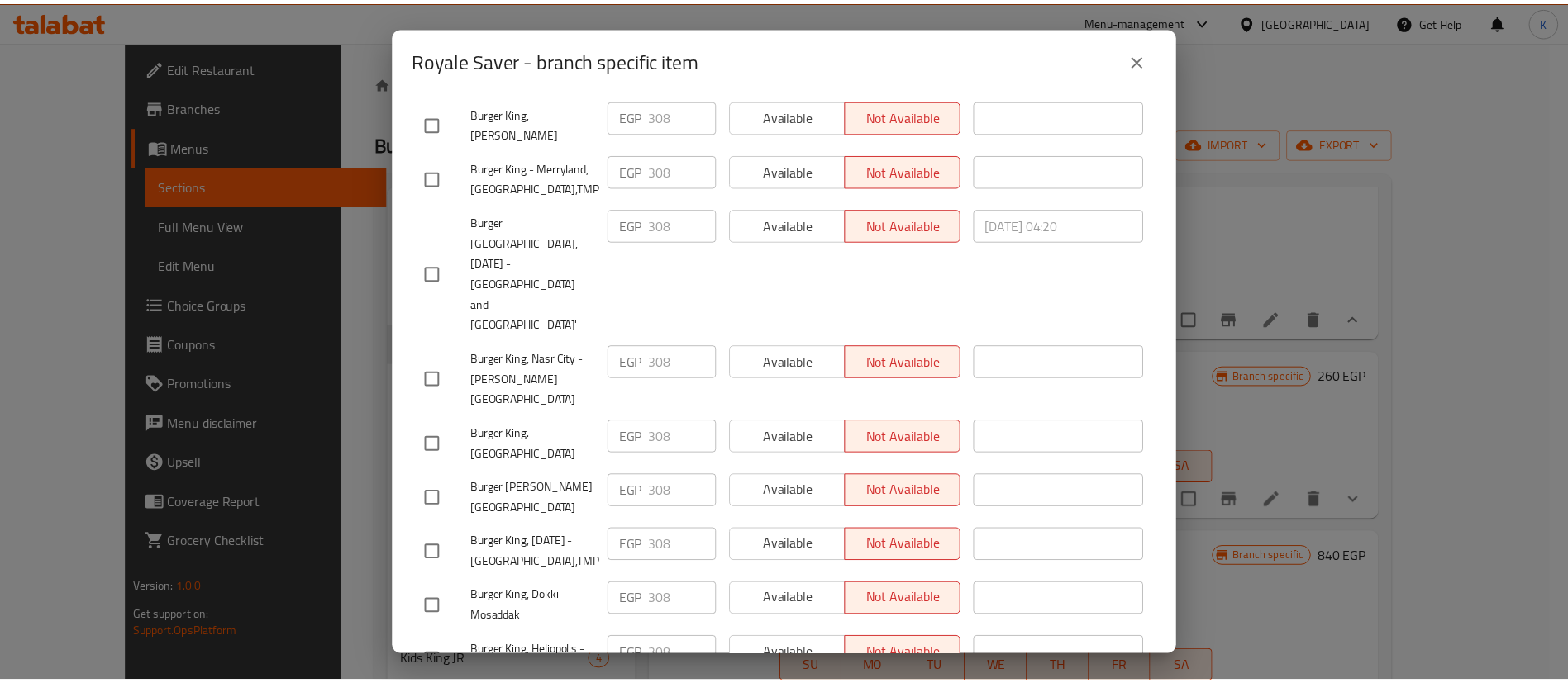
scroll to position [3098, 0]
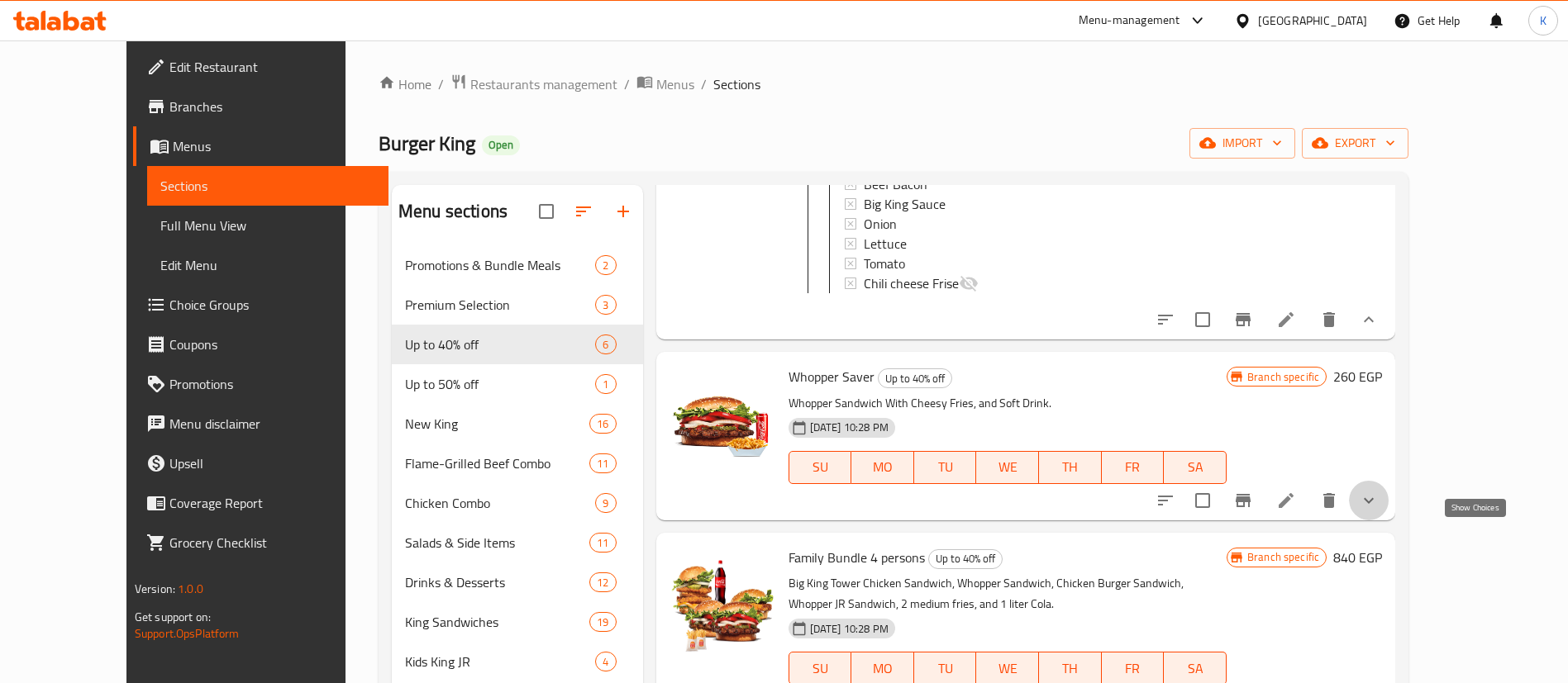
click at [1378, 511] on icon "show more" at bounding box center [1368, 501] width 20 height 20
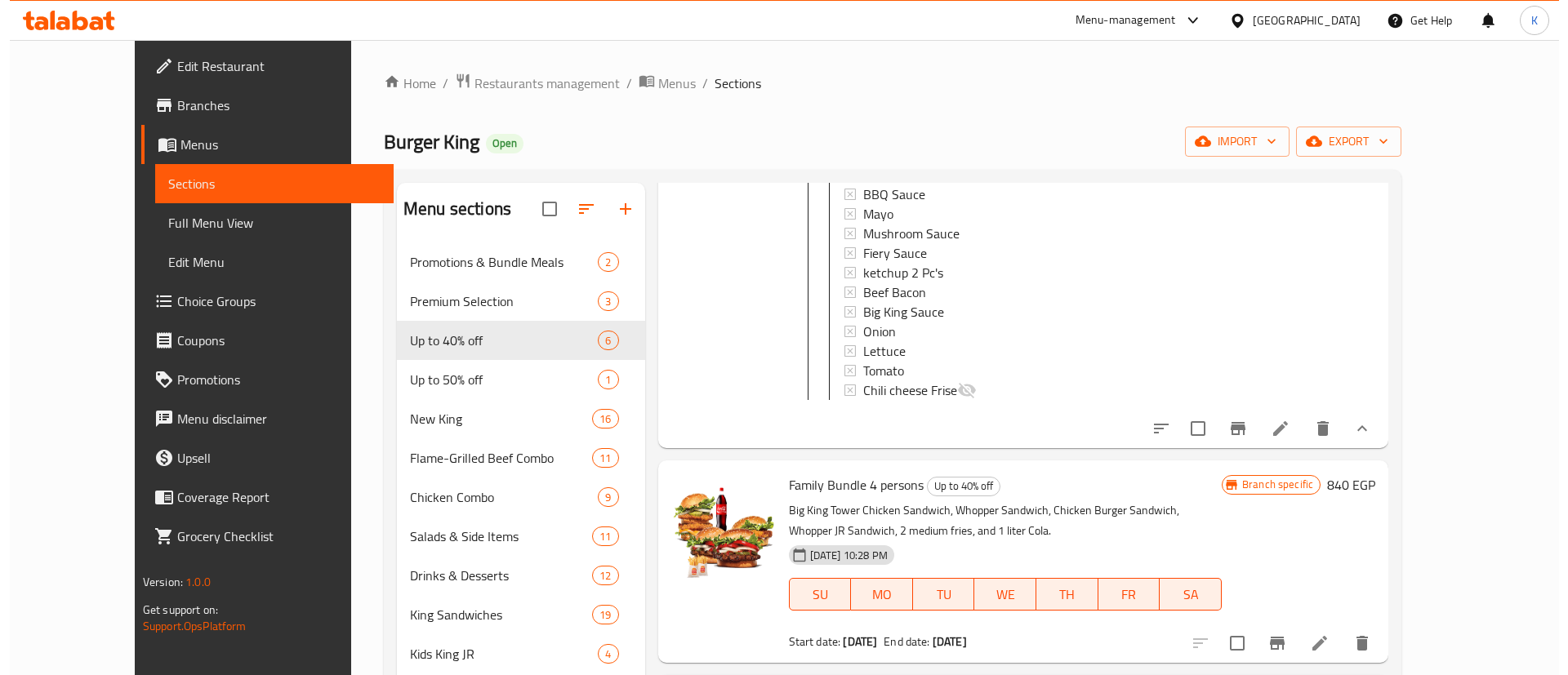
scroll to position [2302, 0]
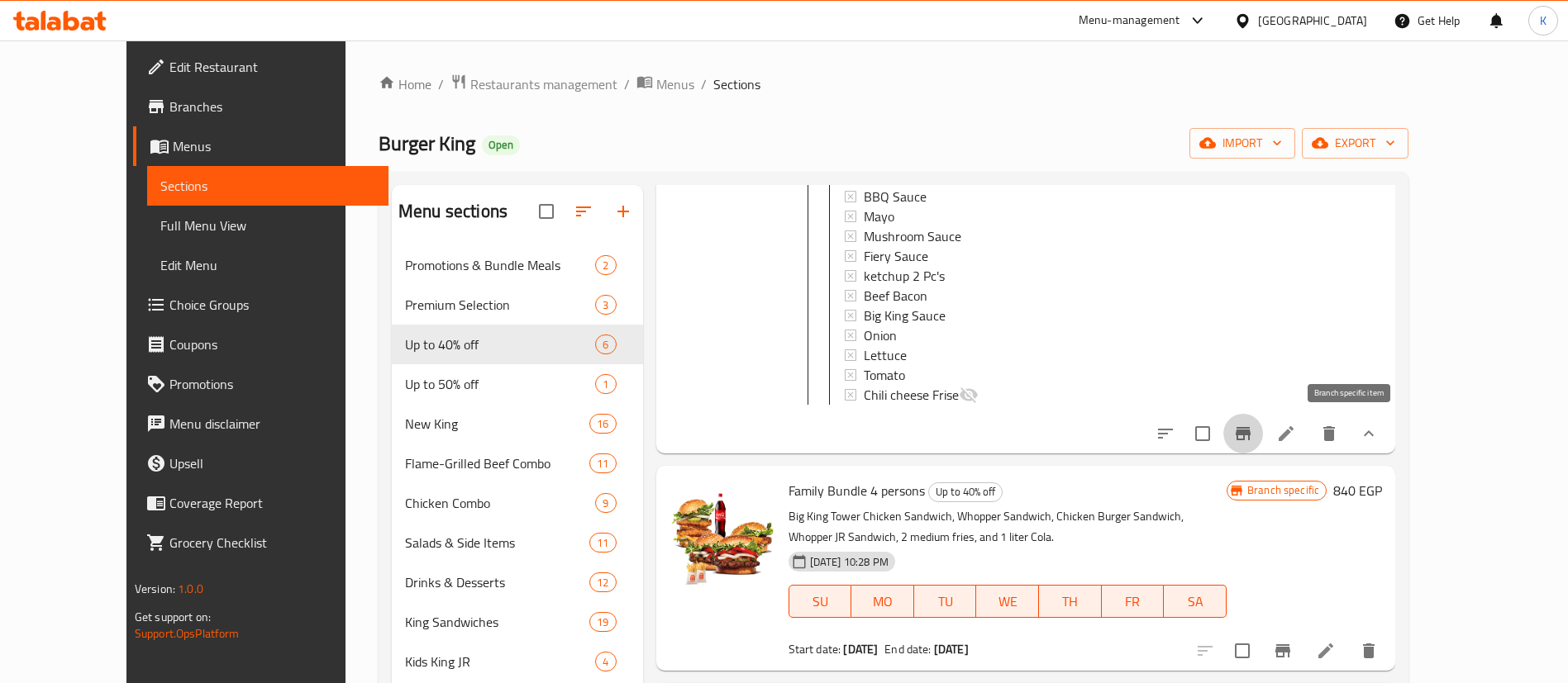
click at [1253, 434] on icon "Branch-specific-item" at bounding box center [1243, 434] width 20 height 20
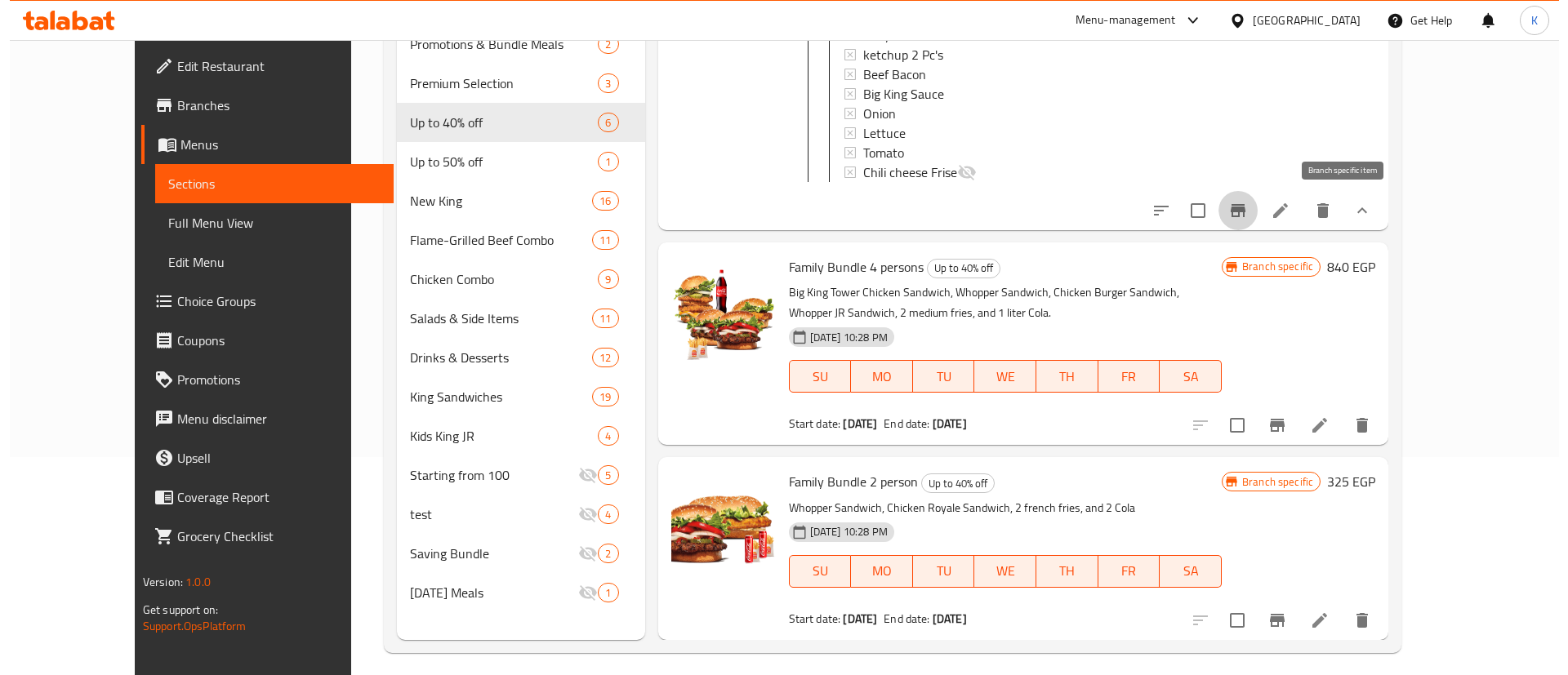
scroll to position [229, 0]
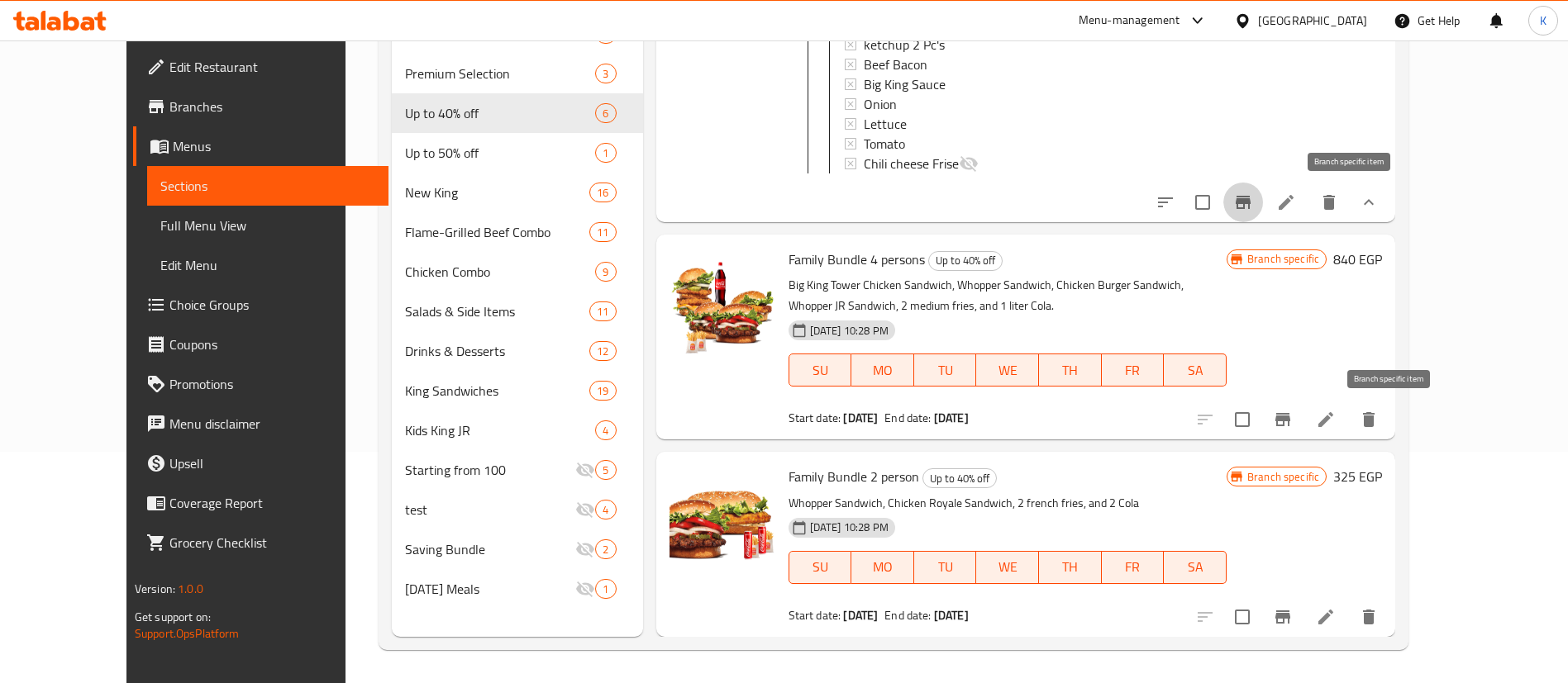
click at [1292, 412] on icon "Branch-specific-item" at bounding box center [1283, 420] width 20 height 20
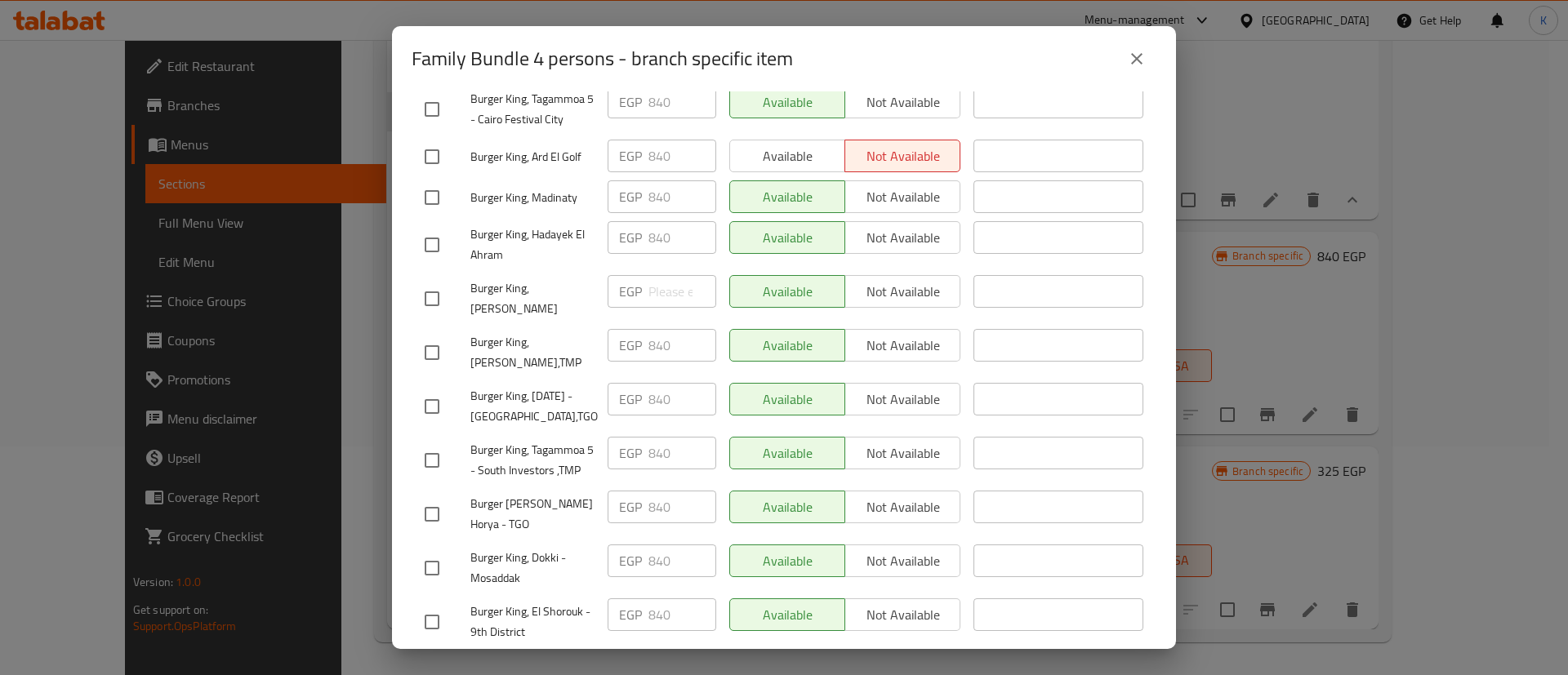
scroll to position [2449, 0]
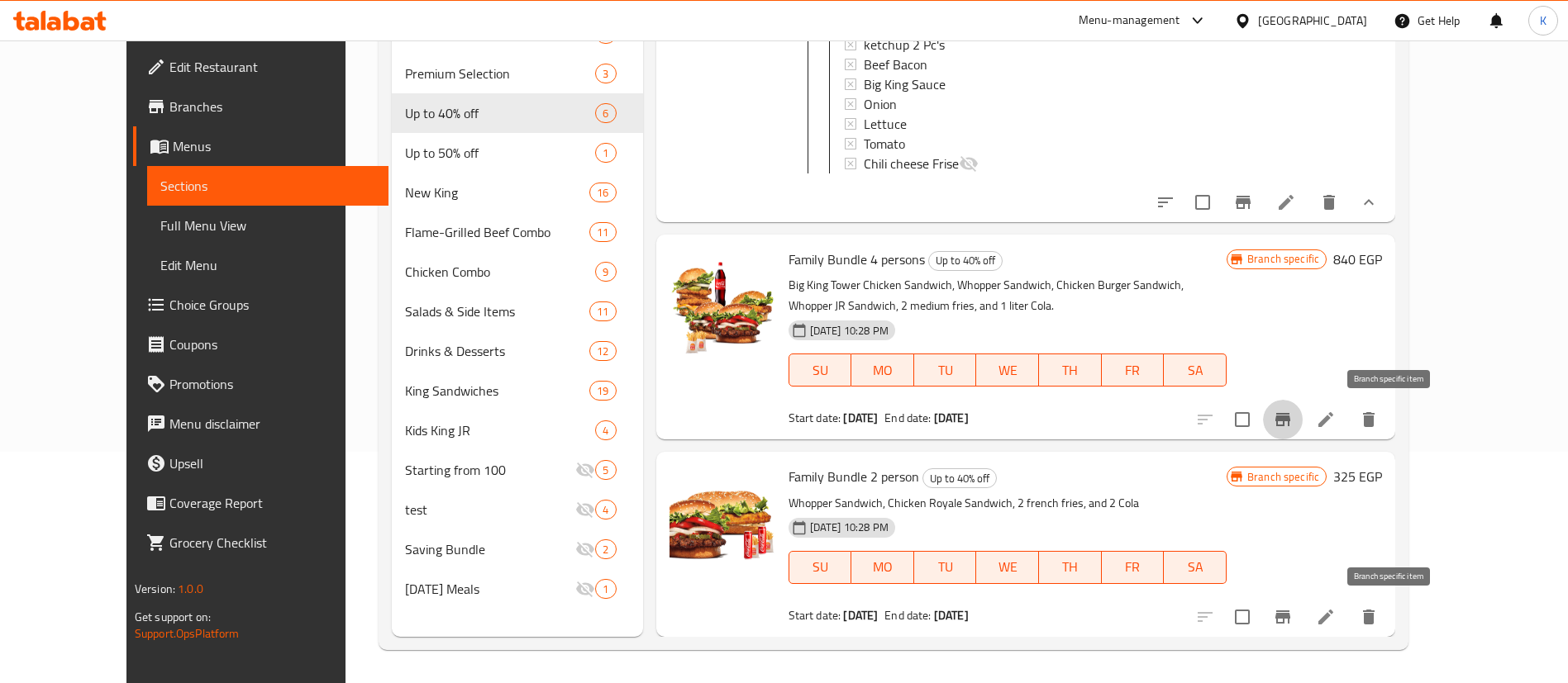
click at [1292, 609] on icon "Branch-specific-item" at bounding box center [1283, 617] width 20 height 20
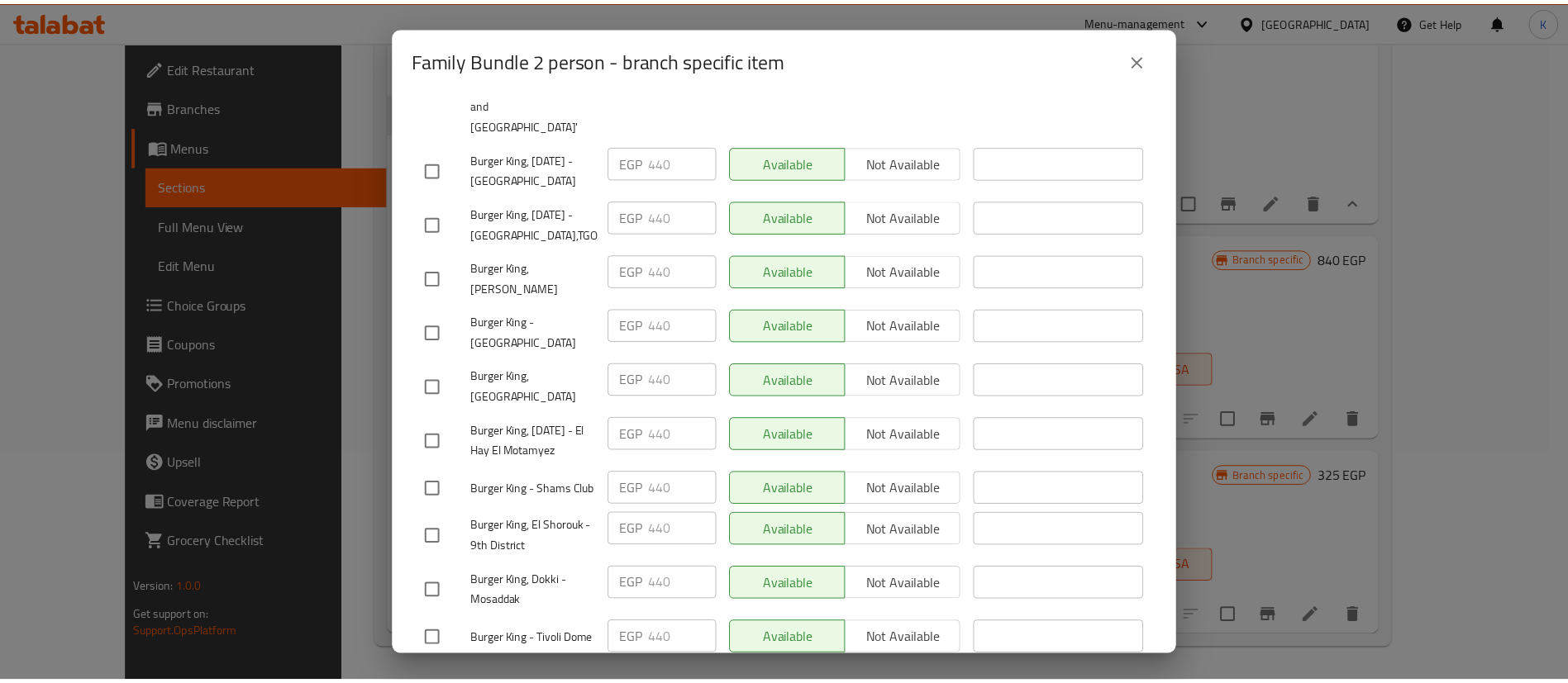
scroll to position [4033, 0]
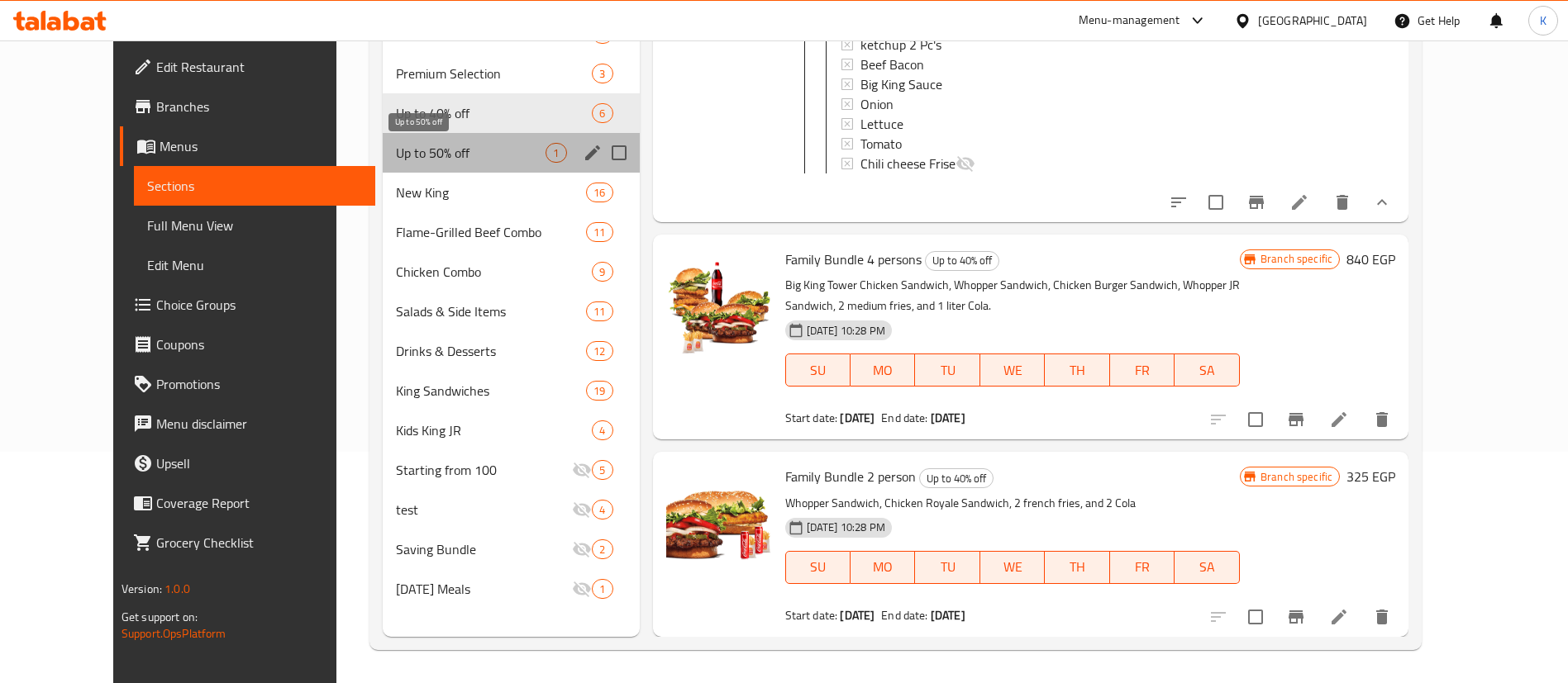
click at [414, 155] on span "Up to 50% off" at bounding box center [470, 153] width 150 height 20
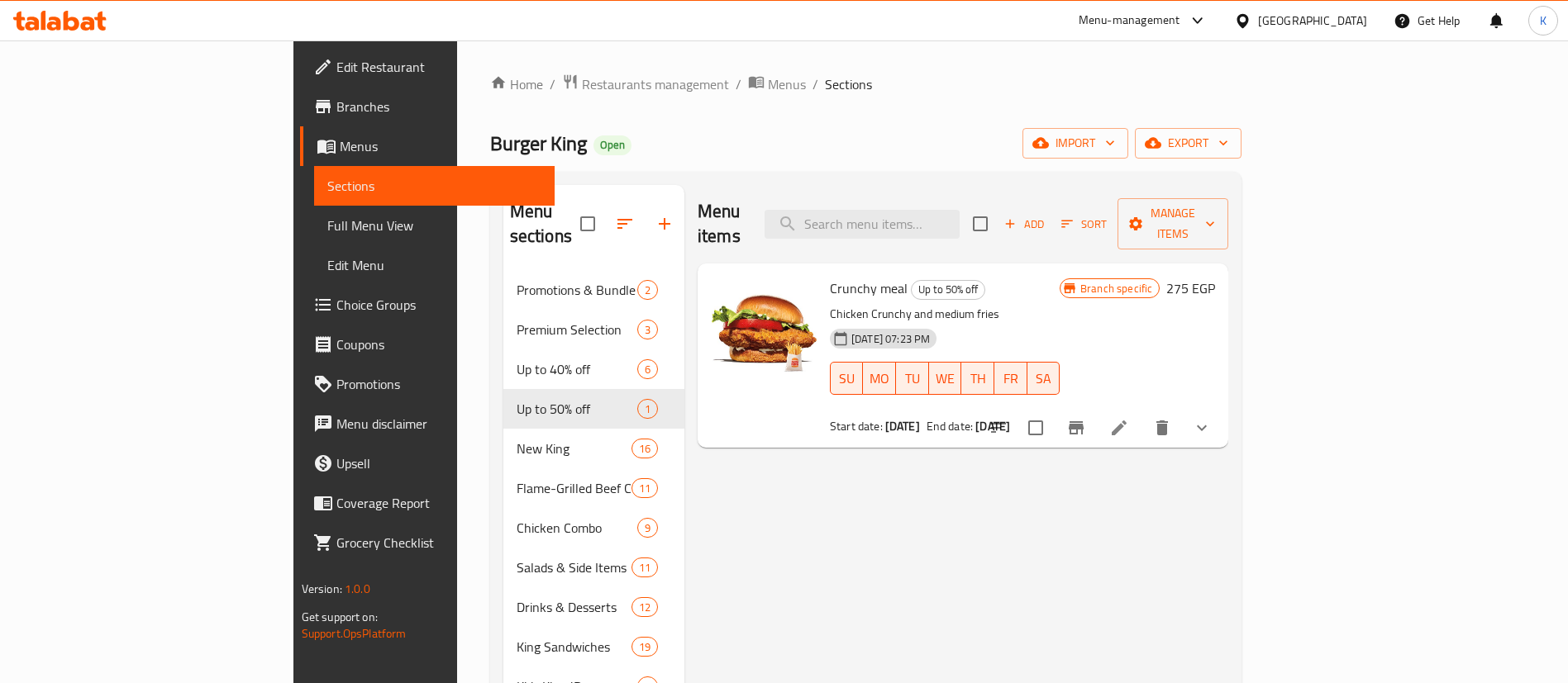
click at [1221, 408] on button "show more" at bounding box center [1201, 428] width 40 height 40
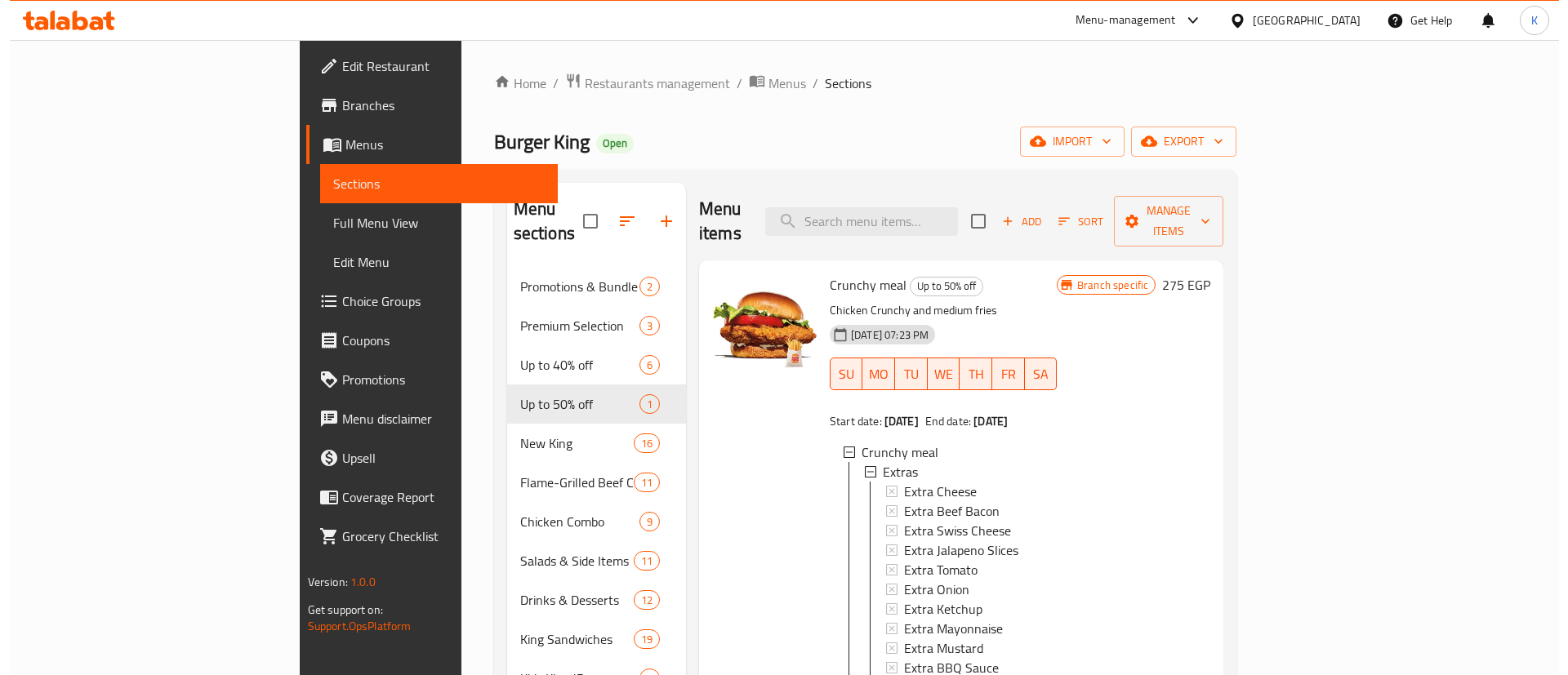
scroll to position [229, 0]
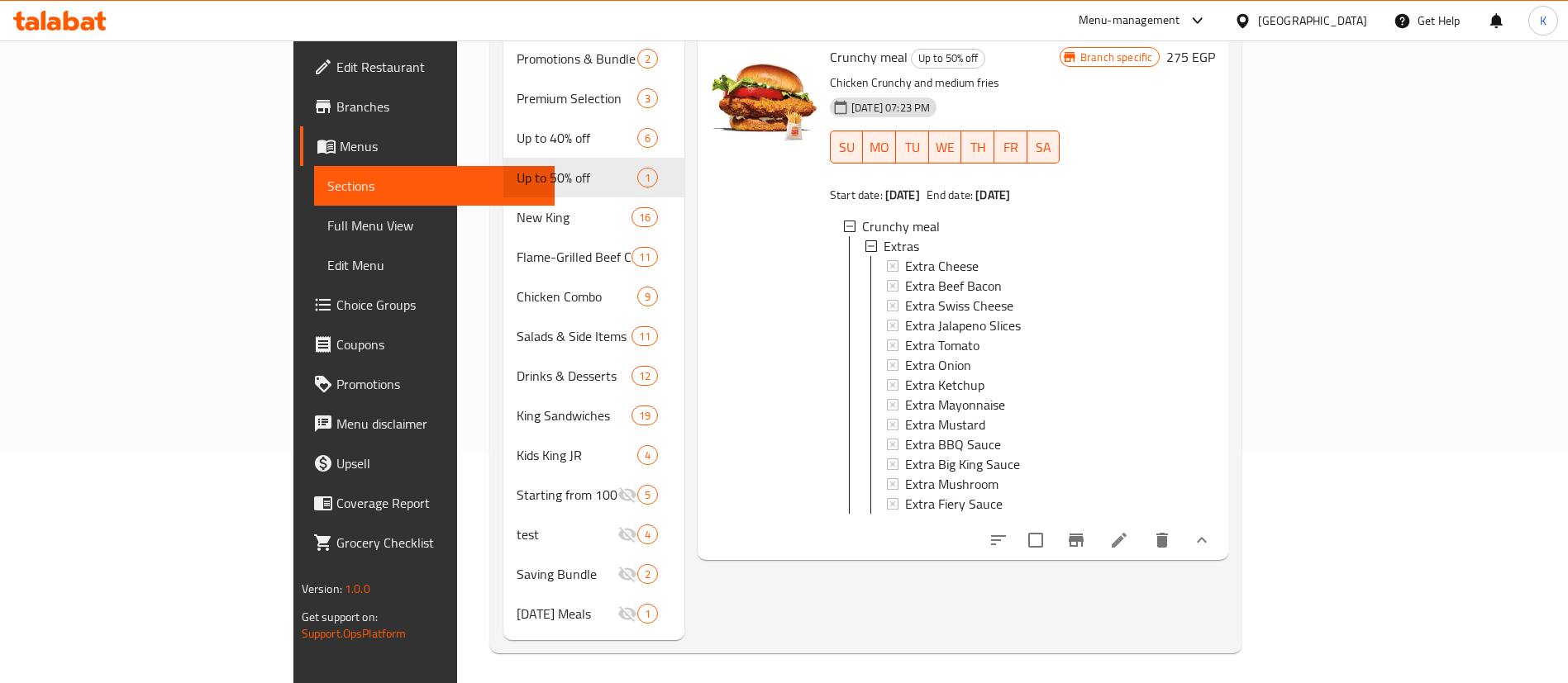
click at [1086, 540] on icon "Branch-specific-item" at bounding box center [1076, 541] width 20 height 20
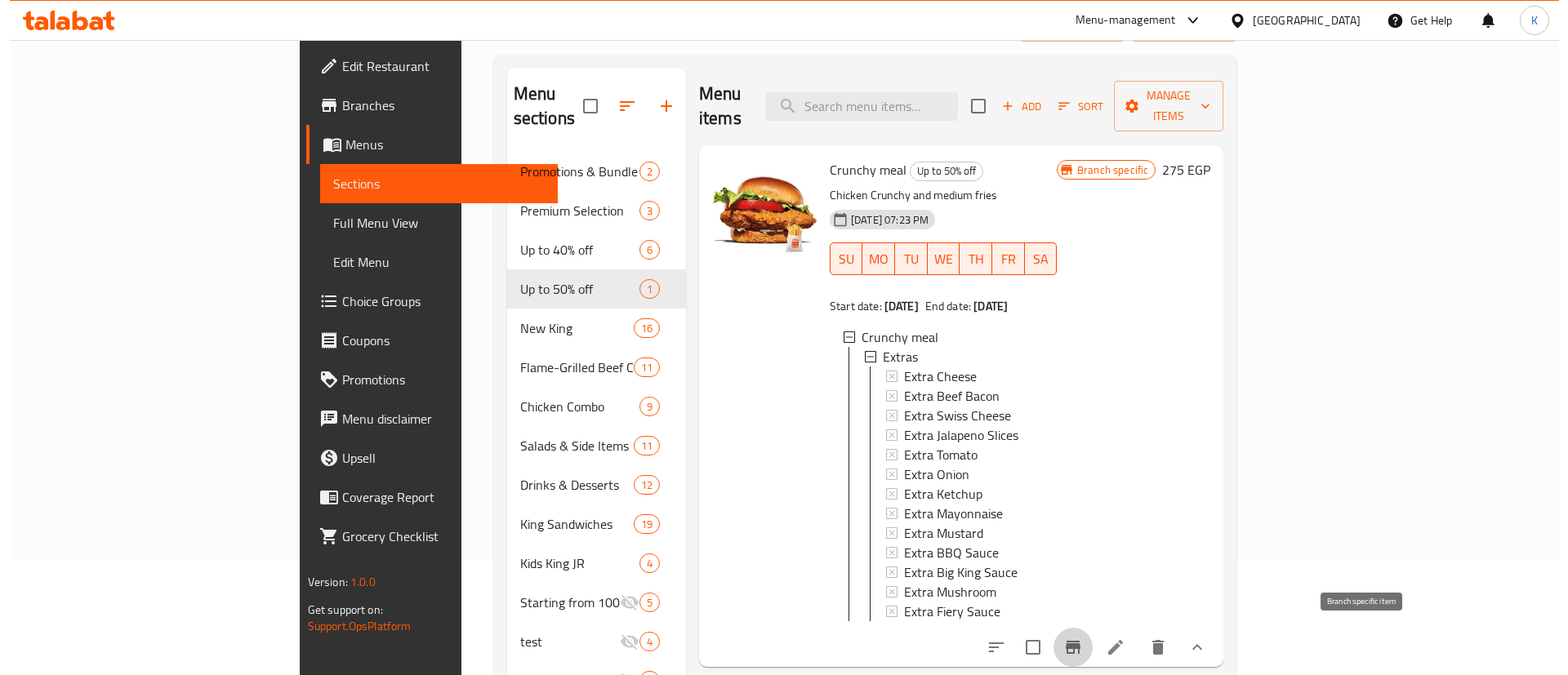
scroll to position [0, 0]
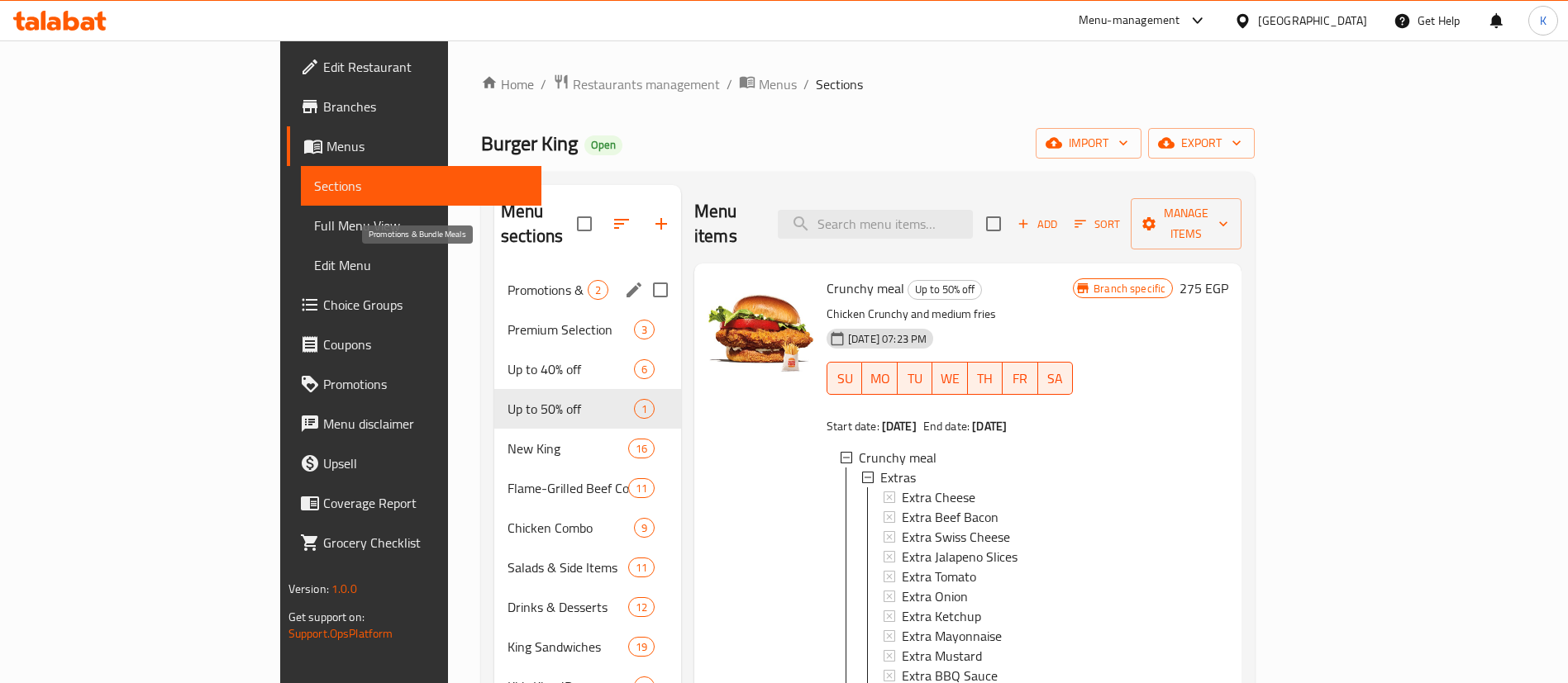
click at [495, 276] on div "Promotions & Bundle Meals 2" at bounding box center [588, 290] width 187 height 40
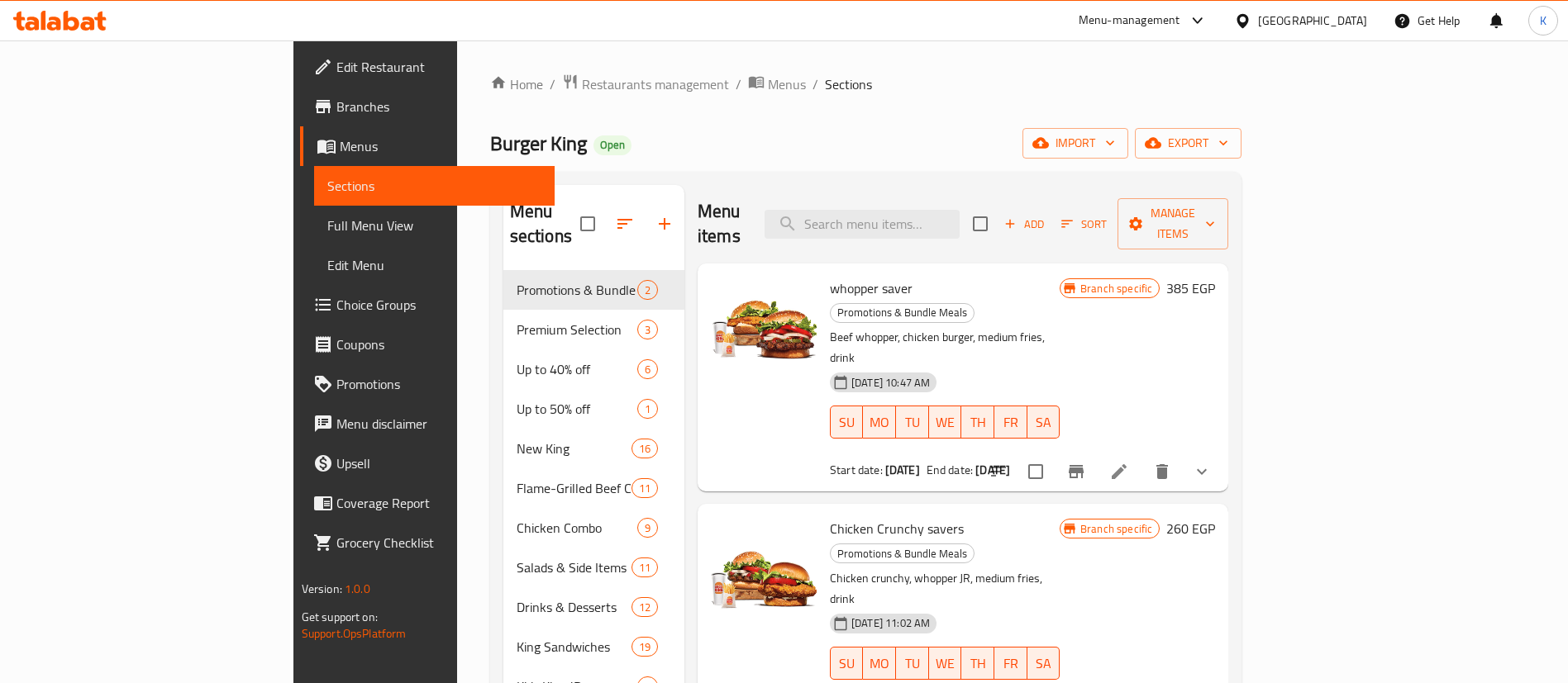
click at [1086, 462] on icon "Branch-specific-item" at bounding box center [1076, 472] width 20 height 20
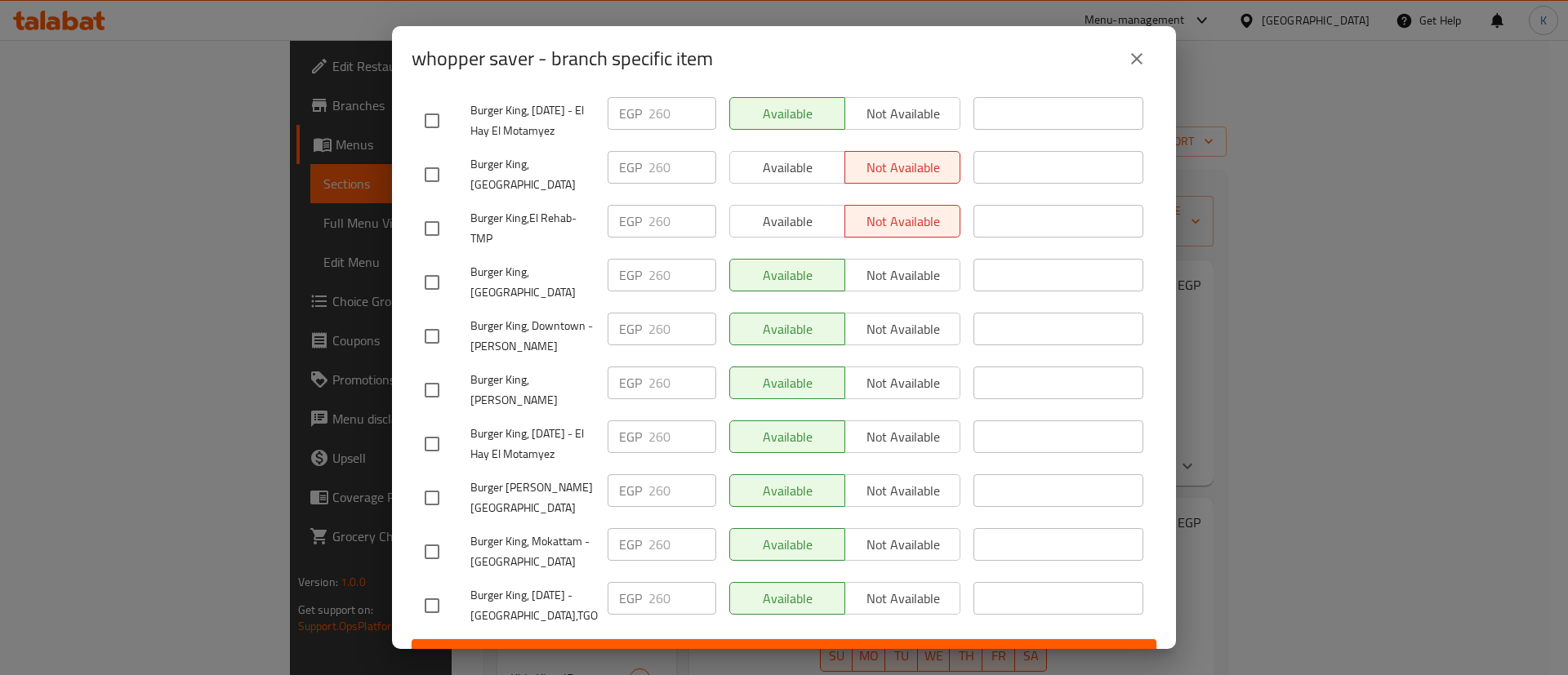
scroll to position [3985, 0]
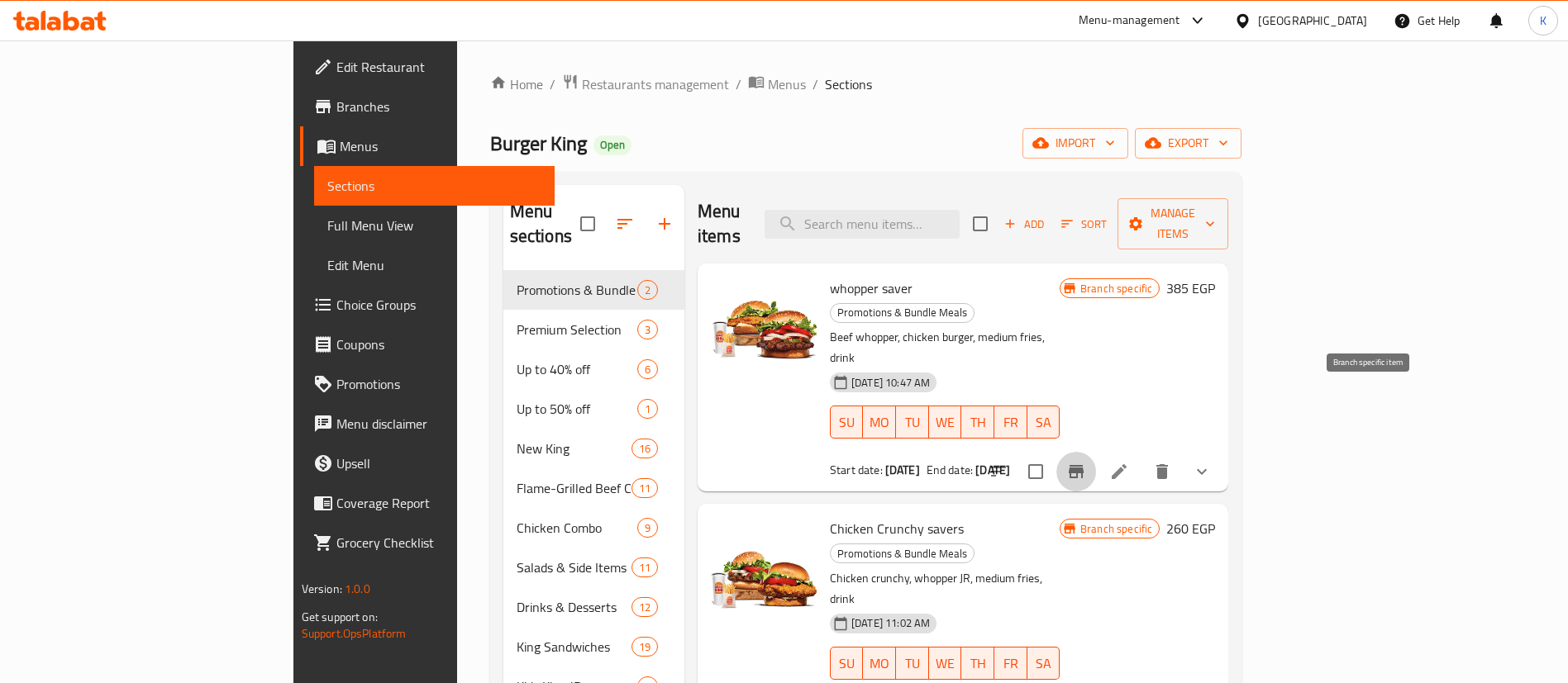
click at [1086, 462] on icon "Branch-specific-item" at bounding box center [1076, 472] width 20 height 20
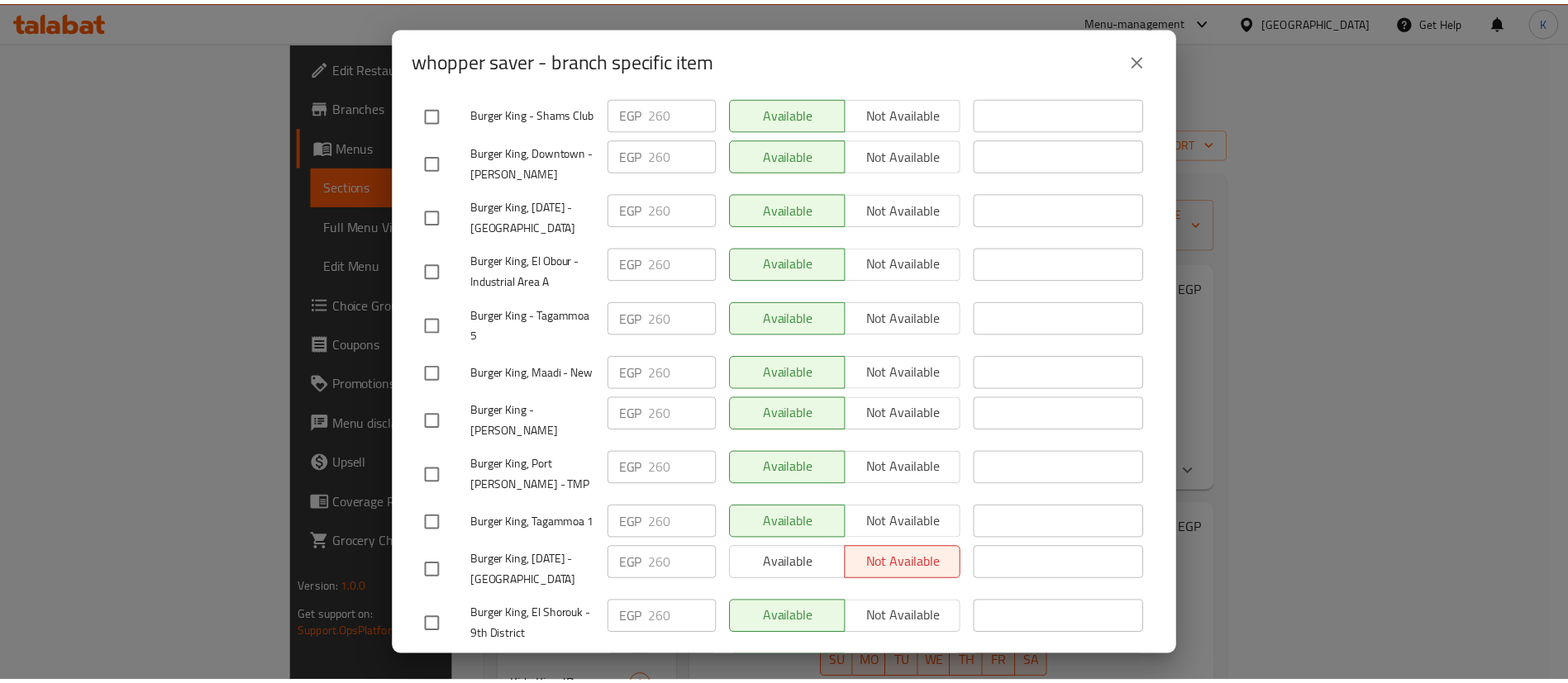
scroll to position [867, 0]
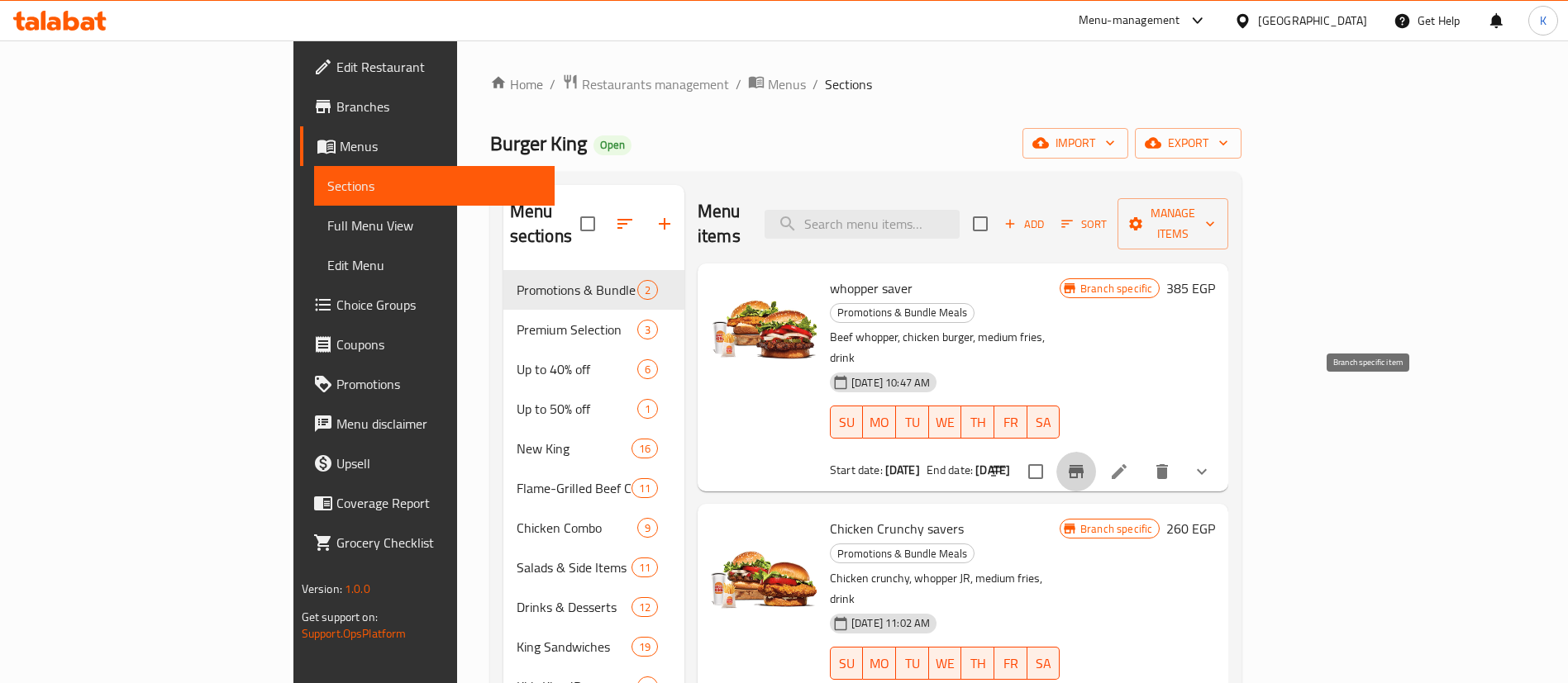
click at [1211, 462] on icon "show more" at bounding box center [1201, 472] width 20 height 20
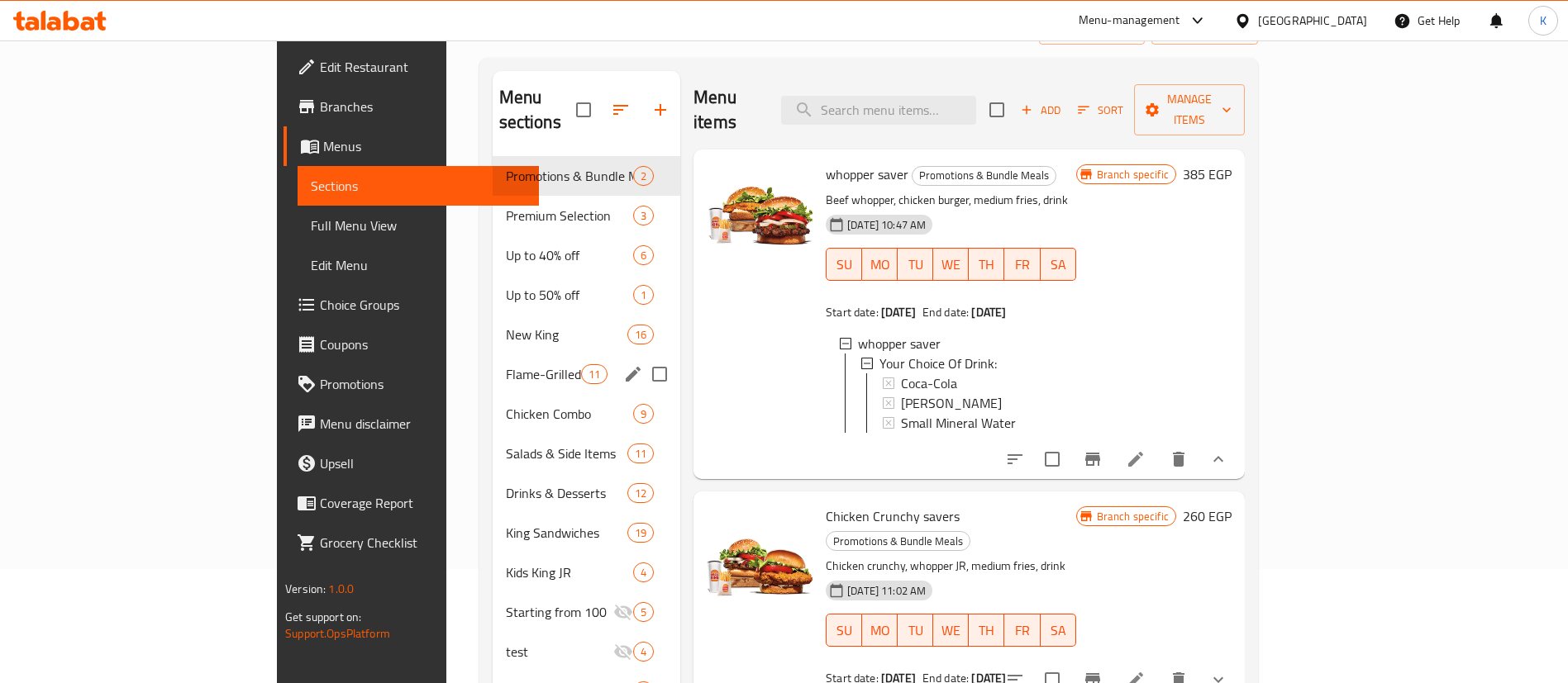
scroll to position [231, 0]
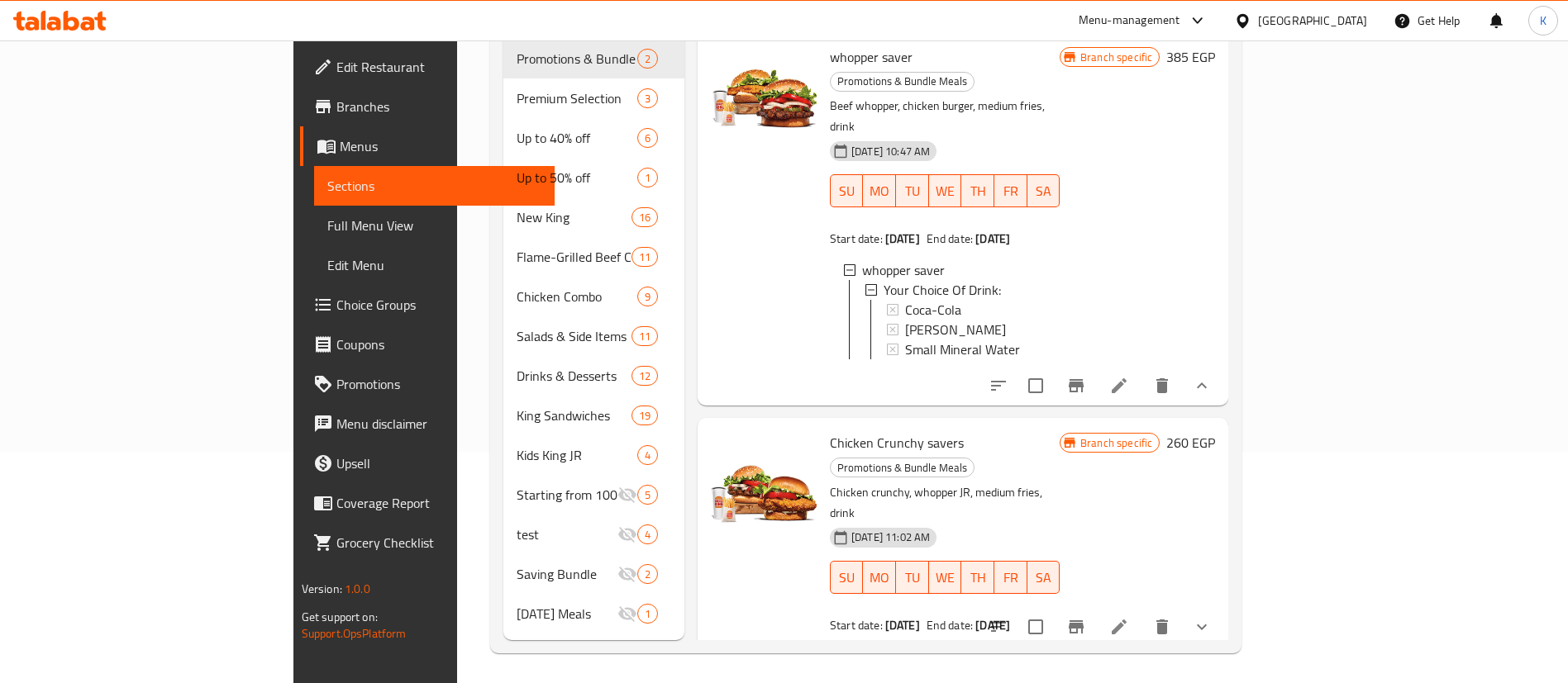
click at [1221, 607] on button "show more" at bounding box center [1201, 627] width 40 height 40
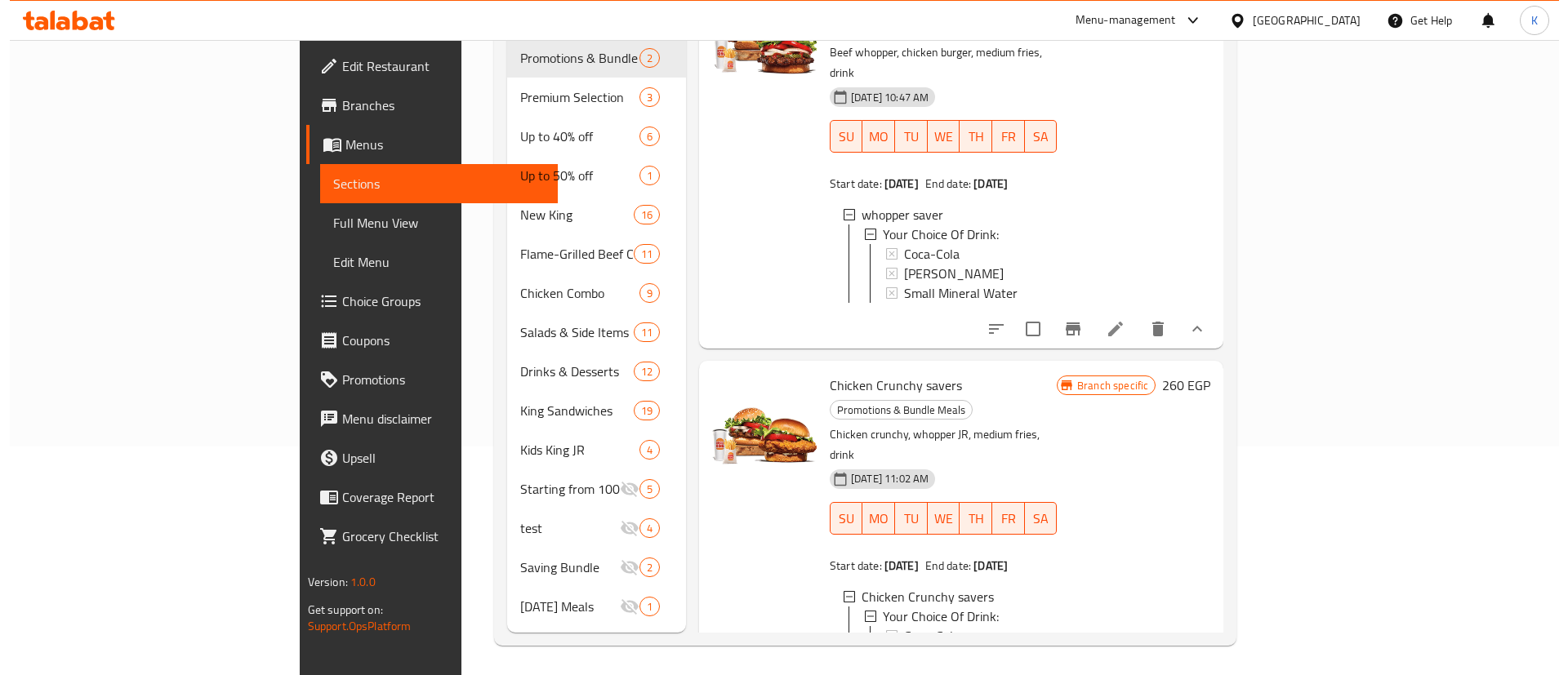
scroll to position [80, 0]
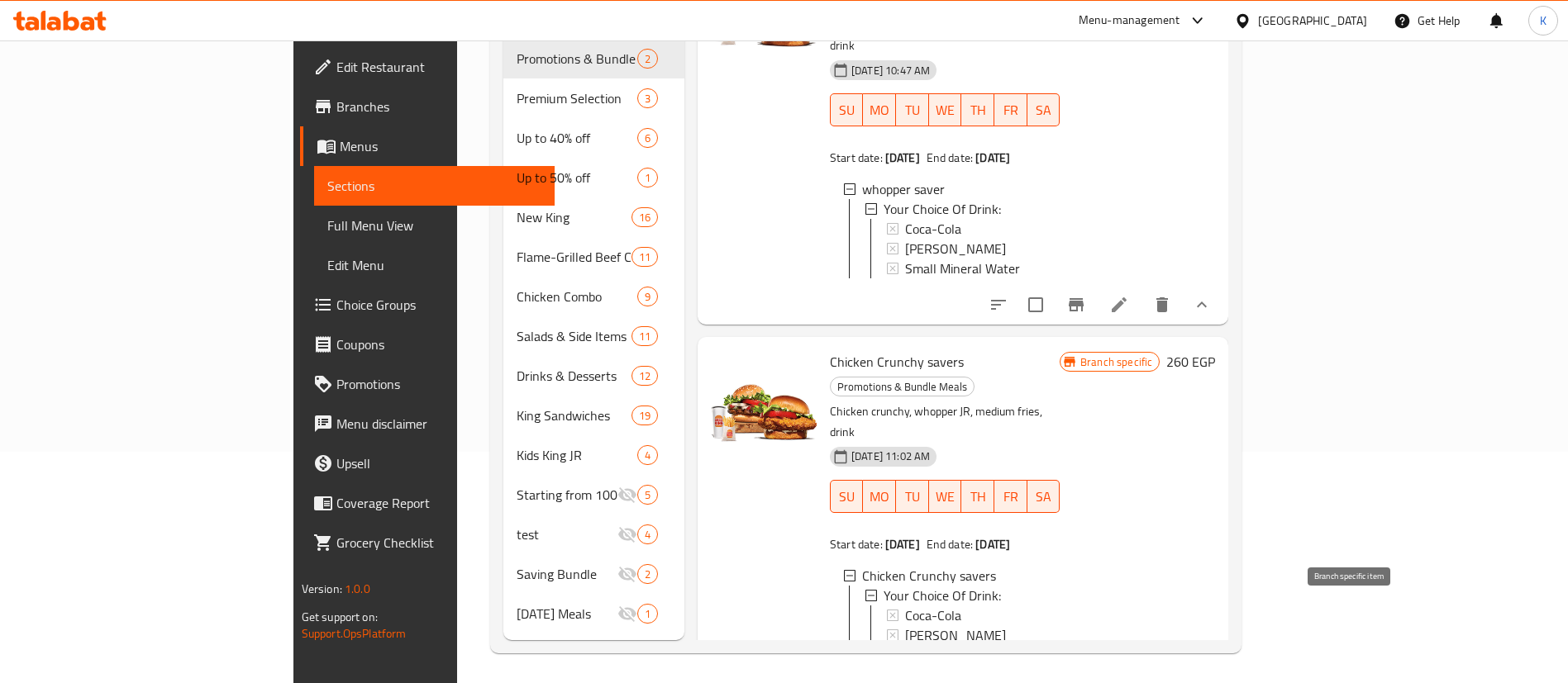
click at [1083, 682] on icon "Branch-specific-item" at bounding box center [1076, 691] width 15 height 14
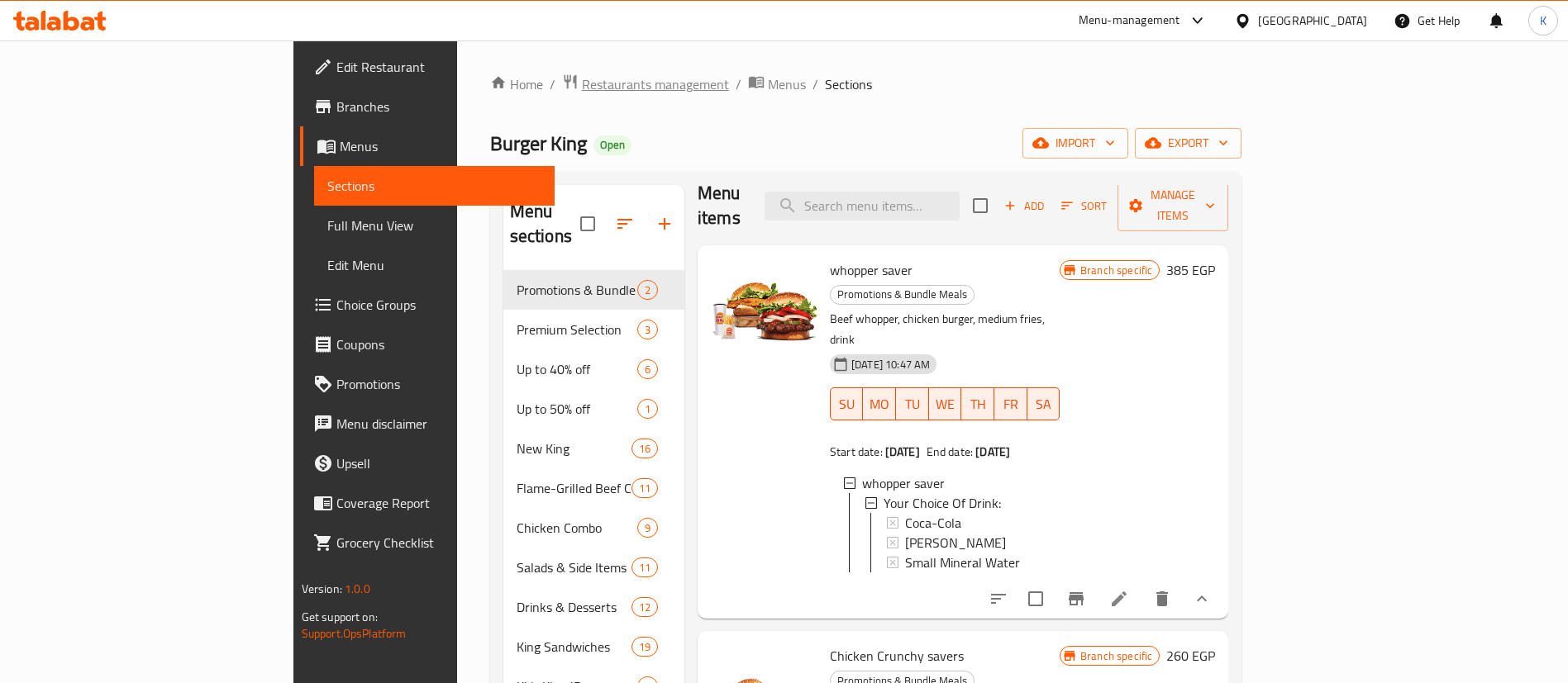
scroll to position [0, 0]
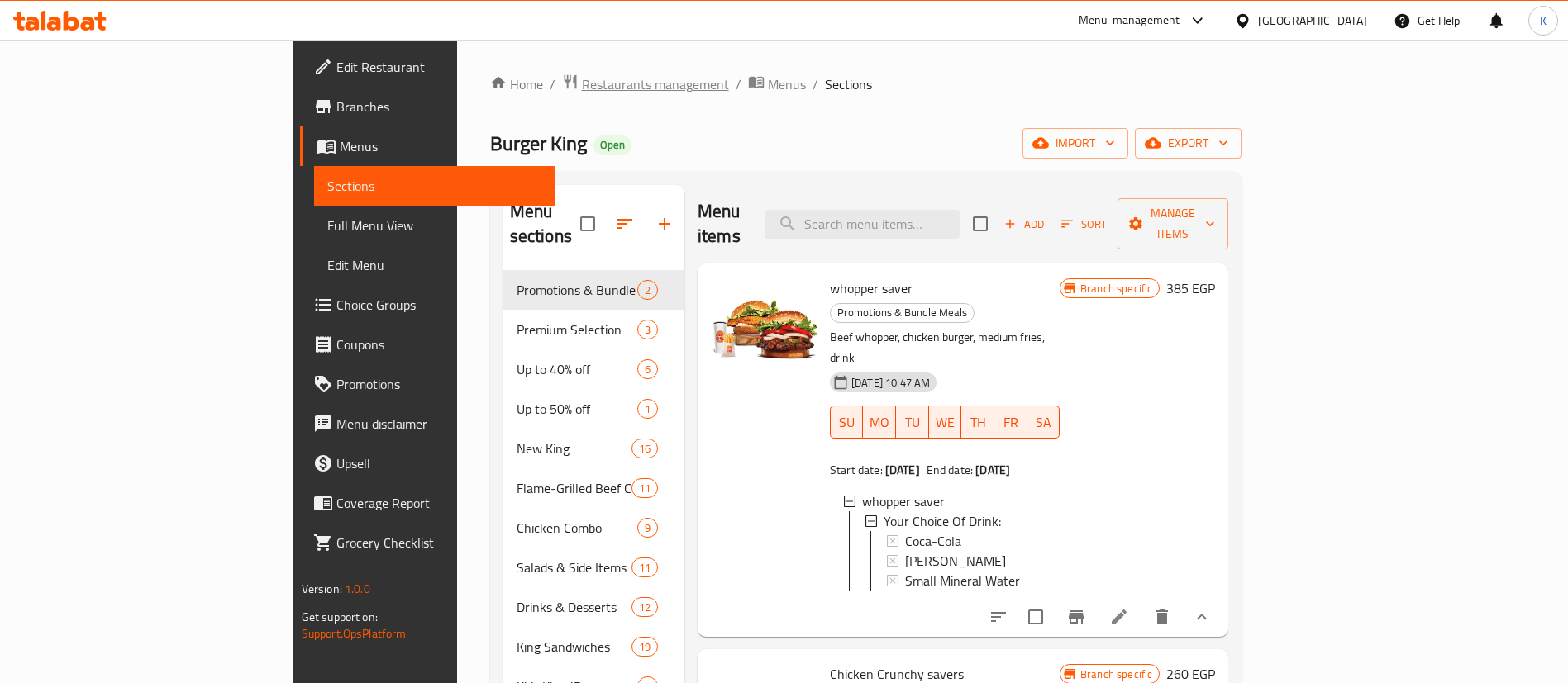
click at [582, 74] on span "Restaurants management" at bounding box center [655, 84] width 147 height 20
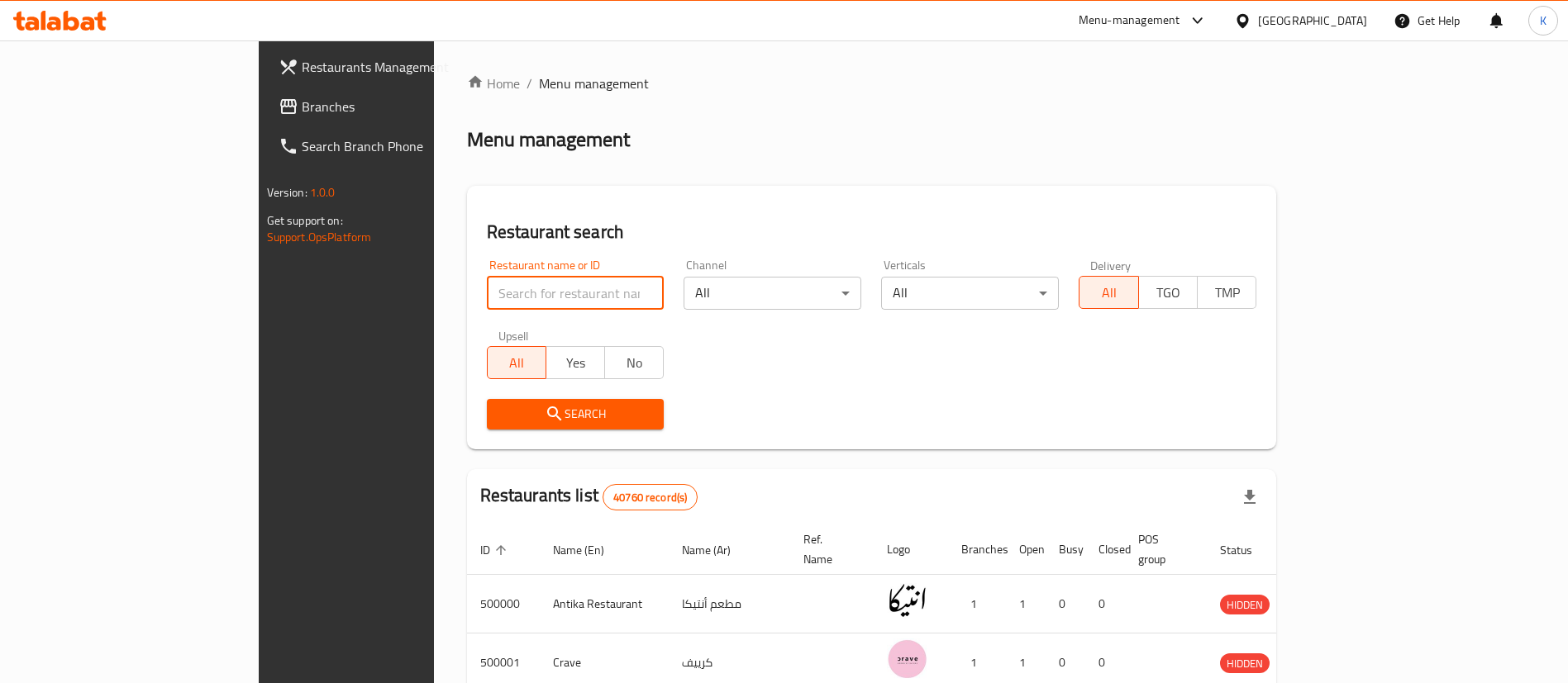
click at [495, 298] on input "search" at bounding box center [575, 293] width 178 height 33
type input "Bazooka"
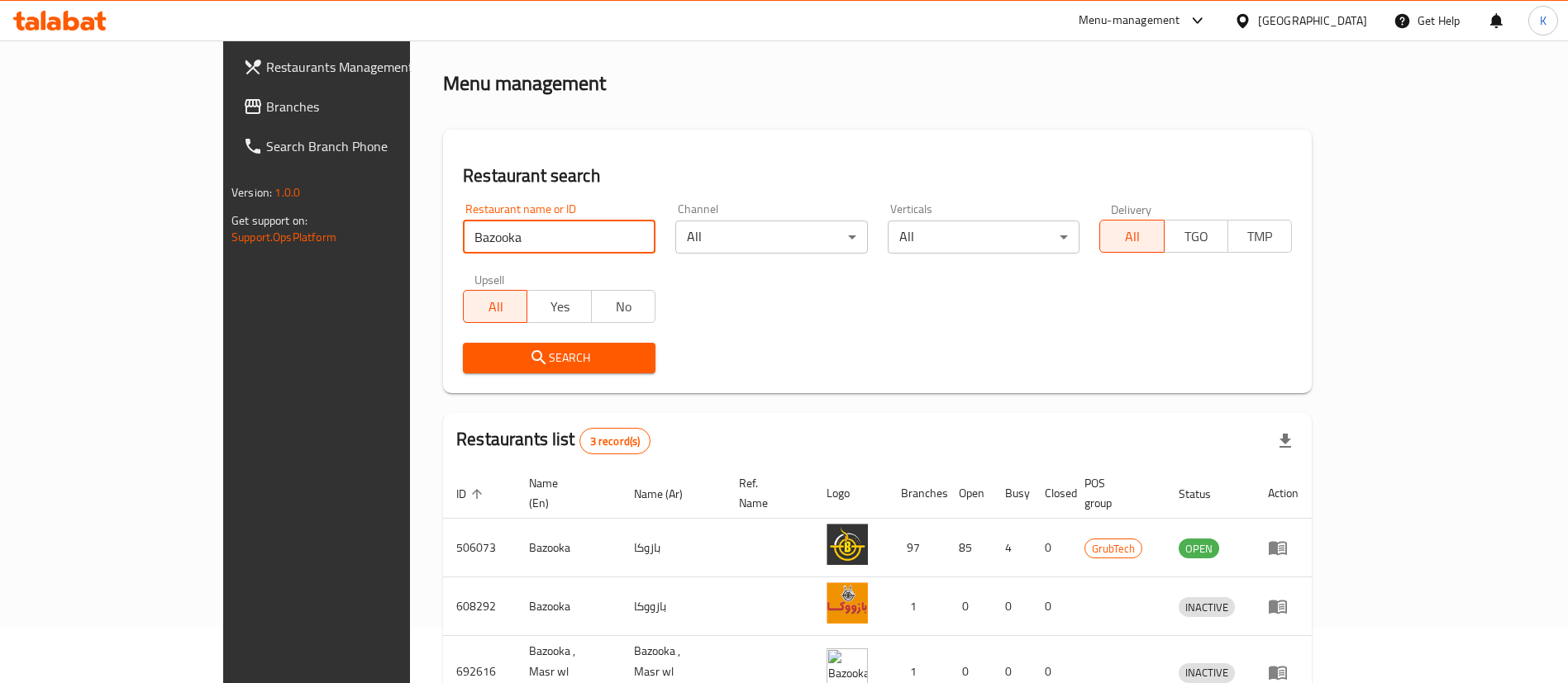
scroll to position [139, 0]
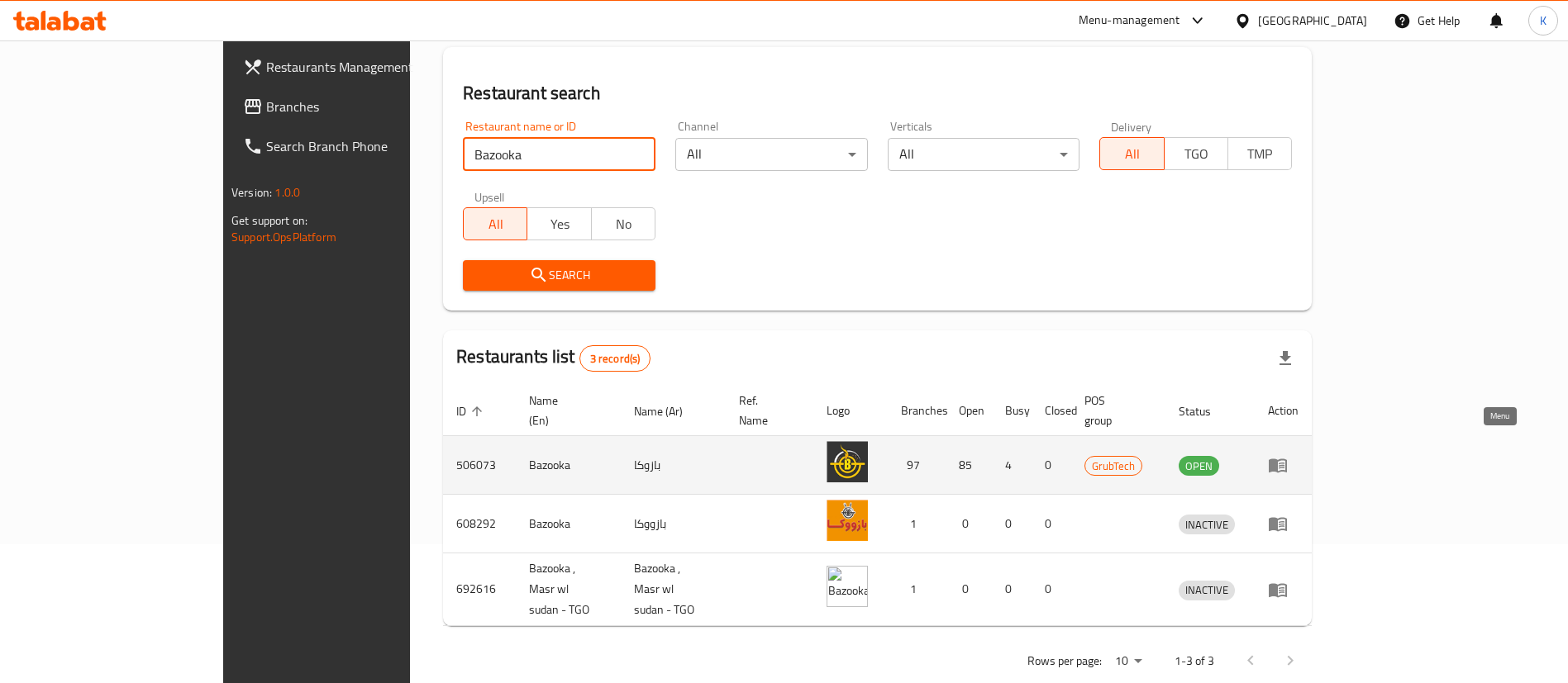
click at [1298, 455] on link "enhanced table" at bounding box center [1283, 465] width 31 height 20
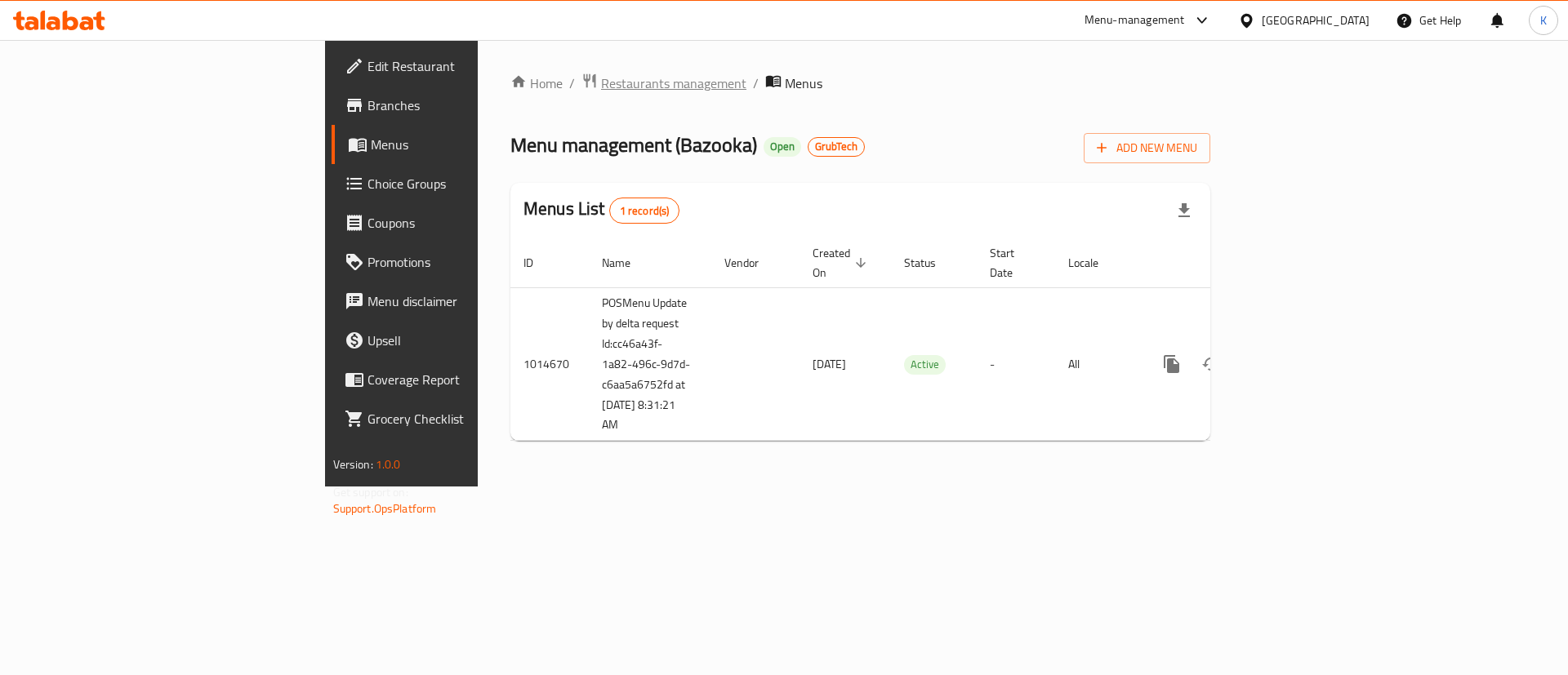
click at [601, 81] on span "Restaurants management" at bounding box center [673, 83] width 145 height 20
